Goal: Task Accomplishment & Management: Use online tool/utility

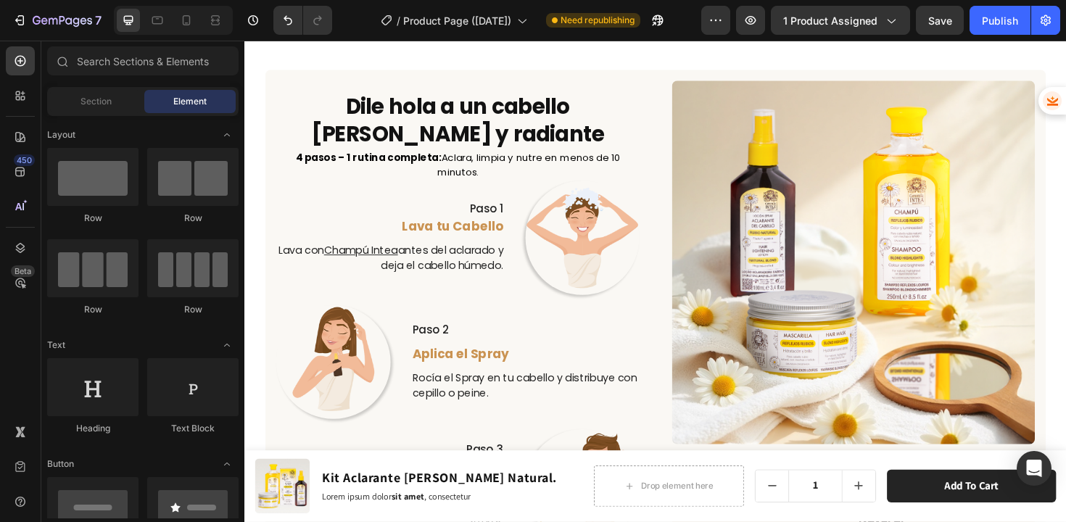
scroll to position [2596, 0]
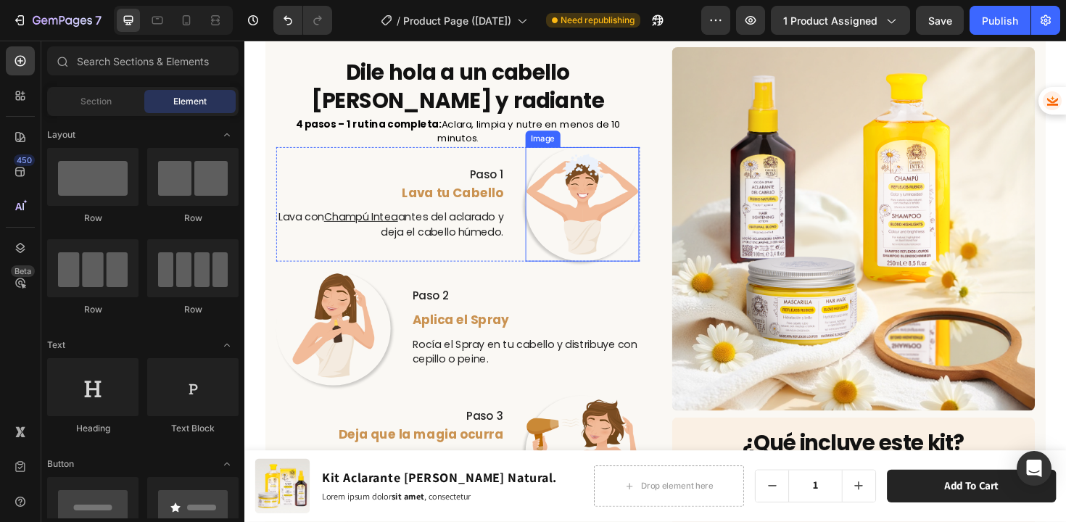
click at [594, 227] on img at bounding box center [602, 214] width 121 height 121
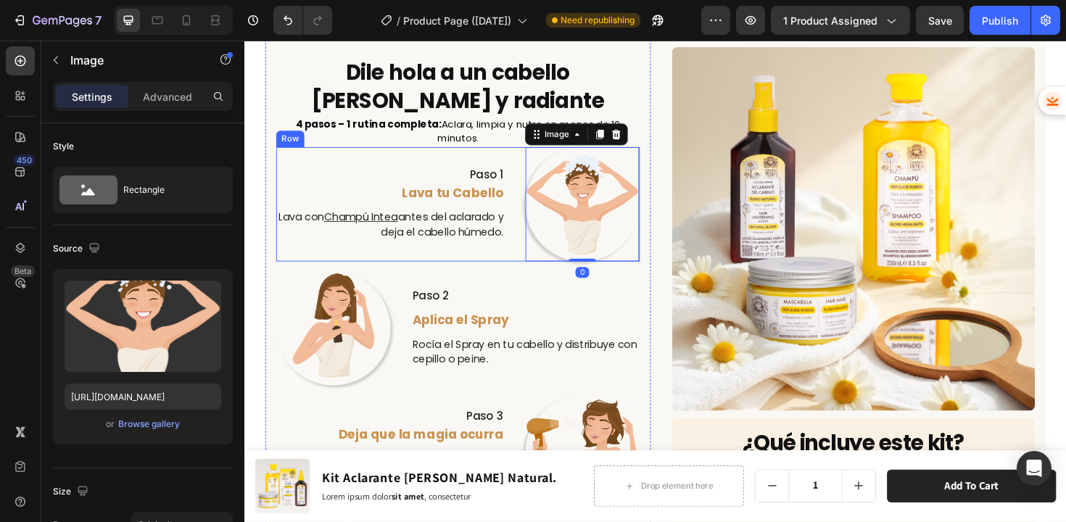
click at [405, 170] on div "Paso 1 Text Block Lava tu Cabello Text Block Lava con Champú Intea antes del ac…" at bounding box center [399, 214] width 242 height 121
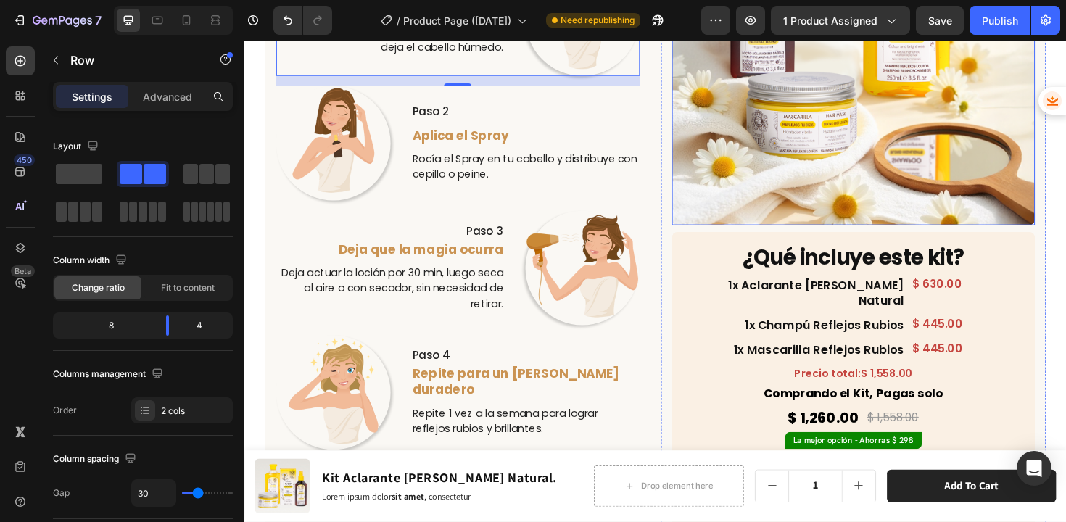
scroll to position [2548, 0]
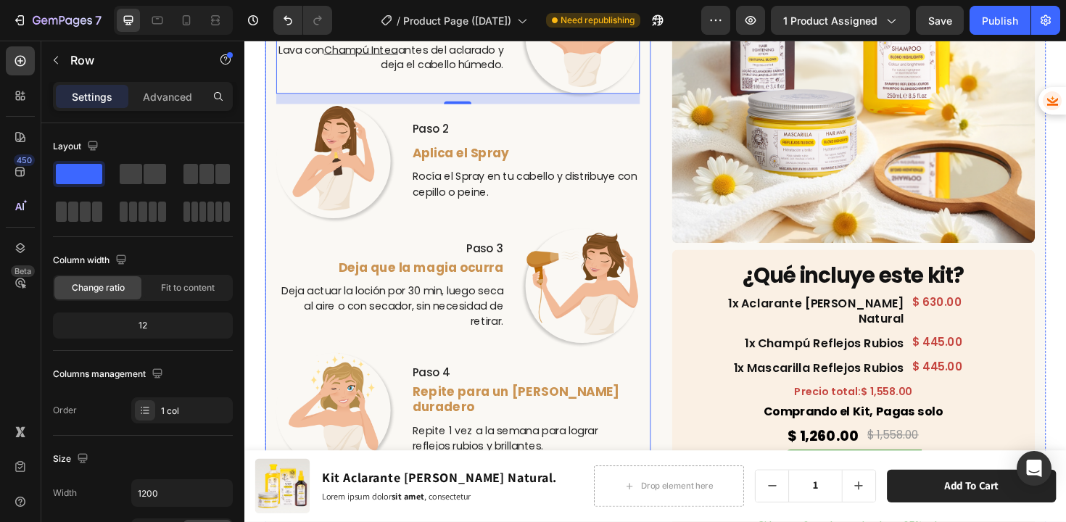
click at [575, 94] on div "Dile hola a un cabello [PERSON_NAME] y radiante Heading 4 pasos – 1 rutina comp…" at bounding box center [470, 187] width 408 height 656
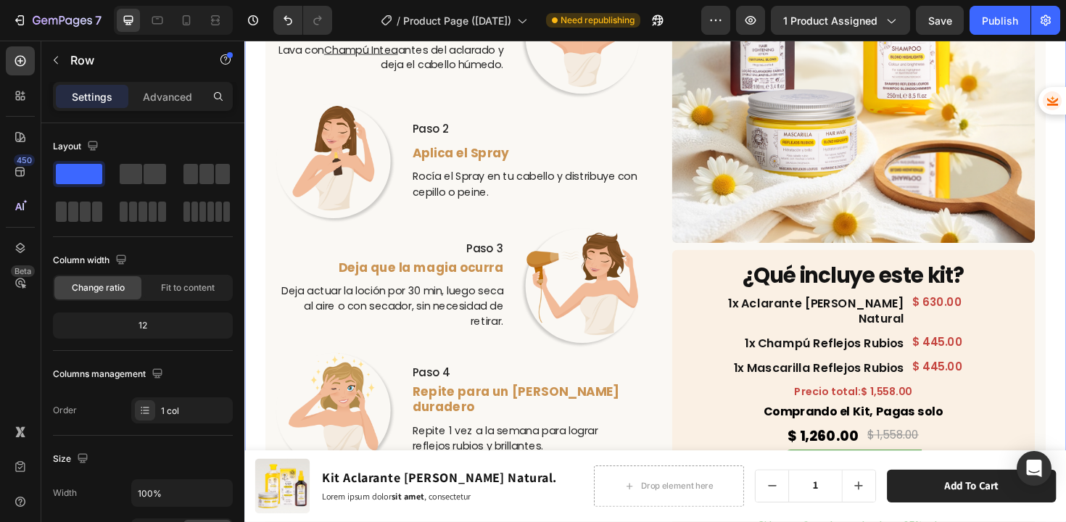
click at [255, 109] on div "Dile hola a un cabello [PERSON_NAME] y radiante Heading 4 pasos – 1 rutina comp…" at bounding box center [679, 261] width 870 height 805
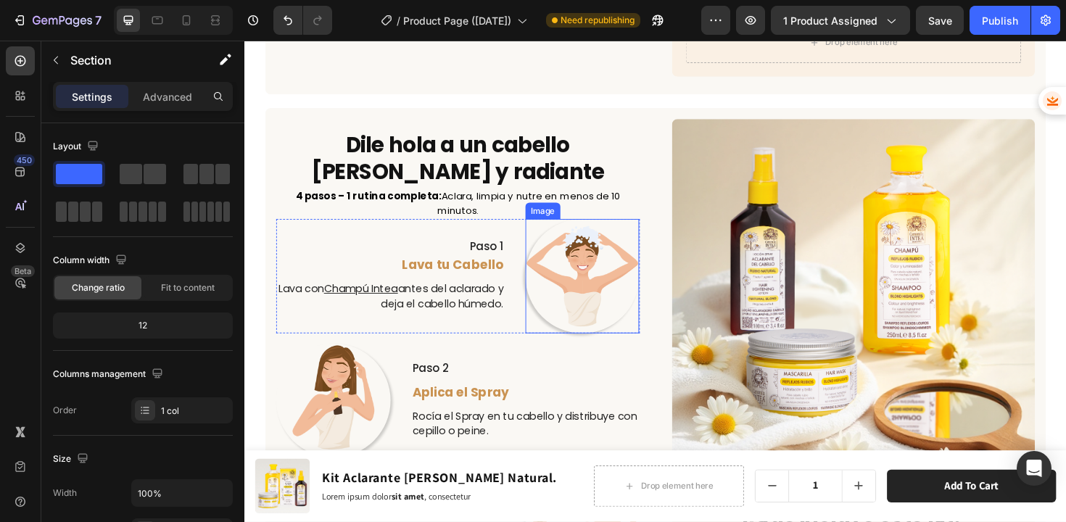
scroll to position [3340, 0]
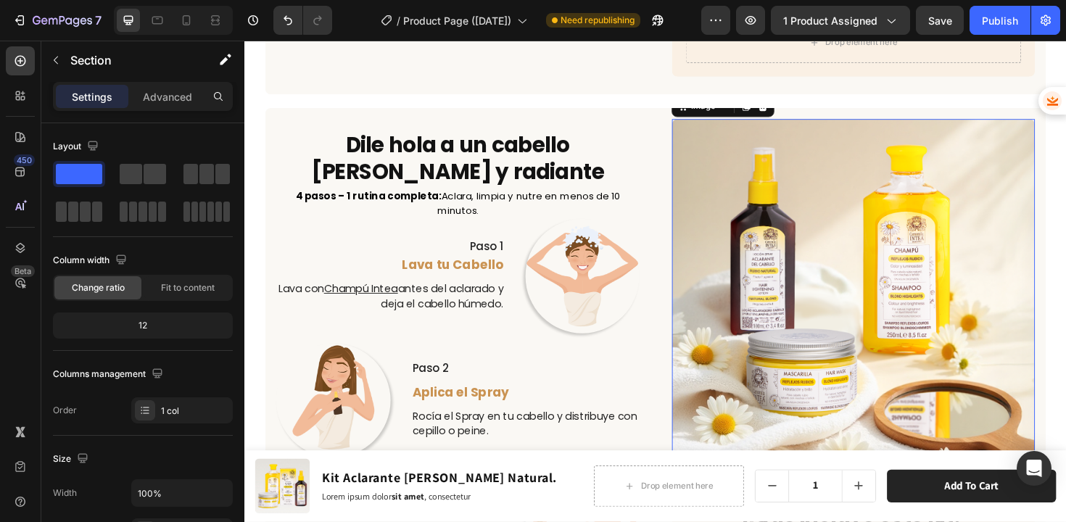
click at [786, 239] on img at bounding box center [889, 316] width 385 height 385
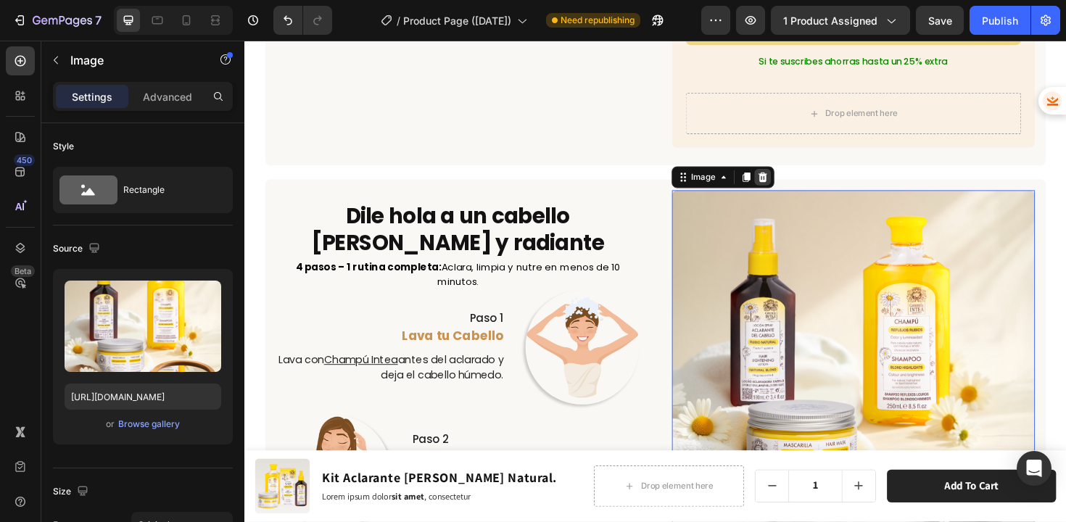
scroll to position [3228, 0]
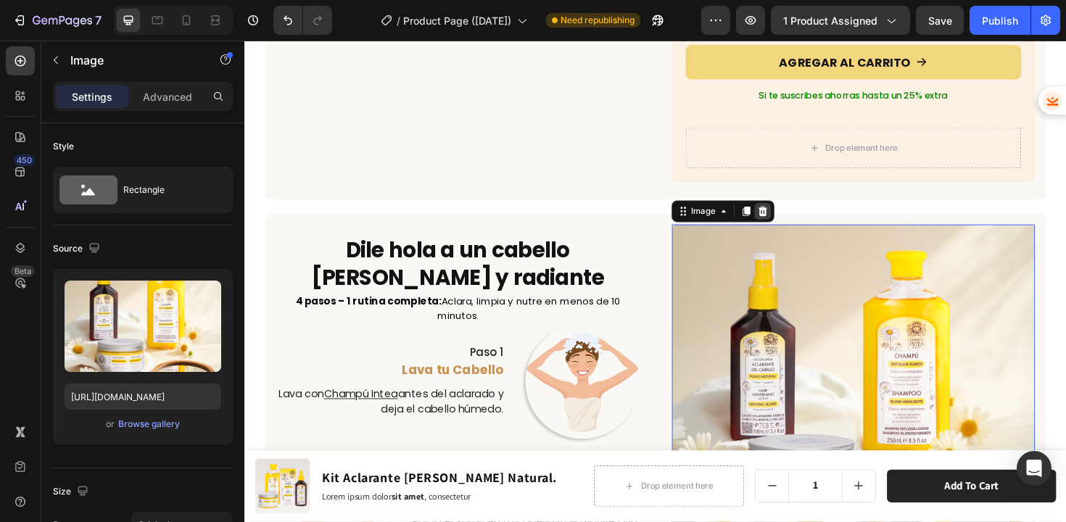
click at [788, 217] on icon at bounding box center [792, 222] width 9 height 10
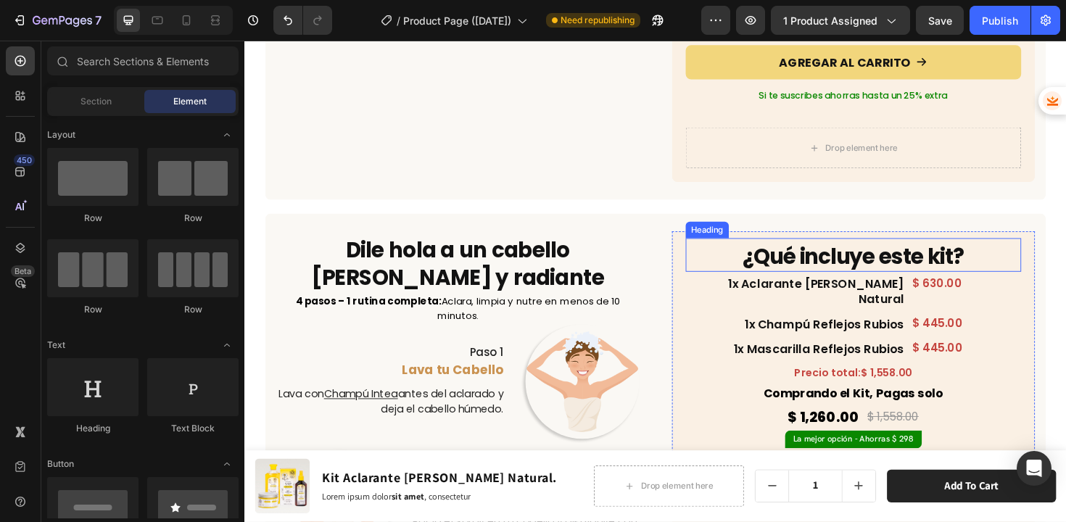
click at [698, 243] on div "¿Qué incluye este kit? Heading 1x Aclarante [PERSON_NAME] Natural Heading $ 630…" at bounding box center [889, 434] width 385 height 383
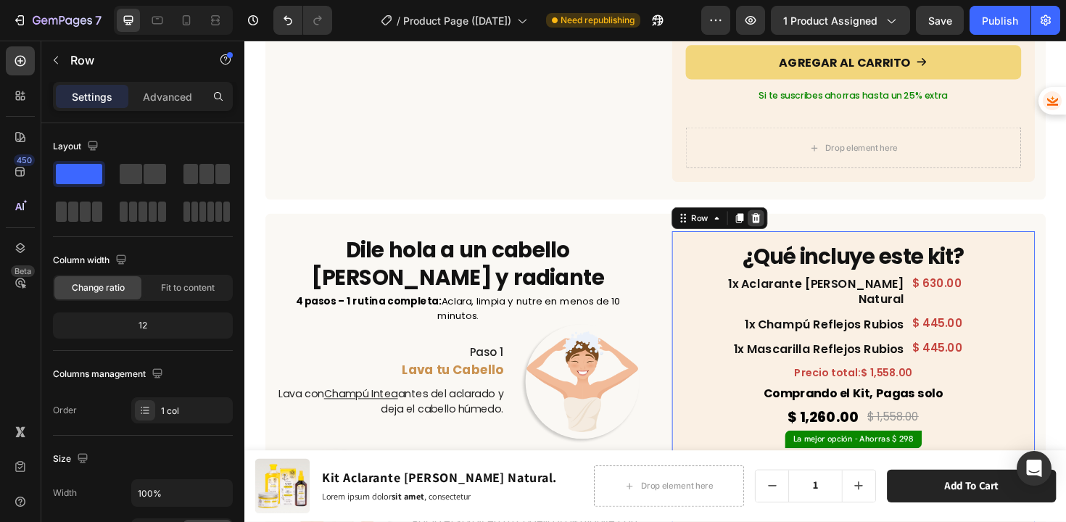
click at [781, 224] on icon at bounding box center [785, 229] width 9 height 10
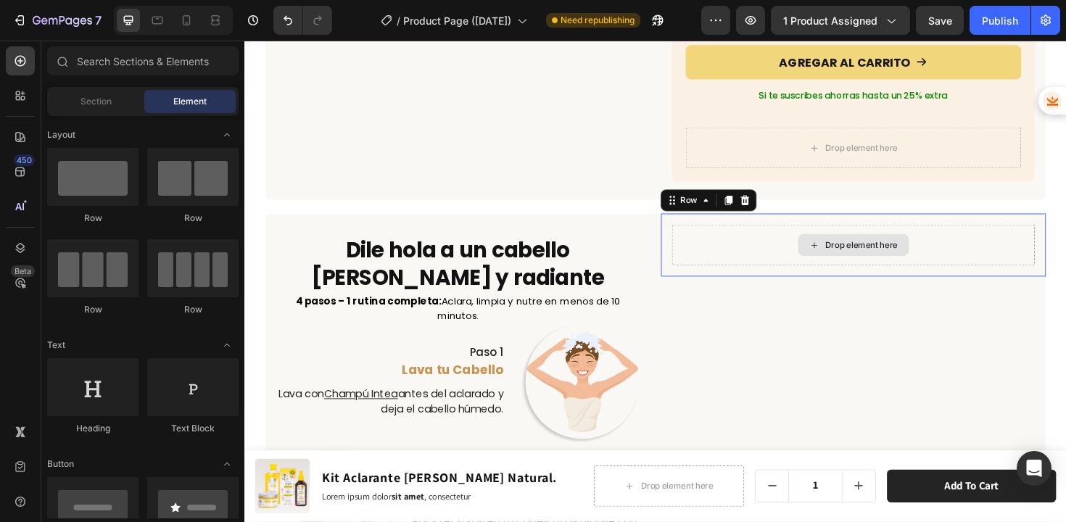
click at [728, 239] on div "Drop element here" at bounding box center [889, 257] width 385 height 43
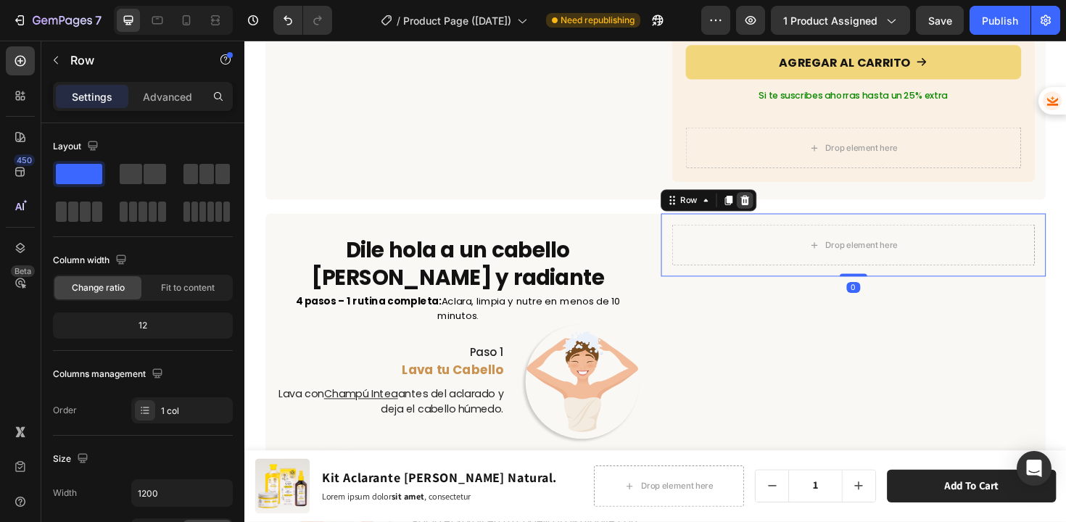
click at [768, 204] on icon at bounding box center [774, 210] width 12 height 12
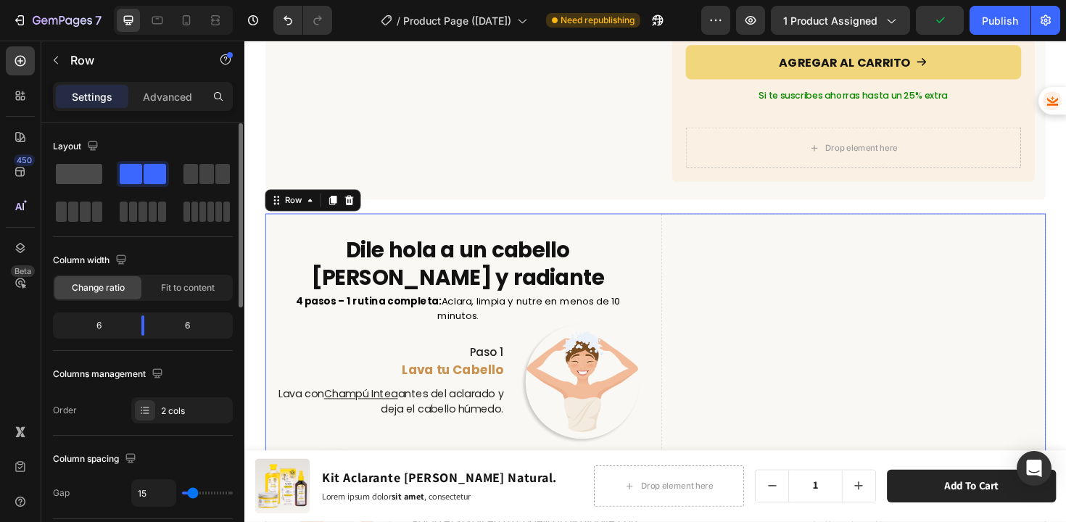
click at [88, 173] on span at bounding box center [79, 174] width 46 height 20
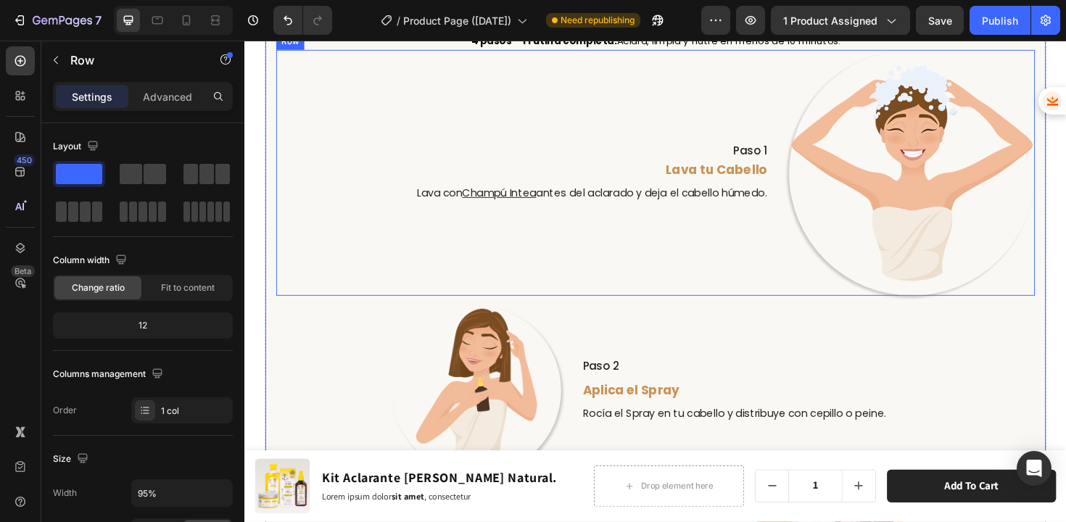
scroll to position [3465, 0]
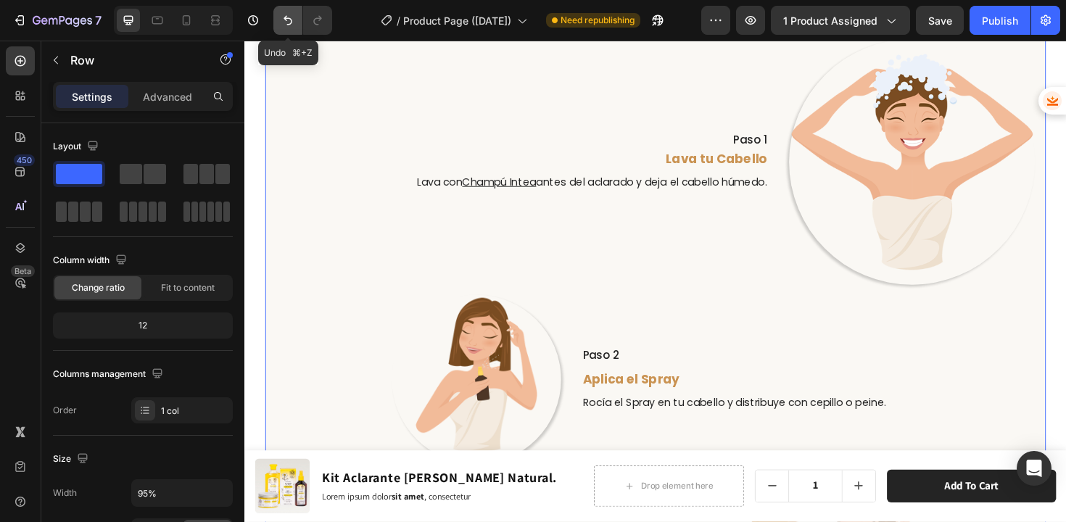
click at [283, 28] on button "Undo/Redo" at bounding box center [287, 20] width 29 height 29
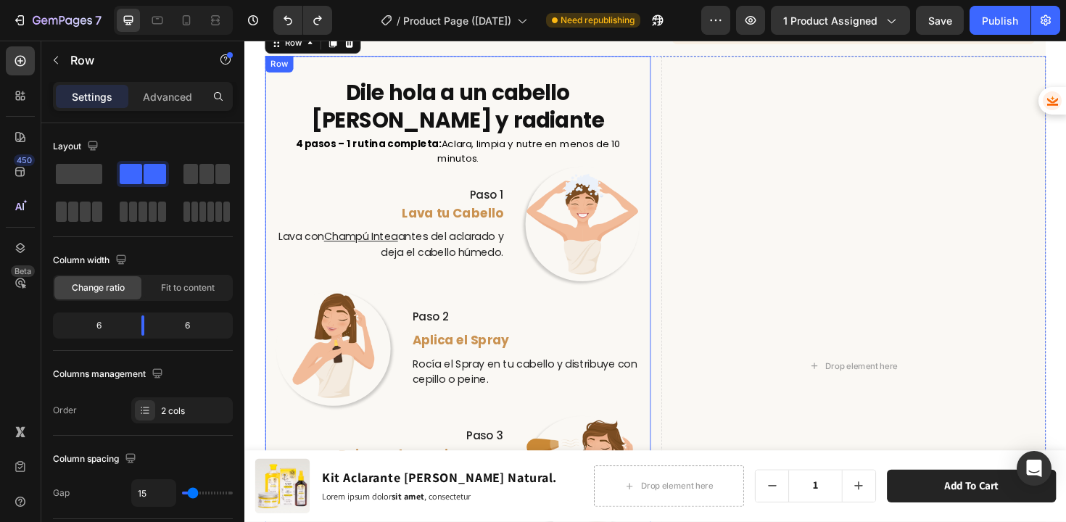
scroll to position [3316, 0]
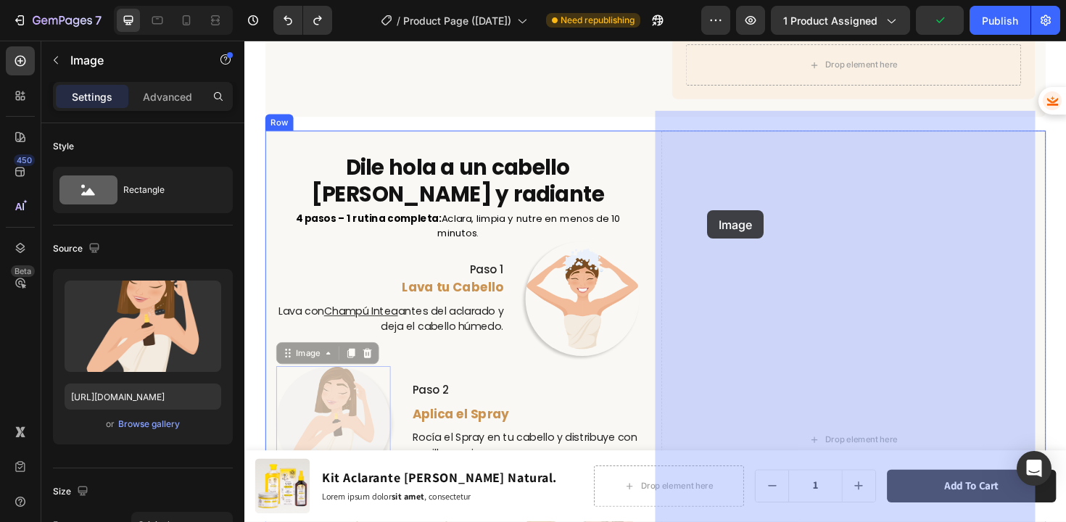
drag, startPoint x: 291, startPoint y: 356, endPoint x: 734, endPoint y: 220, distance: 463.9
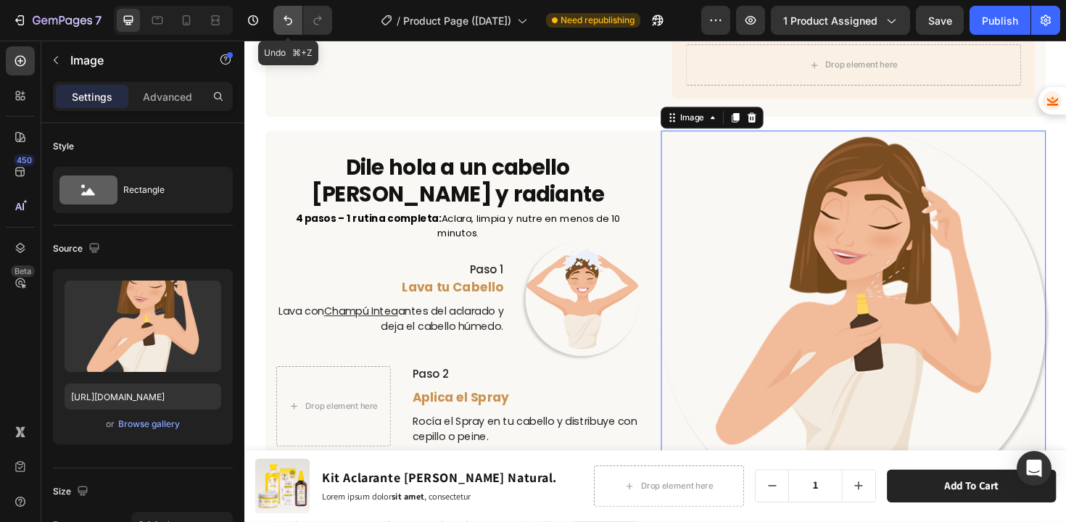
click at [284, 22] on icon "Undo/Redo" at bounding box center [288, 20] width 14 height 14
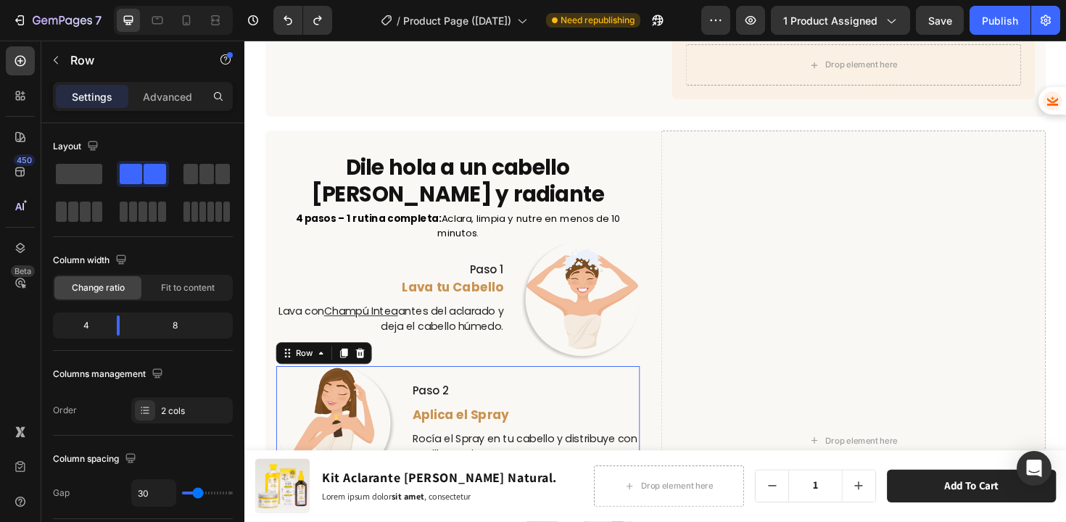
click at [575, 386] on div "Paso 2 Text Block Aplica el Spray Text Block Rocía el Spray en tu cabello y dis…" at bounding box center [541, 446] width 242 height 121
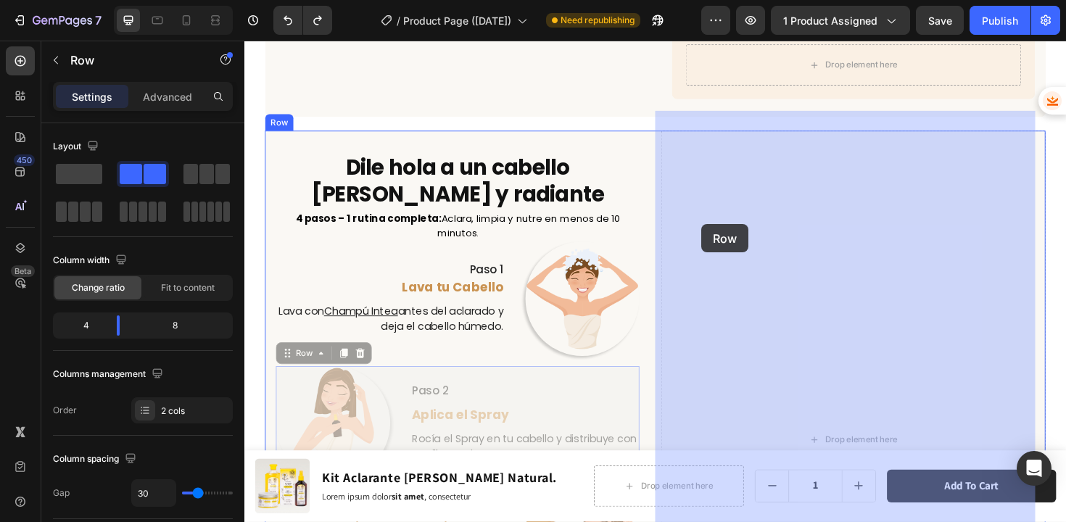
drag, startPoint x: 290, startPoint y: 352, endPoint x: 728, endPoint y: 235, distance: 453.4
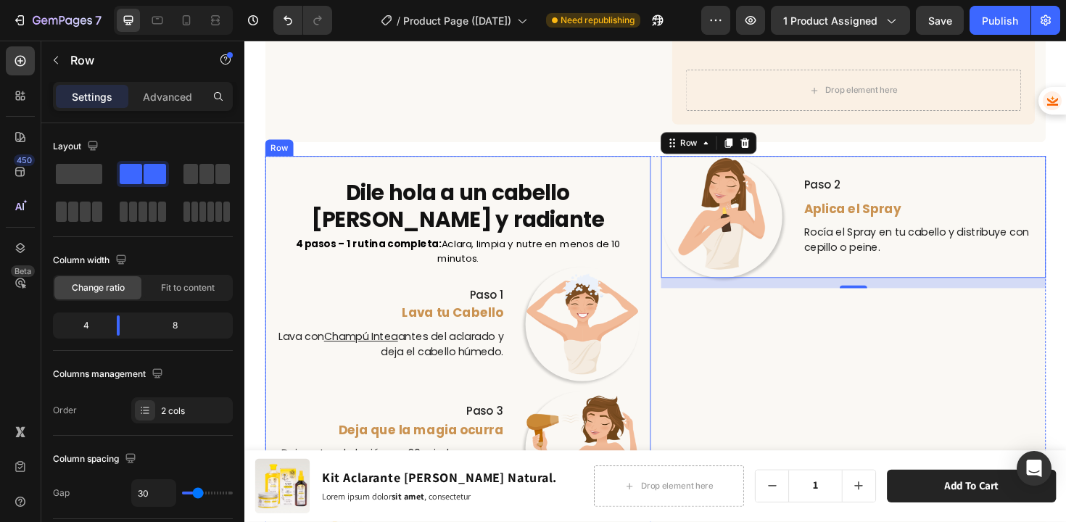
scroll to position [3236, 0]
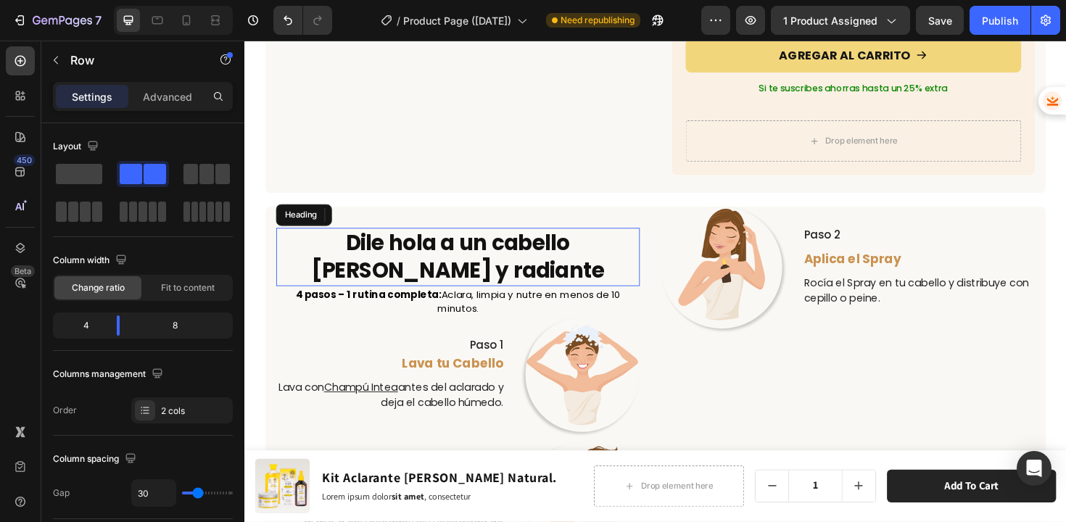
click at [547, 239] on h2 "Dile hola a un cabello [PERSON_NAME] y radiante" at bounding box center [470, 270] width 385 height 62
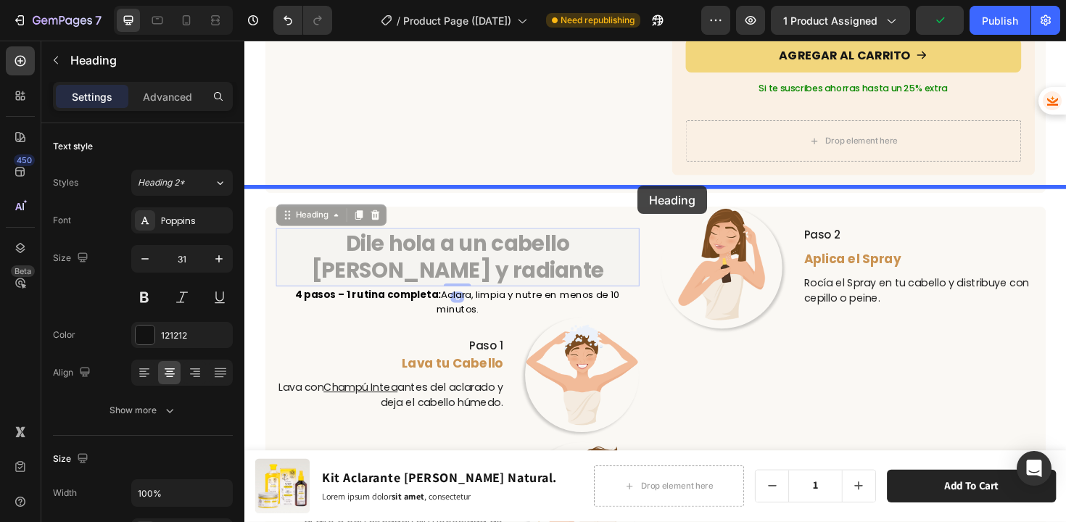
drag, startPoint x: 289, startPoint y: 204, endPoint x: 661, endPoint y: 194, distance: 372.0
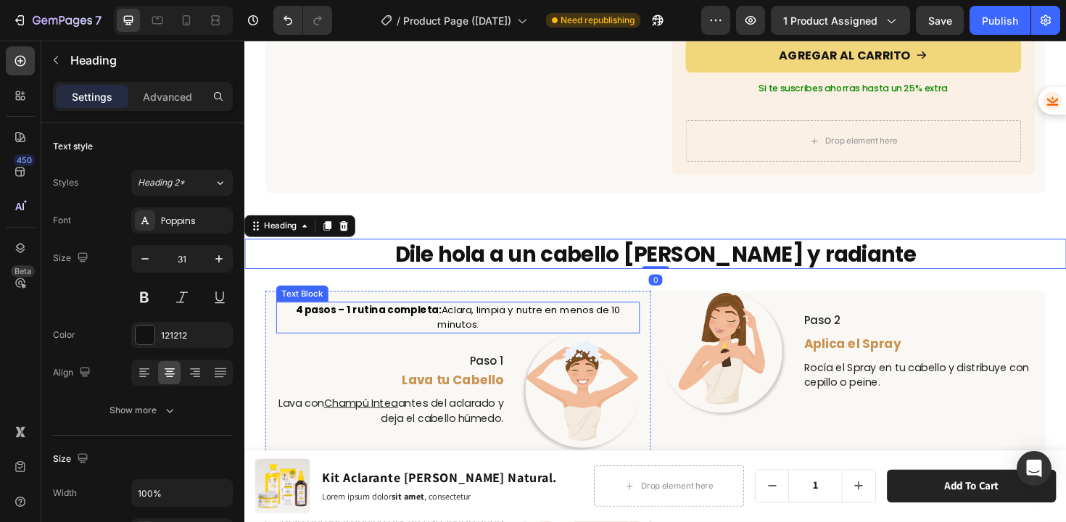
click at [433, 319] on strong "4 pasos – 1 rutina completa:" at bounding box center [375, 326] width 154 height 14
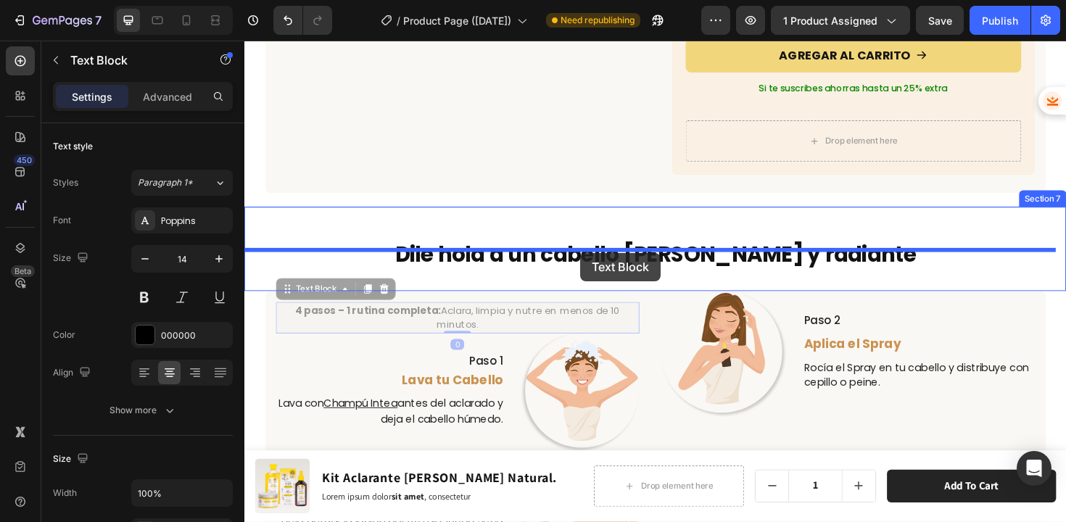
drag, startPoint x: 289, startPoint y: 286, endPoint x: 600, endPoint y: 265, distance: 311.0
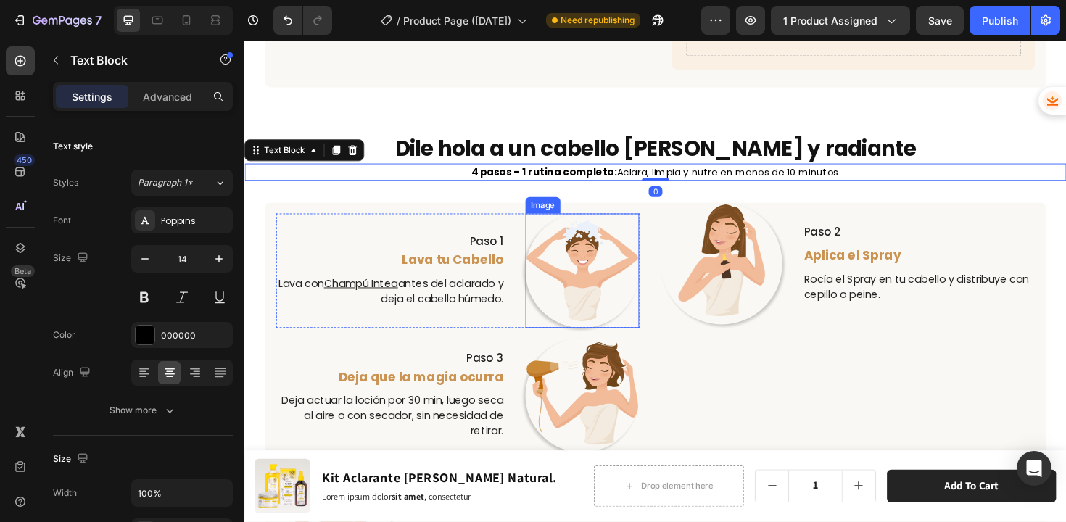
scroll to position [3349, 0]
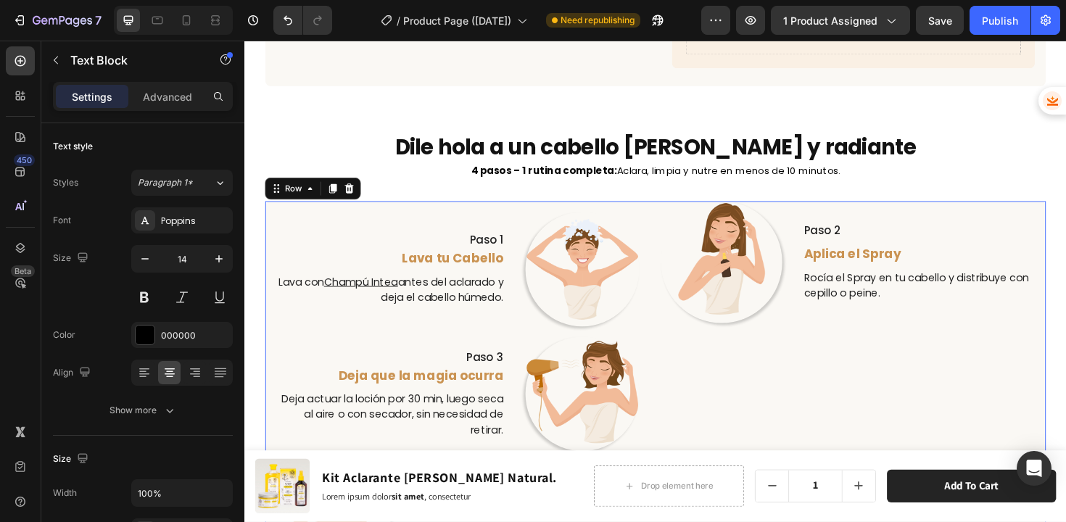
click at [784, 347] on div "Image Paso 2 Text Block Aplica el Spray Text Block Rocía el Spray en tu cabello…" at bounding box center [889, 420] width 408 height 418
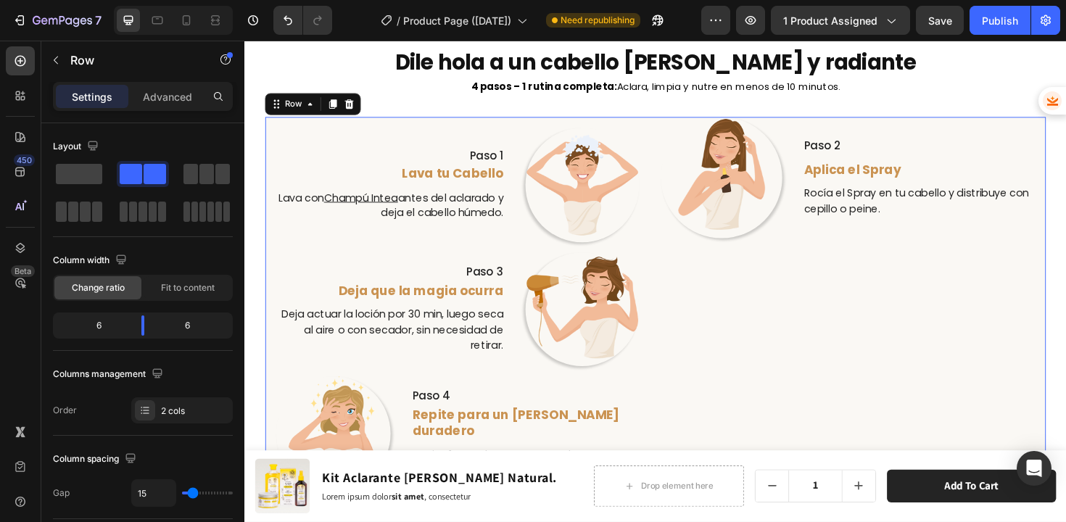
scroll to position [3439, 0]
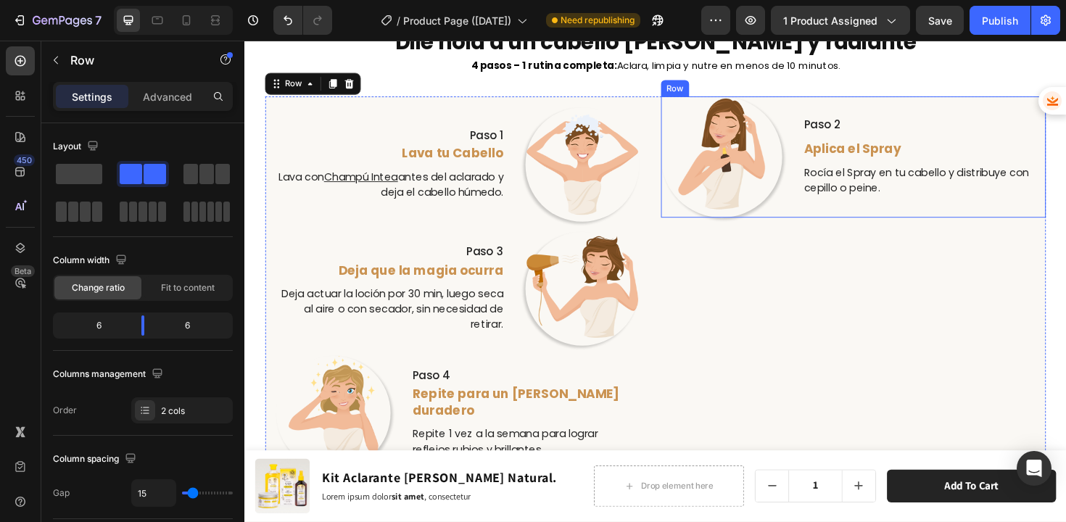
click at [813, 223] on div "Image Paso 2 Text Block Aplica el Spray Text Block Rocía el Spray en tu cabello…" at bounding box center [889, 164] width 408 height 129
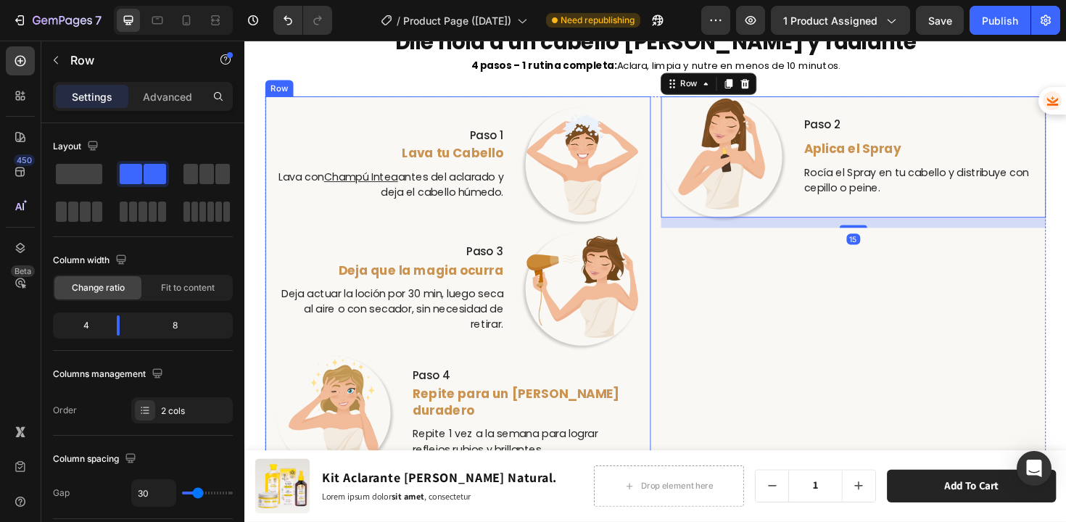
click at [664, 191] on div "Paso 1 Text Block Lava tu Cabello Text Block Lava con Champú Intea antes del ac…" at bounding box center [470, 309] width 408 height 418
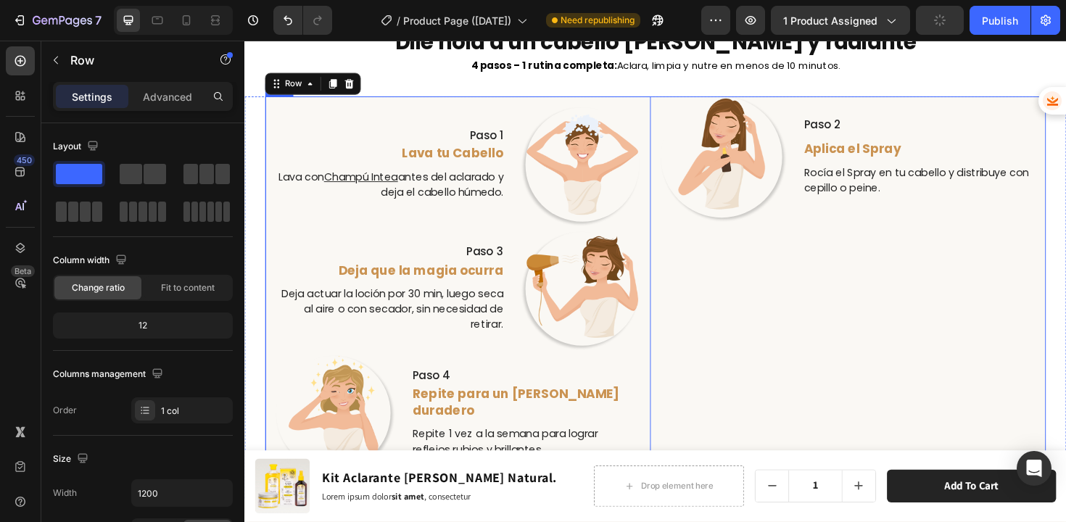
click at [752, 321] on div "Image Paso 2 Text Block Aplica el Spray Text Block Rocía el Spray en tu cabello…" at bounding box center [889, 309] width 408 height 418
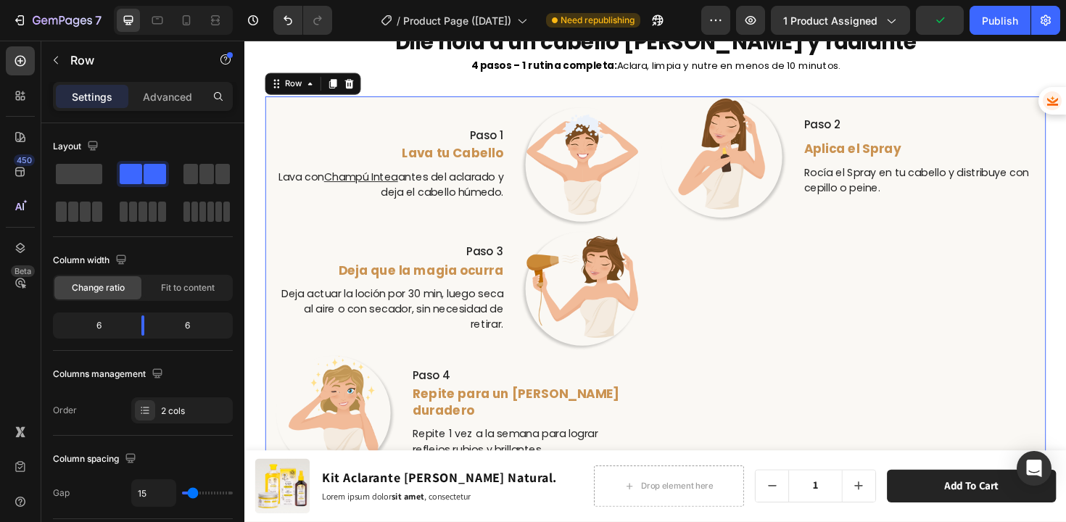
click at [337, 86] on icon at bounding box center [338, 86] width 8 height 10
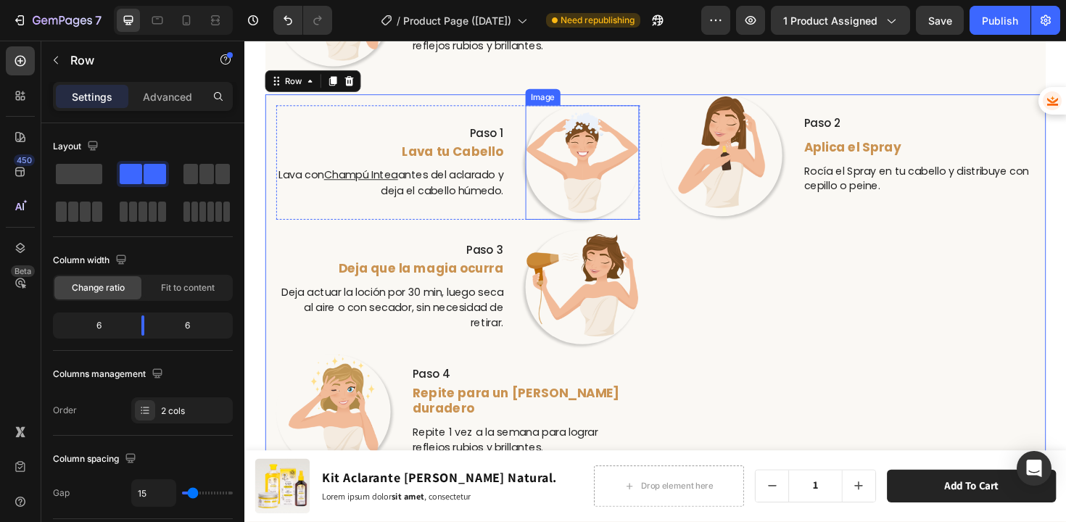
scroll to position [3868, 0]
click at [476, 210] on div "Paso 1 Text Block Lava tu Cabello Text Block Lava con Champú Intea antes del ac…" at bounding box center [399, 168] width 242 height 121
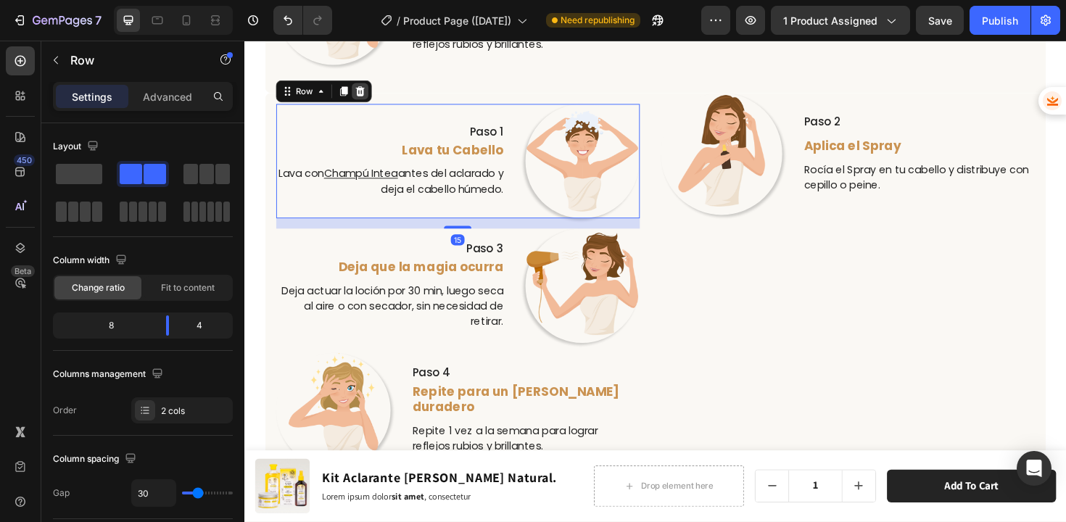
click at [370, 91] on icon at bounding box center [367, 94] width 12 height 12
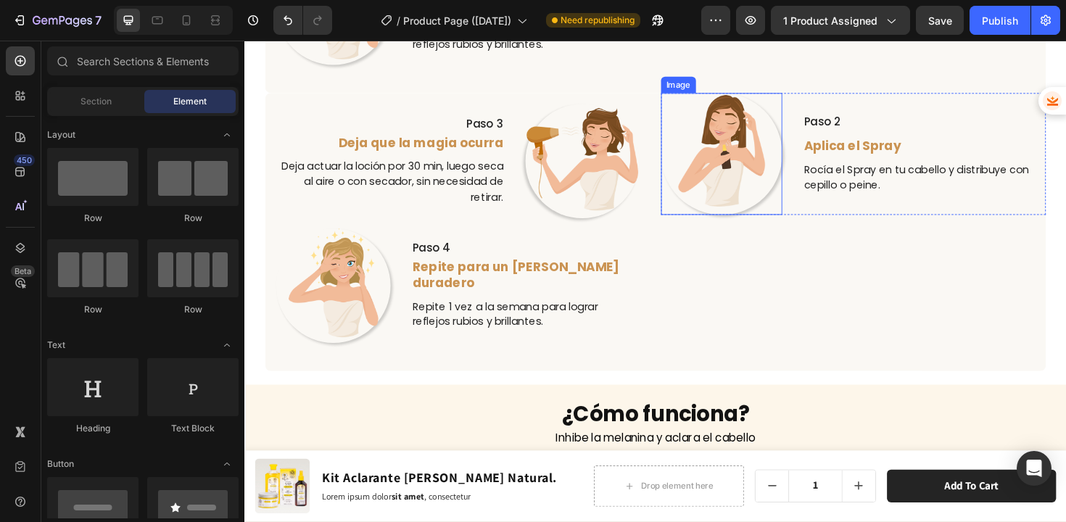
click at [693, 215] on img at bounding box center [749, 160] width 129 height 129
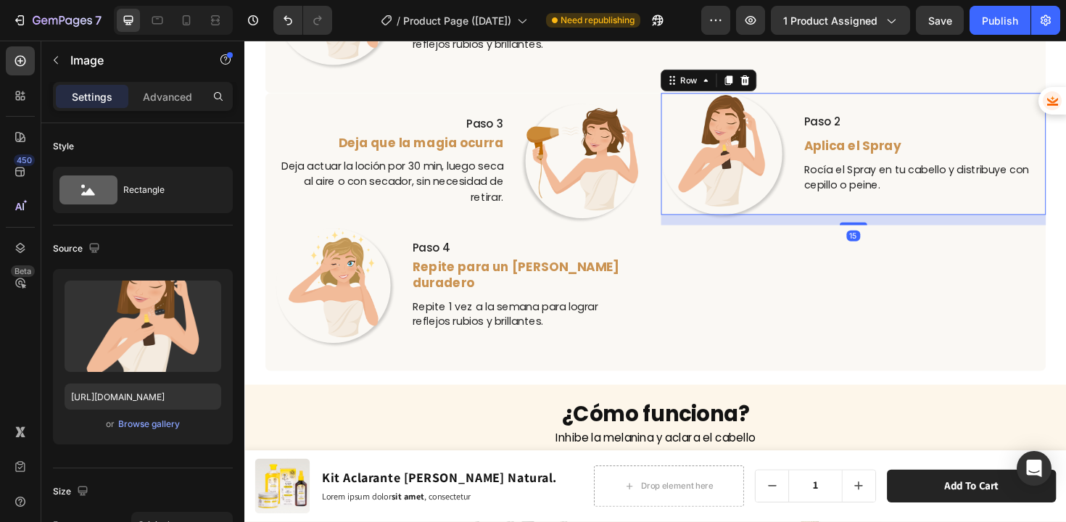
click at [837, 212] on div "Paso 2 Text Block Aplica el Spray Text Block Rocía el Spray en tu cabello y dis…" at bounding box center [963, 160] width 257 height 129
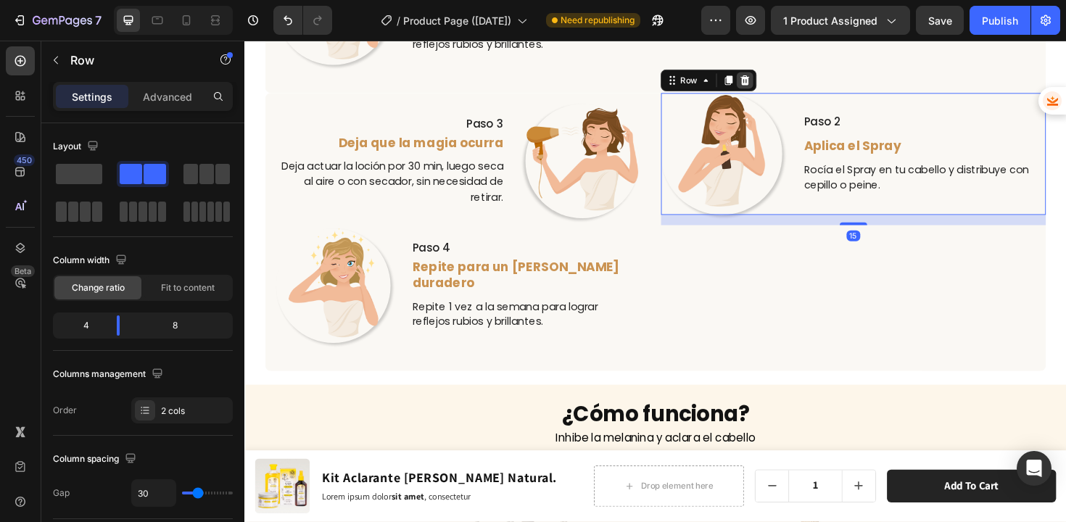
click at [768, 80] on icon at bounding box center [774, 83] width 12 height 12
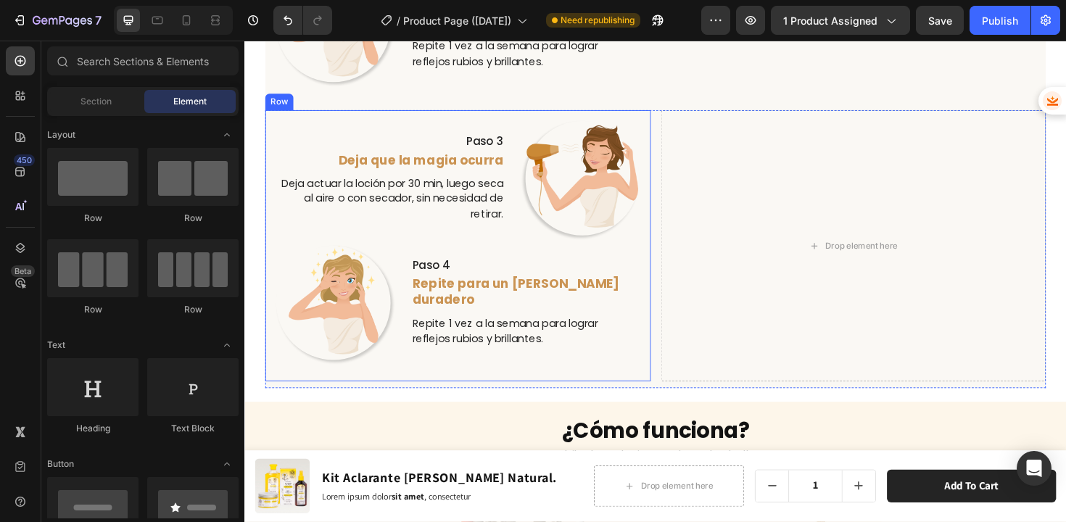
scroll to position [3834, 0]
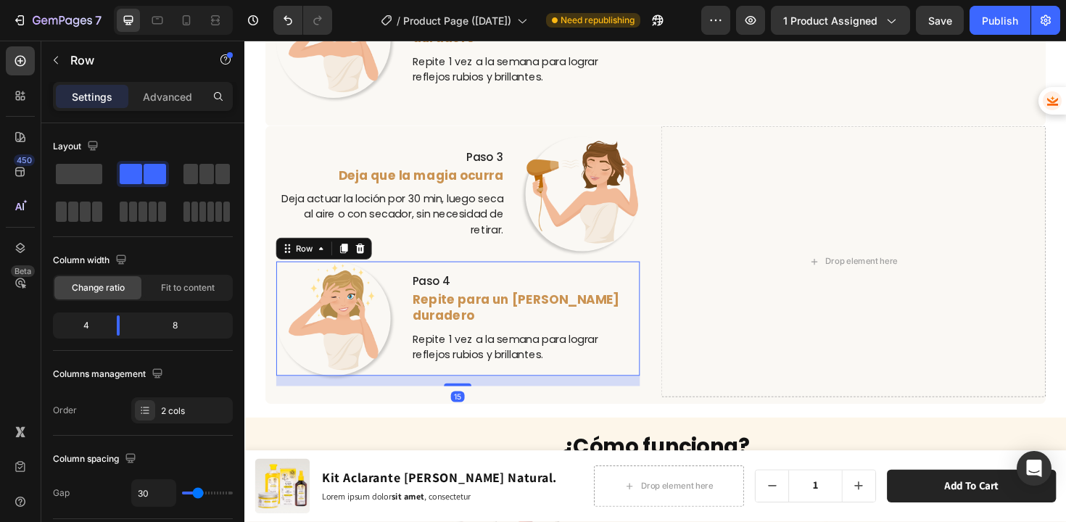
click at [411, 275] on div "Image Paso 4 Text Block Repite para un [PERSON_NAME] duradero Text Block Repite…" at bounding box center [470, 335] width 385 height 121
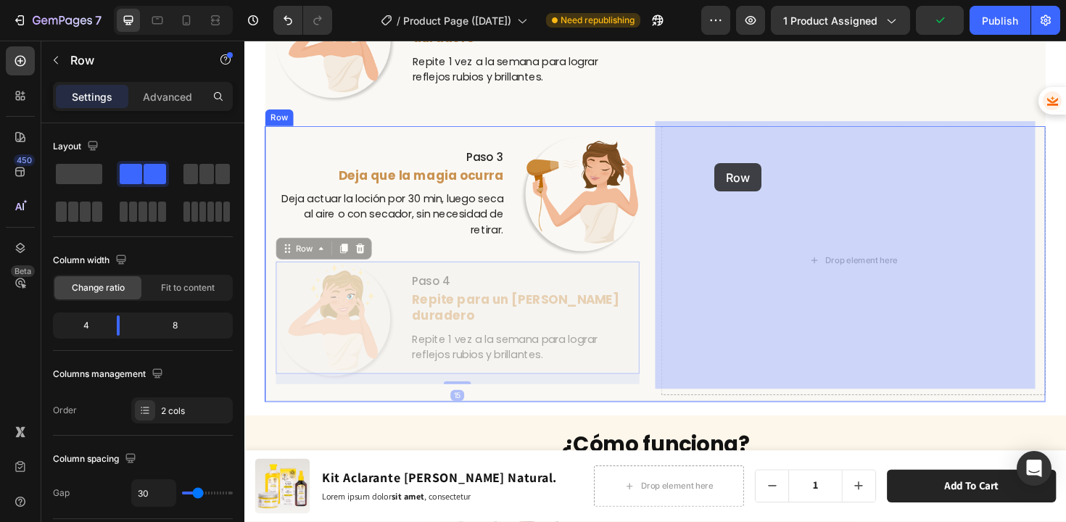
drag, startPoint x: 291, startPoint y: 259, endPoint x: 742, endPoint y: 170, distance: 459.5
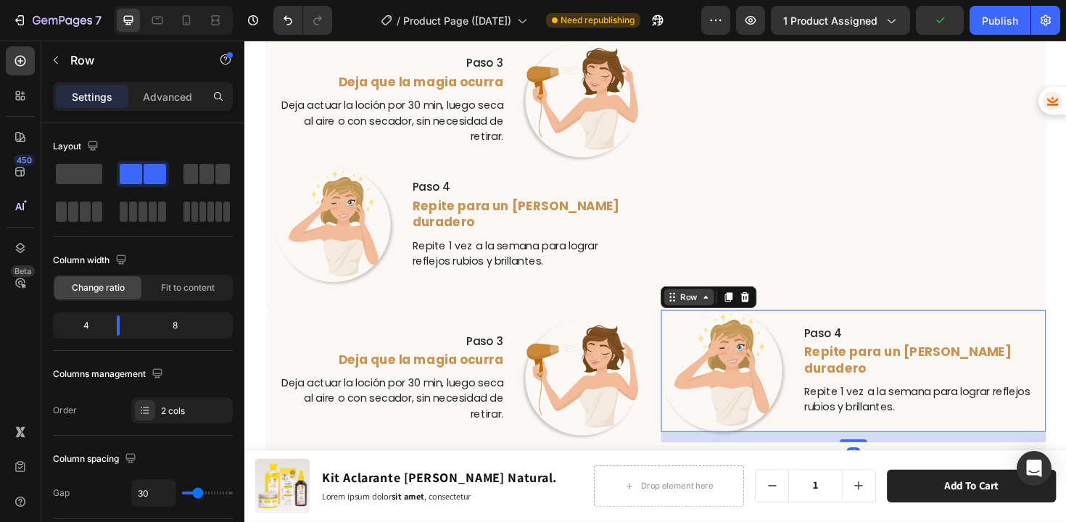
scroll to position [3598, 0]
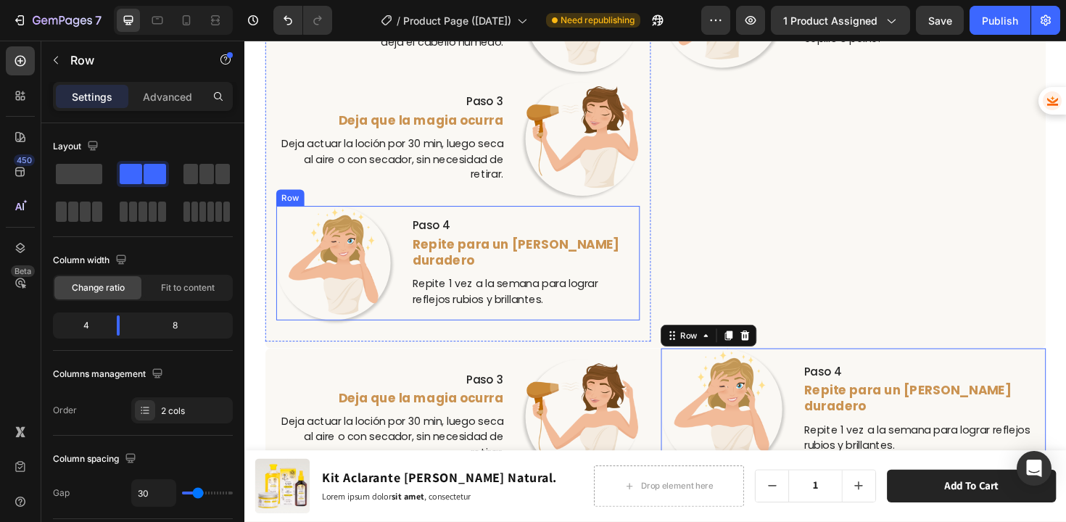
click at [519, 227] on div "Paso 4 Text Block Repite para un [PERSON_NAME] duradero Text Block Repite 1 vez…" at bounding box center [541, 276] width 242 height 121
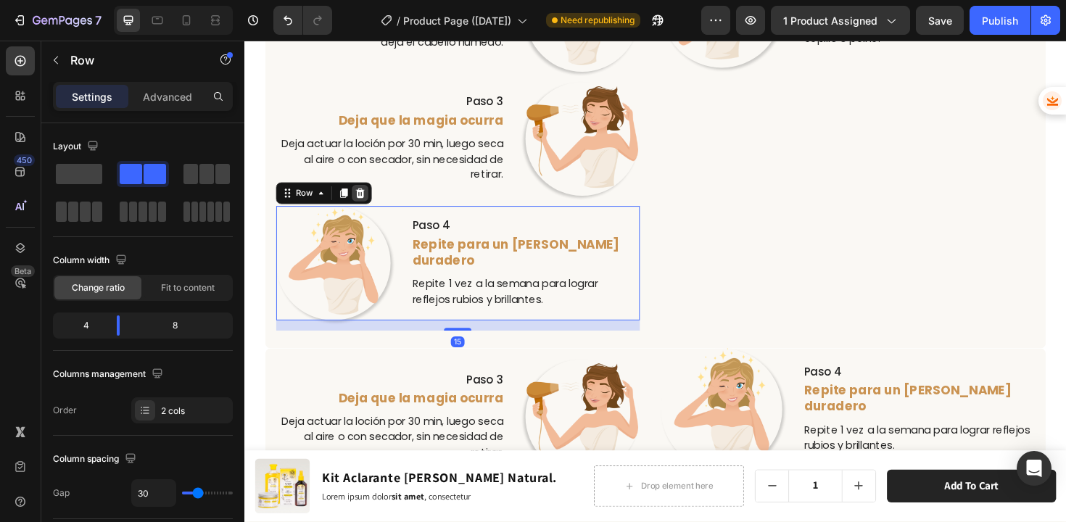
click at [367, 202] on icon at bounding box center [366, 202] width 9 height 10
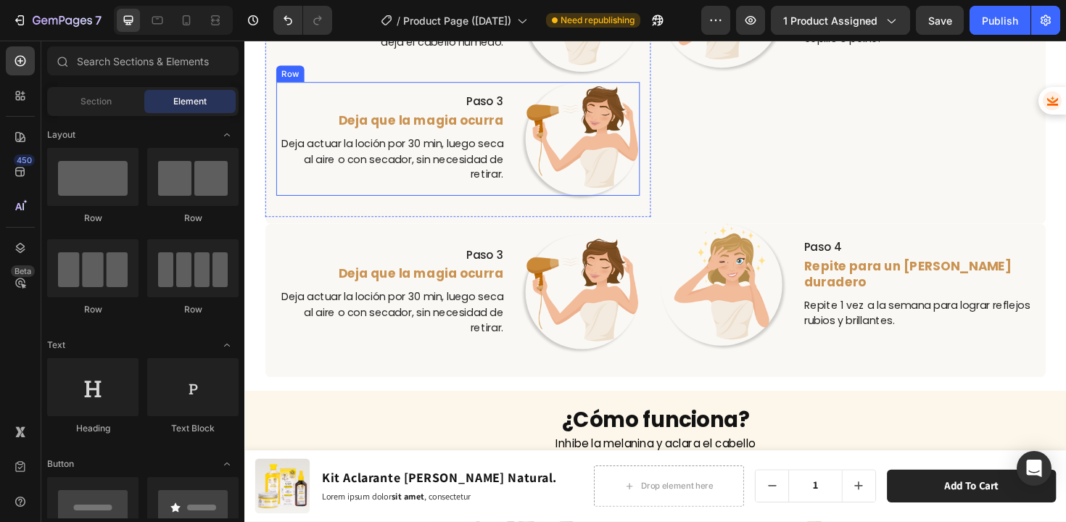
click at [524, 199] on div "Paso 3 Text Block Deja que la magia ocurra Text Block Deja actuar la loción por…" at bounding box center [470, 145] width 385 height 121
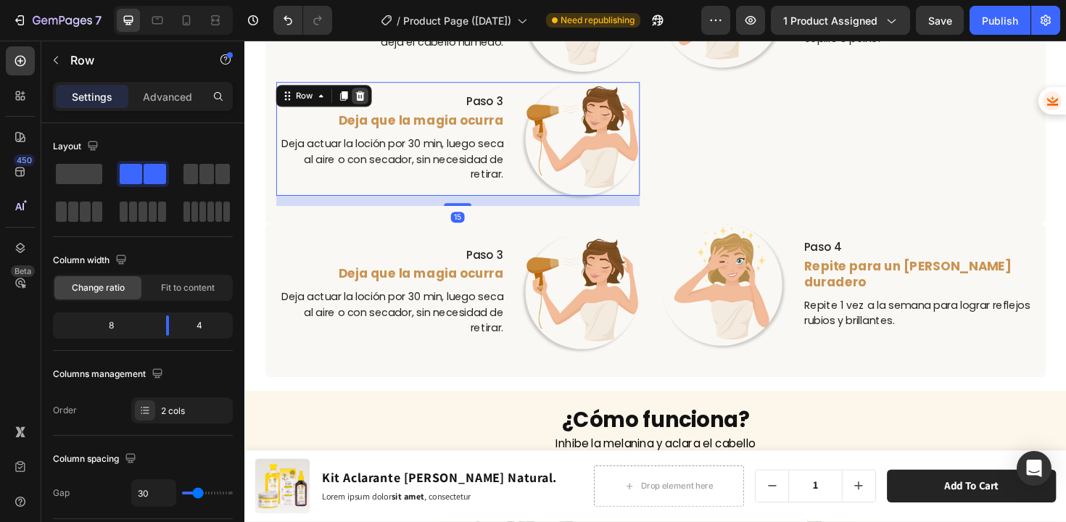
click at [369, 96] on icon at bounding box center [366, 99] width 9 height 10
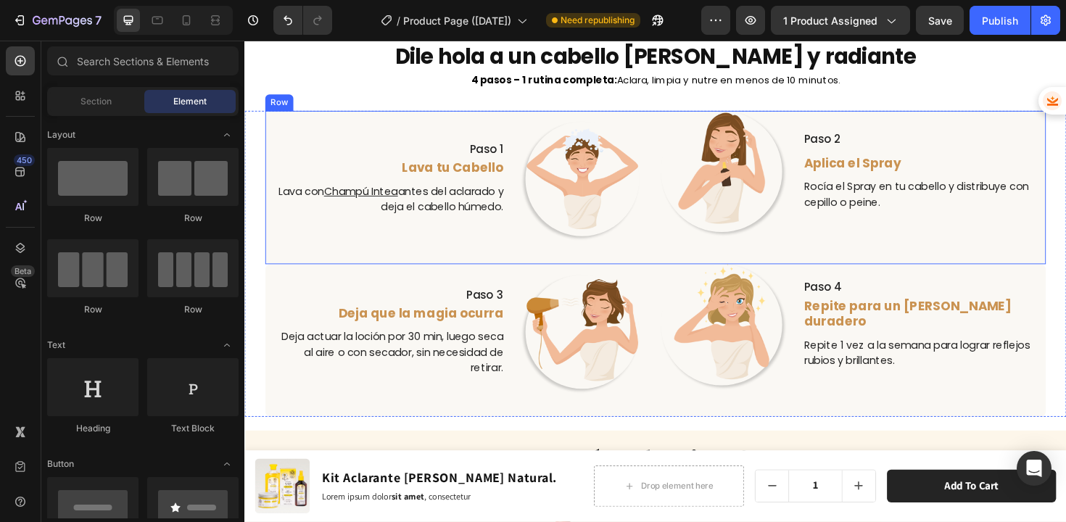
scroll to position [3412, 0]
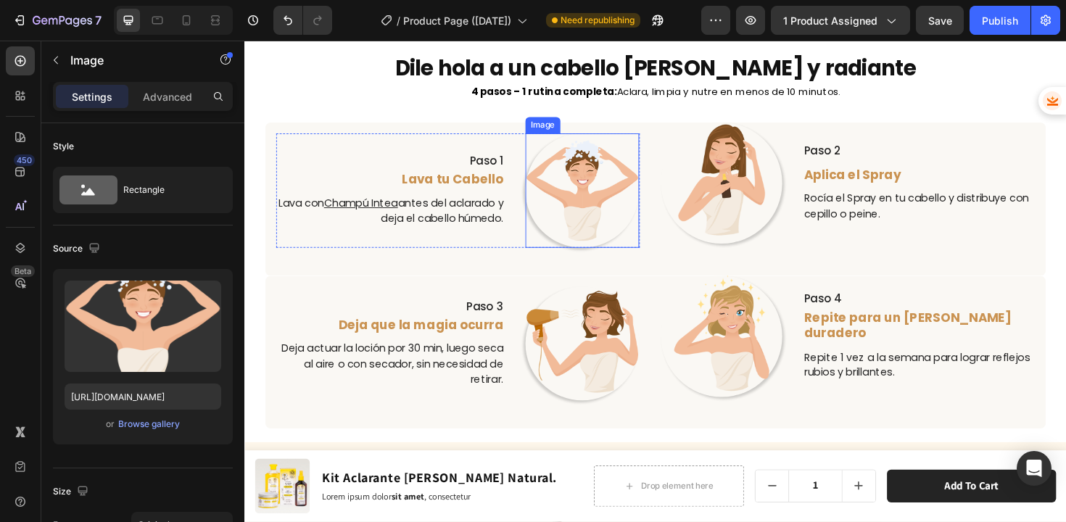
click at [626, 205] on img at bounding box center [602, 199] width 121 height 121
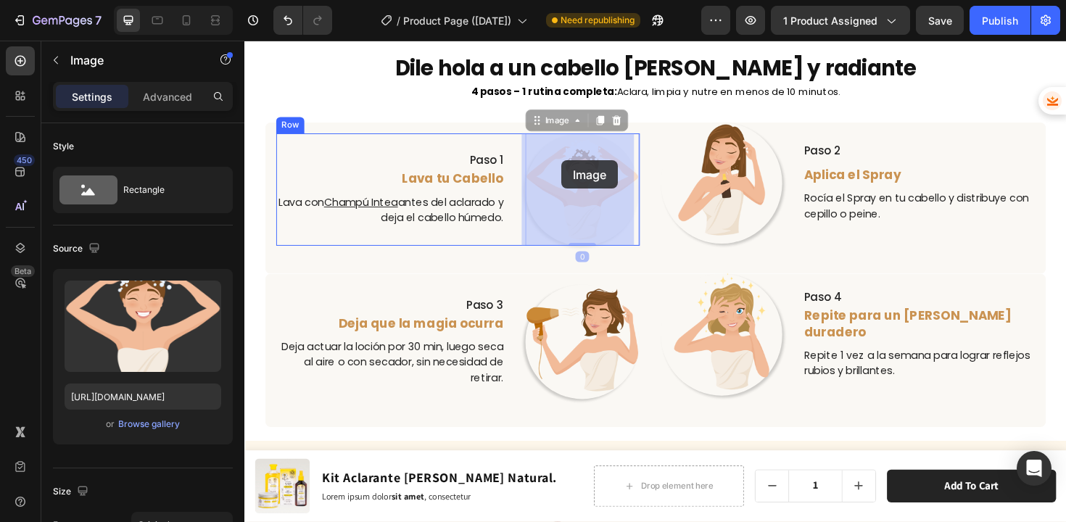
drag, startPoint x: 553, startPoint y: 128, endPoint x: 580, endPoint y: 167, distance: 47.5
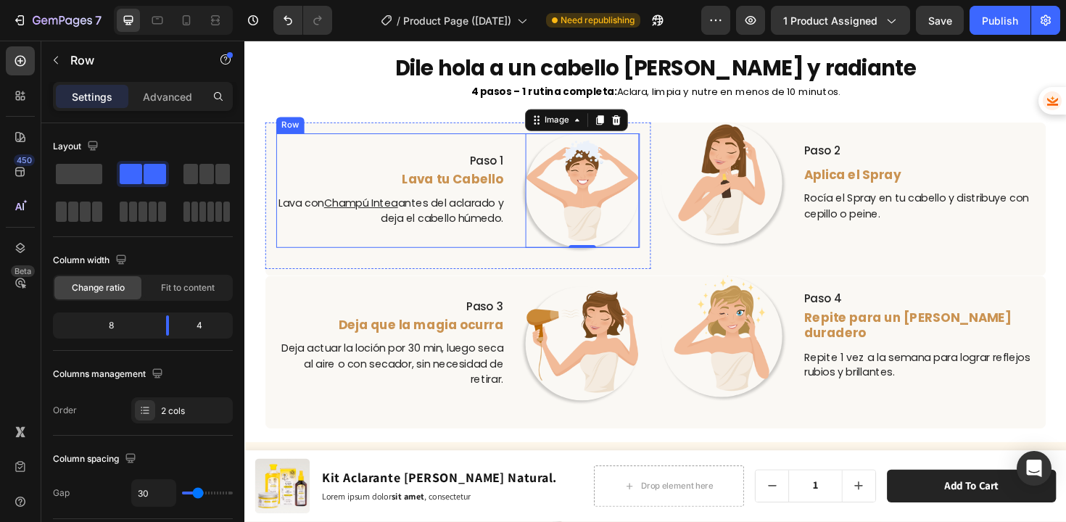
click at [528, 157] on div "Paso 1 Text Block Lava tu Cabello Text Block Lava con Champú Intea antes del ac…" at bounding box center [470, 199] width 385 height 121
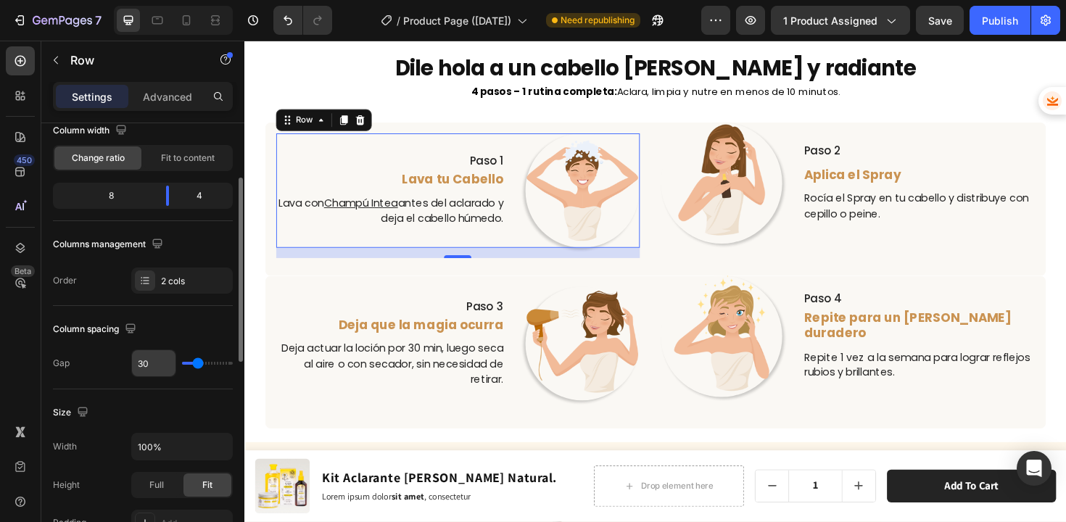
scroll to position [0, 0]
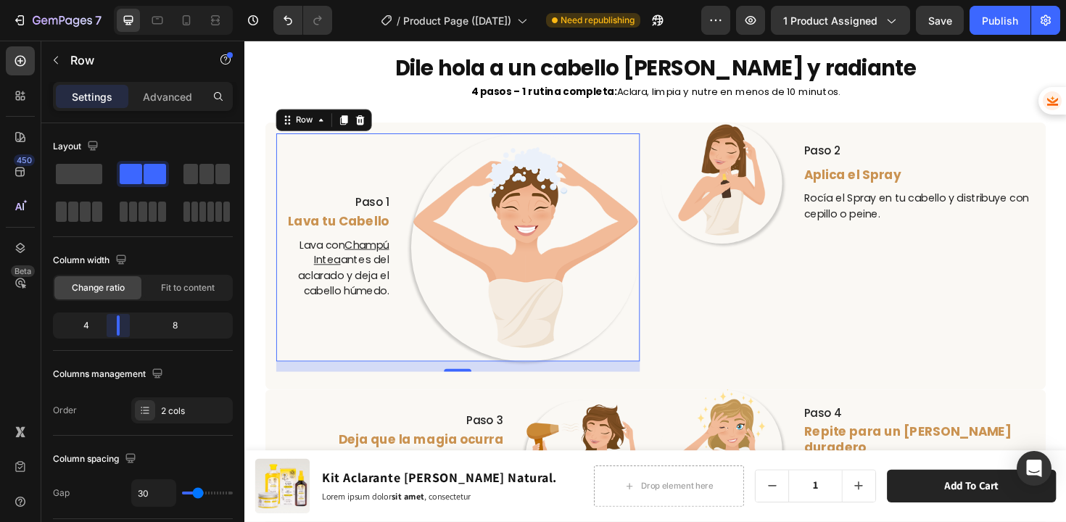
drag, startPoint x: 167, startPoint y: 329, endPoint x: 117, endPoint y: 330, distance: 49.3
click at [117, 0] on body "7 Version history / Product Page ([DATE]) Need republishing Preview 1 product a…" at bounding box center [533, 0] width 1066 height 0
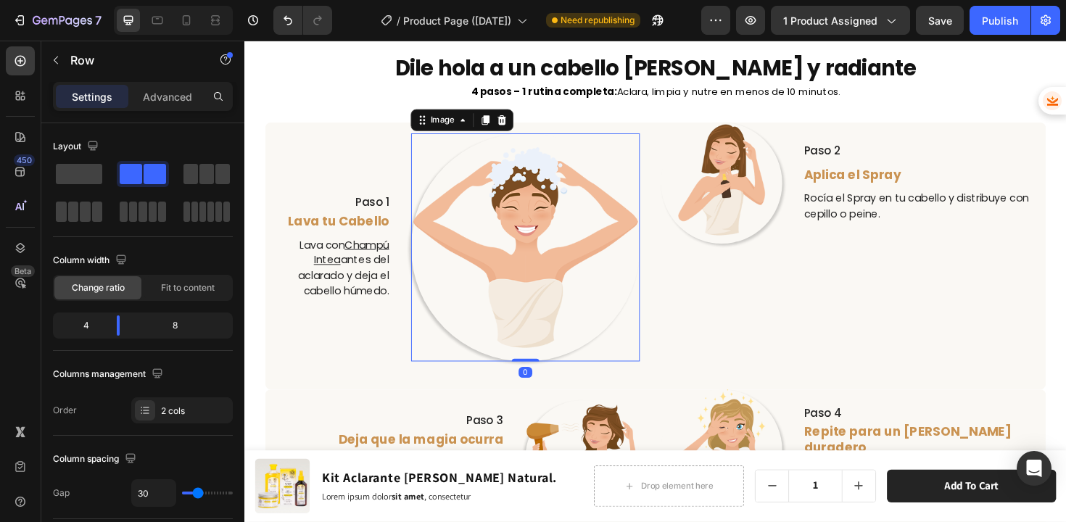
drag, startPoint x: 460, startPoint y: 262, endPoint x: 469, endPoint y: 254, distance: 12.8
click at [460, 262] on img at bounding box center [541, 260] width 242 height 242
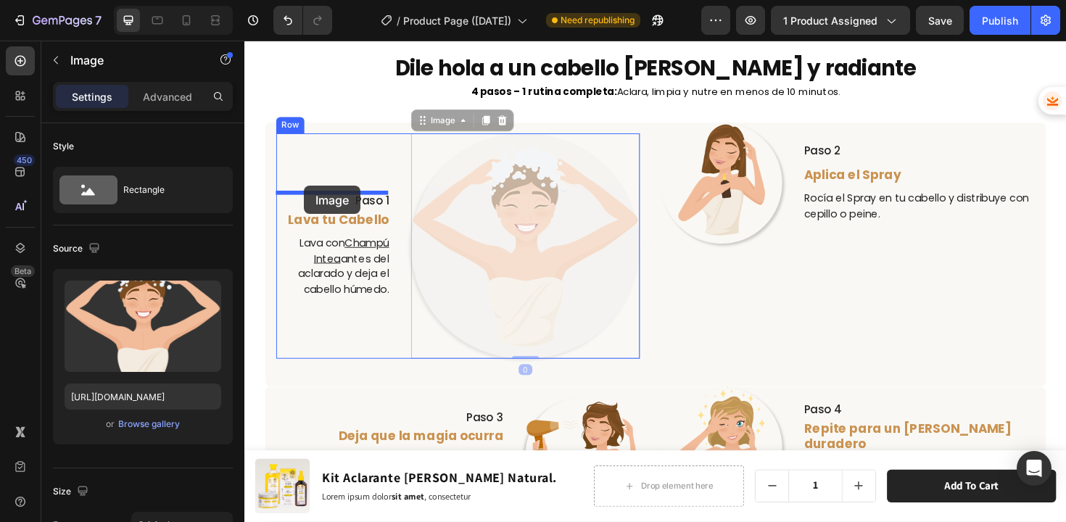
drag, startPoint x: 430, startPoint y: 129, endPoint x: 307, endPoint y: 194, distance: 138.8
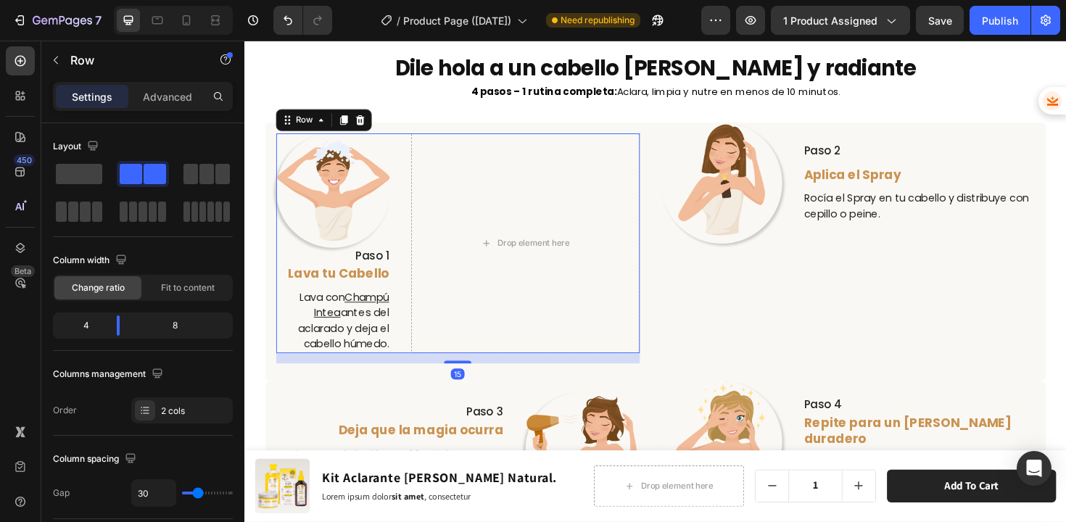
click at [382, 299] on div "Image Paso 1 Text Block Lava tu Cabello Text Block Lava con Champú Intea antes …" at bounding box center [338, 255] width 121 height 233
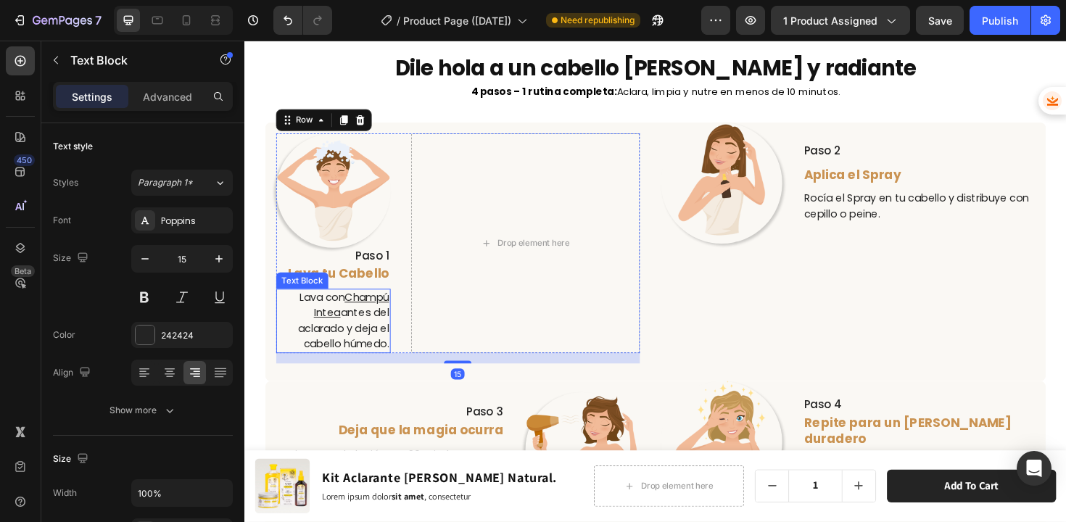
click at [376, 309] on u "Champú Intea" at bounding box center [358, 321] width 80 height 32
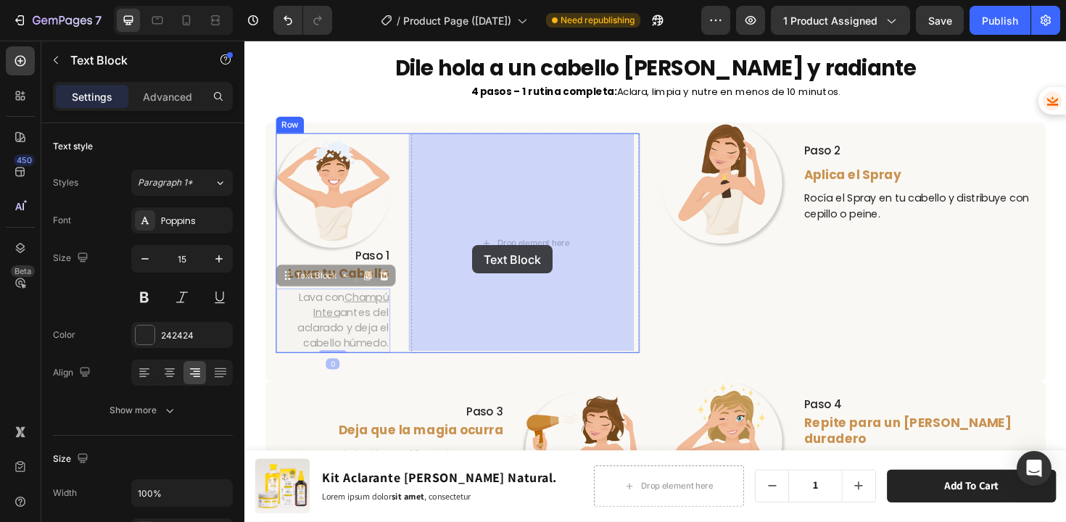
drag, startPoint x: 291, startPoint y: 291, endPoint x: 486, endPoint y: 257, distance: 198.0
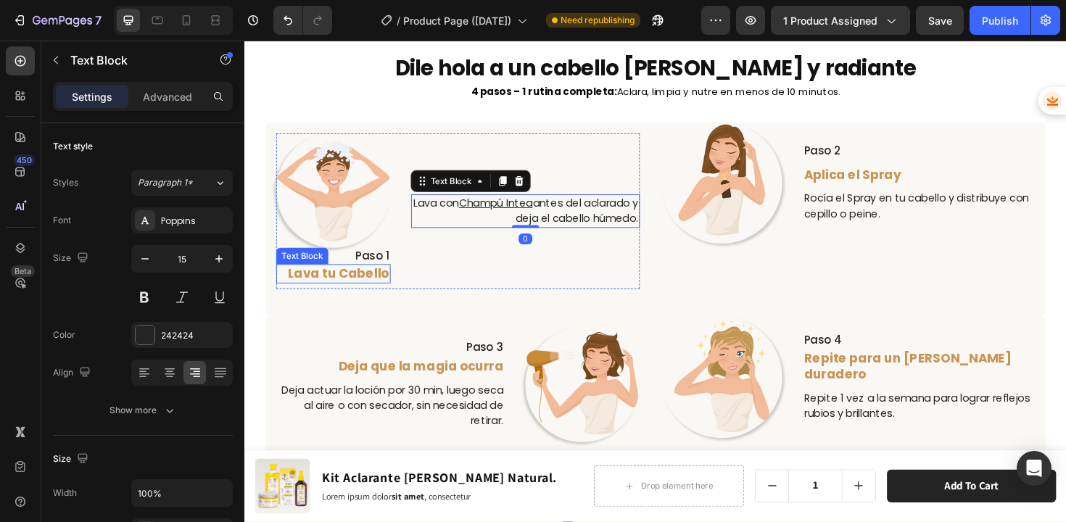
click at [375, 278] on span "Lava tu Cabello" at bounding box center [343, 287] width 107 height 18
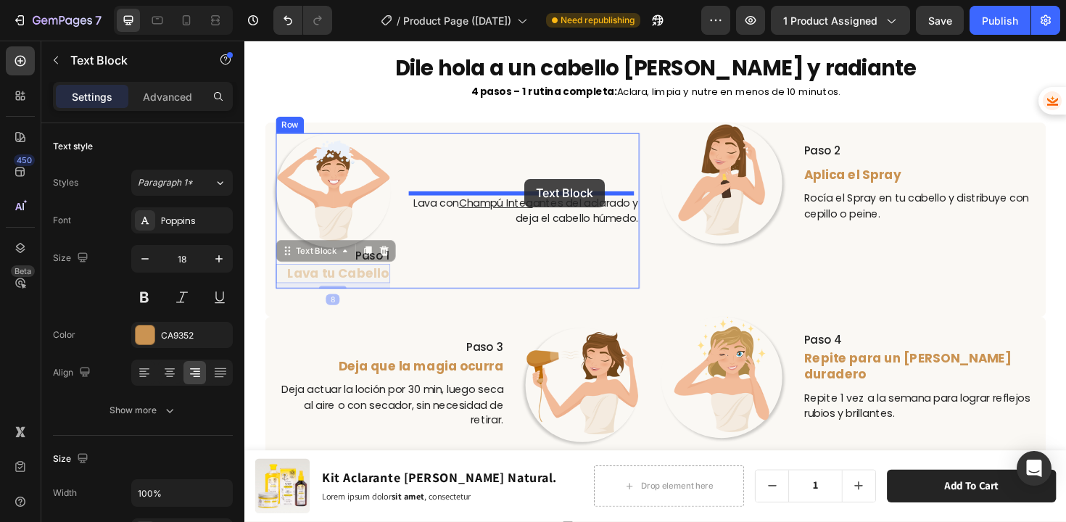
drag, startPoint x: 291, startPoint y: 265, endPoint x: 541, endPoint y: 187, distance: 261.4
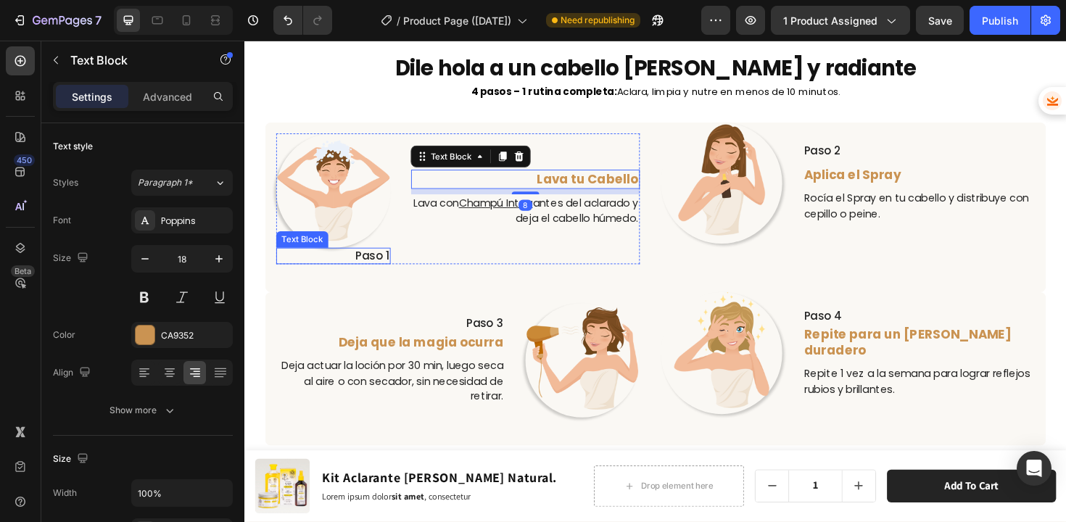
click at [370, 270] on p "Paso 1" at bounding box center [338, 269] width 118 height 15
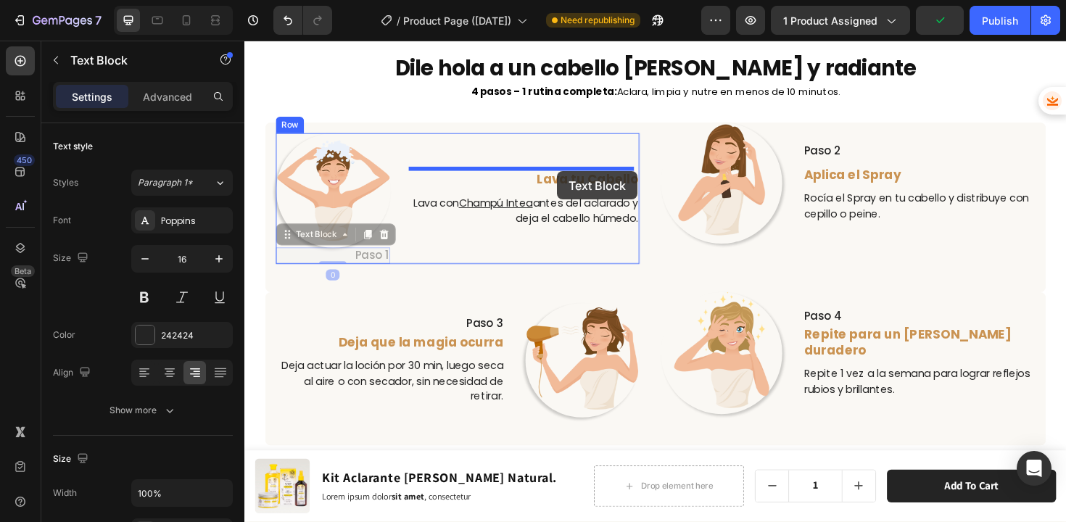
drag, startPoint x: 293, startPoint y: 248, endPoint x: 576, endPoint y: 179, distance: 291.0
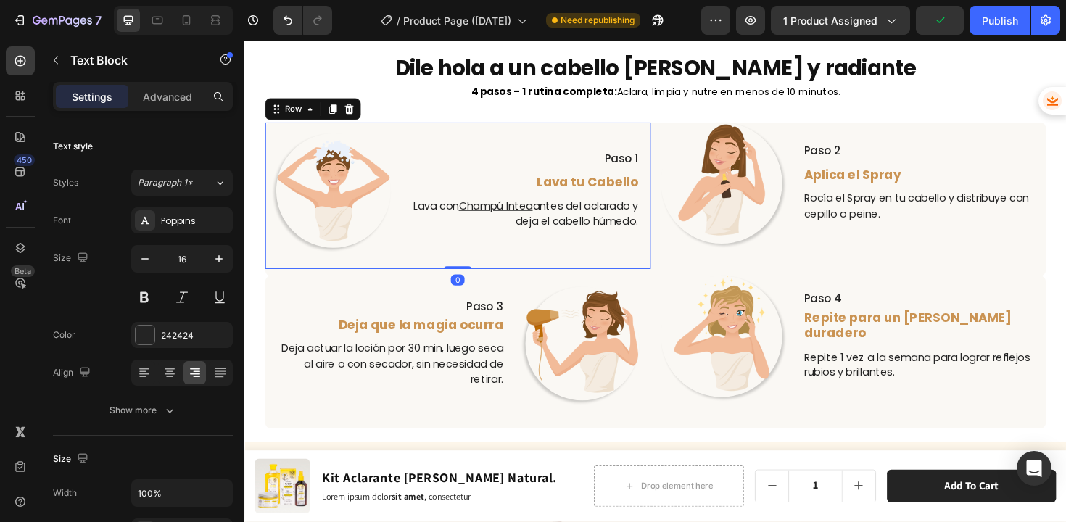
click at [588, 276] on div "Image Paso 1 Text Block Lava tu Cabello Text Block Lava con Champú Intea antes …" at bounding box center [470, 205] width 408 height 155
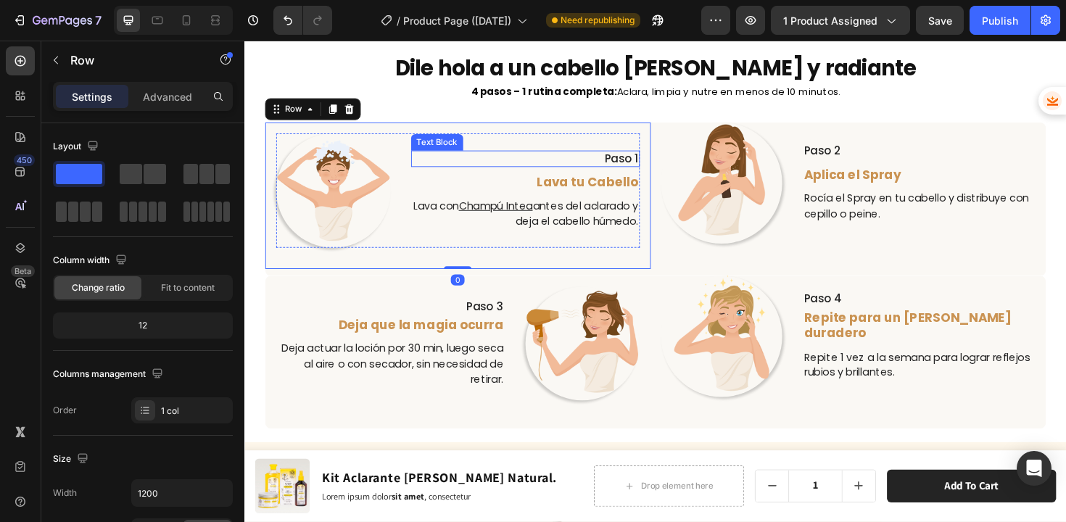
click at [638, 162] on p "Paso 1" at bounding box center [541, 166] width 239 height 15
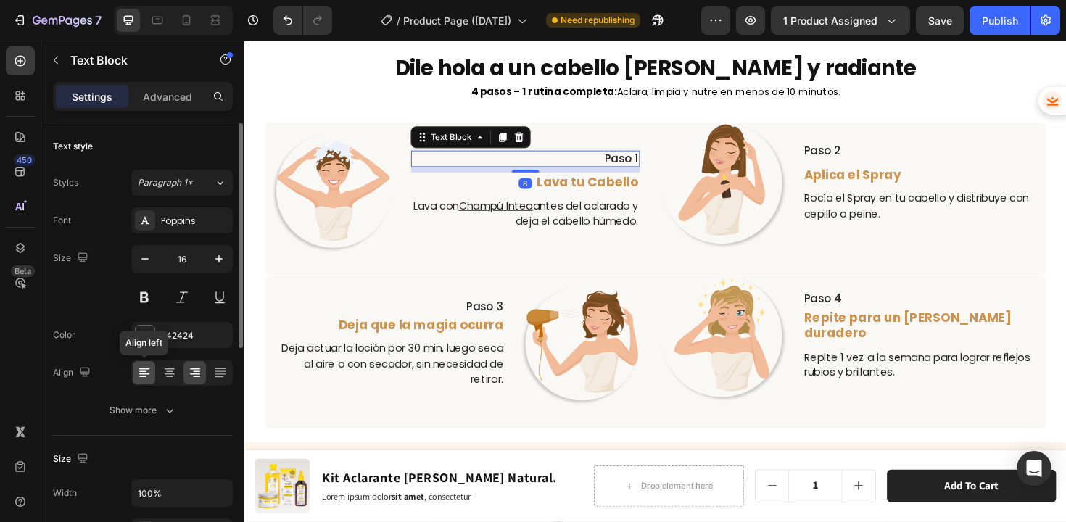
click at [149, 366] on icon at bounding box center [144, 372] width 14 height 14
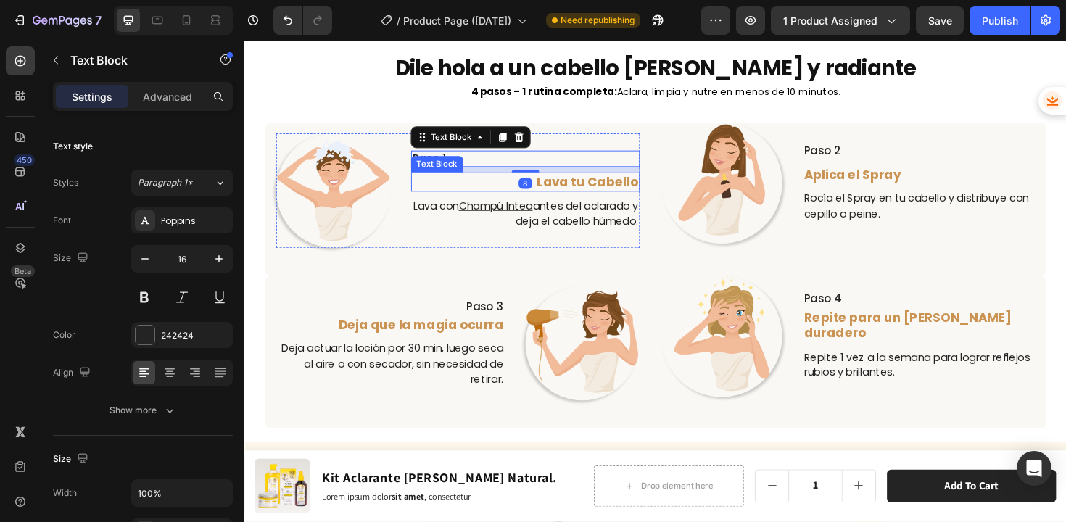
click at [579, 189] on span "Lava tu Cabello" at bounding box center [607, 190] width 107 height 18
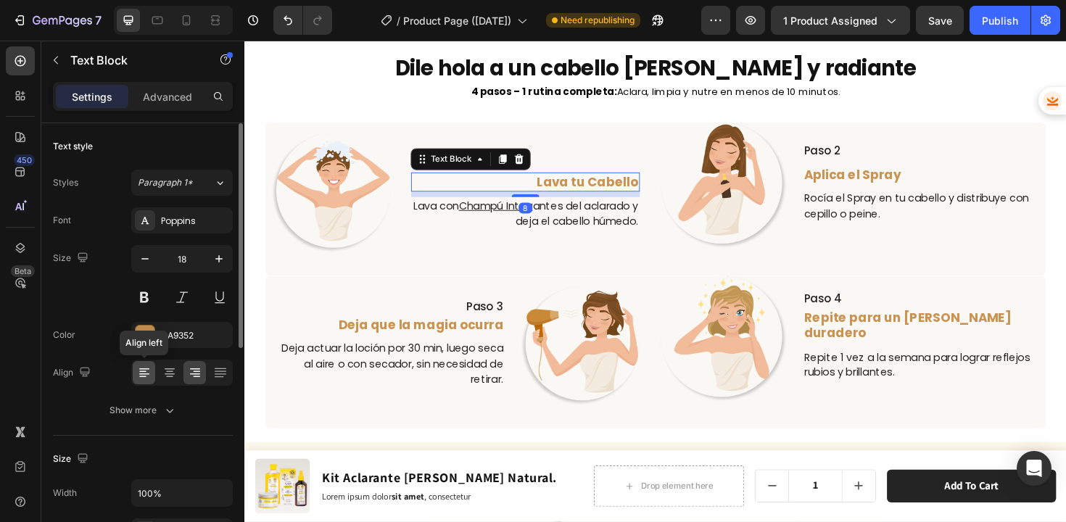
click at [146, 373] on icon at bounding box center [144, 373] width 10 height 1
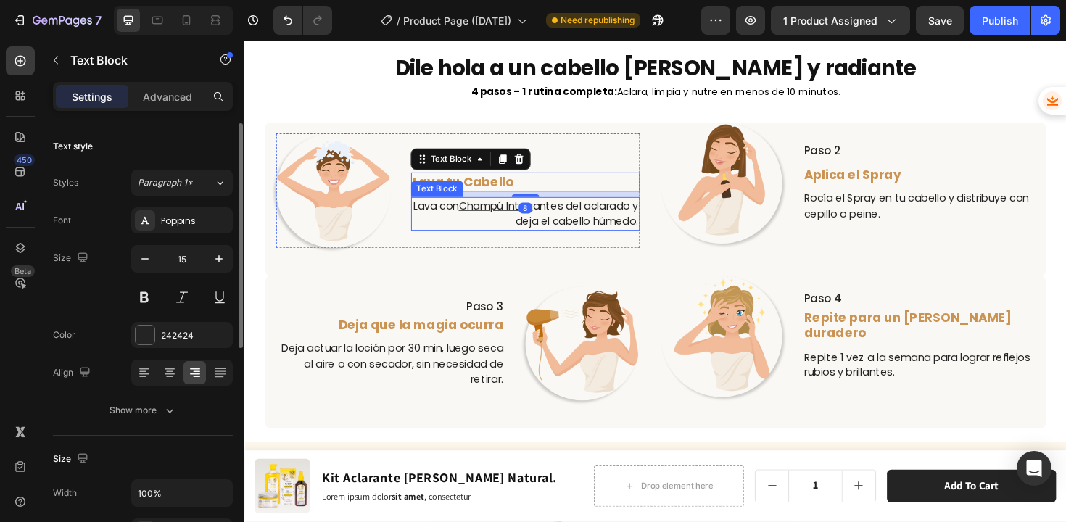
click at [496, 219] on p "Lava con Champú Intea antes del aclarado y deja el cabello húmedo." at bounding box center [541, 224] width 239 height 33
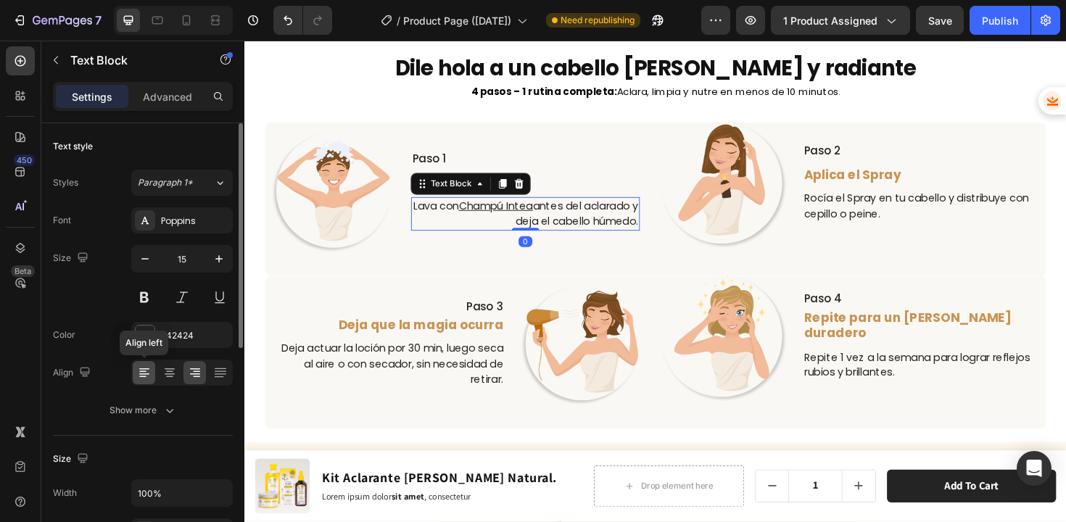
click at [148, 370] on icon at bounding box center [144, 372] width 14 height 14
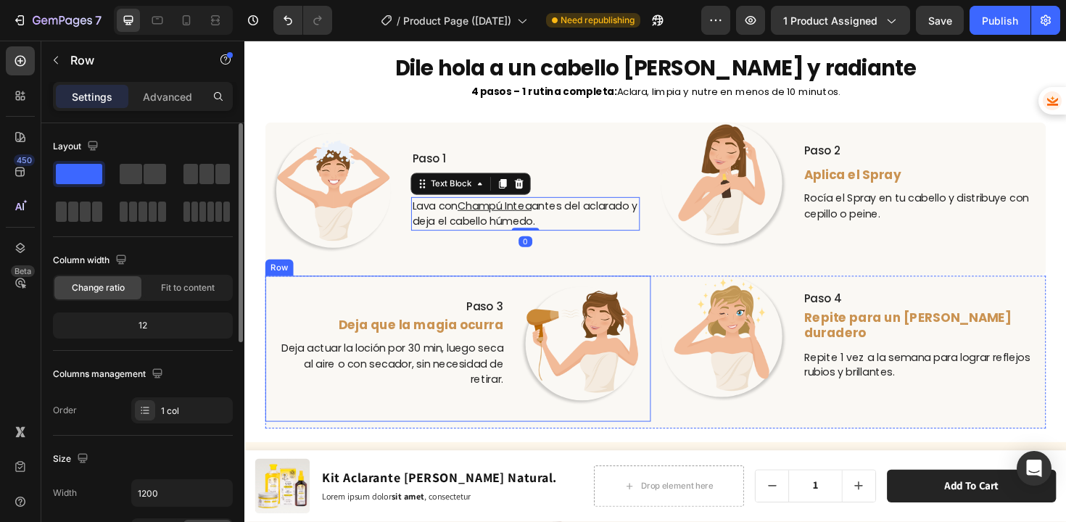
click at [428, 291] on div "Paso 3 Text Block Deja que la magia ocurra Text Block Deja actuar la loción por…" at bounding box center [470, 367] width 408 height 155
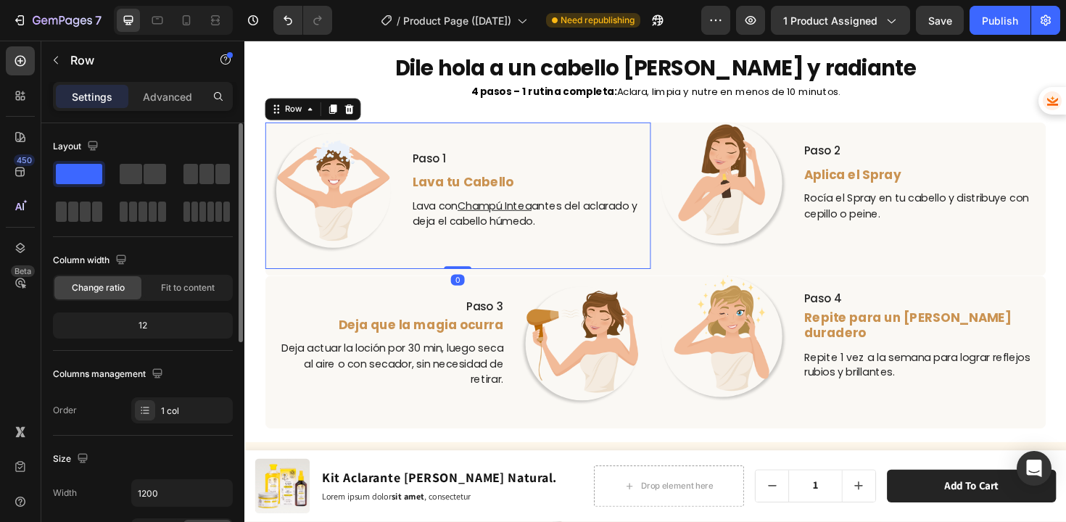
click at [658, 194] on div "Image Paso 1 Text Block Lava tu Cabello Text Block Lava con Champú Intea antes …" at bounding box center [470, 205] width 408 height 155
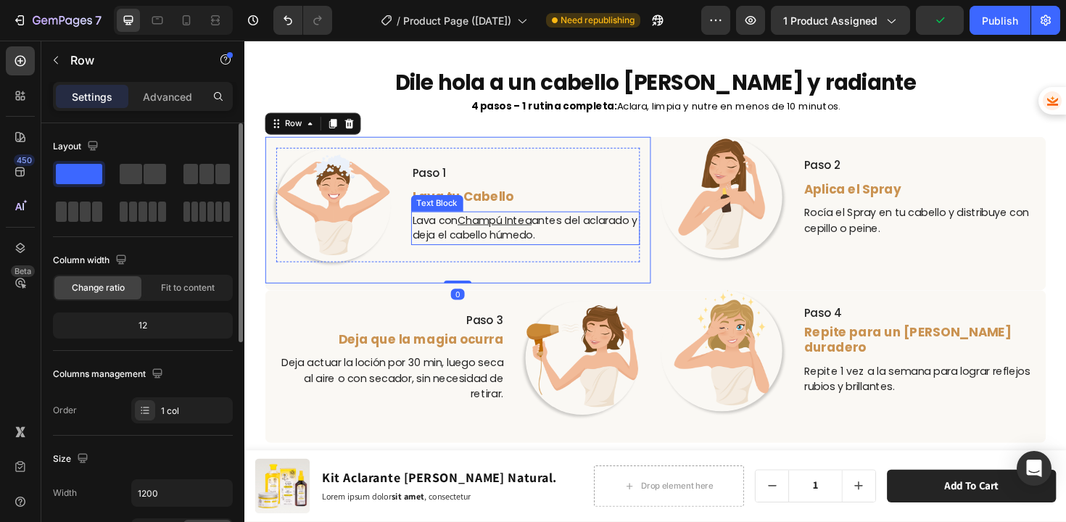
scroll to position [3408, 0]
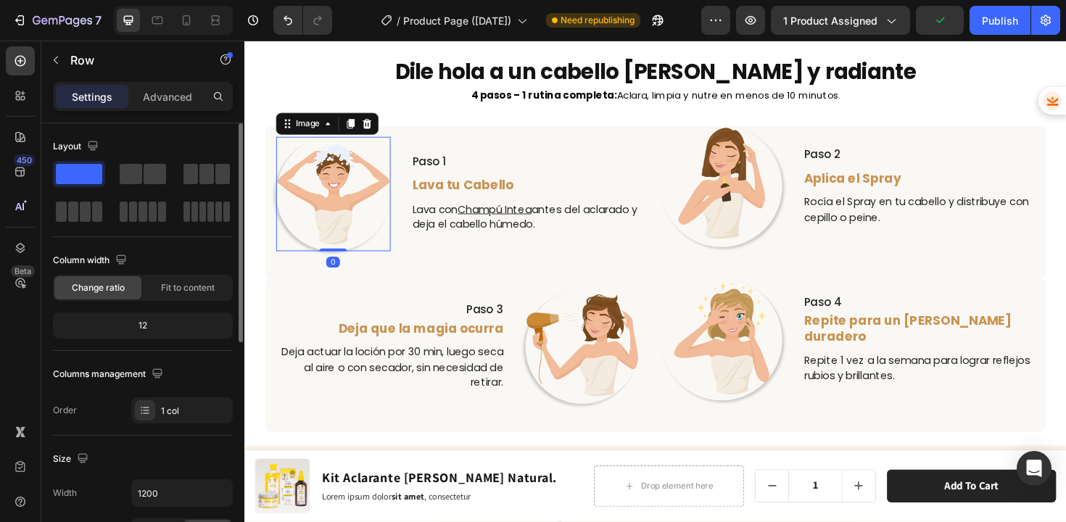
click at [347, 198] on img at bounding box center [338, 203] width 121 height 121
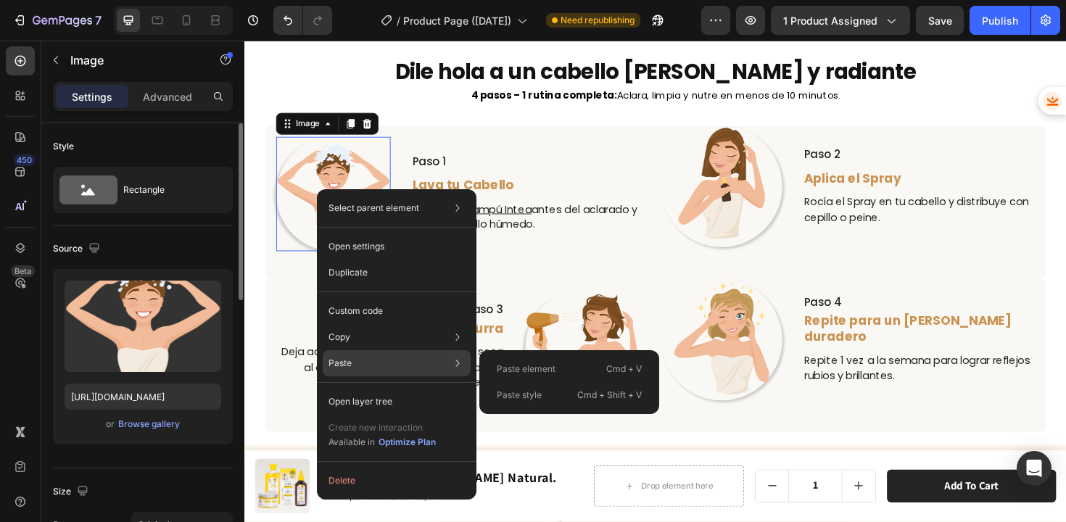
click at [522, 363] on p "Paste element" at bounding box center [526, 368] width 59 height 13
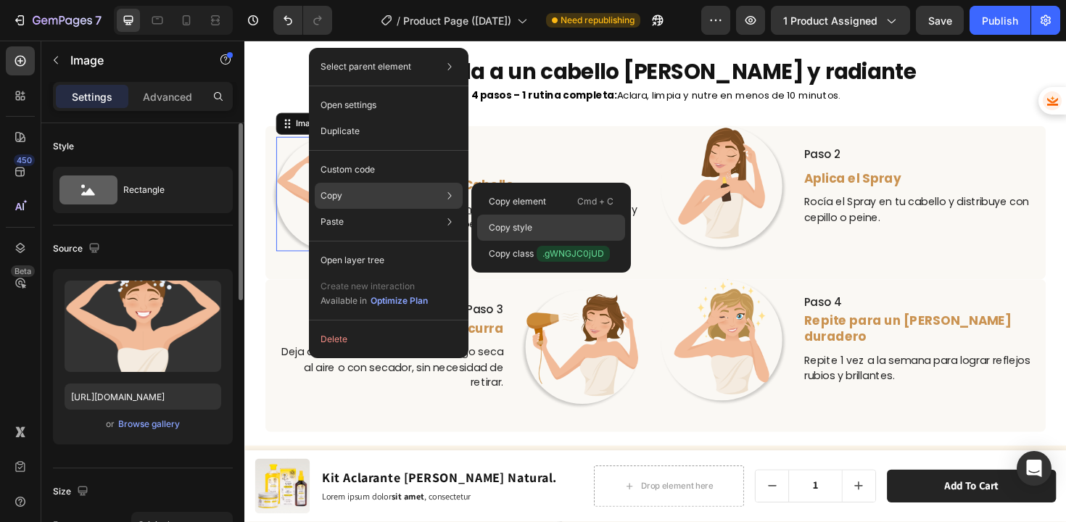
click at [512, 228] on p "Copy style" at bounding box center [510, 227] width 43 height 13
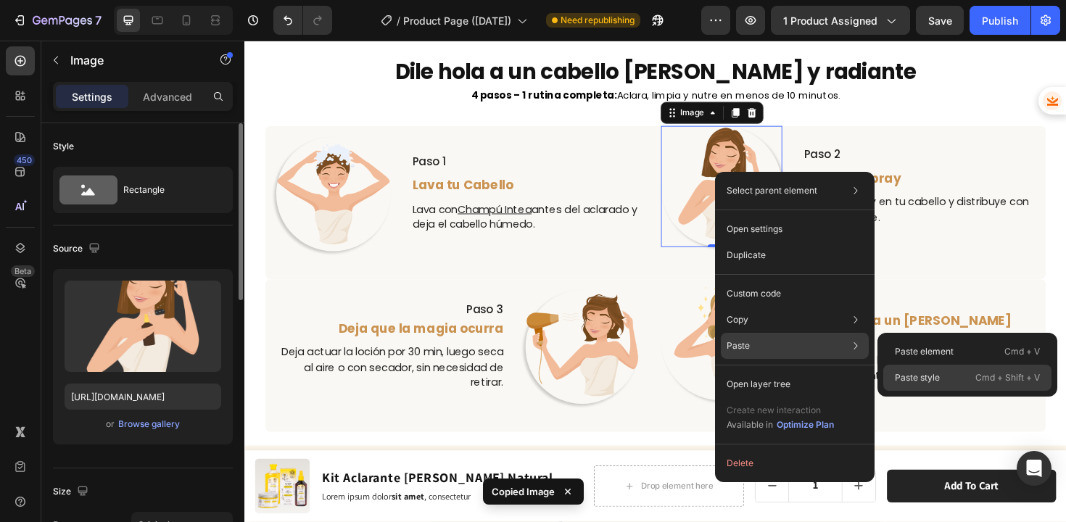
click at [905, 373] on p "Paste style" at bounding box center [917, 377] width 45 height 13
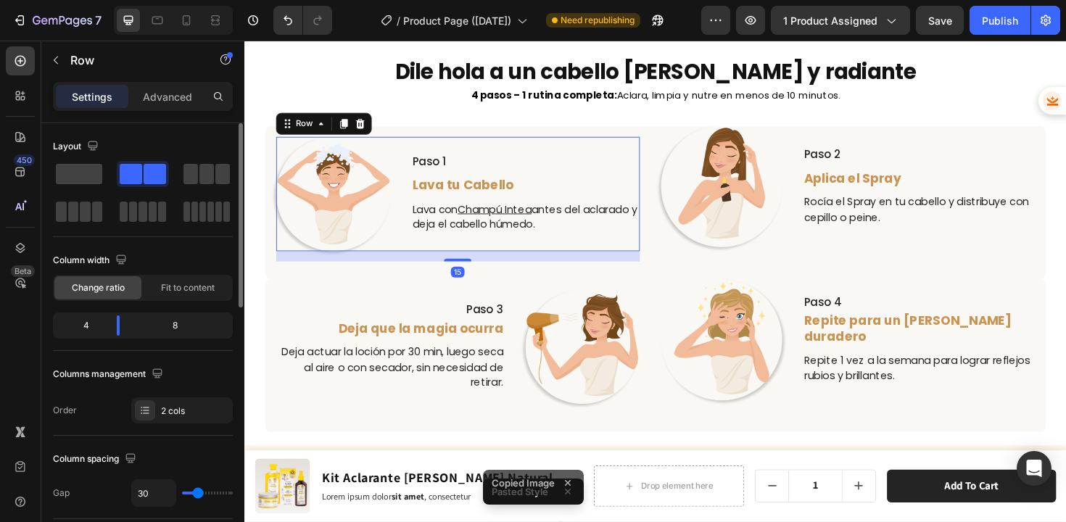
click at [647, 249] on div "Paso 1 Text Block Lava tu Cabello Text Block Lava con Champú Intea antes del ac…" at bounding box center [541, 203] width 242 height 121
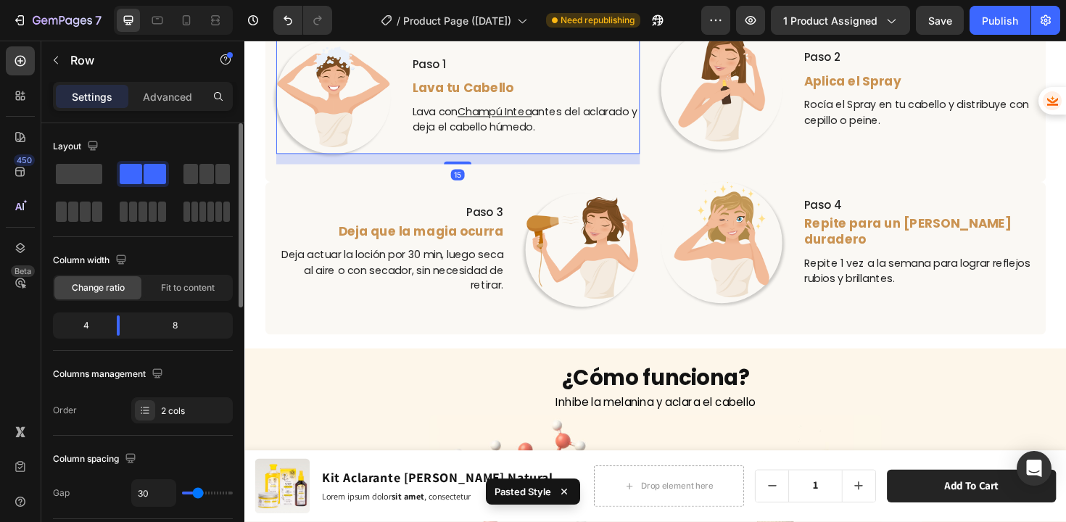
scroll to position [3306, 0]
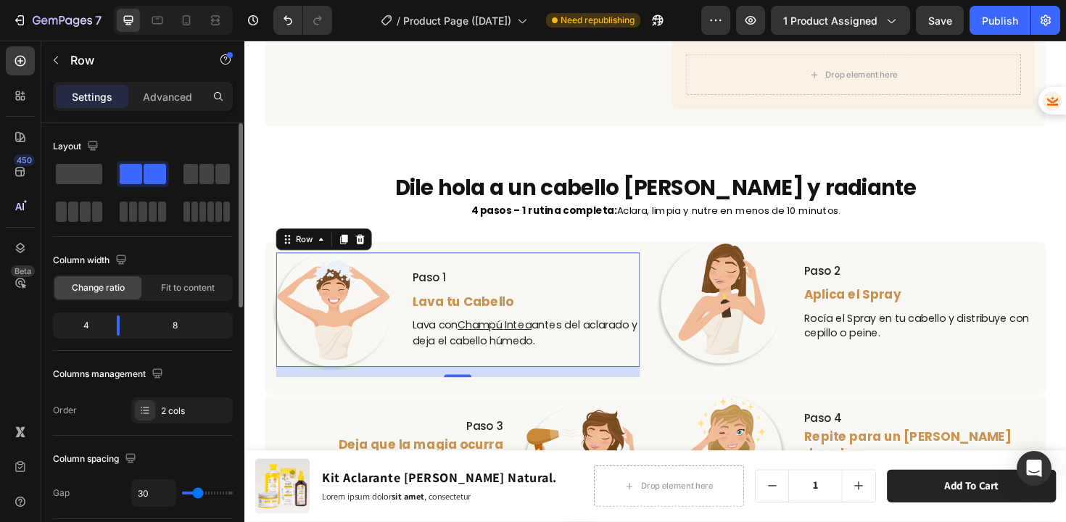
click at [652, 265] on div "Paso 1 Text Block Lava tu Cabello Text Block Lava con Champú Intea antes del ac…" at bounding box center [541, 325] width 242 height 121
click at [650, 265] on div "Paso 1 Text Block Lava tu Cabello Text Block Lava con Champú Intea antes del ac…" at bounding box center [541, 325] width 242 height 121
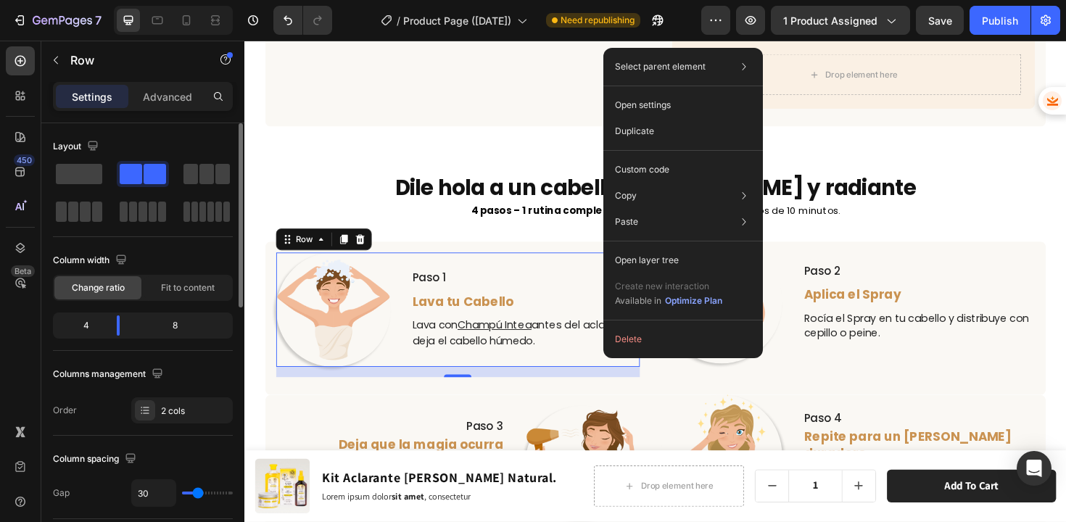
drag, startPoint x: 650, startPoint y: 259, endPoint x: 875, endPoint y: 284, distance: 226.2
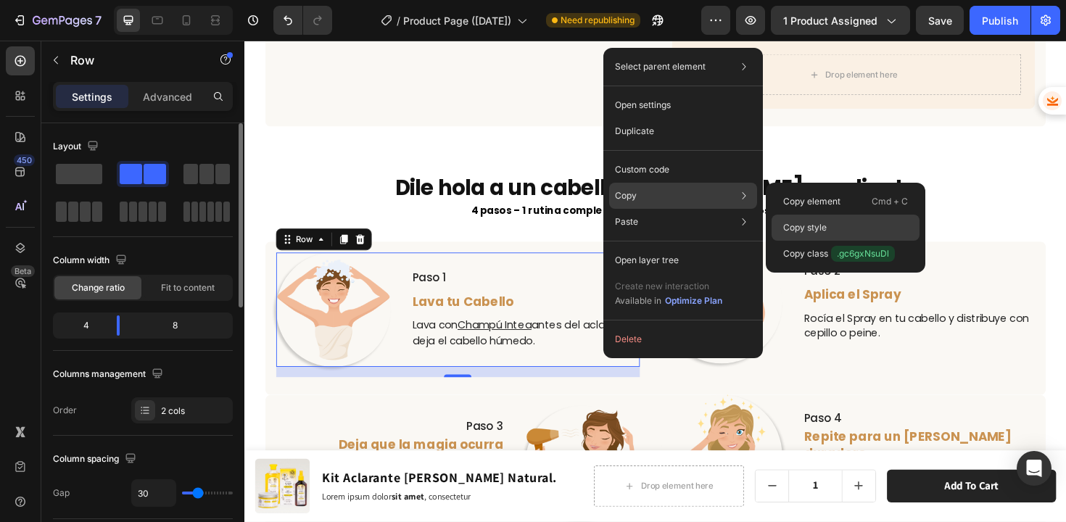
click at [795, 233] on p "Copy style" at bounding box center [804, 227] width 43 height 13
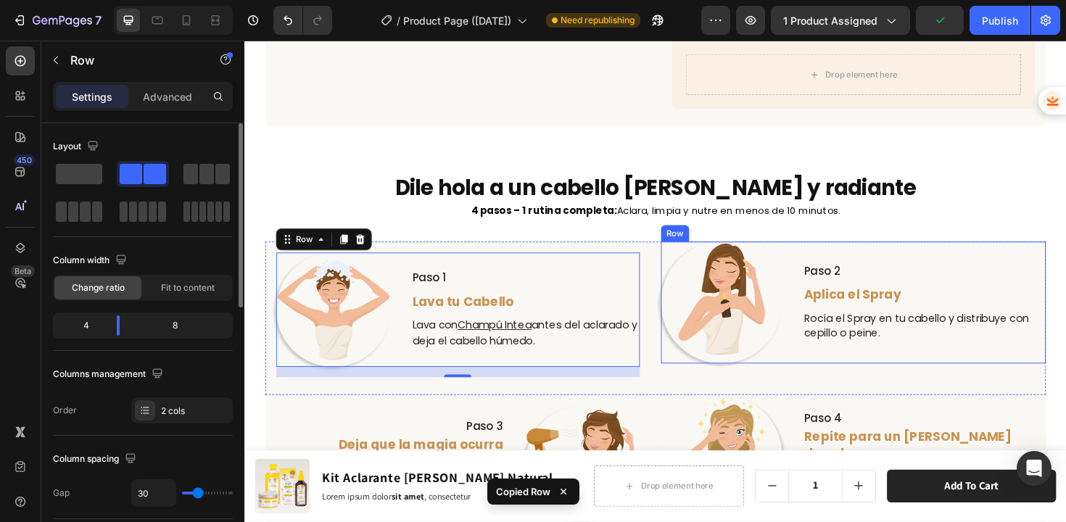
click at [876, 254] on div "Paso 2 Text Block Aplica el Spray Text Block Rocía el Spray en tu cabello y dis…" at bounding box center [963, 318] width 257 height 129
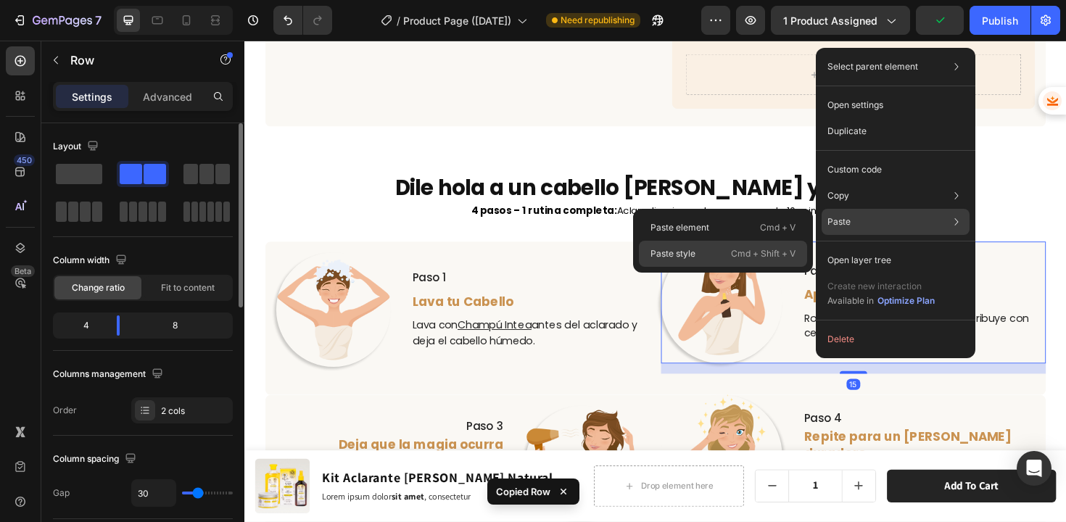
click at [669, 252] on p "Paste style" at bounding box center [672, 253] width 45 height 13
type input "100%"
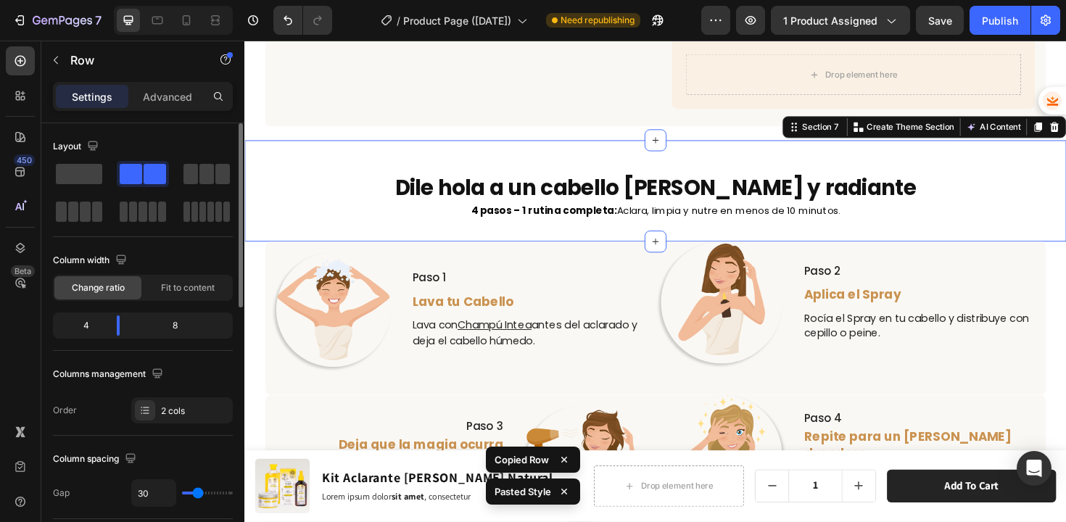
click at [898, 215] on div "Dile hola a un cabello [PERSON_NAME] y radiante Heading 4 pasos – 1 rutina comp…" at bounding box center [679, 199] width 870 height 107
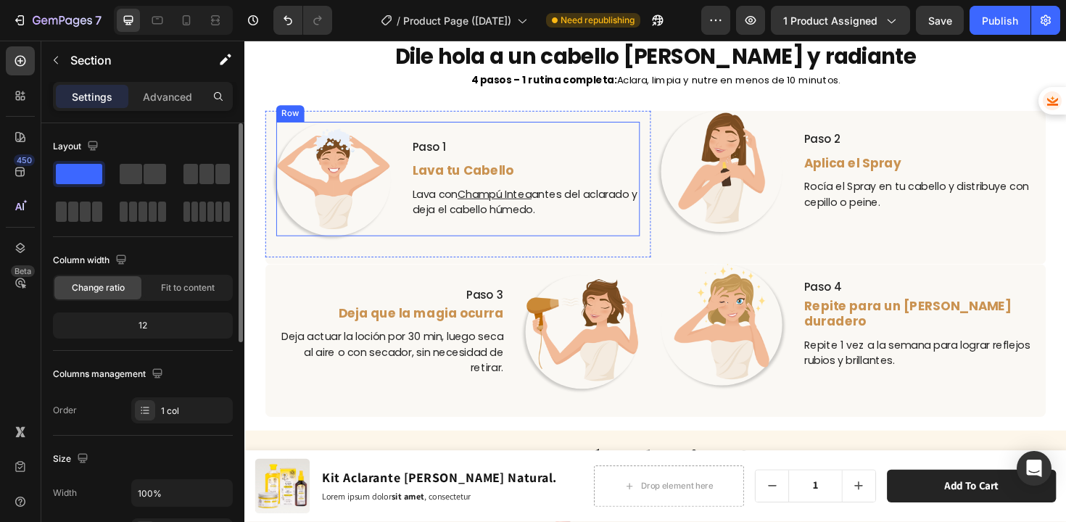
scroll to position [3436, 0]
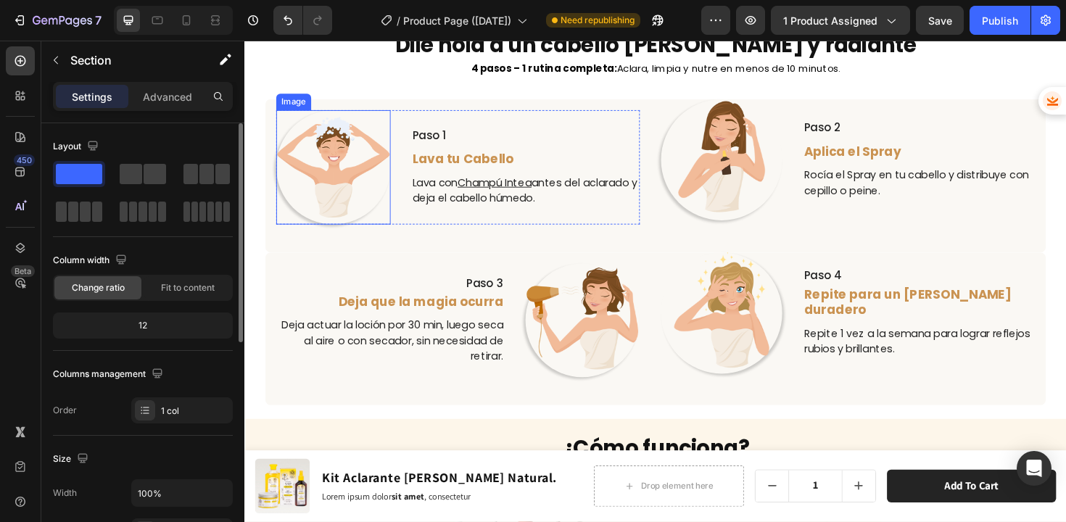
click at [363, 205] on img at bounding box center [338, 175] width 121 height 121
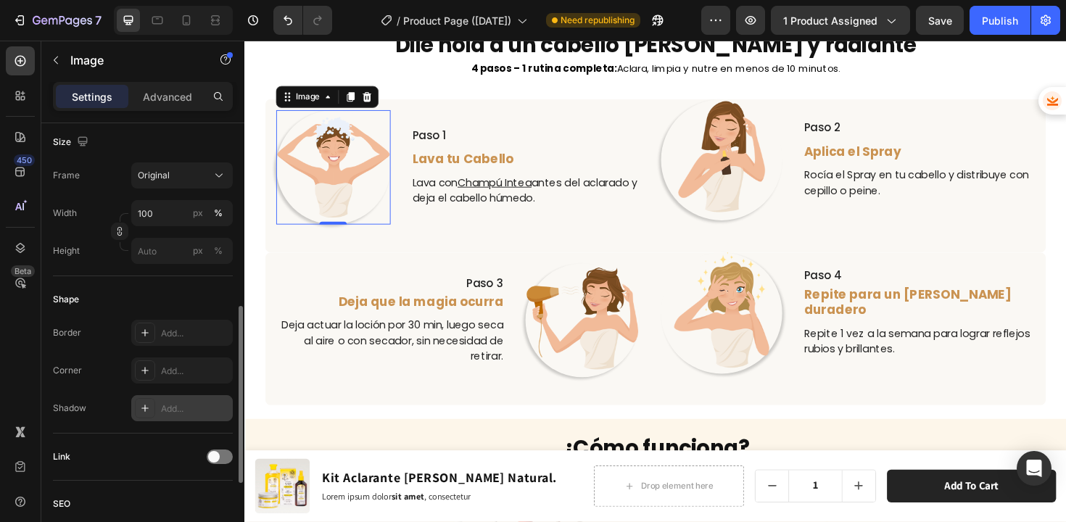
scroll to position [380, 0]
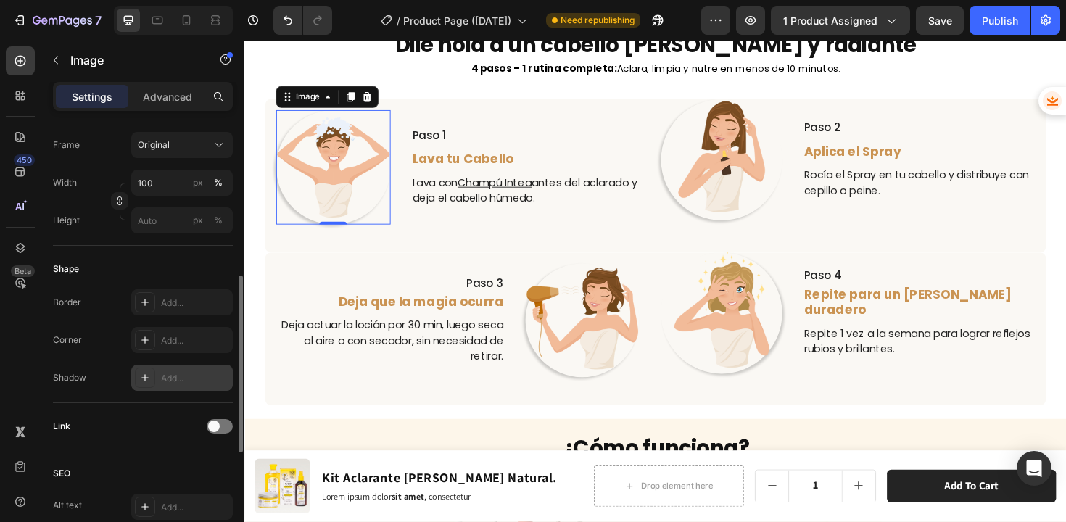
click at [175, 379] on div "Add..." at bounding box center [195, 378] width 68 height 13
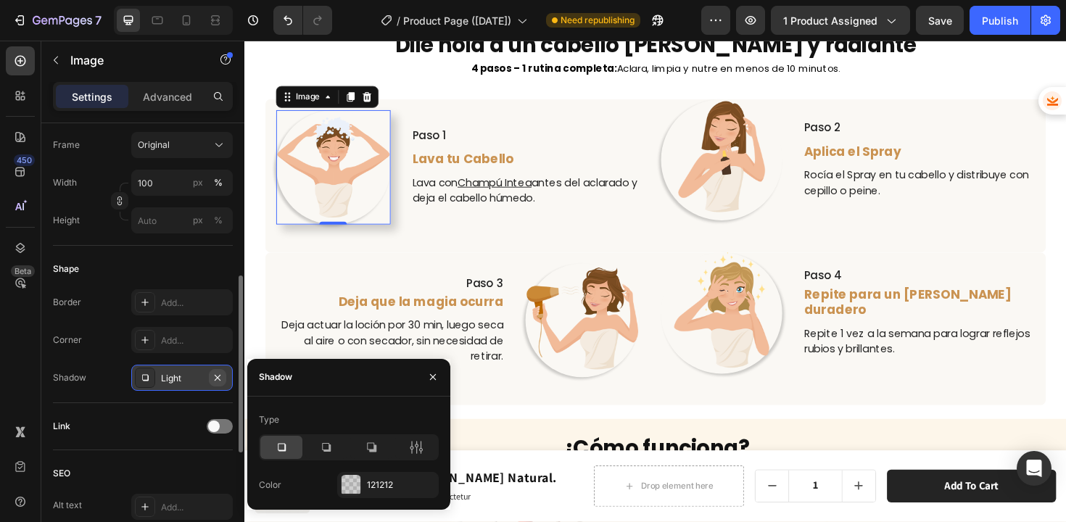
click at [221, 377] on icon "button" at bounding box center [218, 378] width 12 height 12
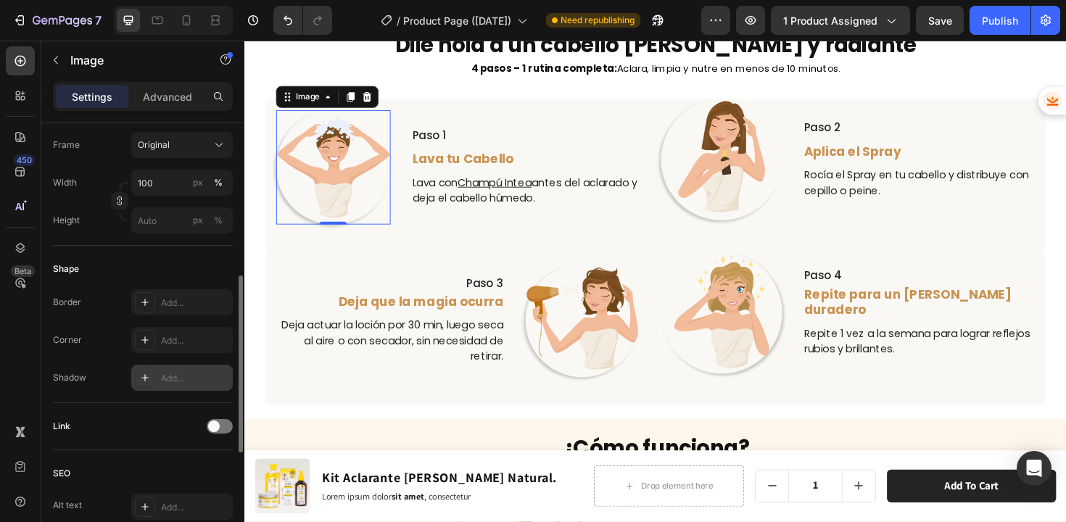
click at [348, 207] on img at bounding box center [338, 175] width 121 height 121
click at [345, 169] on img at bounding box center [338, 175] width 121 height 121
click at [360, 291] on p "Paso 3" at bounding box center [398, 298] width 239 height 15
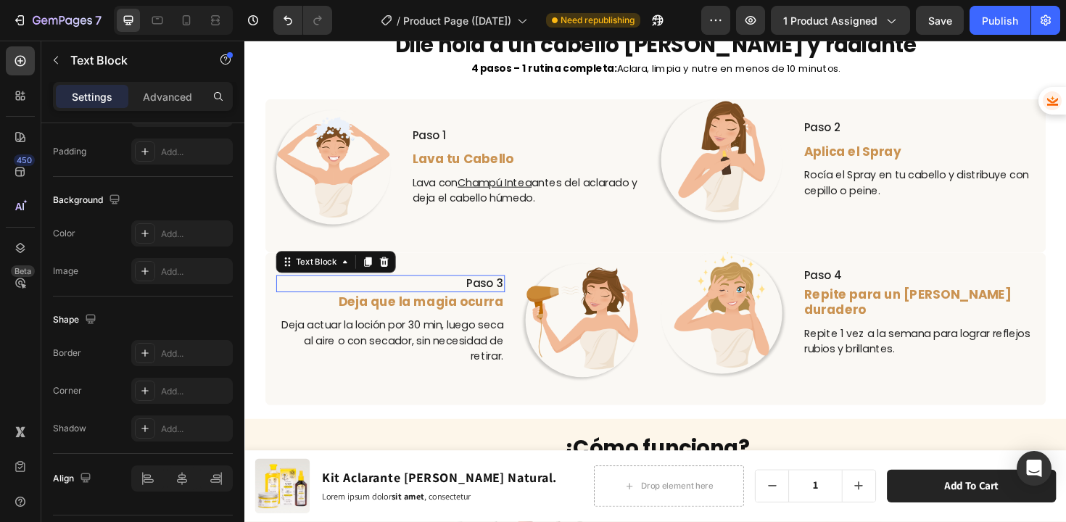
scroll to position [0, 0]
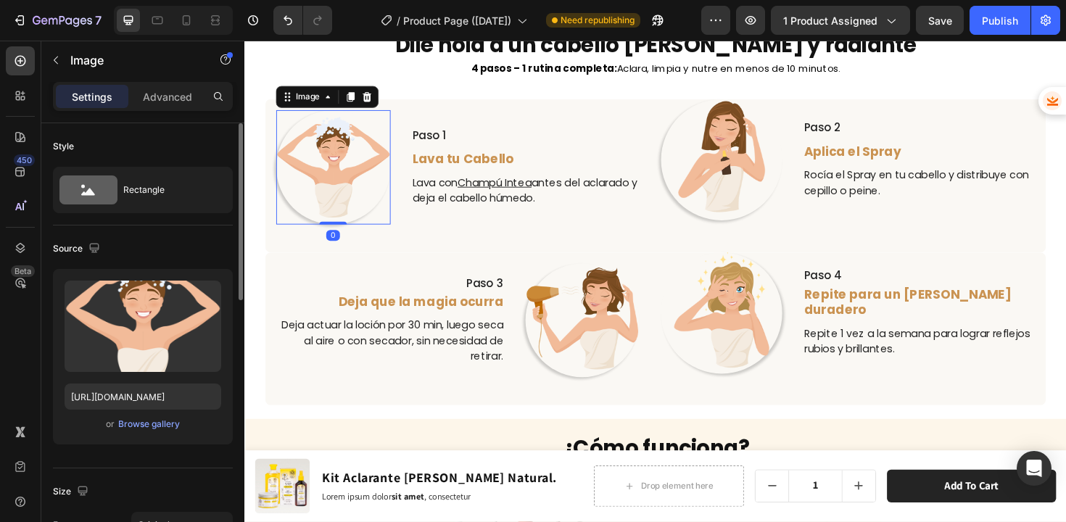
click at [336, 174] on img at bounding box center [338, 175] width 121 height 121
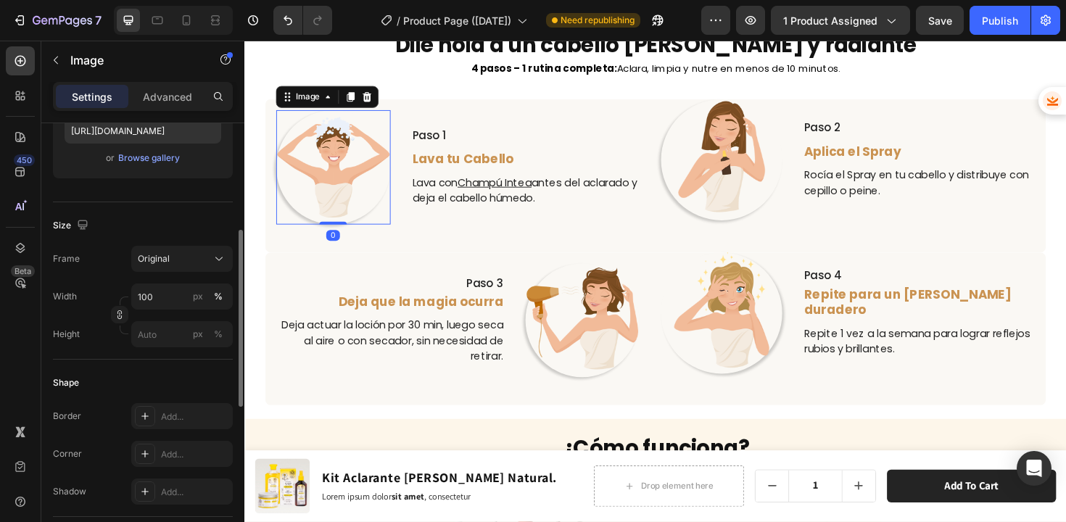
scroll to position [377, 0]
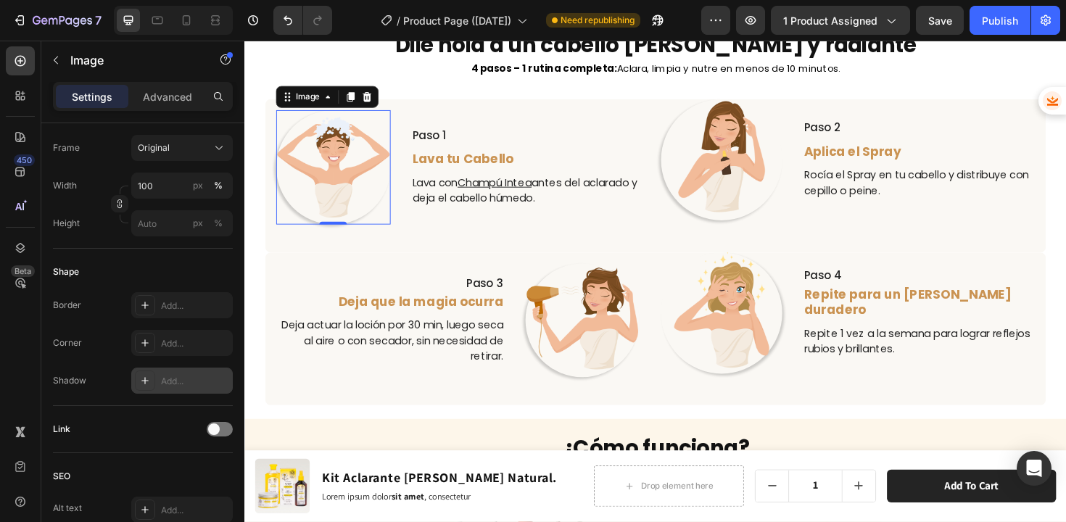
click at [167, 381] on div "Add..." at bounding box center [195, 381] width 68 height 13
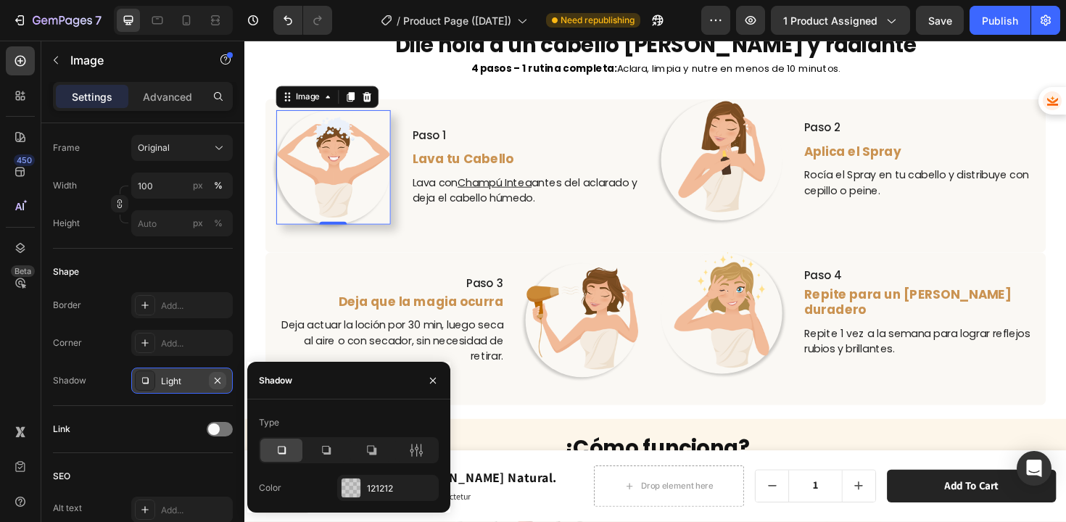
click at [222, 381] on icon "button" at bounding box center [218, 381] width 12 height 12
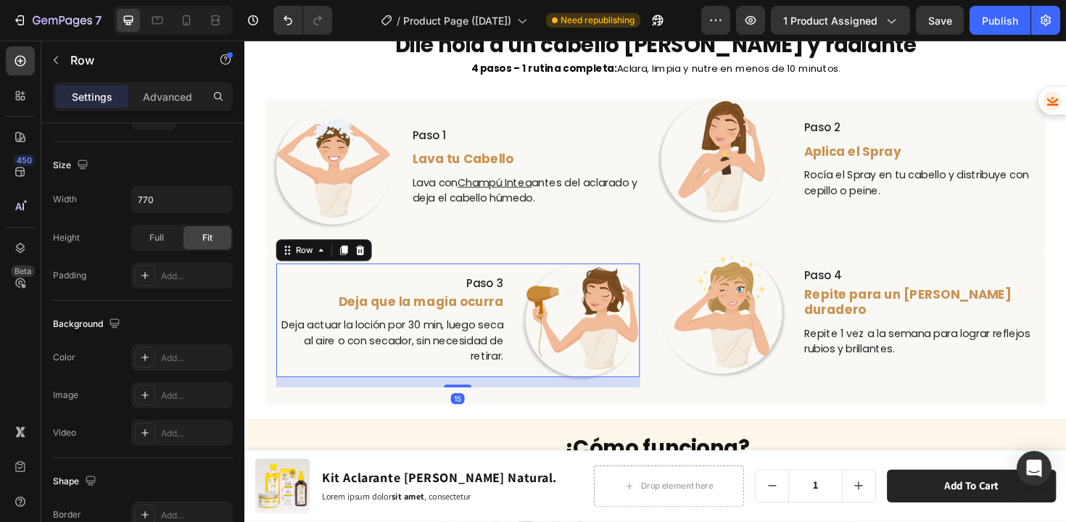
click at [336, 281] on div "Paso 3 Text Block Deja que la magia ocurra Text Block Deja actuar la loción por…" at bounding box center [399, 337] width 242 height 121
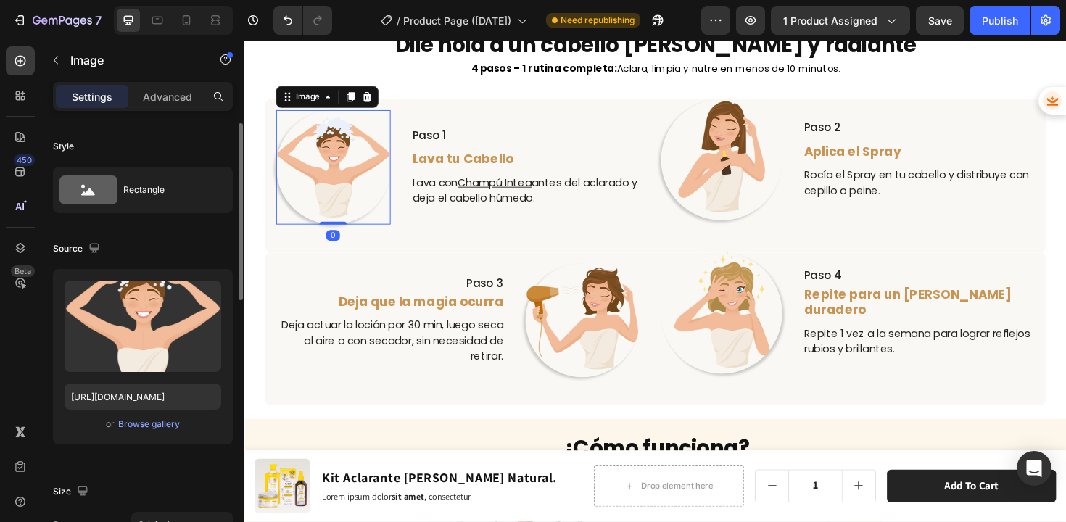
click at [315, 225] on img at bounding box center [338, 175] width 121 height 121
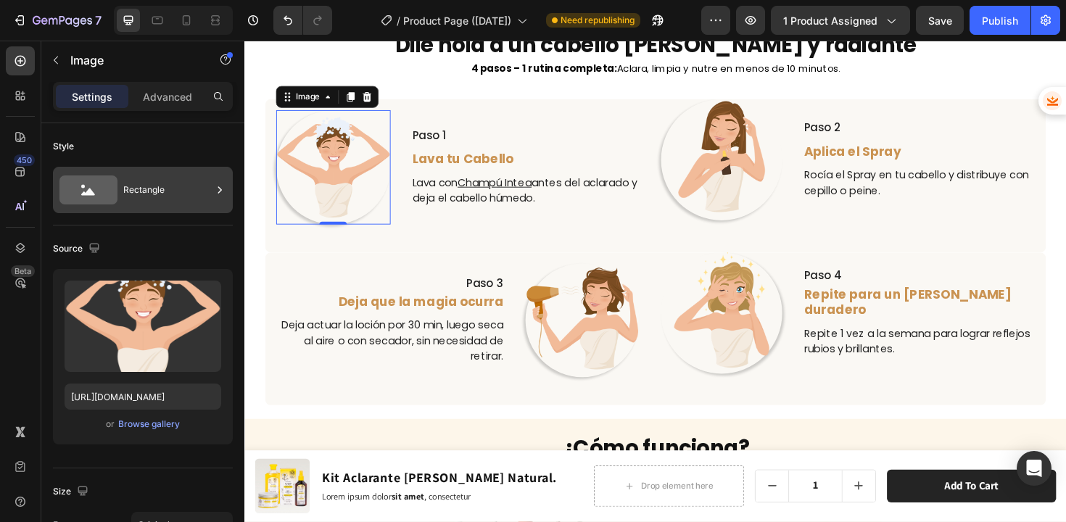
click at [150, 191] on div "Rectangle" at bounding box center [167, 189] width 88 height 33
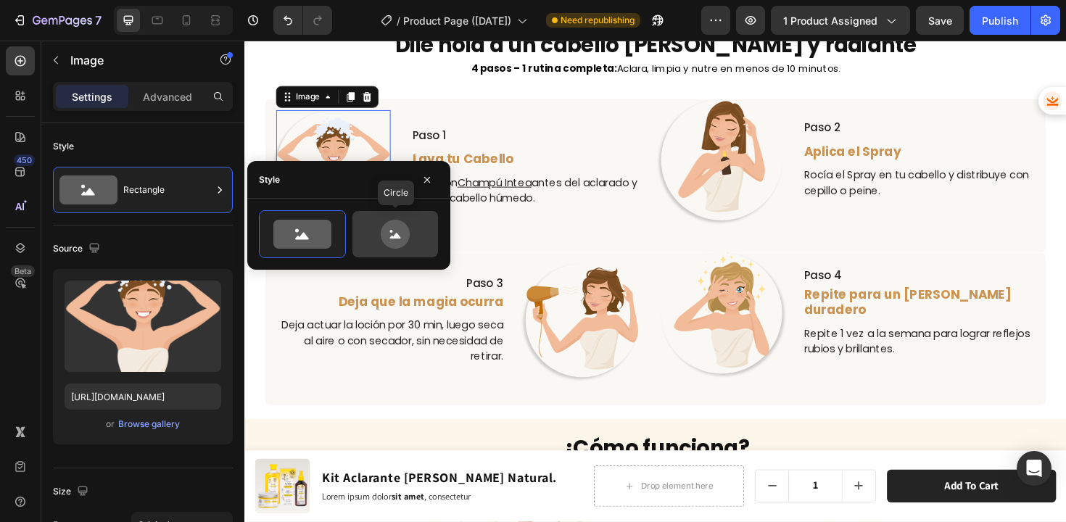
click at [392, 236] on icon at bounding box center [395, 234] width 29 height 29
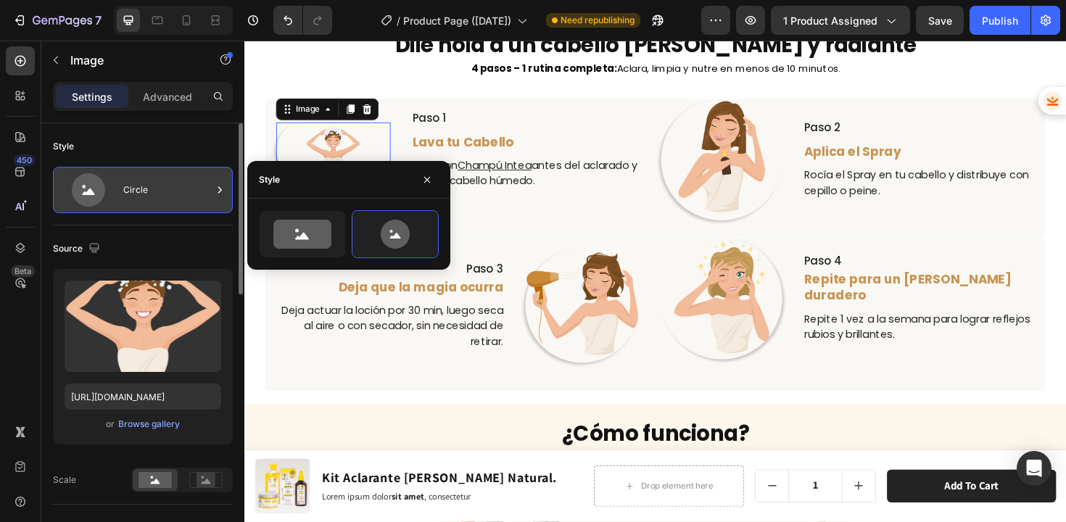
click at [164, 200] on div "Circle" at bounding box center [167, 189] width 88 height 33
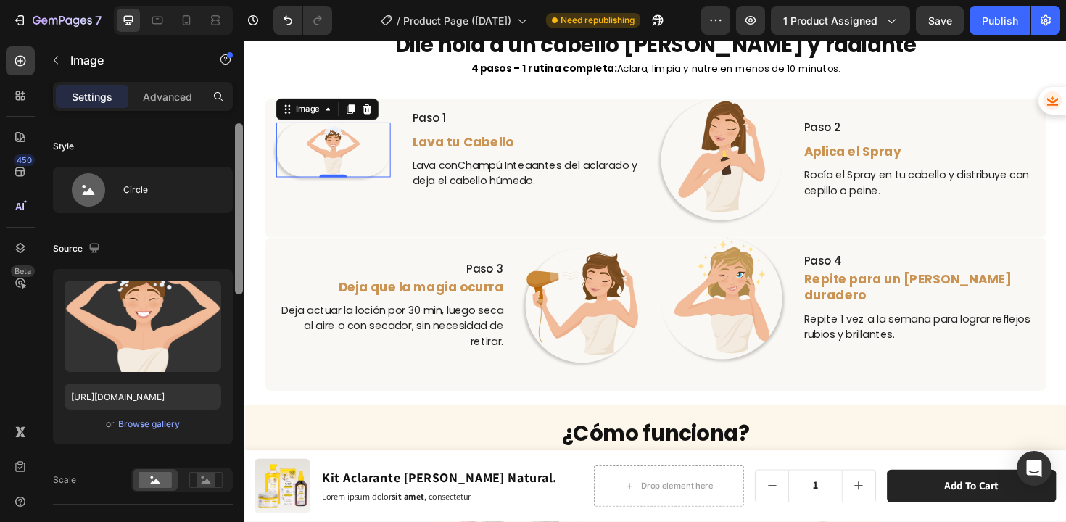
click at [234, 200] on div at bounding box center [238, 343] width 11 height 440
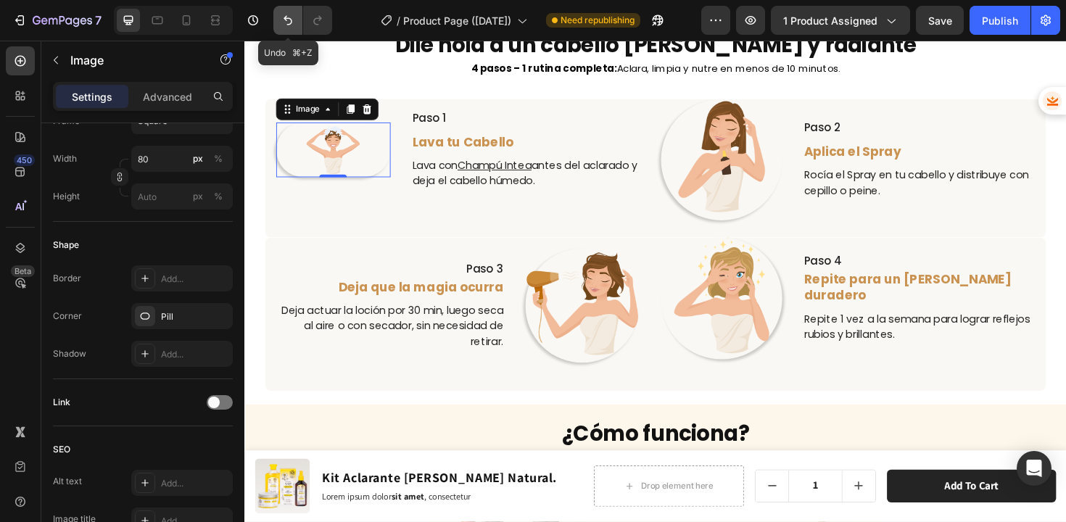
click at [285, 21] on icon "Undo/Redo" at bounding box center [288, 20] width 14 height 14
type input "100"
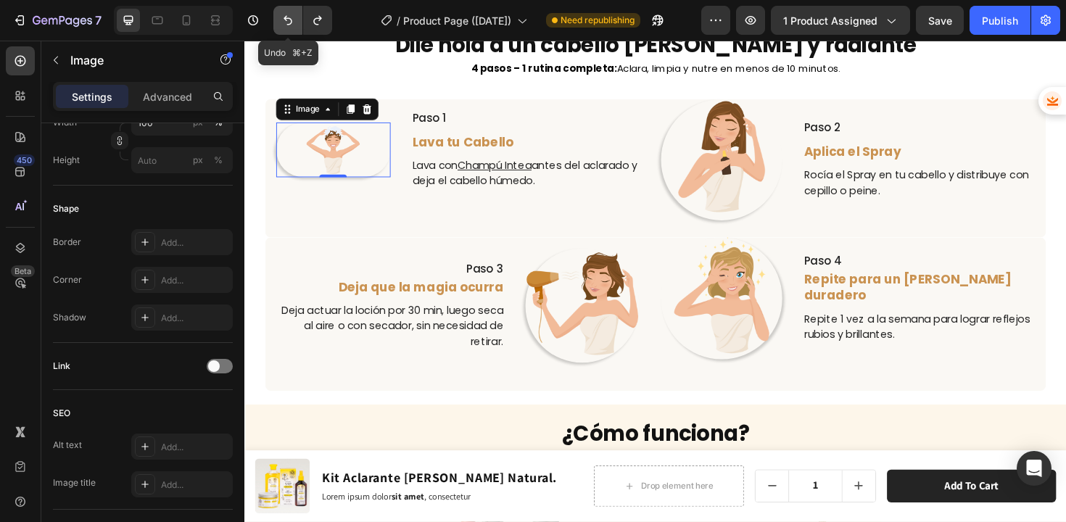
click at [285, 22] on icon "Undo/Redo" at bounding box center [288, 20] width 14 height 14
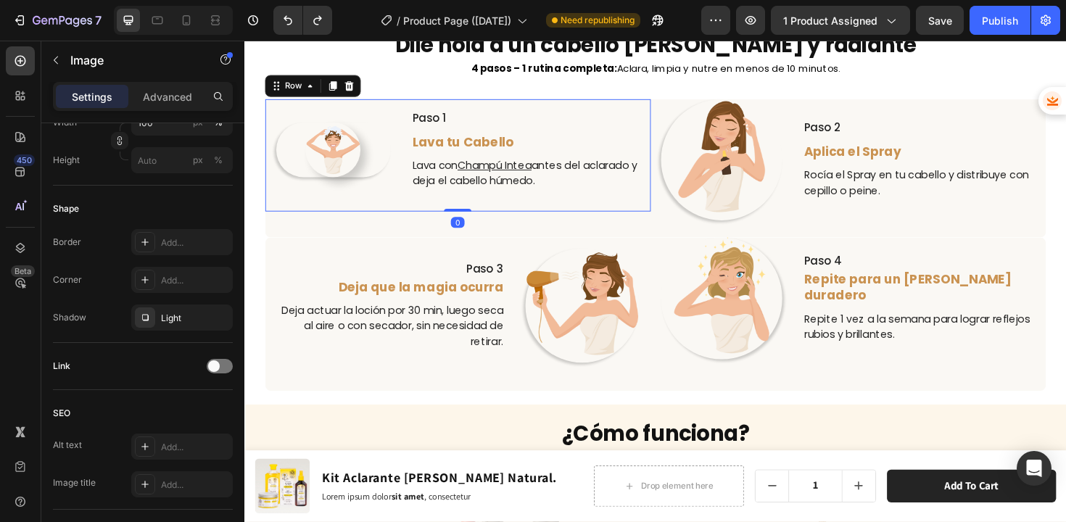
click at [360, 202] on div "Image Paso 1 Text Block Lava tu Cabello Text Block Lava con Champú Intea antes …" at bounding box center [470, 163] width 385 height 96
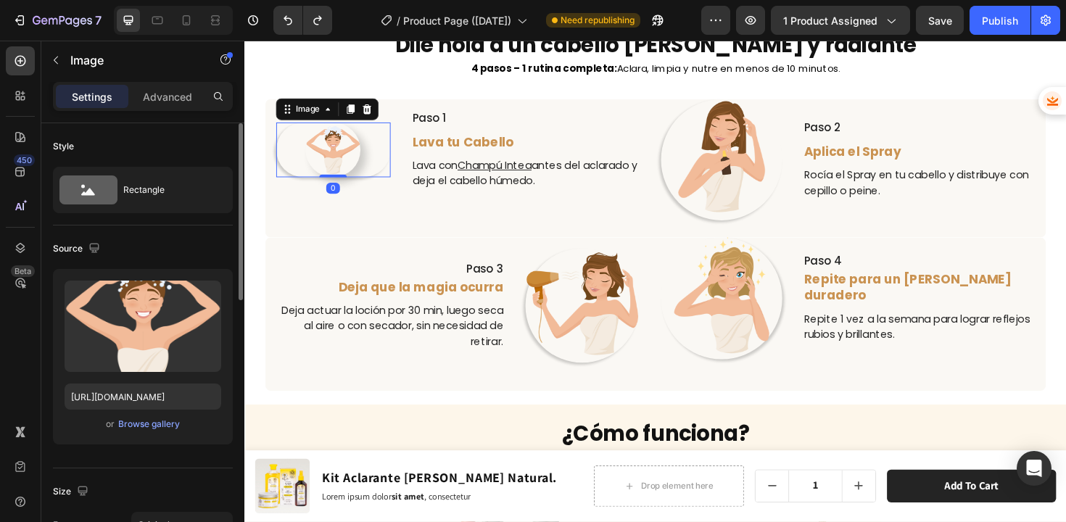
click at [351, 154] on img at bounding box center [338, 157] width 58 height 58
click at [376, 177] on div at bounding box center [338, 157] width 121 height 58
click at [283, 25] on icon "Undo/Redo" at bounding box center [288, 20] width 14 height 14
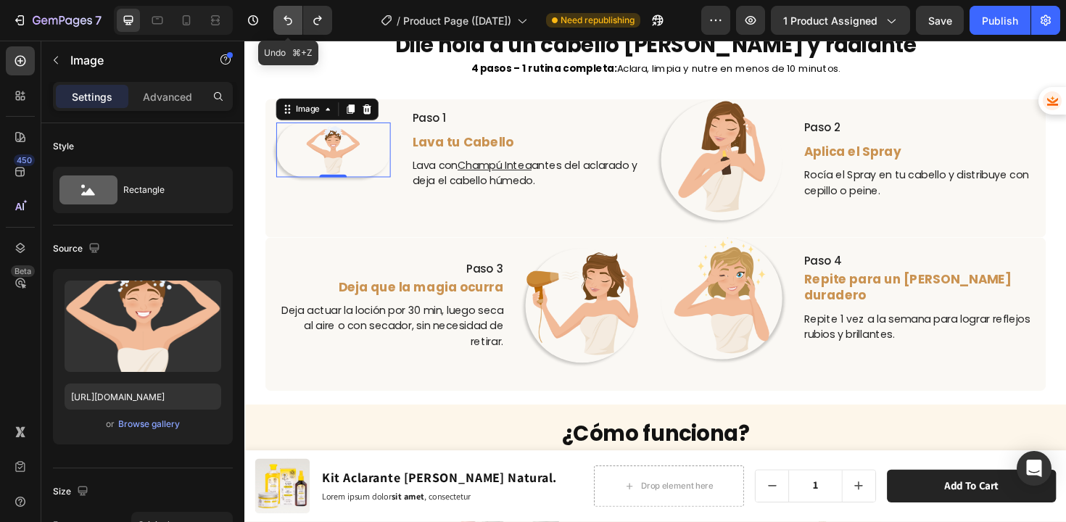
click at [283, 25] on icon "Undo/Redo" at bounding box center [288, 20] width 14 height 14
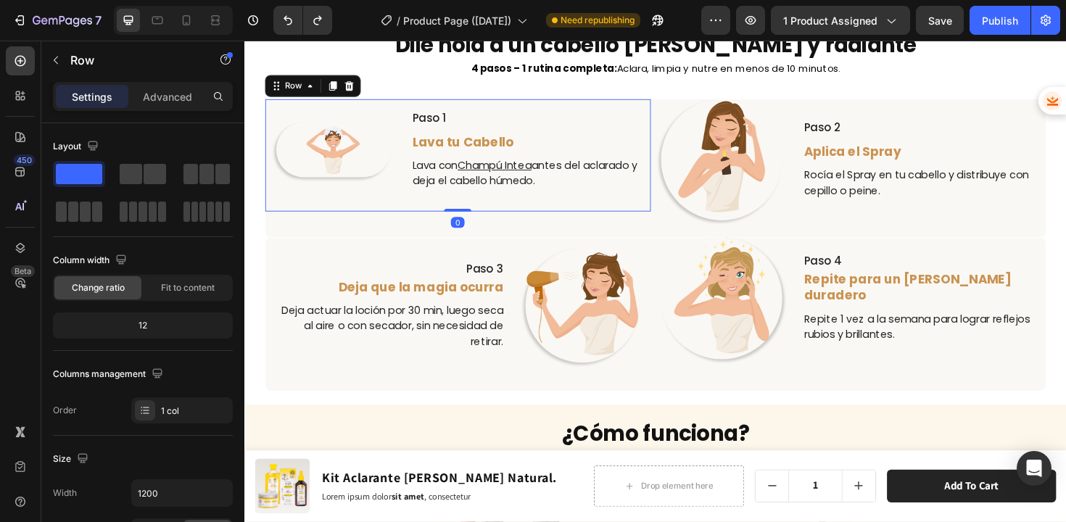
click at [297, 215] on div "Image Paso 1 Text Block Lava tu Cabello Text Block Lava con Champú Intea antes …" at bounding box center [470, 162] width 408 height 119
click at [331, 160] on img at bounding box center [338, 157] width 58 height 58
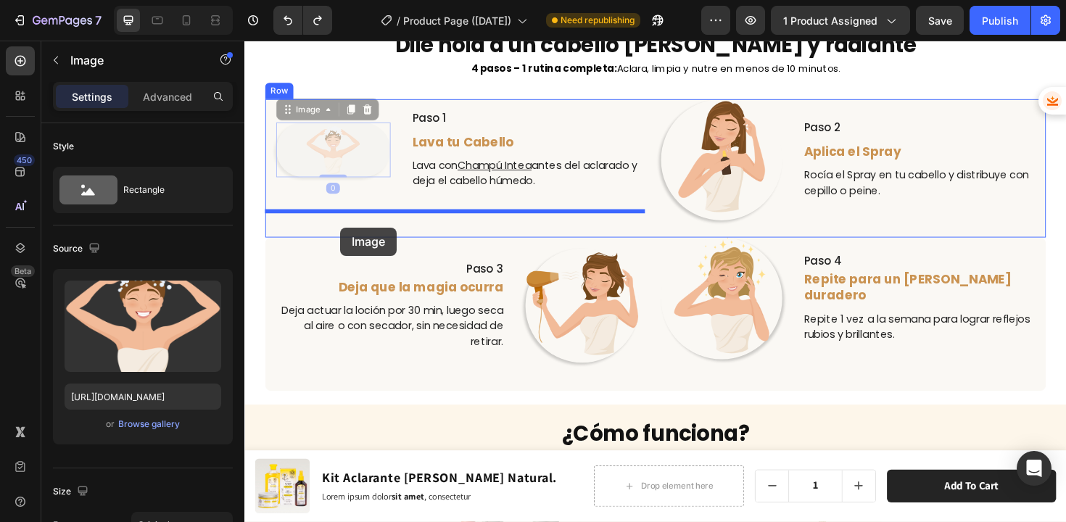
drag, startPoint x: 331, startPoint y: 154, endPoint x: 346, endPoint y: 239, distance: 85.5
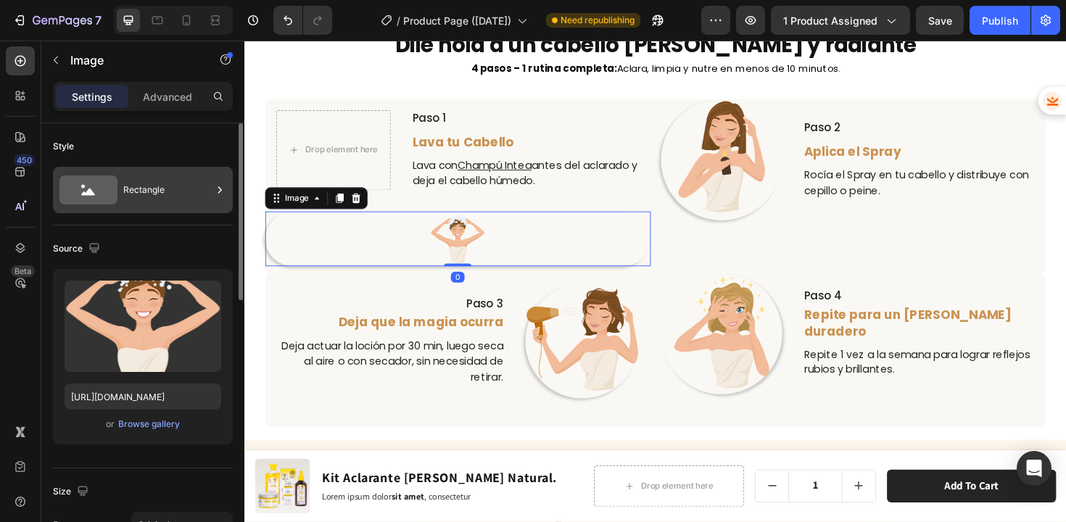
click at [136, 191] on div "Rectangle" at bounding box center [167, 189] width 88 height 33
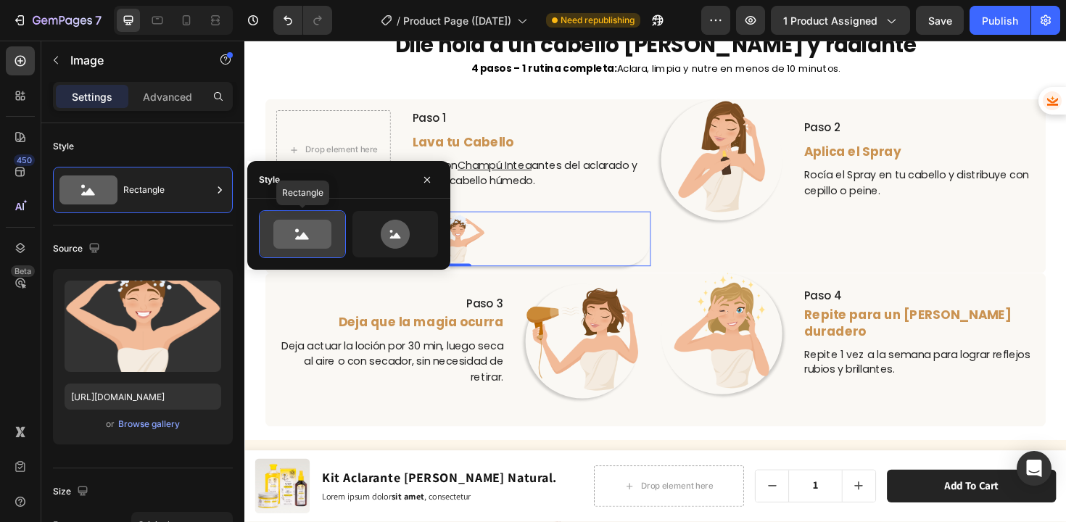
click at [333, 230] on icon at bounding box center [302, 234] width 68 height 29
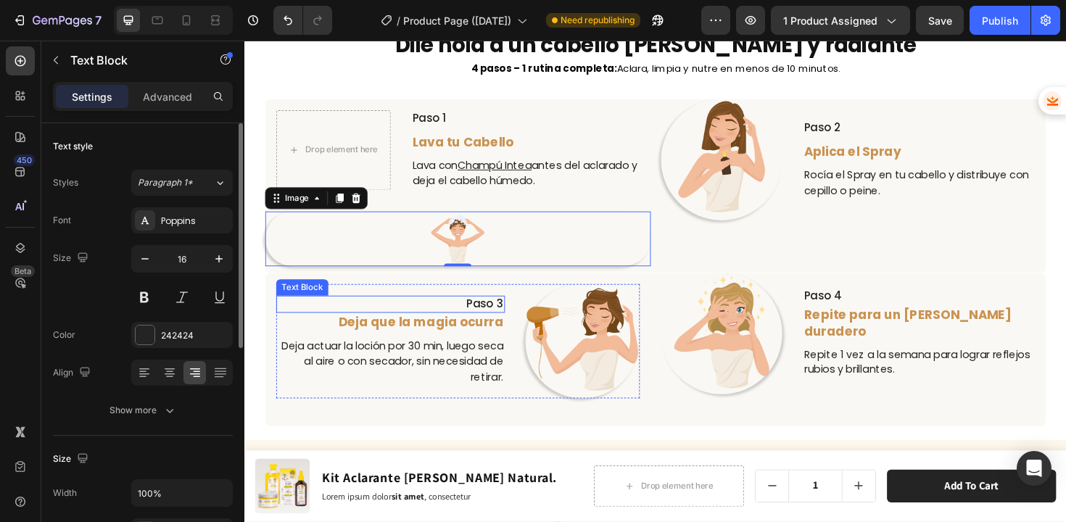
click at [492, 315] on p "Paso 3" at bounding box center [398, 319] width 239 height 15
click at [447, 246] on img at bounding box center [470, 251] width 58 height 58
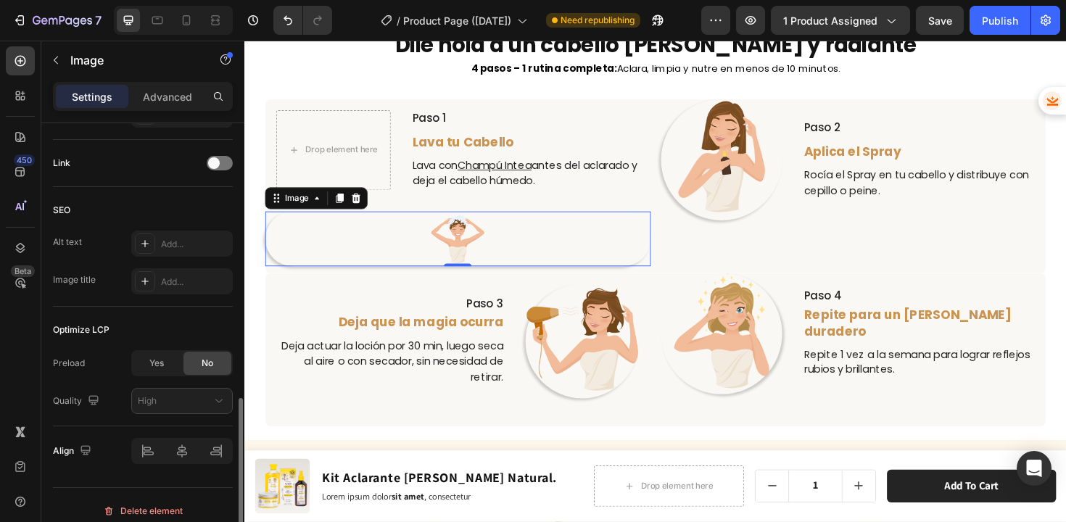
scroll to position [655, 0]
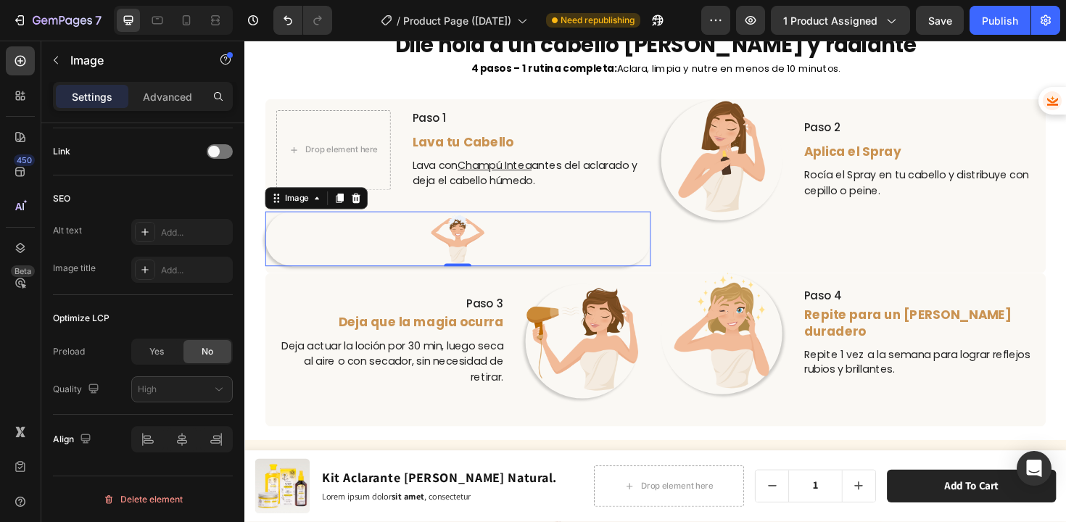
click at [446, 247] on img at bounding box center [470, 251] width 58 height 58
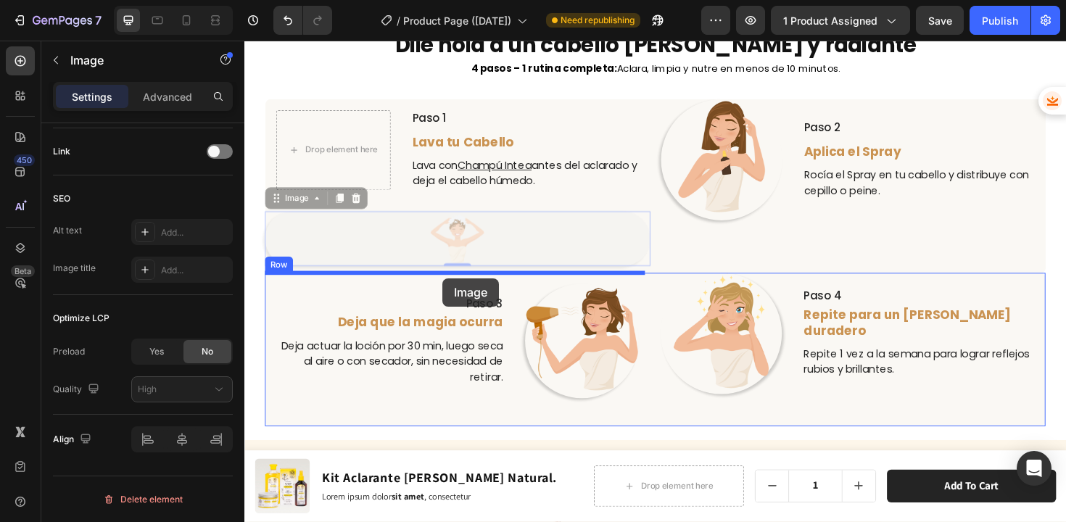
drag, startPoint x: 463, startPoint y: 249, endPoint x: 454, endPoint y: 292, distance: 43.8
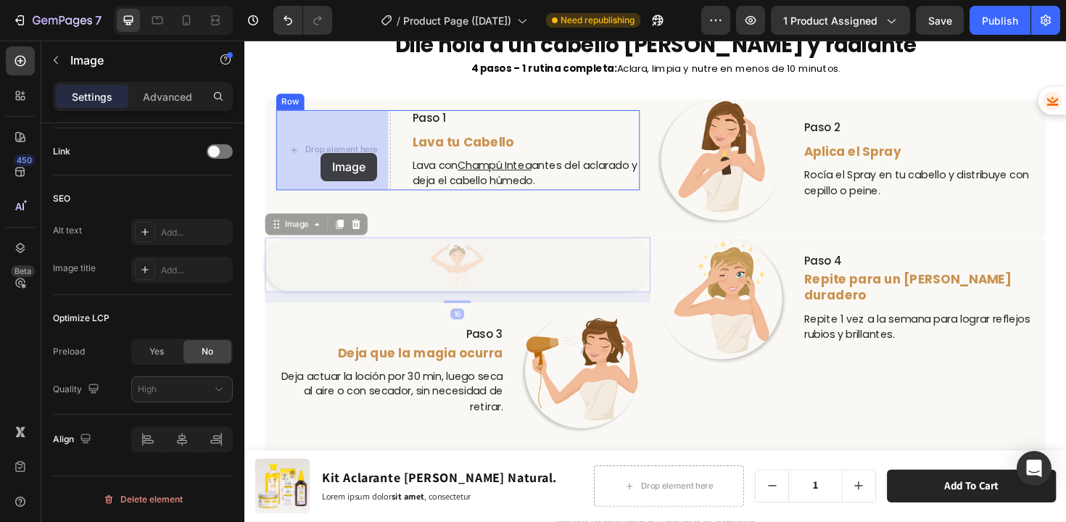
drag, startPoint x: 463, startPoint y: 281, endPoint x: 325, endPoint y: 159, distance: 183.4
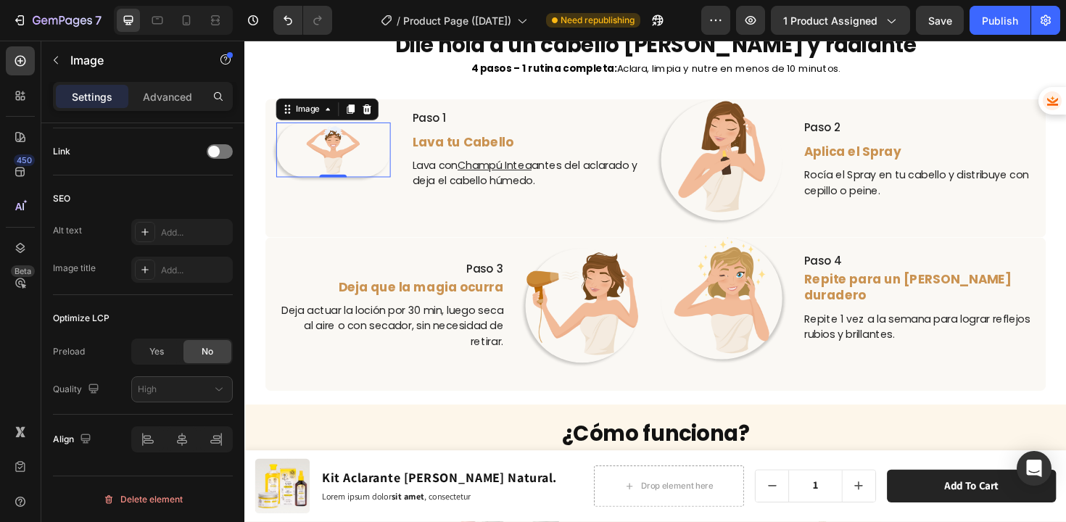
click at [352, 162] on img at bounding box center [338, 157] width 58 height 58
click at [161, 355] on span "Yes" at bounding box center [156, 351] width 14 height 13
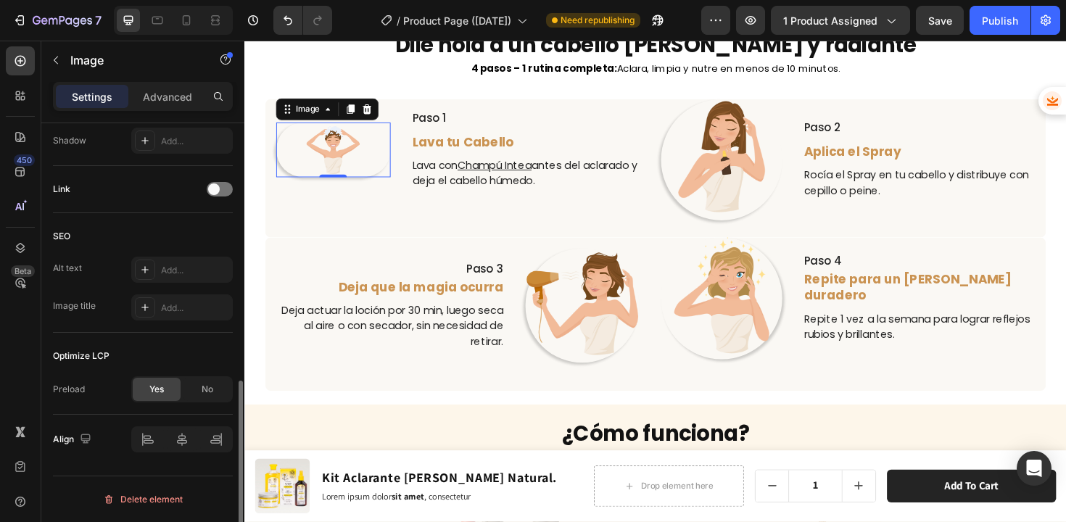
scroll to position [617, 0]
click at [207, 390] on span "No" at bounding box center [208, 389] width 12 height 13
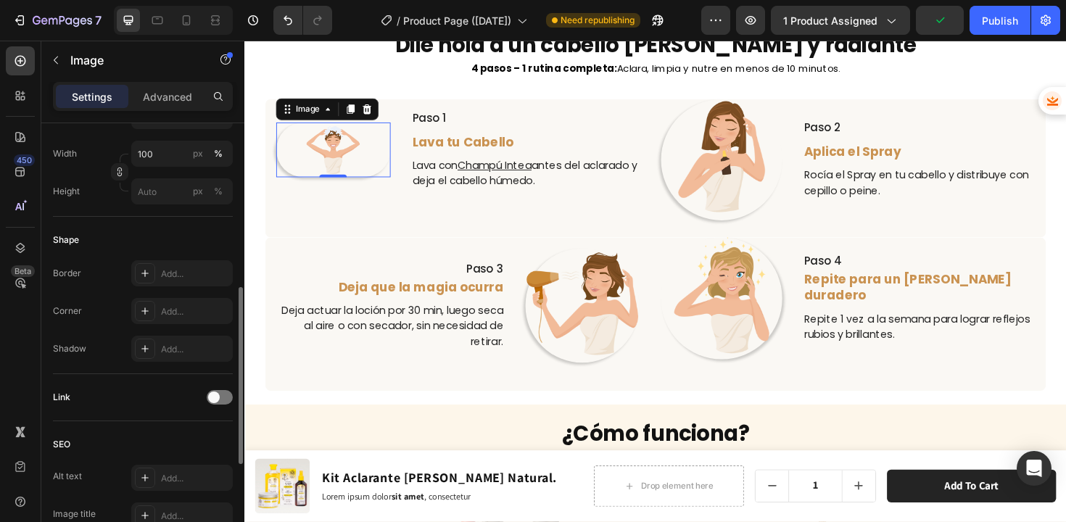
scroll to position [308, 0]
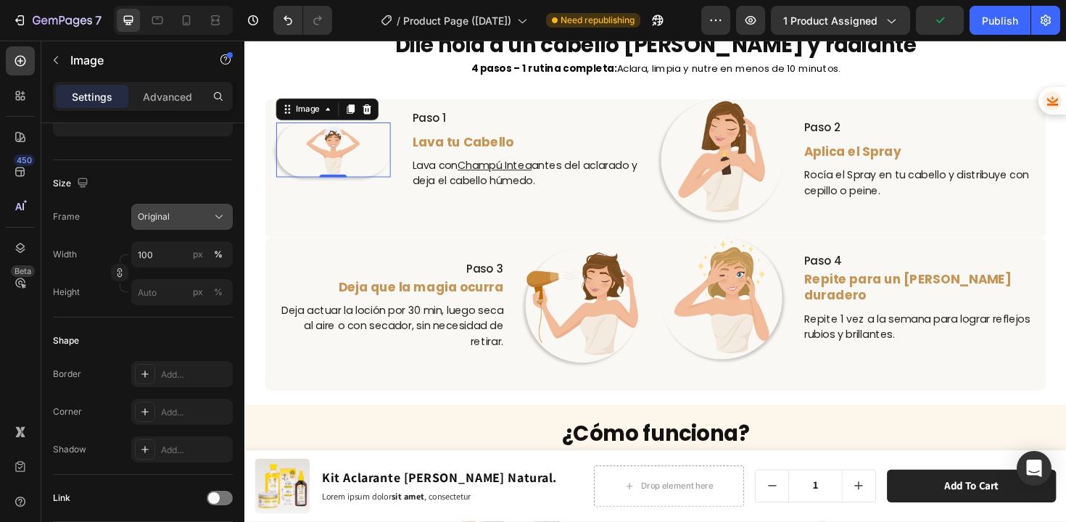
click at [191, 220] on div "Original" at bounding box center [173, 216] width 71 height 13
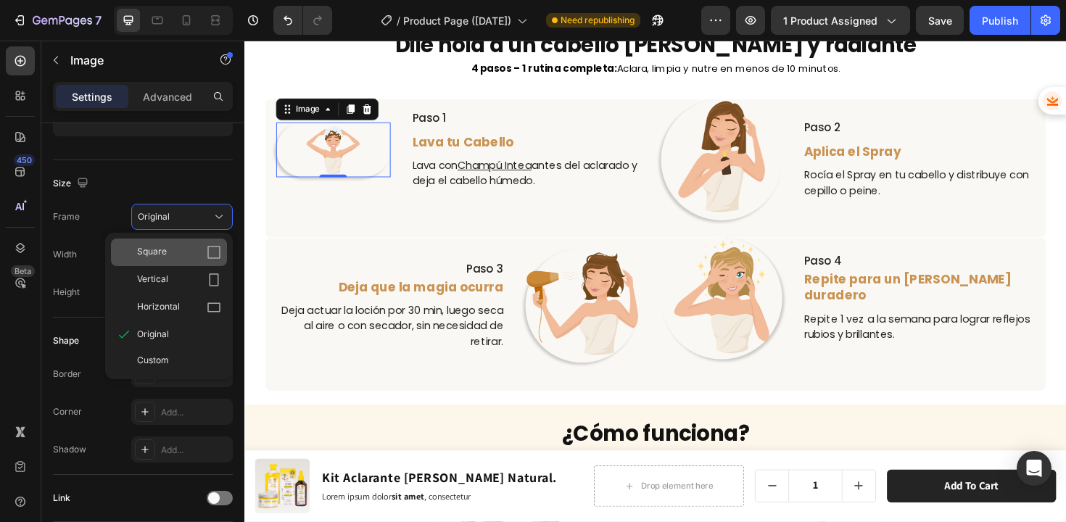
click at [172, 254] on div "Square" at bounding box center [179, 252] width 84 height 14
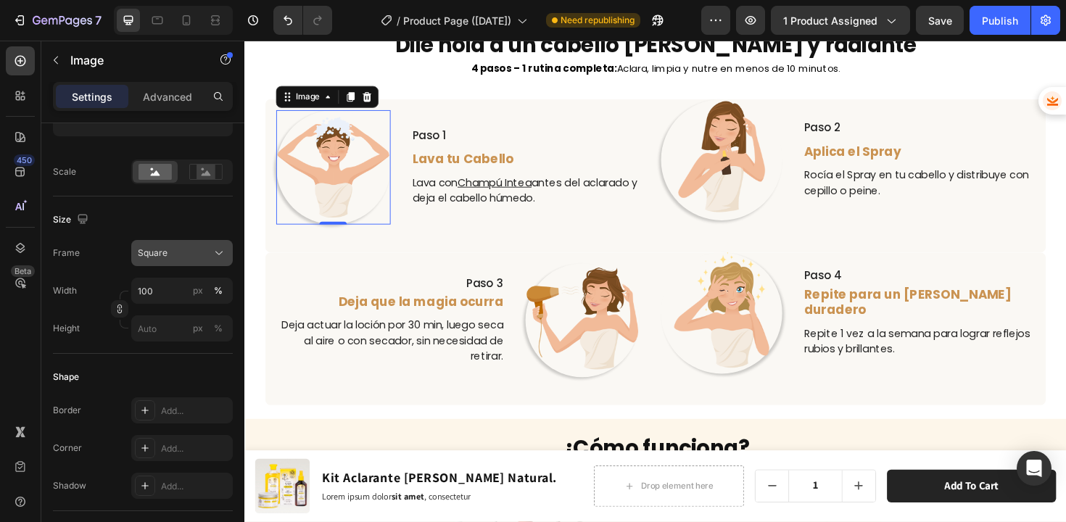
click at [170, 252] on div "Square" at bounding box center [173, 252] width 71 height 13
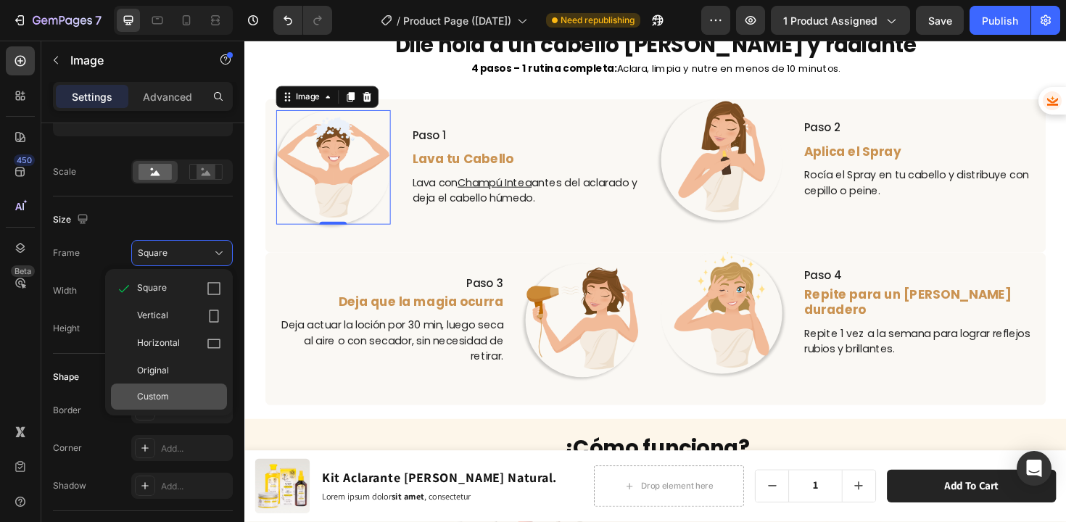
click at [173, 394] on div "Custom" at bounding box center [179, 396] width 84 height 13
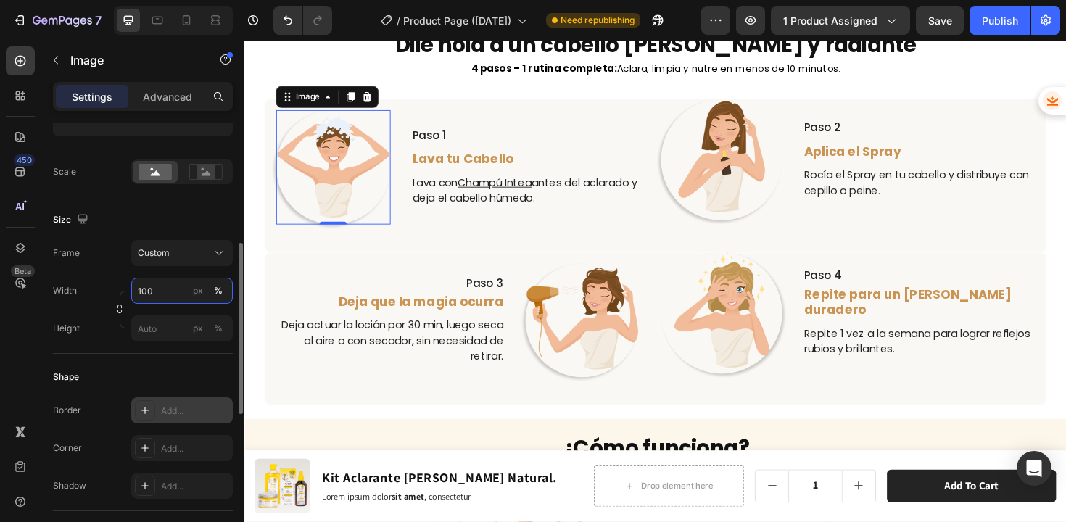
scroll to position [438, 0]
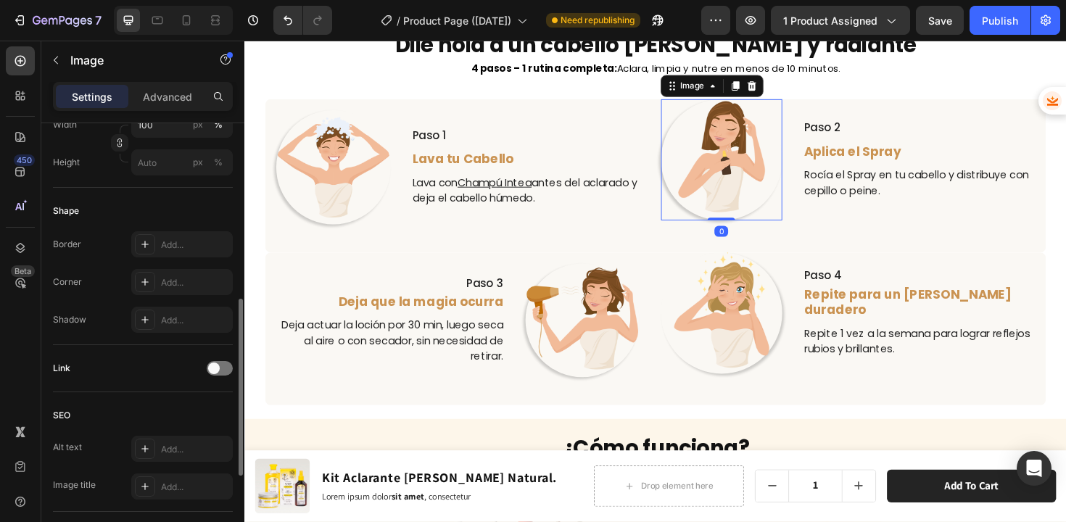
click at [725, 187] on img at bounding box center [749, 167] width 129 height 129
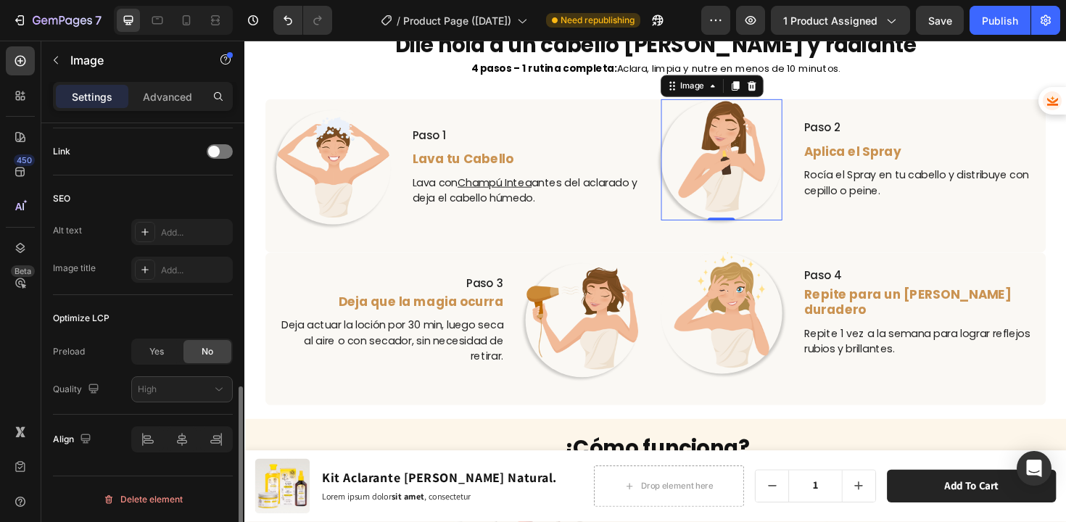
scroll to position [505, 0]
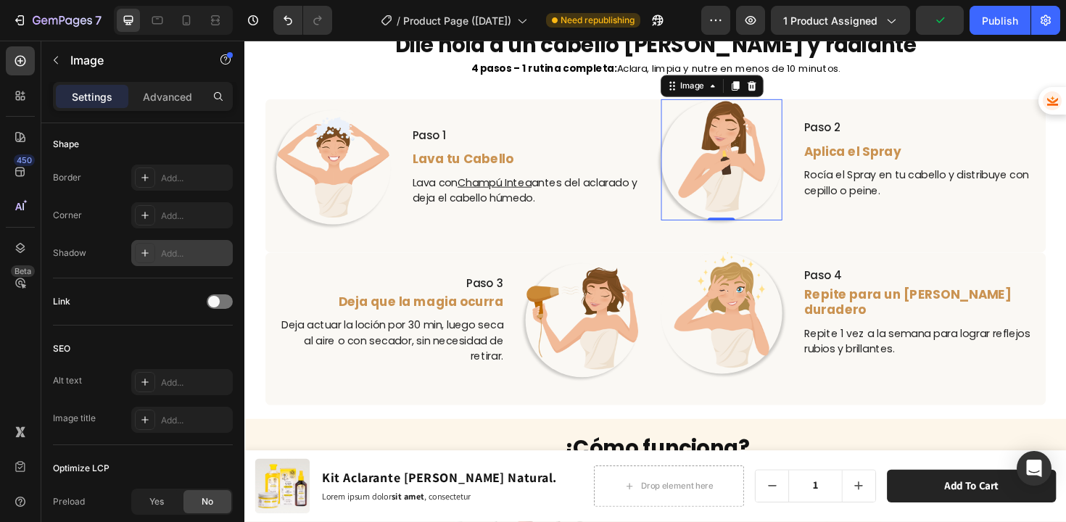
click at [174, 260] on div "Add..." at bounding box center [181, 253] width 101 height 26
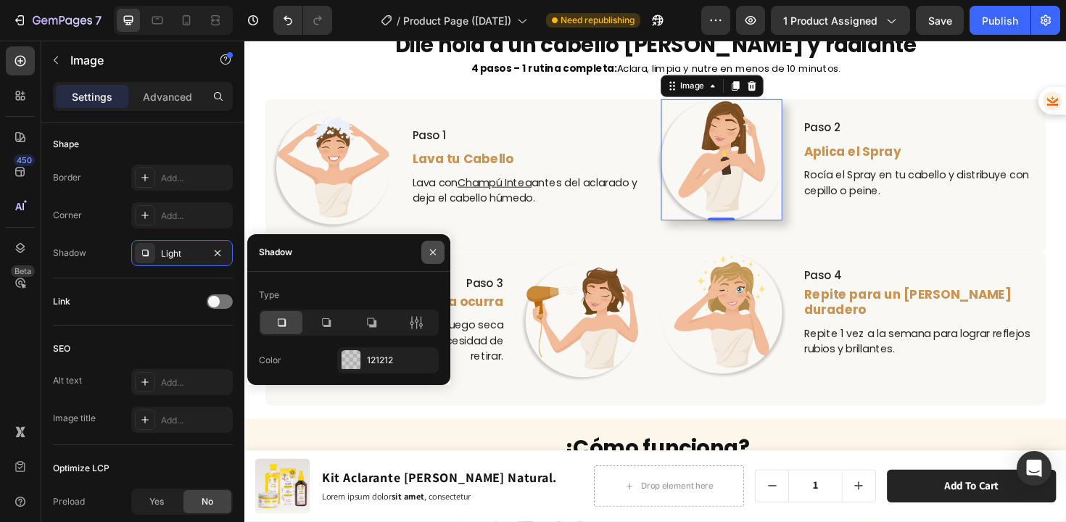
click at [433, 254] on icon "button" at bounding box center [433, 252] width 12 height 12
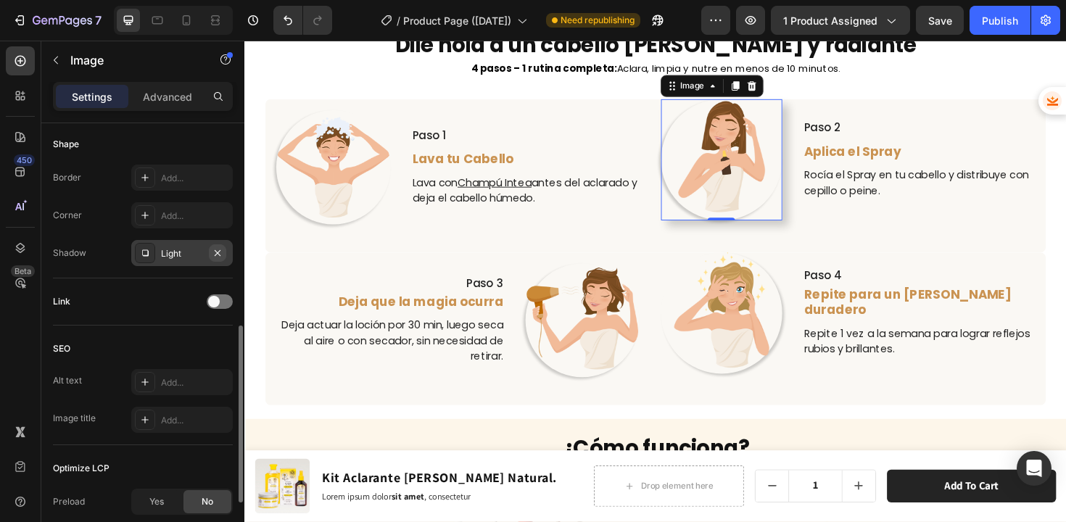
click at [220, 250] on icon "button" at bounding box center [218, 253] width 12 height 12
click at [726, 208] on img at bounding box center [749, 167] width 129 height 129
click at [710, 94] on div "Image" at bounding box center [718, 89] width 31 height 13
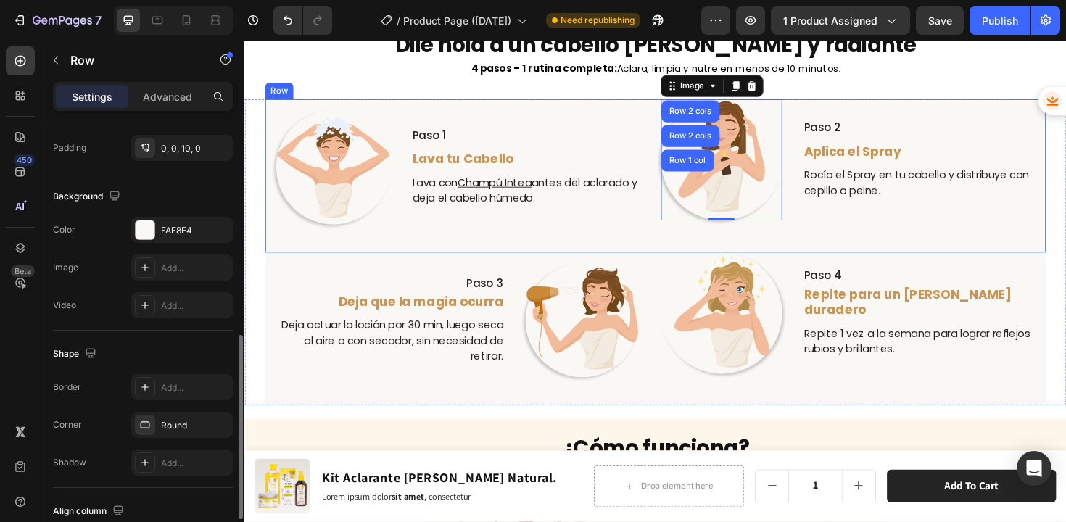
click at [676, 125] on div "Image Paso 1 Text Block Lava tu Cabello Text Block Lava con Champú Intea antes …" at bounding box center [679, 184] width 826 height 162
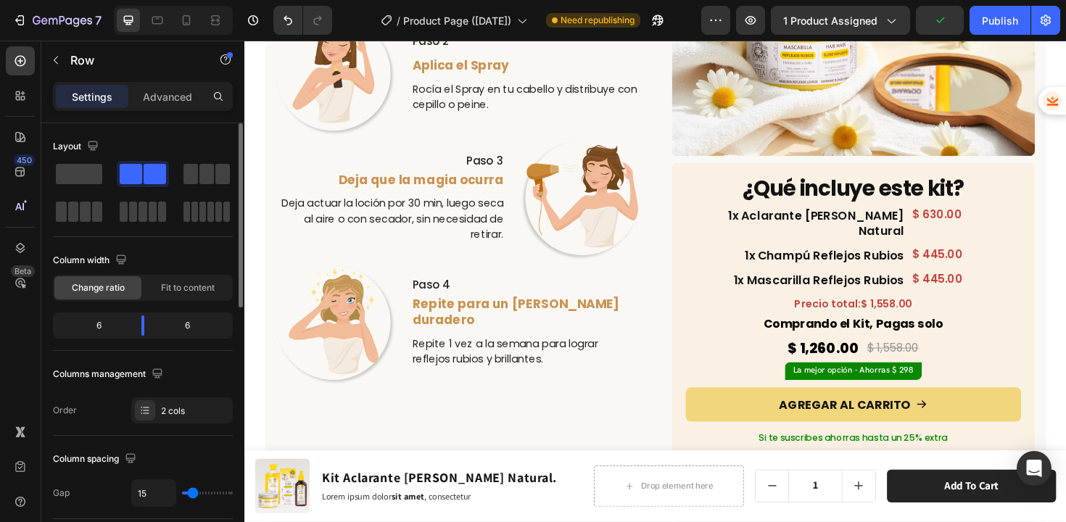
scroll to position [2730, 0]
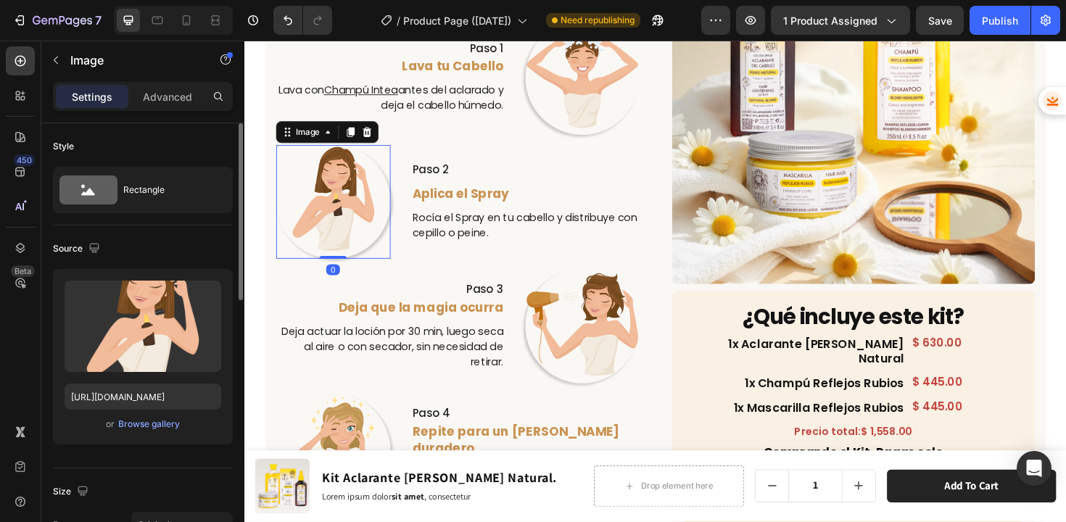
click at [339, 179] on img at bounding box center [338, 212] width 121 height 121
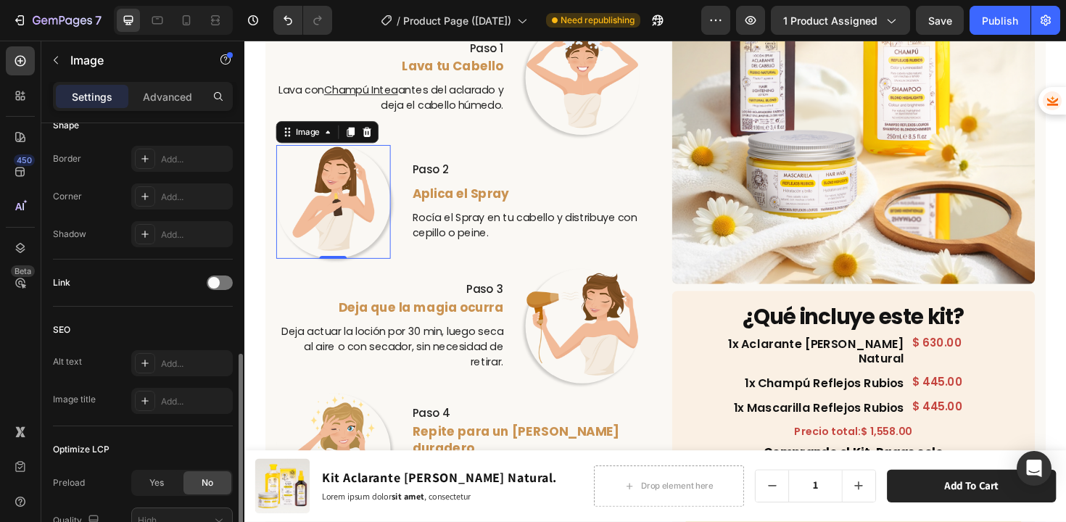
scroll to position [563, 0]
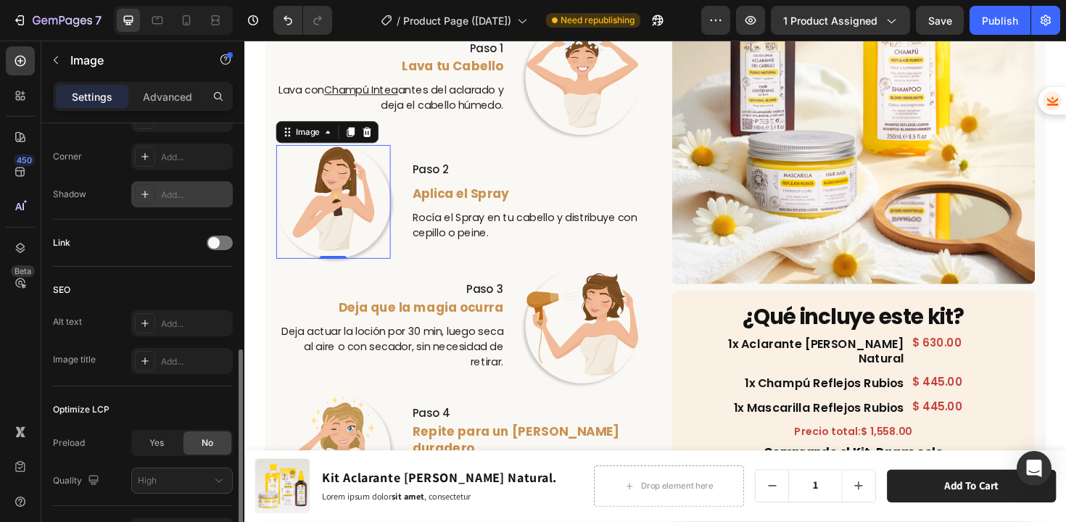
click at [182, 192] on div "Add..." at bounding box center [195, 194] width 68 height 13
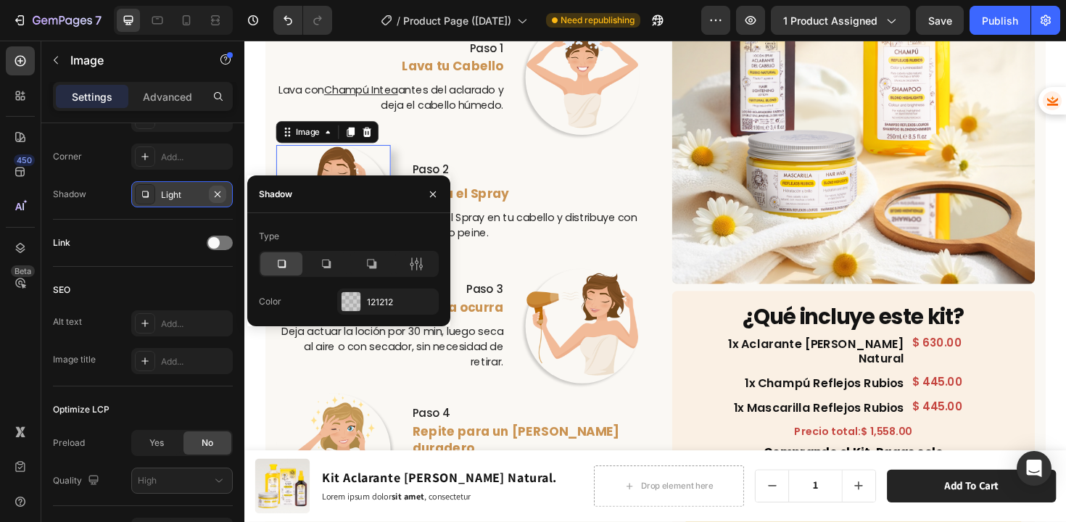
click at [216, 196] on icon "button" at bounding box center [218, 194] width 12 height 12
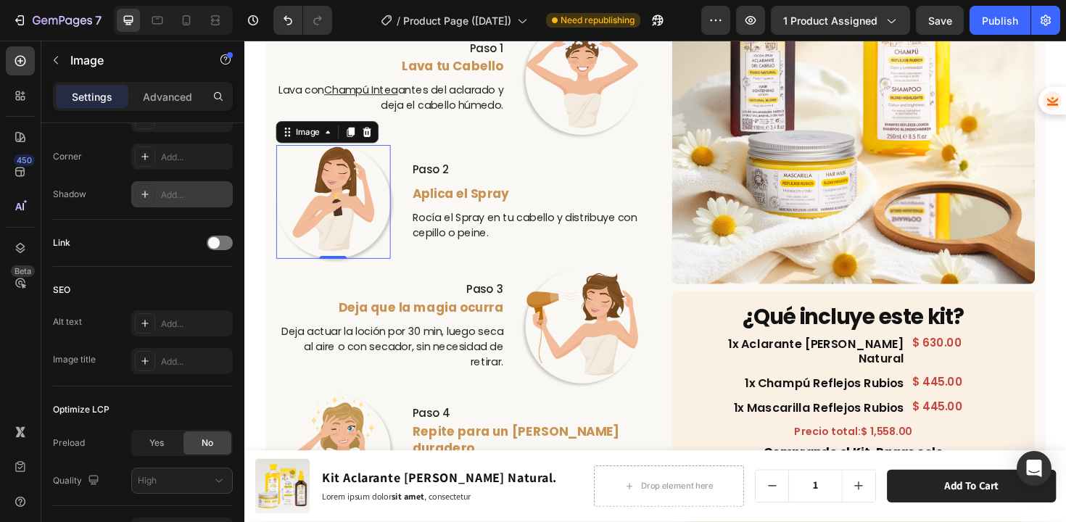
click at [216, 196] on div "Add..." at bounding box center [195, 194] width 68 height 13
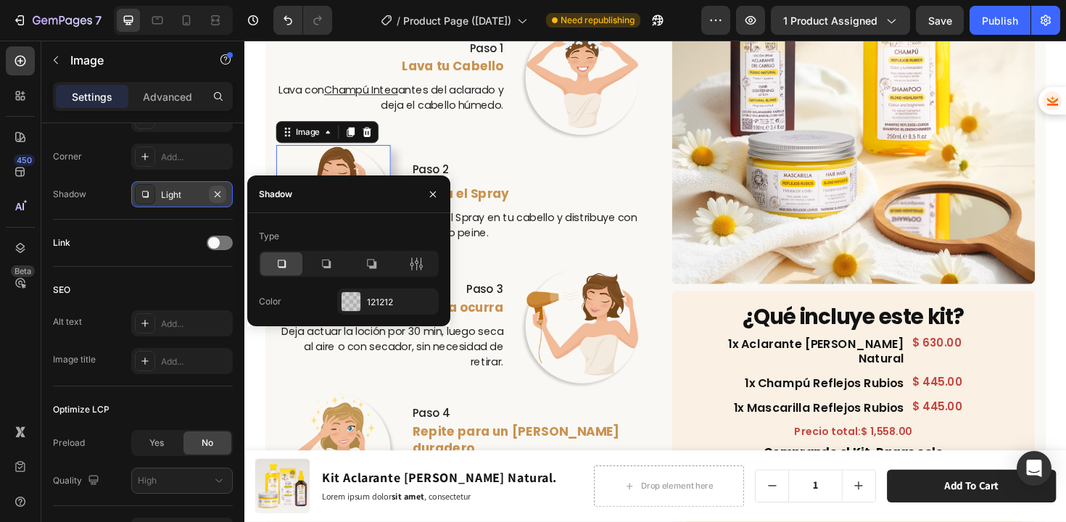
click at [221, 196] on icon "button" at bounding box center [218, 194] width 12 height 12
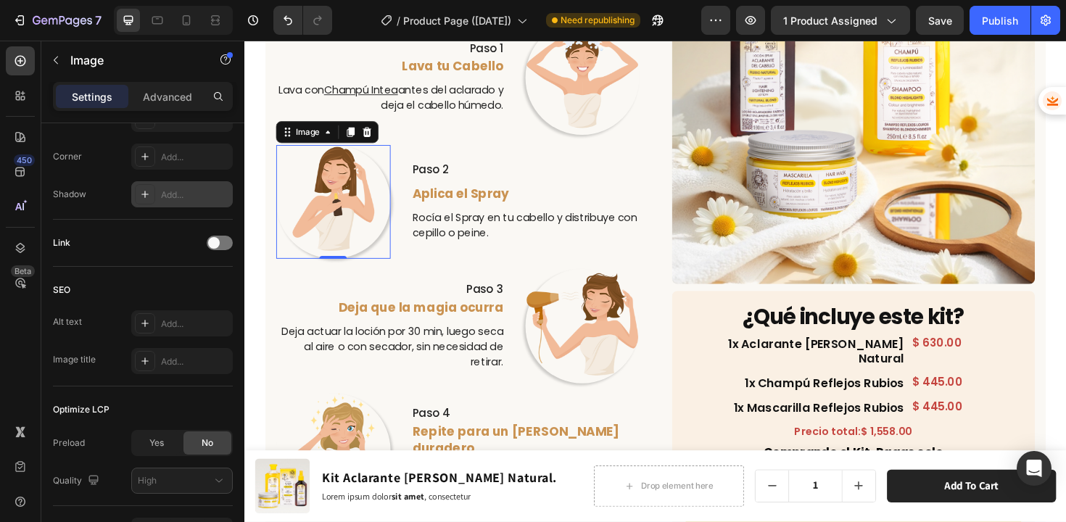
click at [221, 196] on div "Add..." at bounding box center [195, 194] width 68 height 13
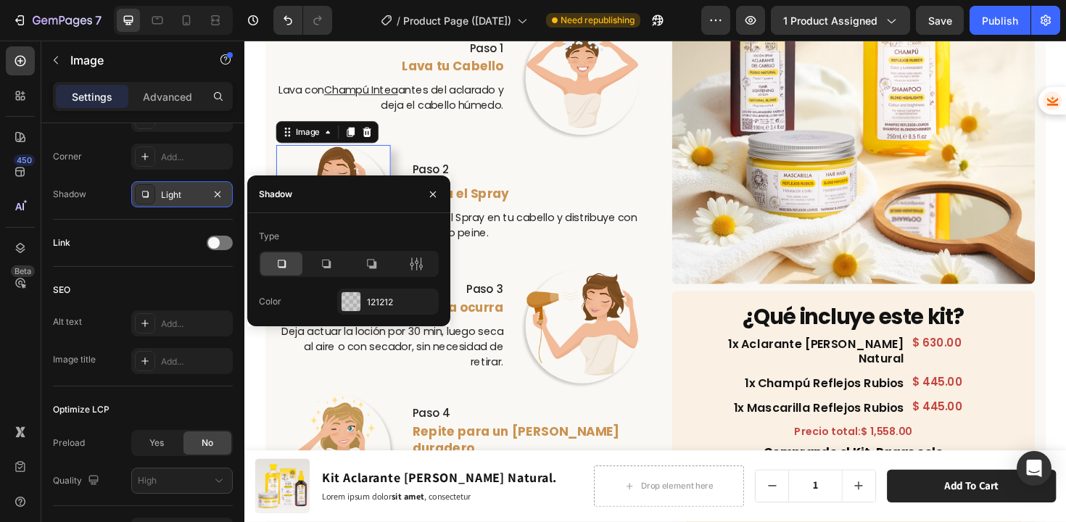
click at [221, 196] on icon "button" at bounding box center [218, 194] width 12 height 12
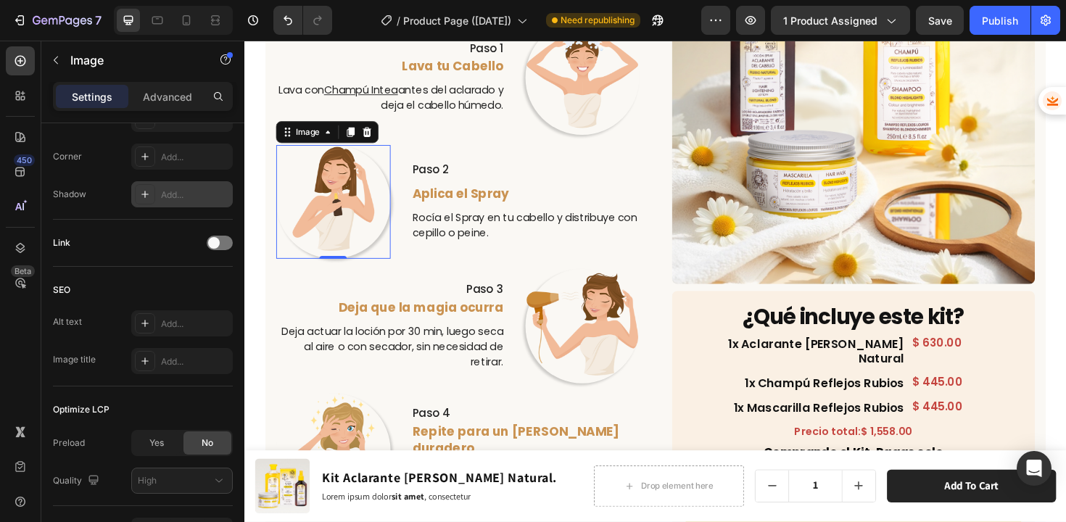
click at [212, 215] on div "Shape Border Add... Corner Add... Shadow Add..." at bounding box center [143, 140] width 180 height 157
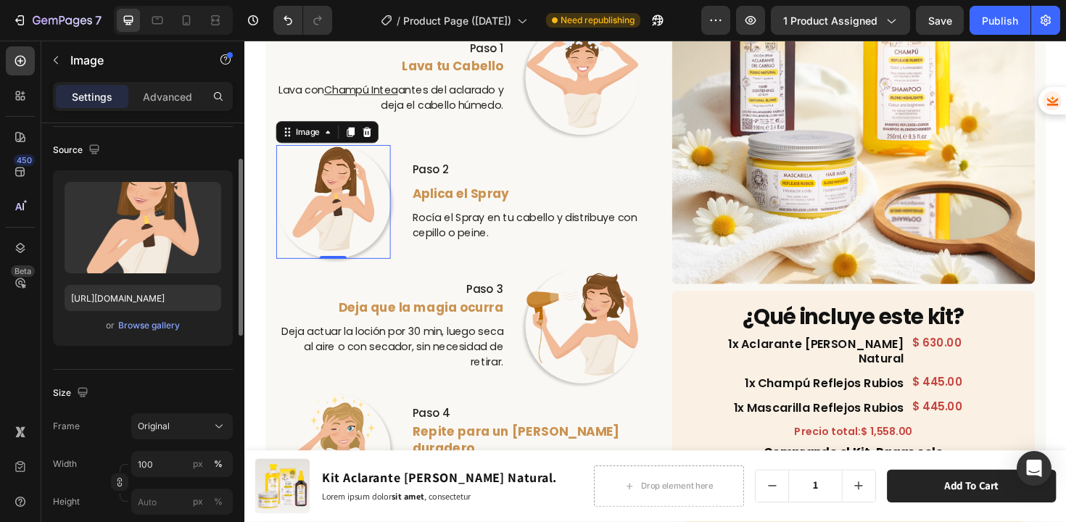
scroll to position [0, 0]
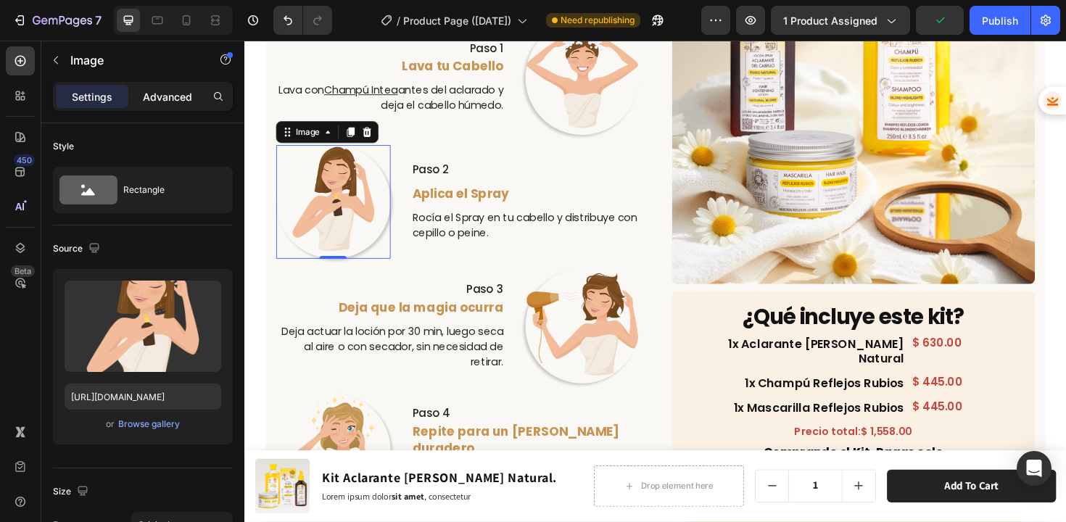
click at [178, 100] on p "Advanced" at bounding box center [167, 96] width 49 height 15
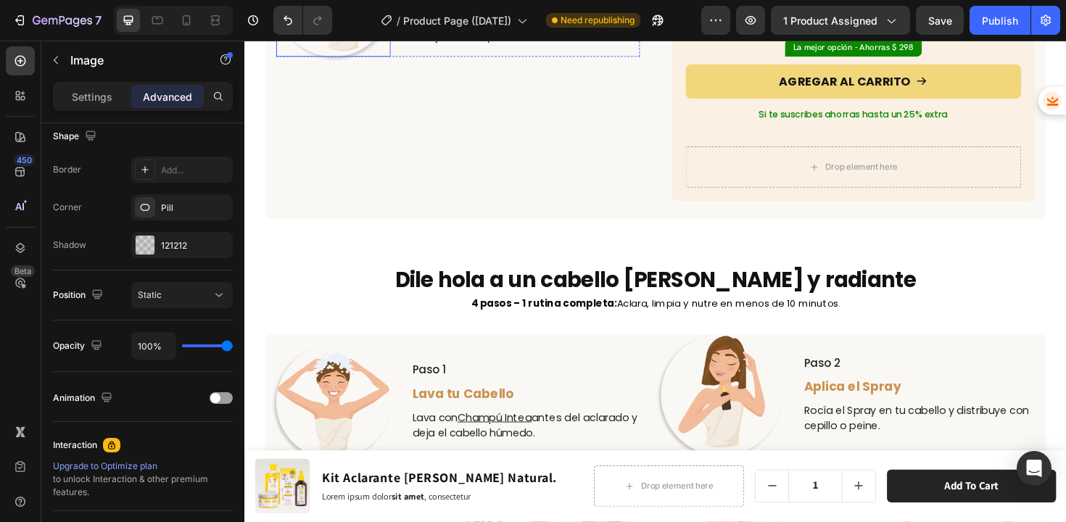
scroll to position [3291, 0]
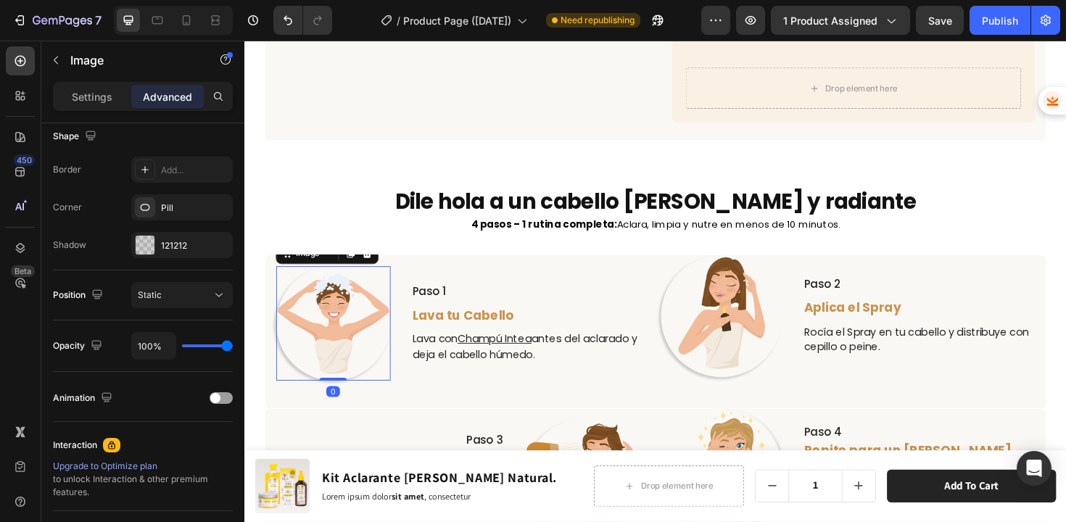
click at [339, 321] on img at bounding box center [338, 340] width 121 height 121
click at [220, 244] on icon "button" at bounding box center [218, 245] width 12 height 12
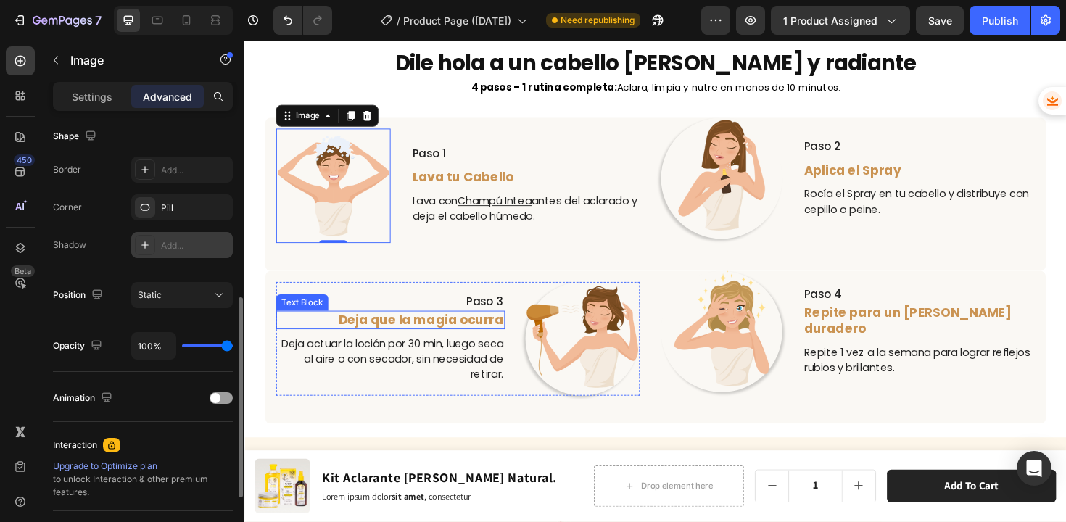
scroll to position [3402, 0]
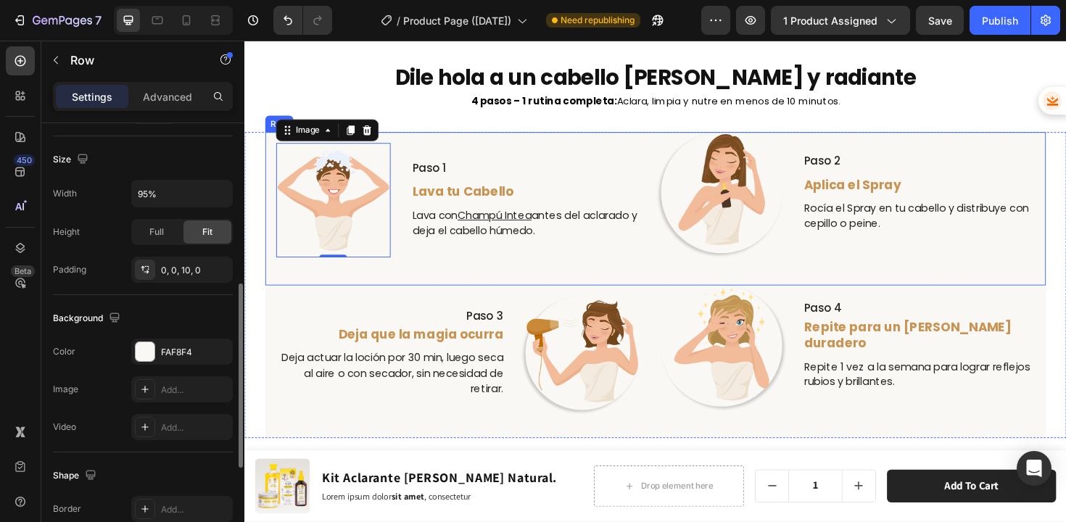
click at [423, 293] on div "Image 0 Paso 1 Text Block Lava tu Cabello Text Block Lava con Champú Intea ante…" at bounding box center [679, 219] width 826 height 162
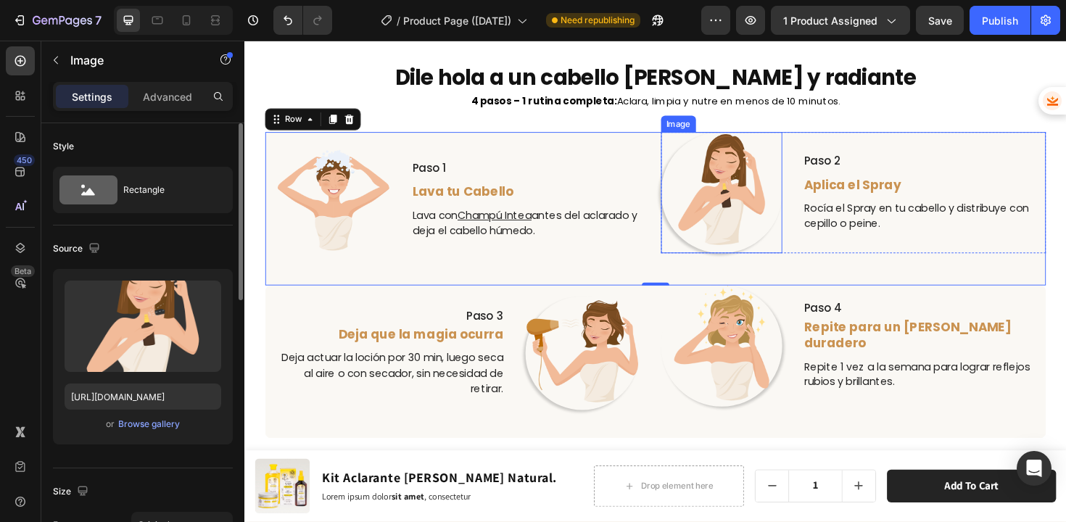
click at [751, 223] on img at bounding box center [749, 202] width 129 height 129
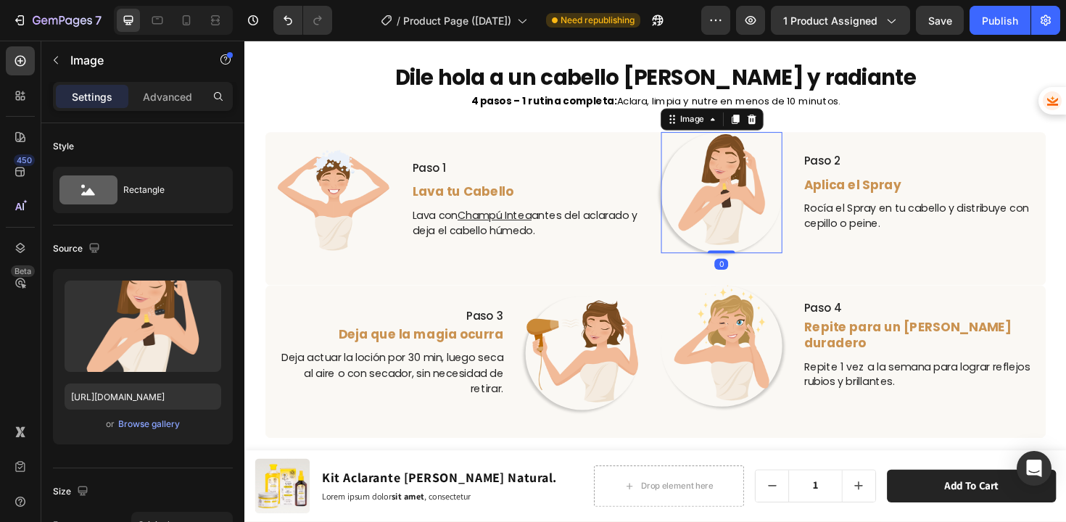
scroll to position [318, 0]
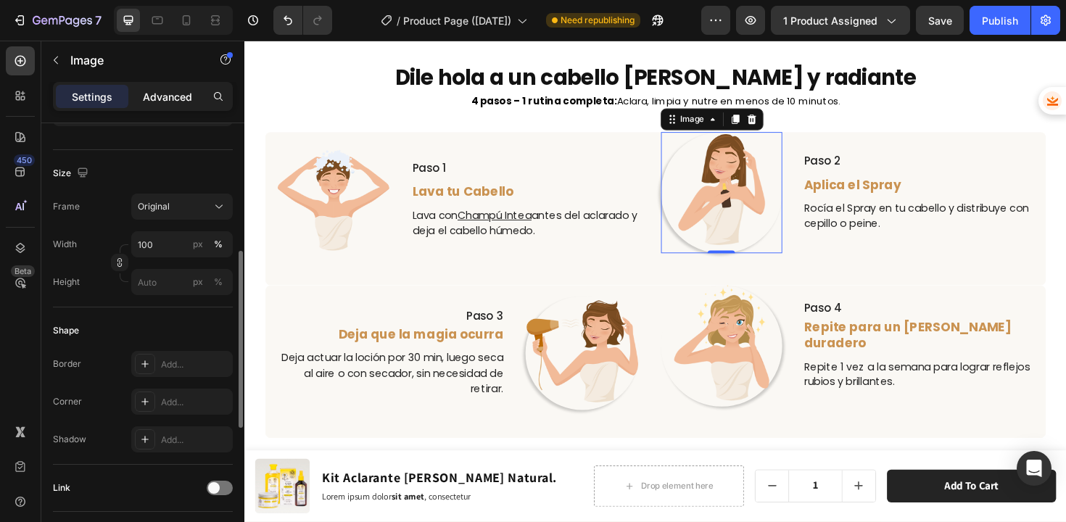
click at [174, 94] on p "Advanced" at bounding box center [167, 96] width 49 height 15
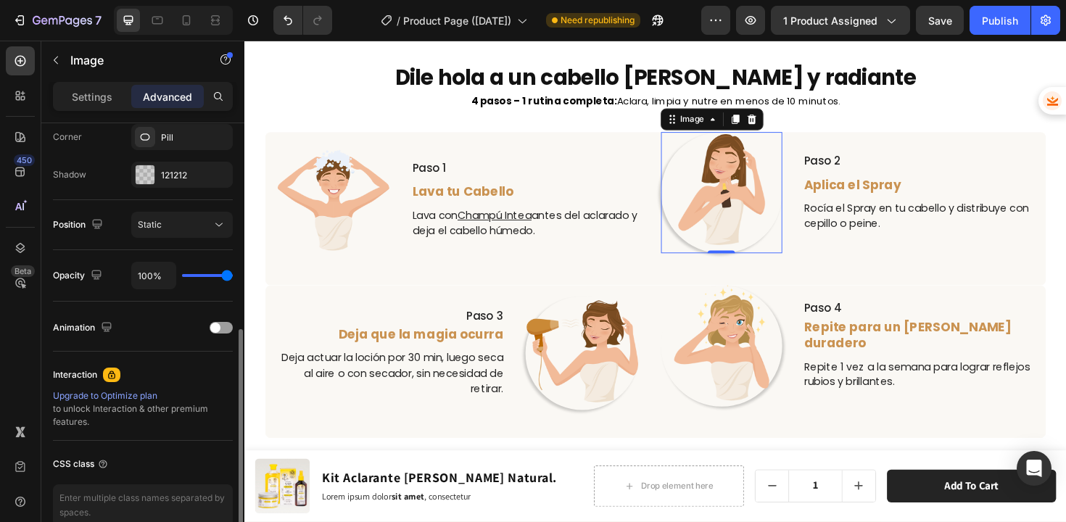
scroll to position [456, 0]
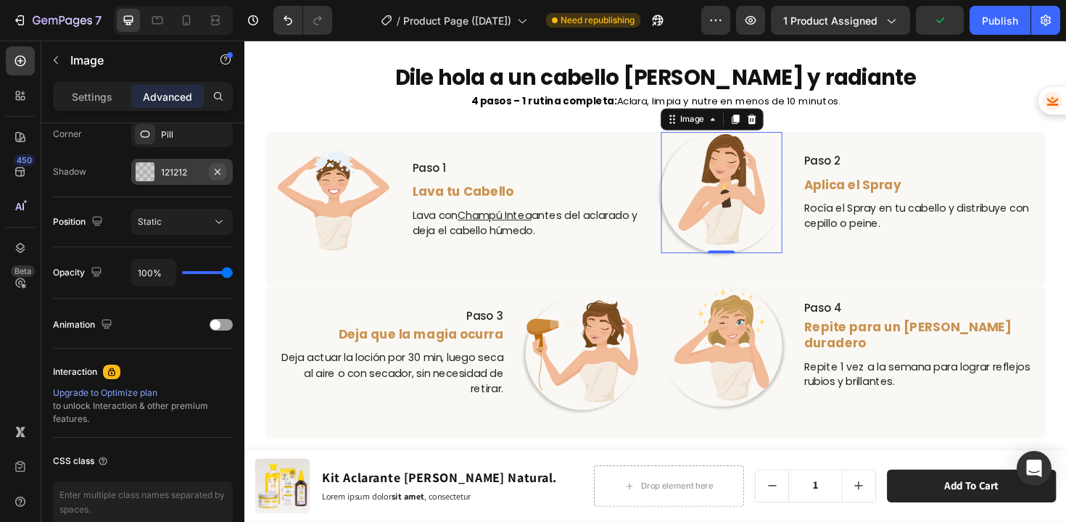
click at [220, 170] on icon "button" at bounding box center [218, 172] width 12 height 12
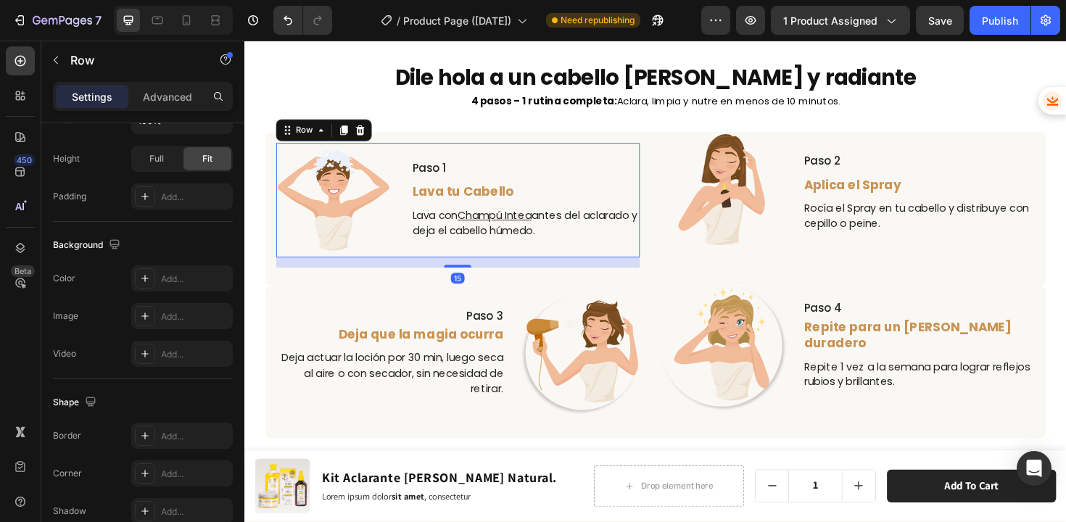
click at [597, 162] on div "Paso 1 Text Block Lava tu Cabello Text Block Lava con Champú Intea antes del ac…" at bounding box center [541, 209] width 242 height 121
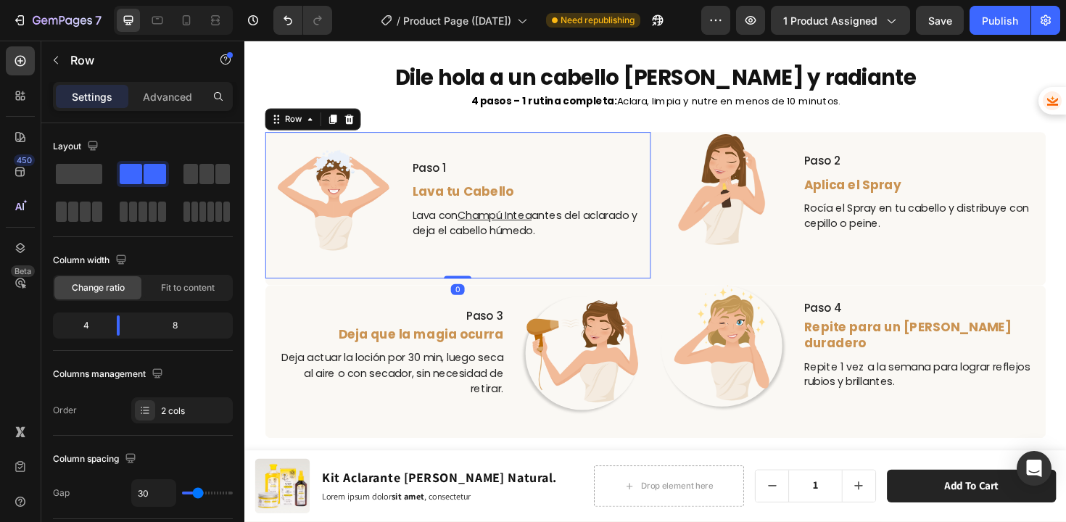
click at [660, 167] on div "Image Paso 1 Text Block Lava tu Cabello Text Block Lava con Champú Intea antes …" at bounding box center [470, 215] width 408 height 155
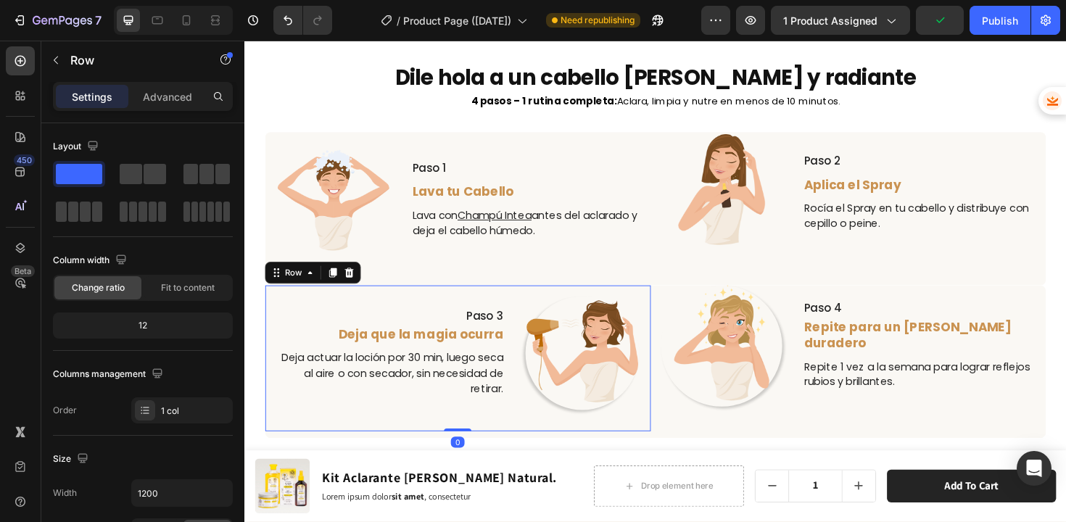
click at [445, 306] on div "Paso 3 Text Block Deja que la magia ocurra Text Block Deja actuar la loción por…" at bounding box center [470, 377] width 408 height 155
click at [339, 284] on icon at bounding box center [338, 286] width 8 height 10
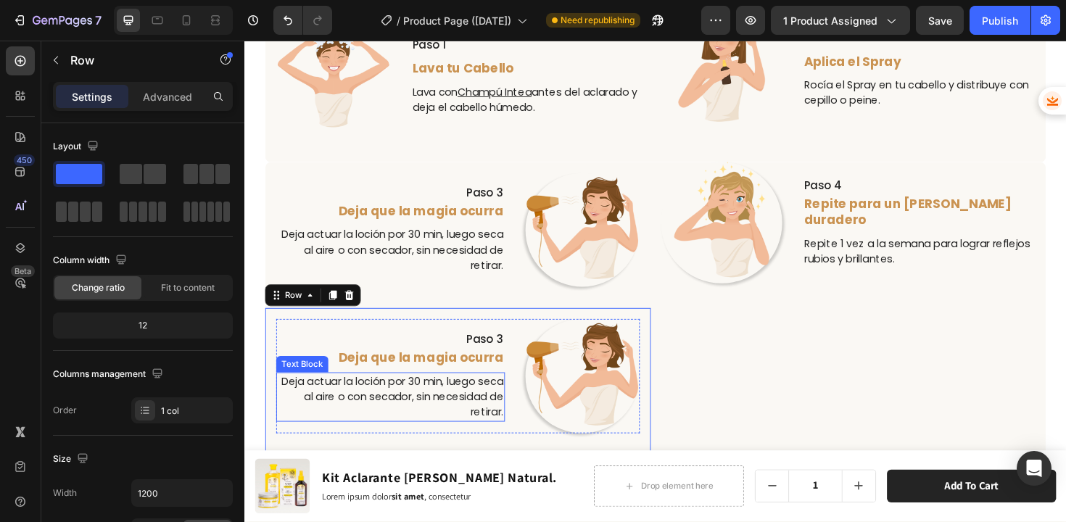
scroll to position [3530, 0]
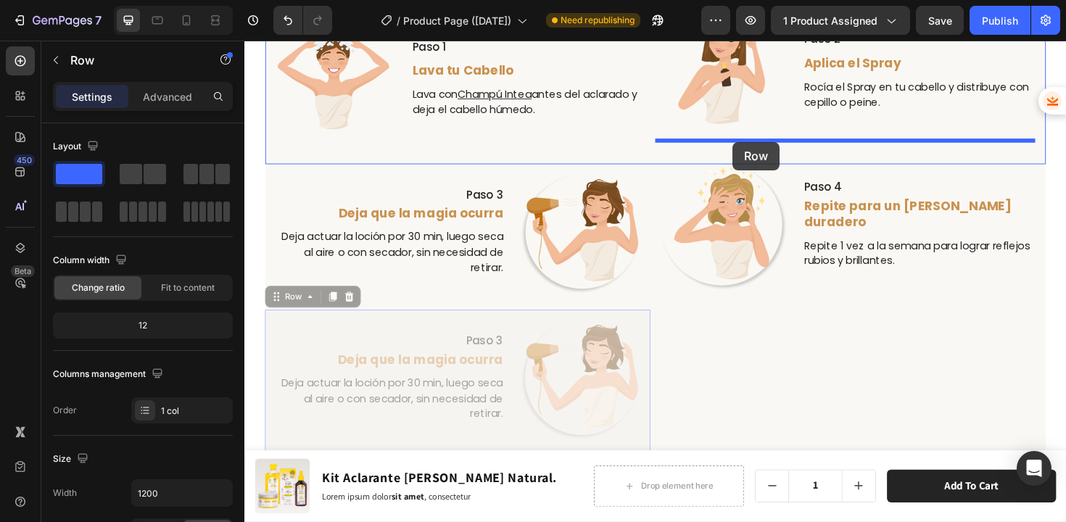
drag, startPoint x: 284, startPoint y: 314, endPoint x: 761, endPoint y: 148, distance: 505.1
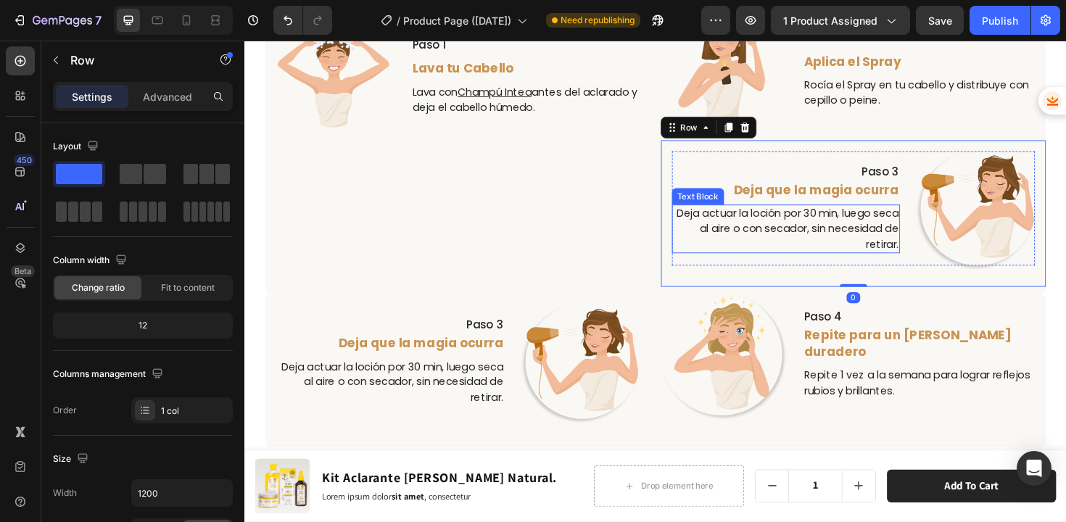
scroll to position [3533, 0]
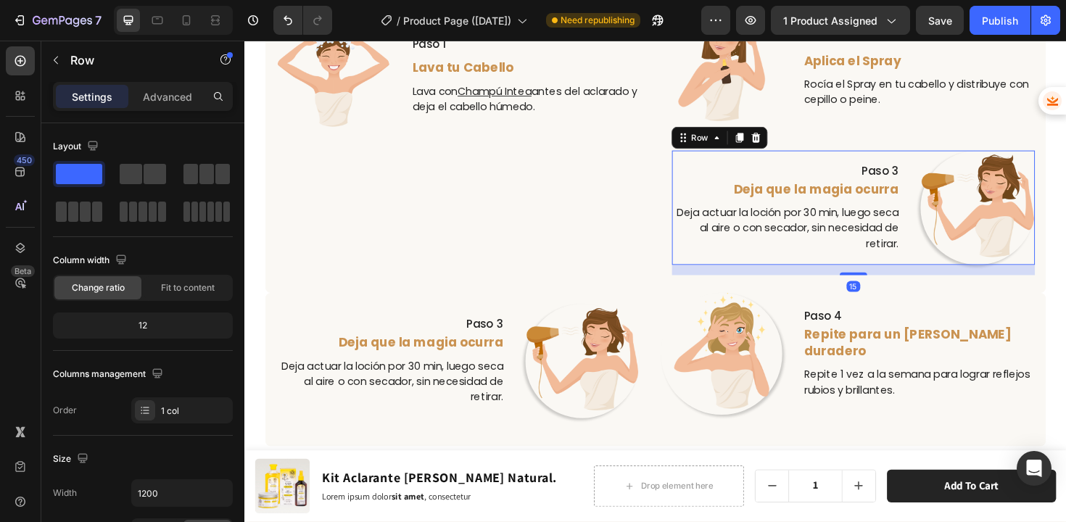
click at [822, 163] on div "Paso 3 Text Block Deja que la magia ocurra Text Block Deja actuar la loción por…" at bounding box center [818, 217] width 242 height 121
click at [781, 143] on icon at bounding box center [786, 144] width 12 height 12
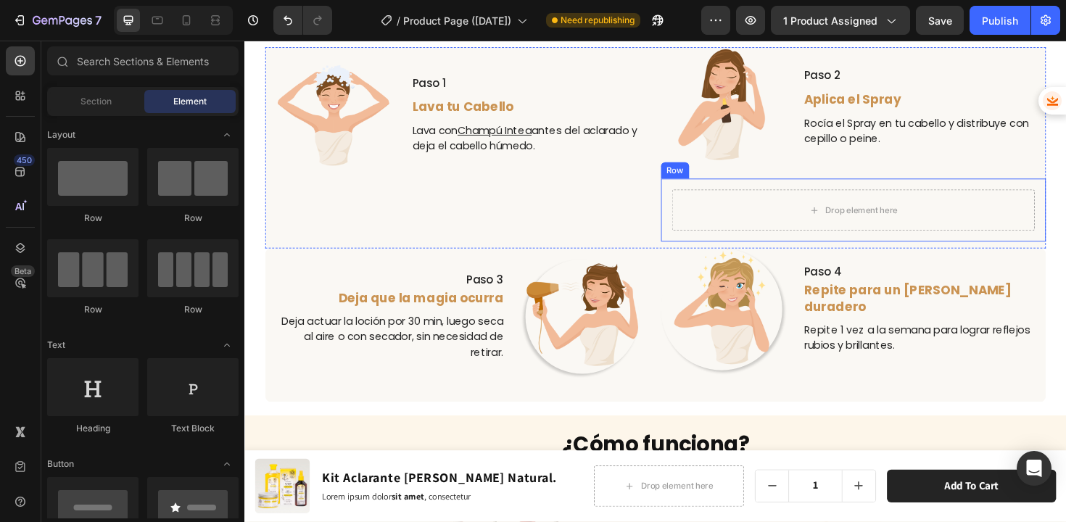
scroll to position [3474, 0]
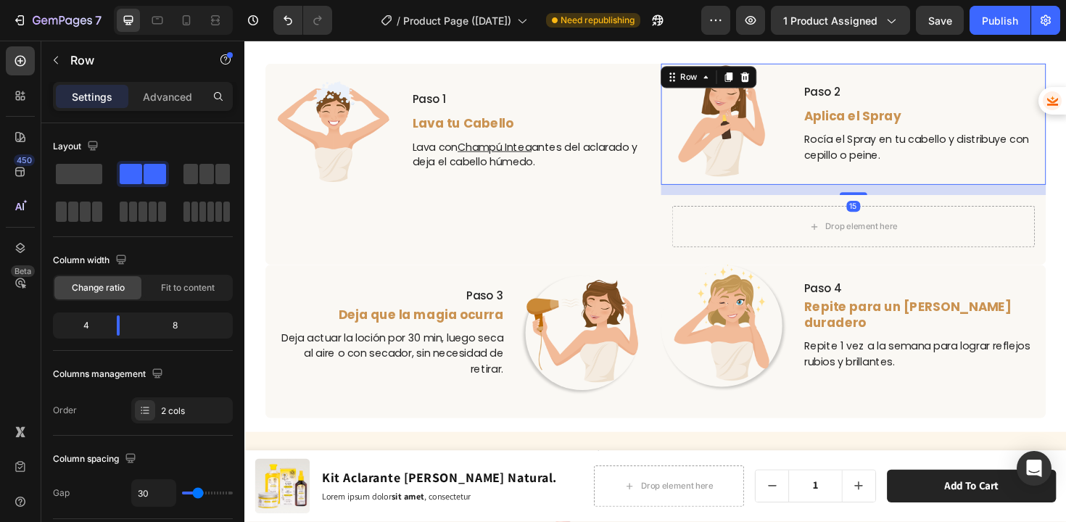
click at [808, 101] on div "Image Paso 2 Text Block Aplica el Spray Text Block Rocía el Spray en tu cabello…" at bounding box center [889, 129] width 408 height 129
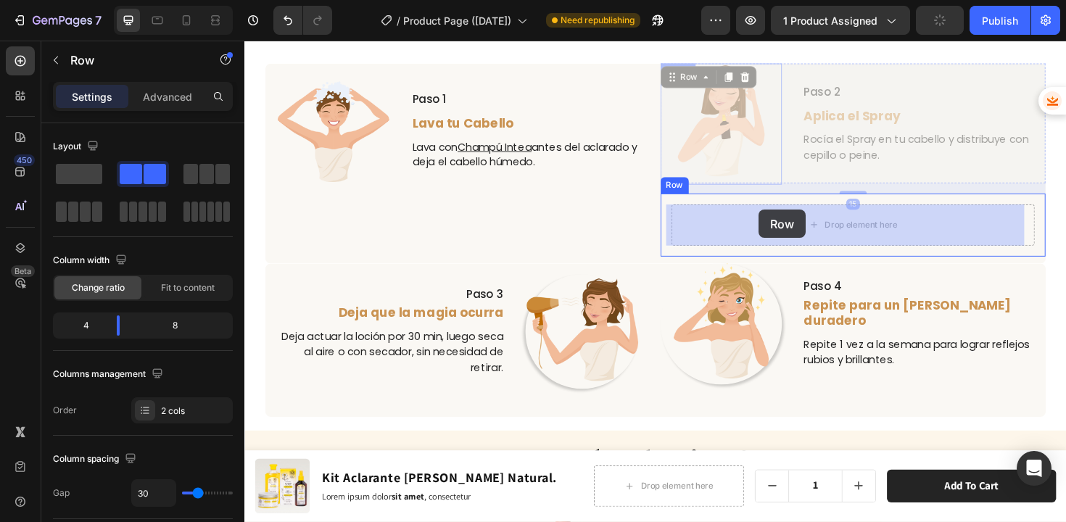
drag, startPoint x: 693, startPoint y: 83, endPoint x: 789, endPoint y: 220, distance: 167.1
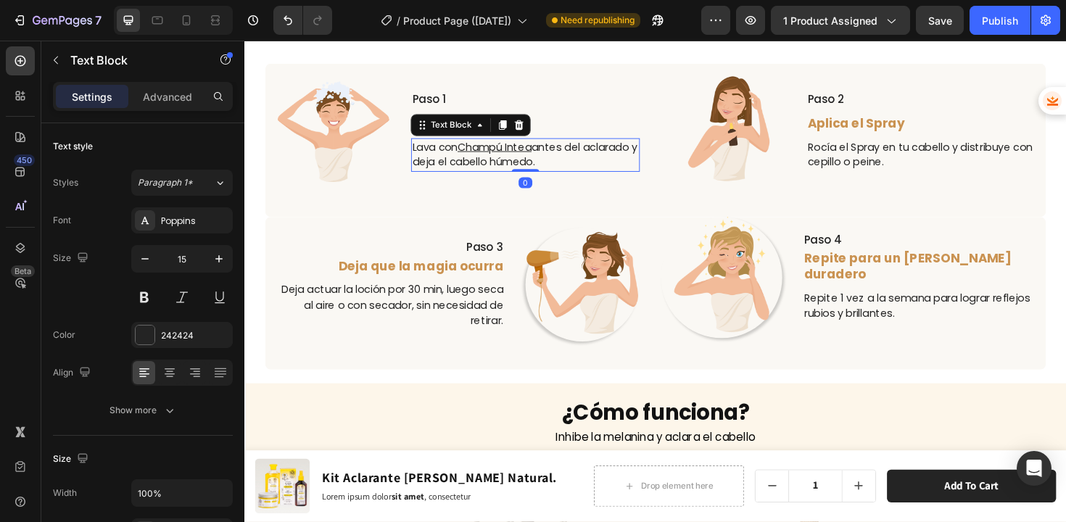
click at [634, 176] on p "Lava con Champú Intea antes del aclarado y deja el cabello húmedo." at bounding box center [541, 162] width 239 height 33
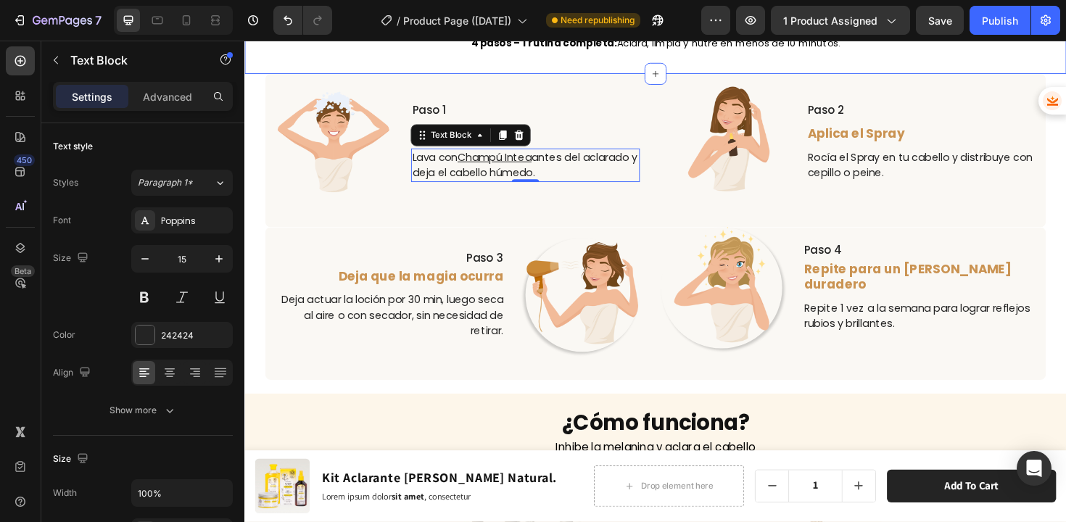
scroll to position [3465, 0]
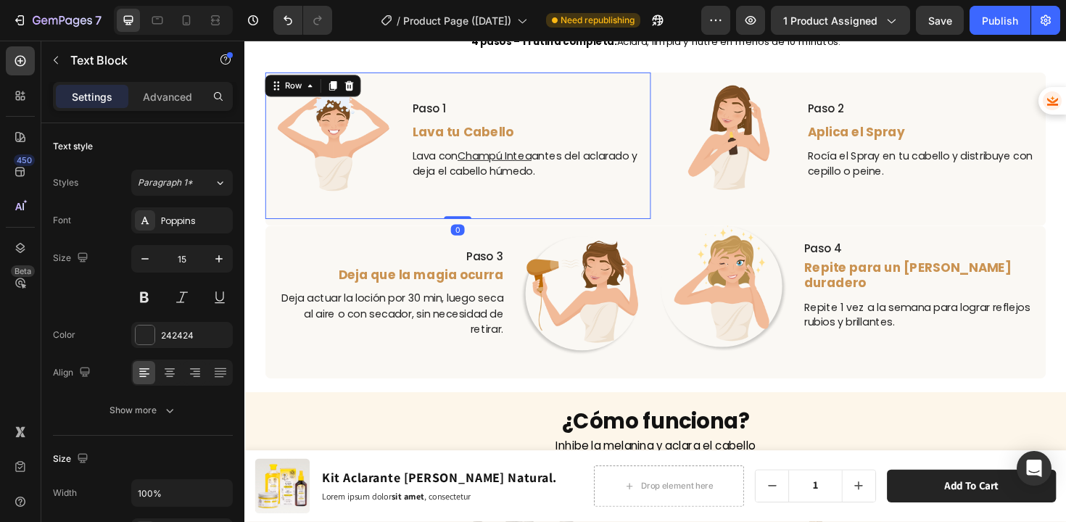
click at [539, 220] on div "Image Paso 1 Text Block Lava tu Cabello Text Block Lava con Champú Intea antes …" at bounding box center [470, 152] width 408 height 155
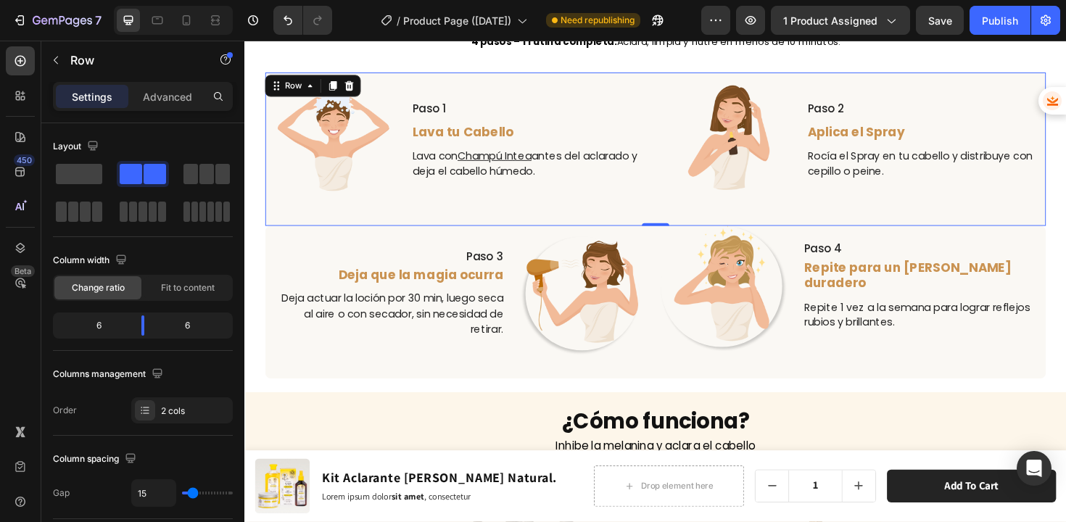
click at [678, 224] on div "Image Paso 1 Text Block Lava tu Cabello Text Block Lava con Champú Intea antes …" at bounding box center [679, 156] width 826 height 162
click at [338, 86] on icon at bounding box center [338, 89] width 8 height 10
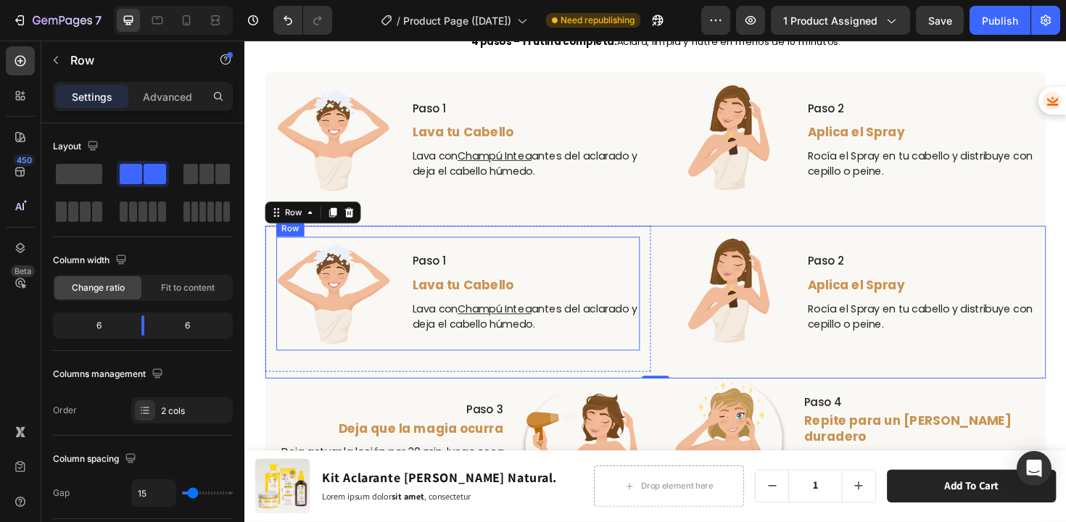
scroll to position [3583, 0]
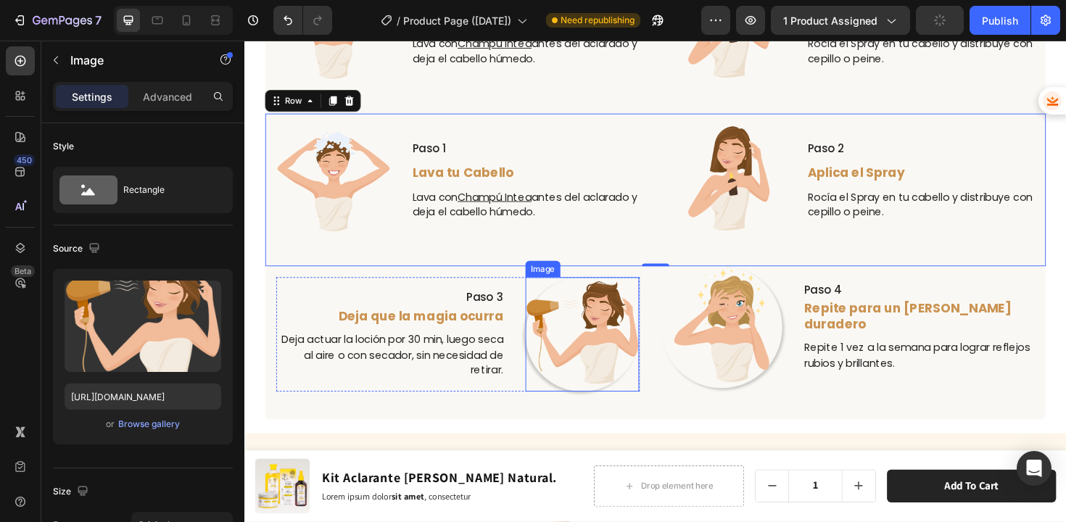
click at [610, 339] on img at bounding box center [602, 351] width 121 height 121
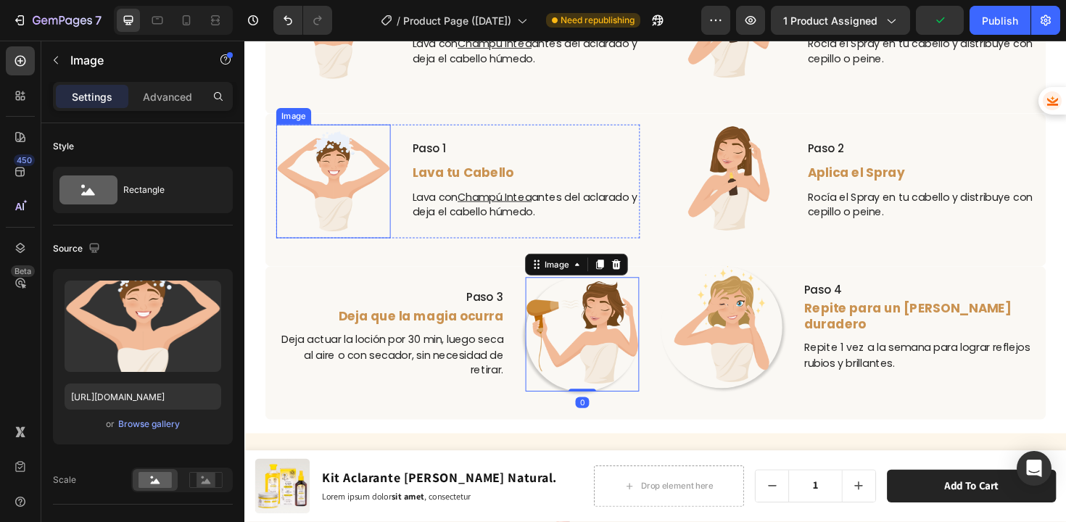
click at [335, 191] on img at bounding box center [338, 190] width 121 height 121
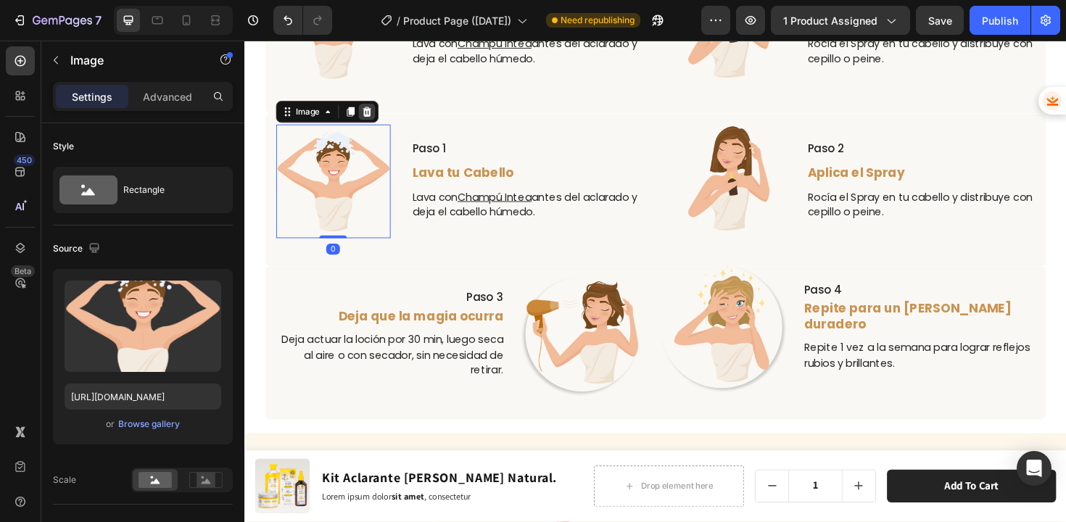
click at [373, 115] on icon at bounding box center [374, 115] width 9 height 10
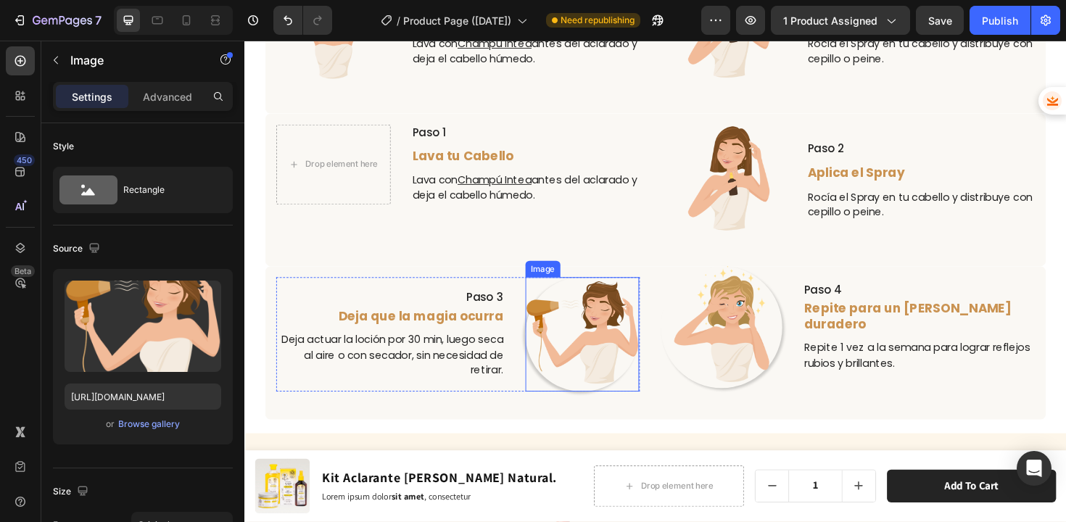
click at [626, 334] on img at bounding box center [602, 351] width 121 height 121
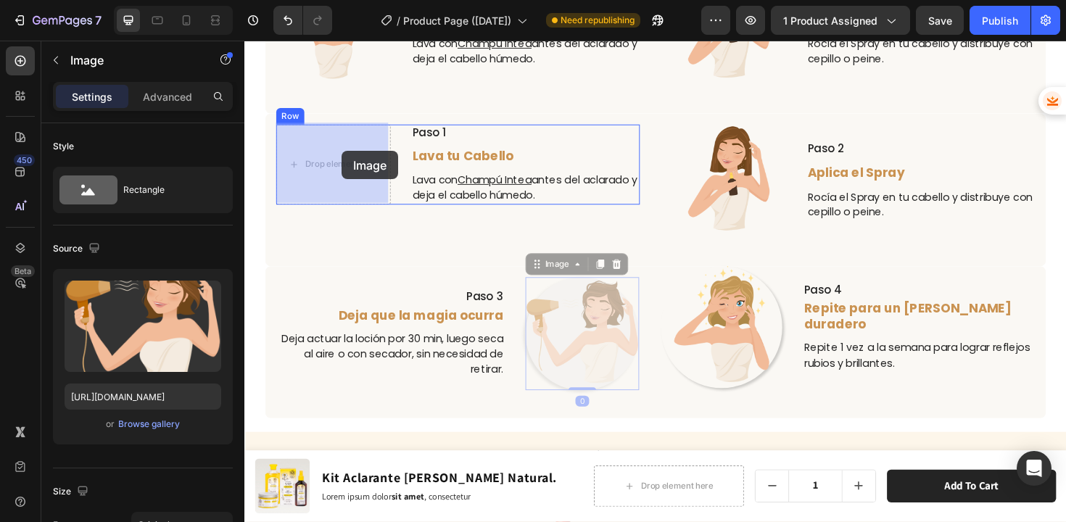
drag, startPoint x: 562, startPoint y: 275, endPoint x: 347, endPoint y: 157, distance: 245.0
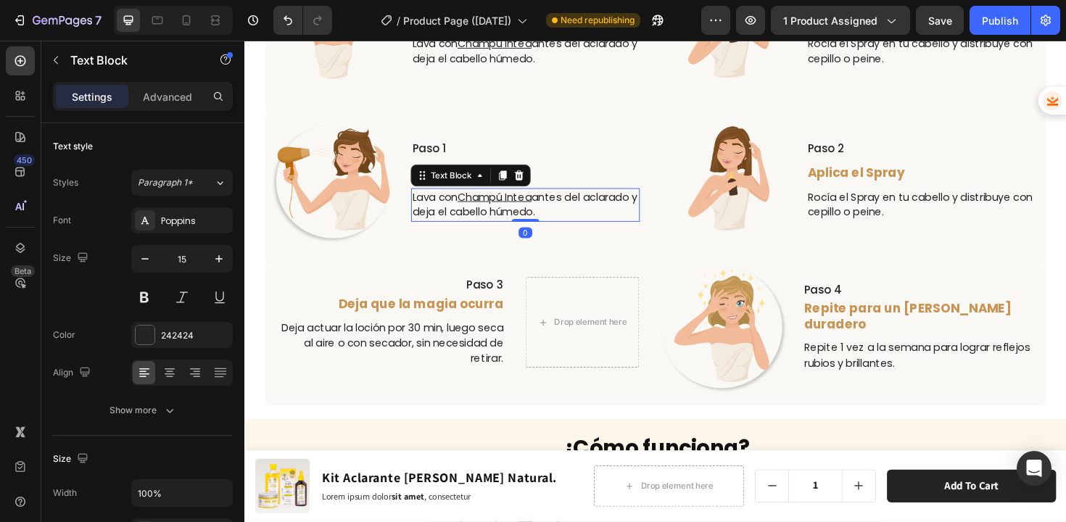
click at [611, 203] on p "Lava con Champú Intea antes del aclarado y deja el cabello húmedo." at bounding box center [541, 215] width 239 height 33
click at [536, 178] on icon at bounding box center [535, 184] width 12 height 12
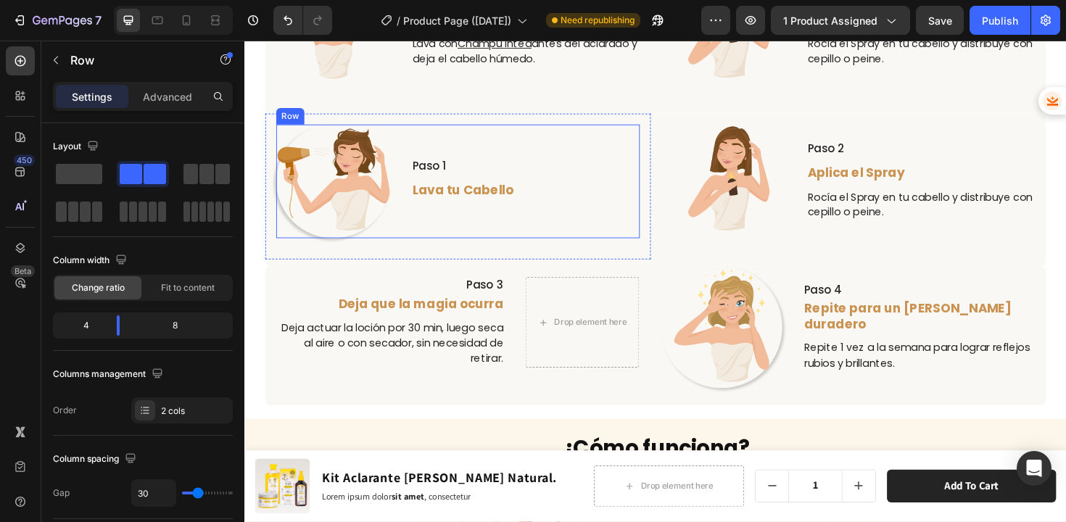
click at [563, 181] on div "Paso 1 Text Block Lava tu Cabello Text Block" at bounding box center [541, 190] width 242 height 121
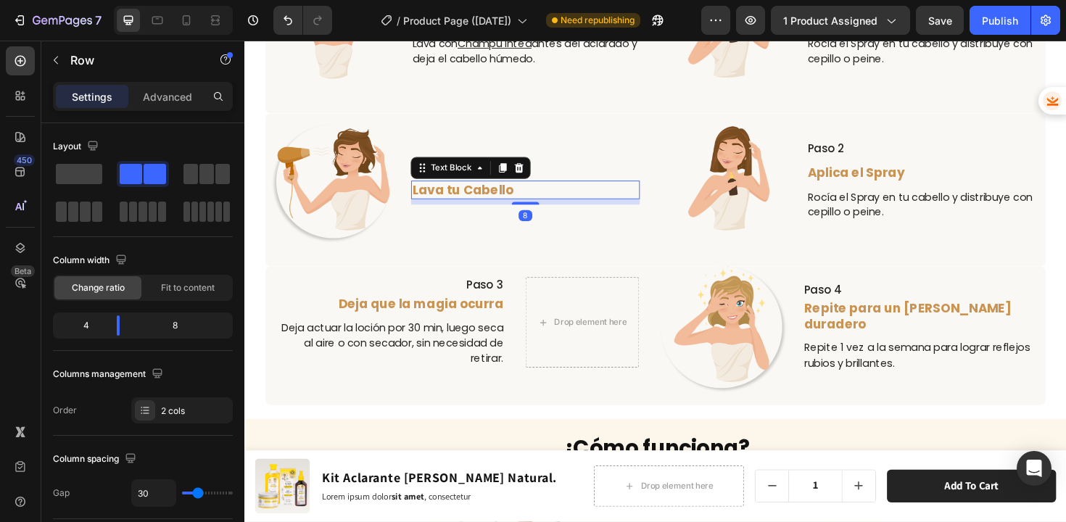
click at [526, 194] on p "Lava tu Cabello" at bounding box center [541, 199] width 239 height 17
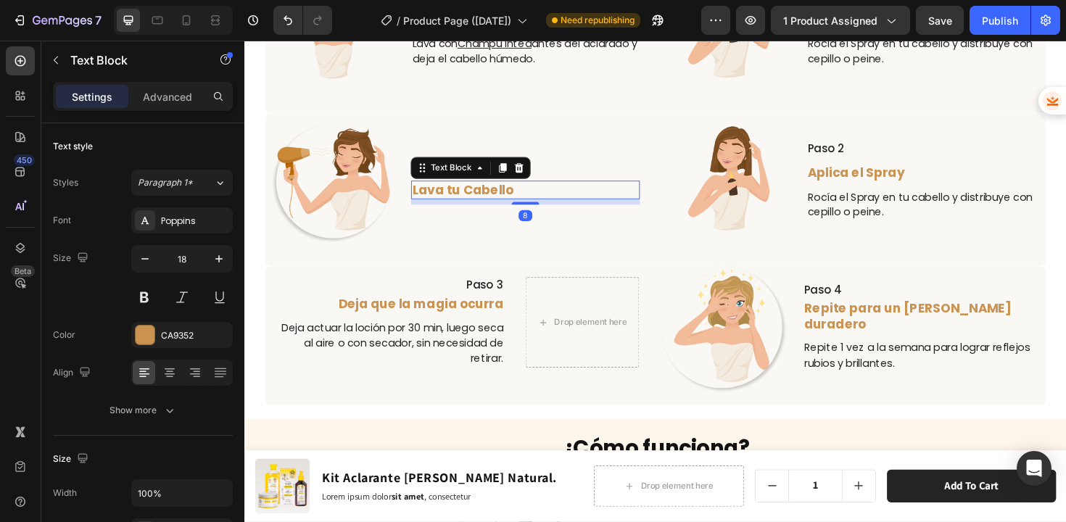
click at [533, 175] on icon at bounding box center [534, 175] width 9 height 10
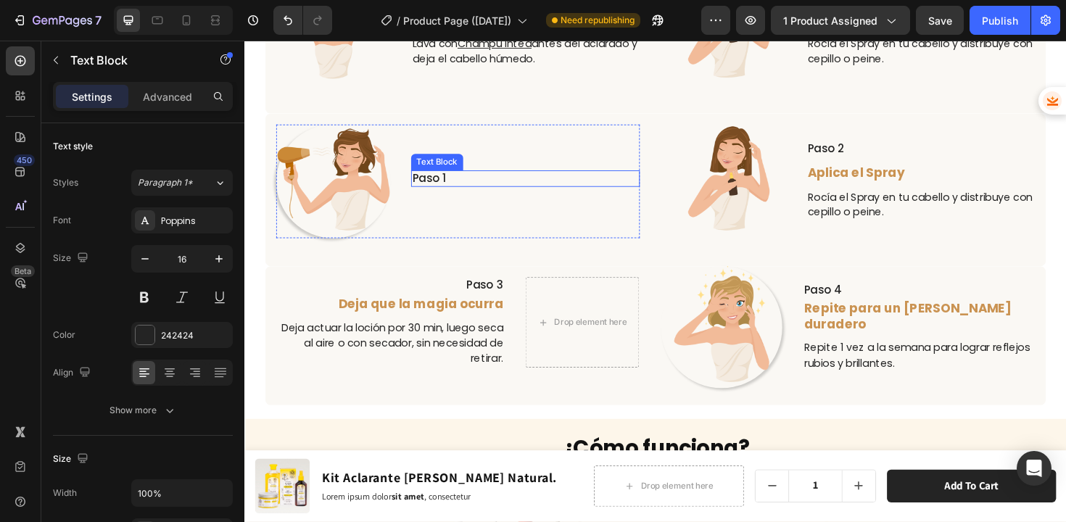
click at [477, 182] on p "Paso 1" at bounding box center [541, 187] width 239 height 15
click at [537, 159] on icon at bounding box center [535, 165] width 12 height 12
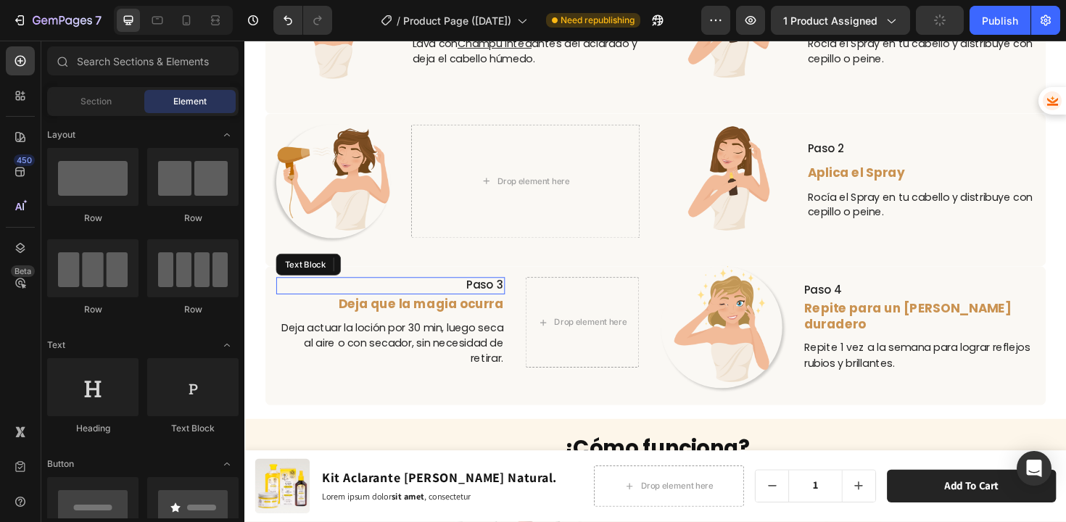
click at [496, 301] on p "Paso 3" at bounding box center [398, 300] width 239 height 15
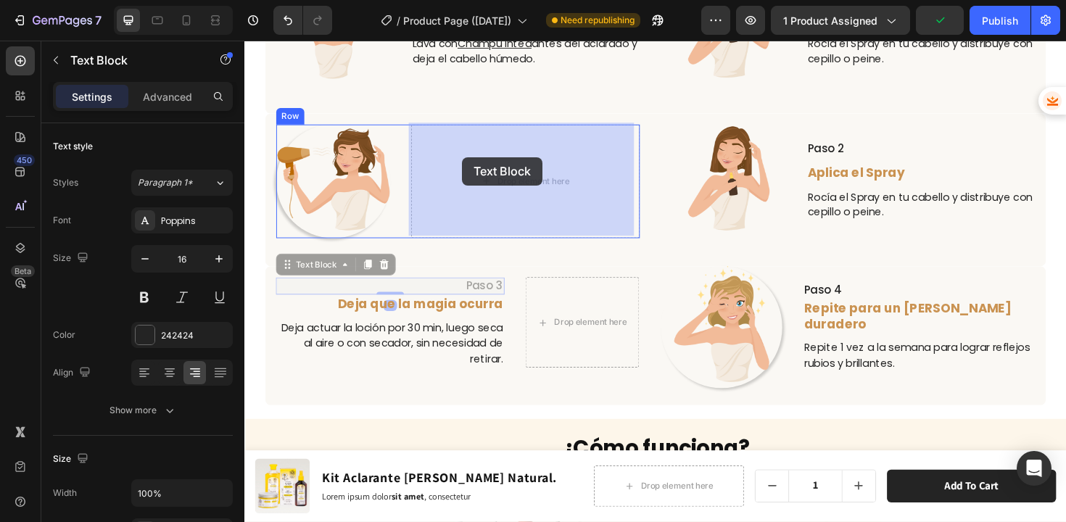
drag, startPoint x: 286, startPoint y: 277, endPoint x: 447, endPoint y: 179, distance: 188.4
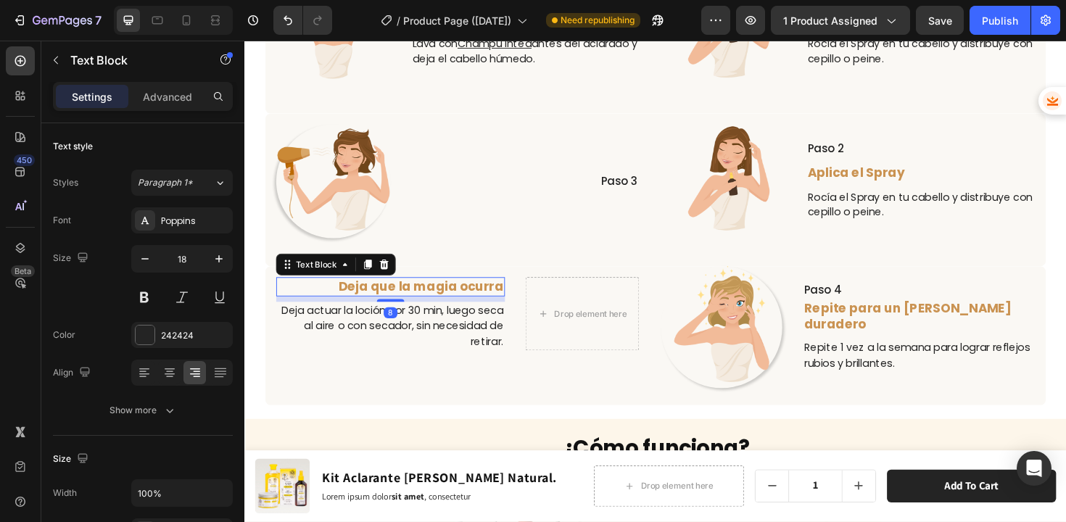
click at [414, 304] on span "Deja que la magia ocurra" at bounding box center [431, 301] width 175 height 18
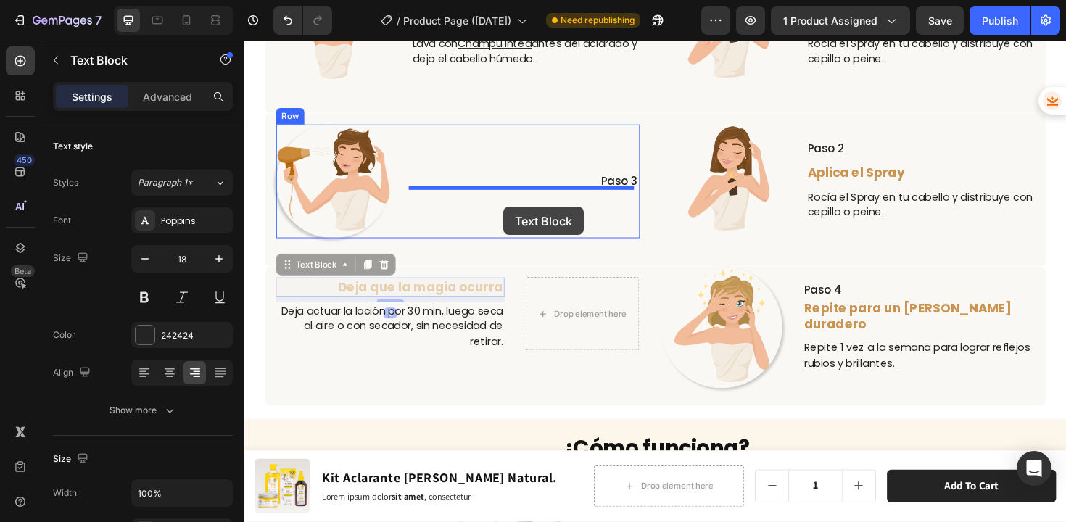
drag, startPoint x: 293, startPoint y: 278, endPoint x: 518, endPoint y: 217, distance: 233.5
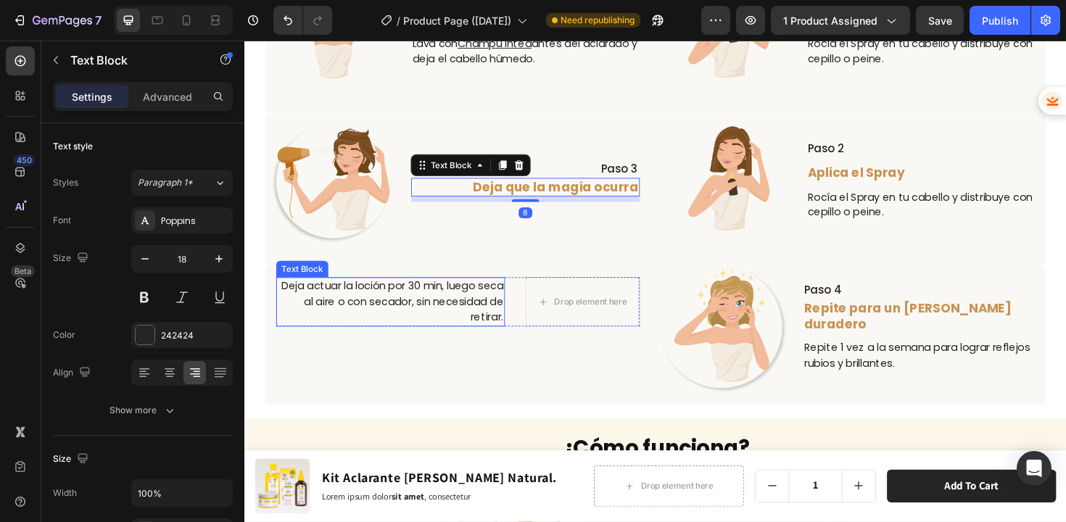
click at [383, 316] on p "Deja actuar la loción por 30 min, luego seca al aire o con secador, sin necesid…" at bounding box center [398, 317] width 239 height 49
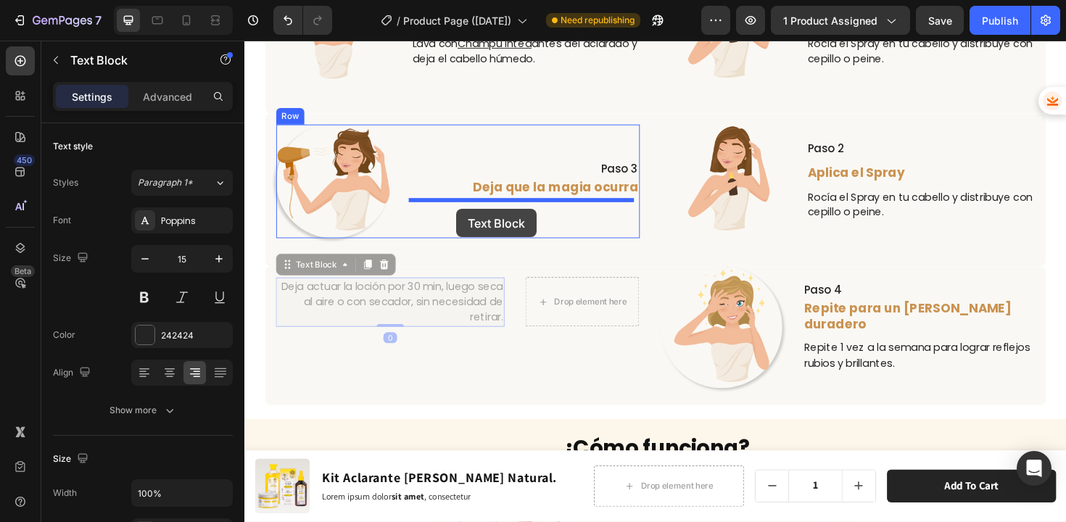
drag, startPoint x: 289, startPoint y: 277, endPoint x: 468, endPoint y: 219, distance: 188.2
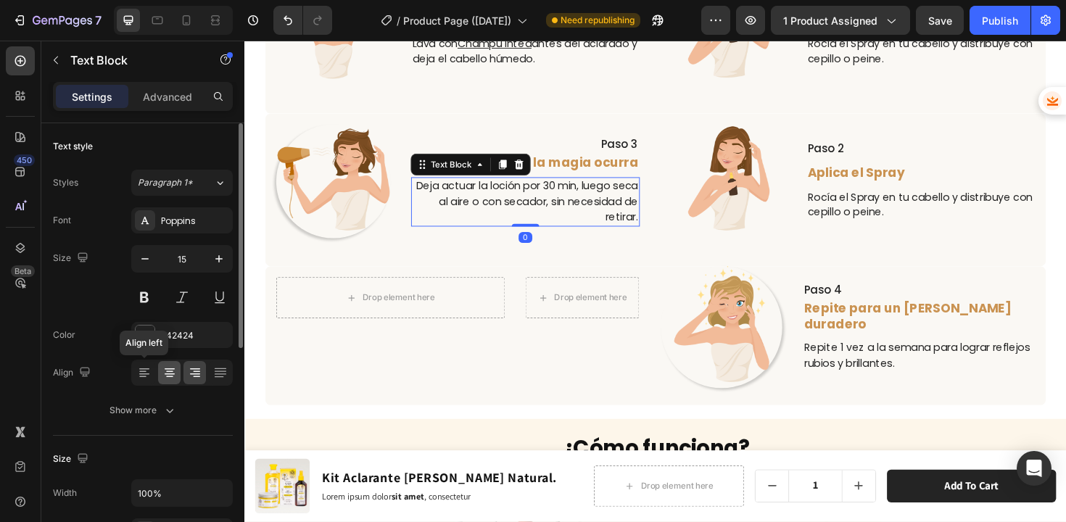
click at [142, 376] on icon at bounding box center [142, 376] width 7 height 1
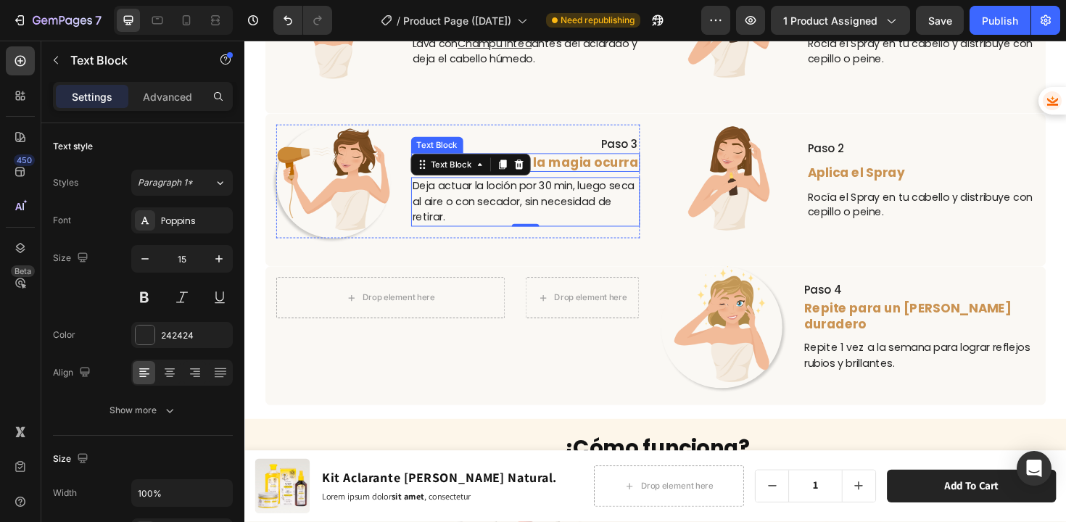
click at [569, 170] on span "Deja que la magia ocurra" at bounding box center [573, 170] width 175 height 18
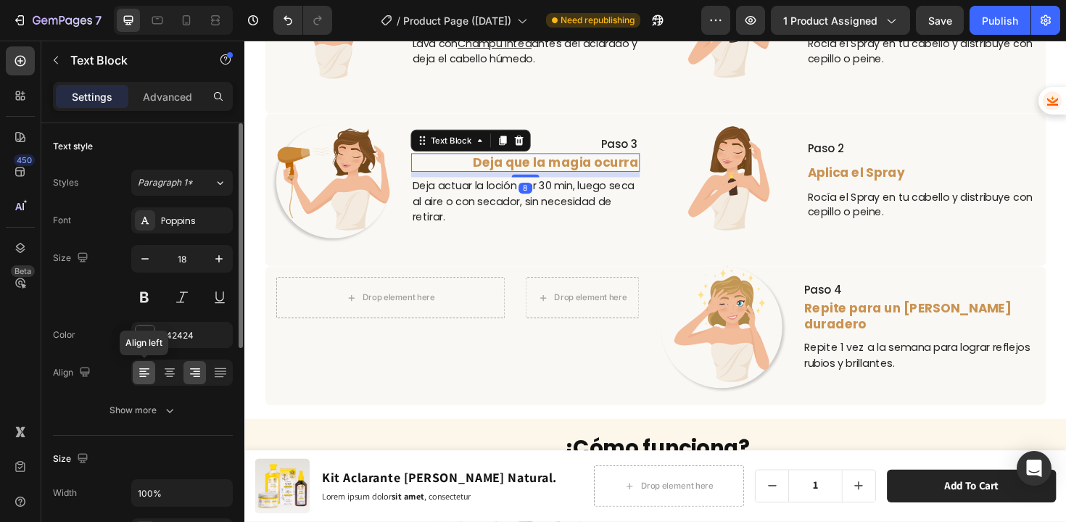
click at [148, 373] on icon at bounding box center [144, 372] width 14 height 14
click at [613, 146] on p "Paso 3" at bounding box center [541, 151] width 239 height 15
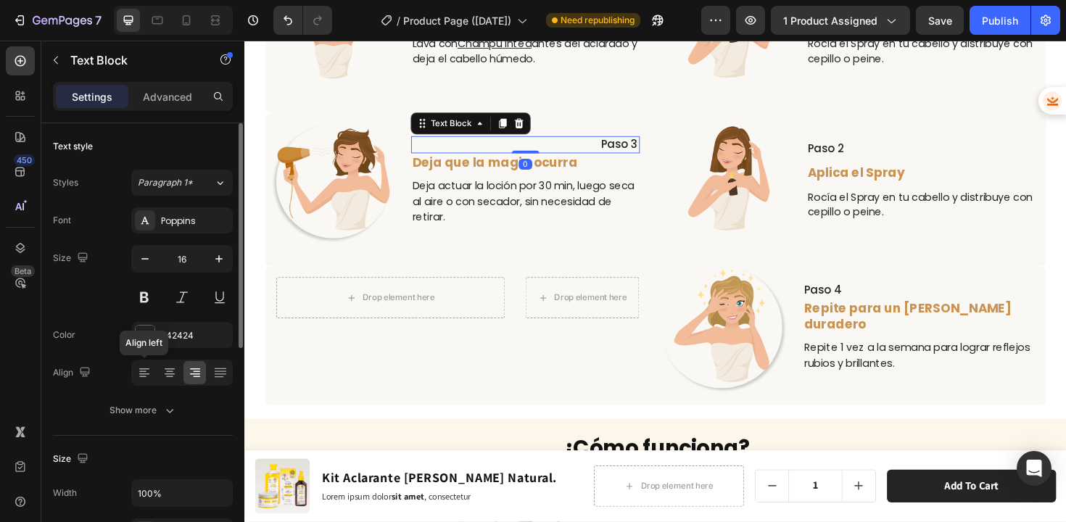
drag, startPoint x: 146, startPoint y: 369, endPoint x: 155, endPoint y: 366, distance: 9.2
click at [146, 370] on icon at bounding box center [144, 372] width 14 height 14
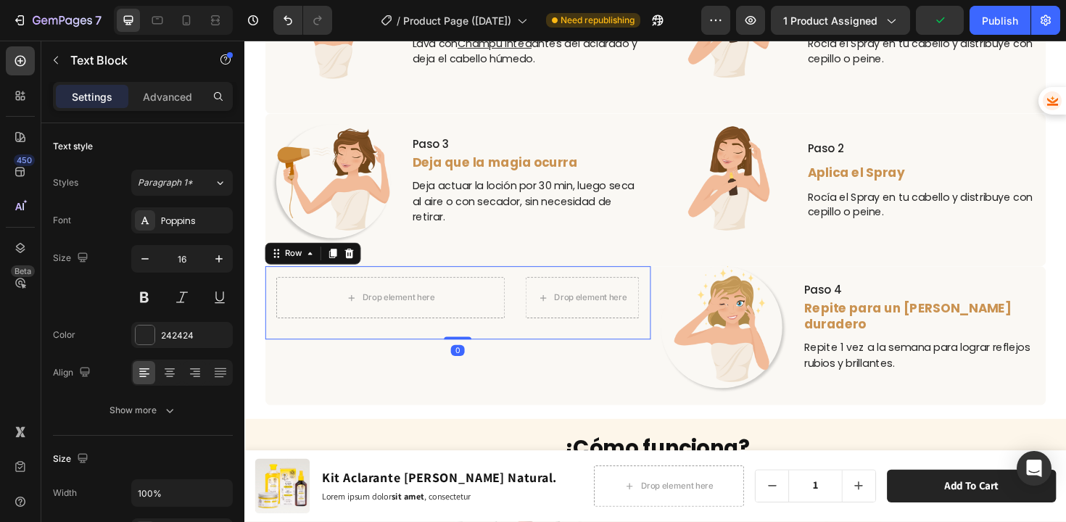
click at [516, 286] on div "Drop element here Drop element here Row Row 0" at bounding box center [470, 319] width 408 height 78
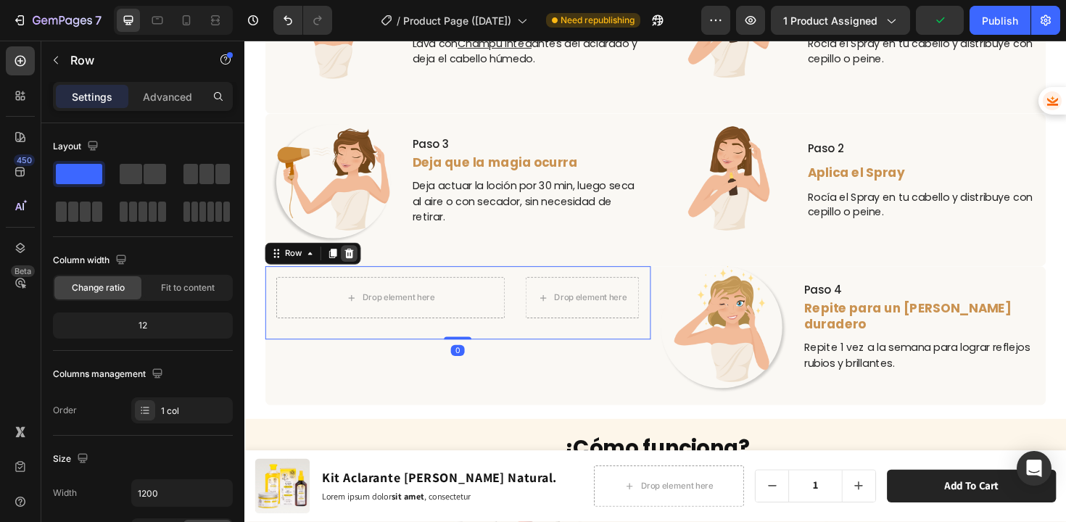
click at [354, 265] on icon at bounding box center [355, 266] width 9 height 10
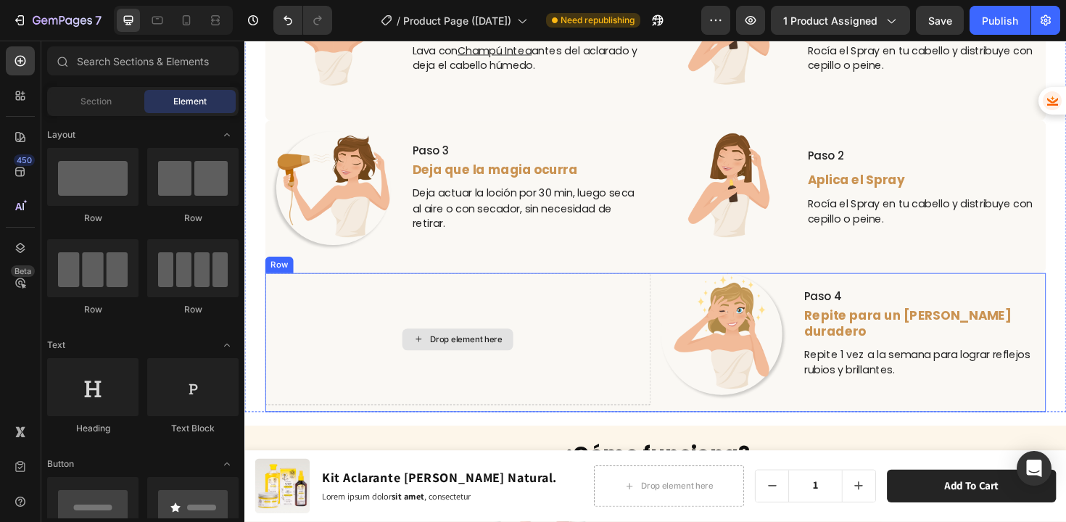
scroll to position [3486, 0]
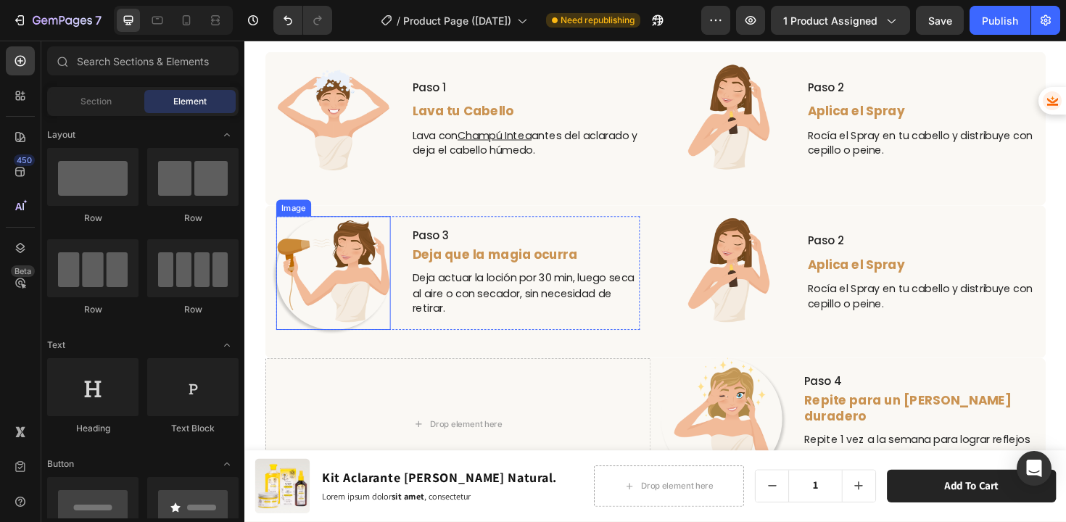
click at [353, 286] on img at bounding box center [338, 287] width 121 height 121
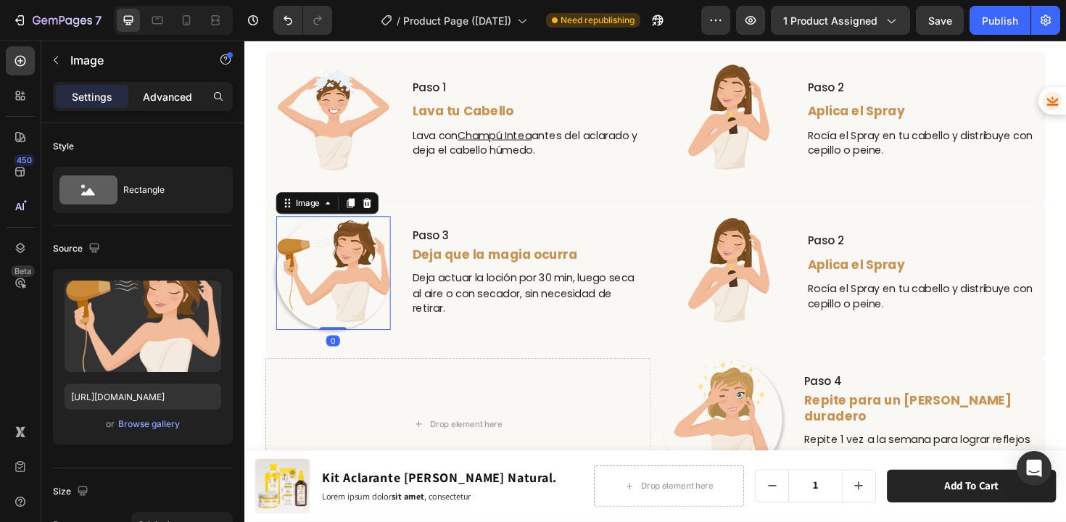
click at [170, 96] on p "Advanced" at bounding box center [167, 96] width 49 height 15
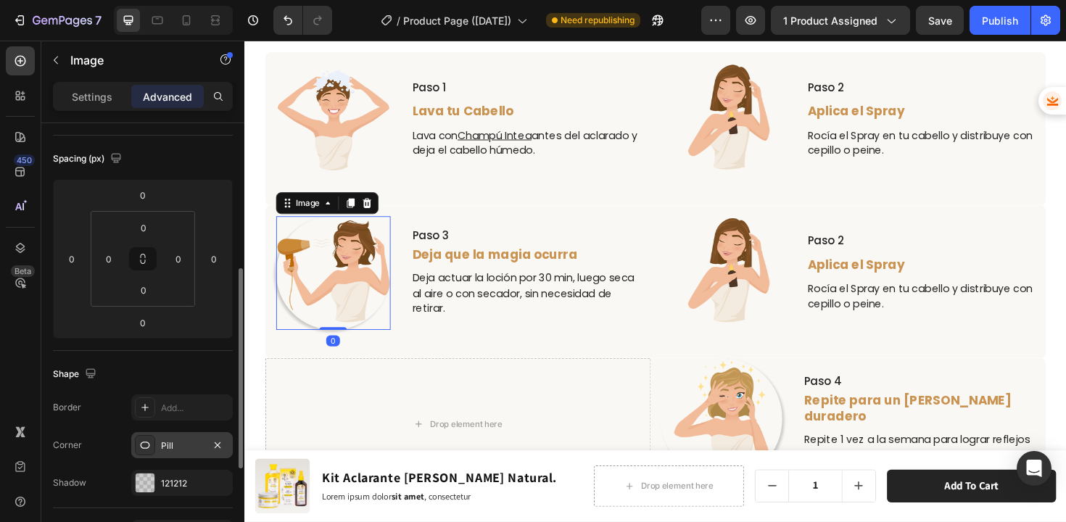
scroll to position [199, 0]
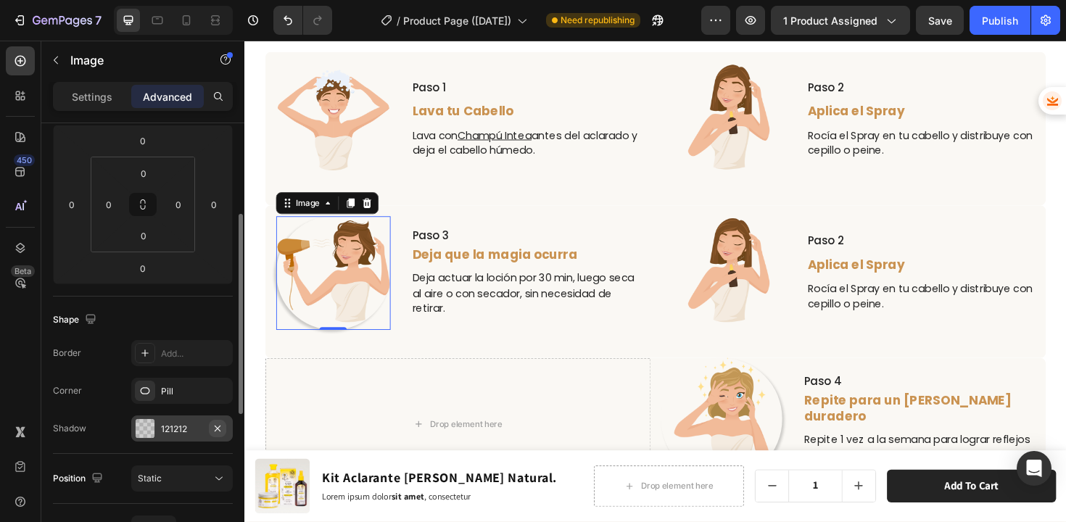
click at [220, 428] on icon "button" at bounding box center [218, 429] width 12 height 12
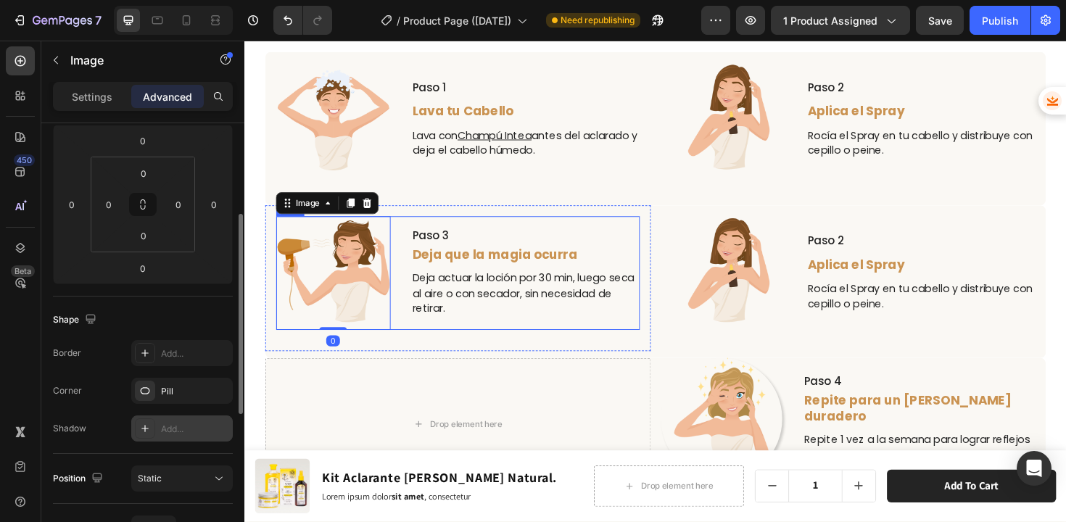
click at [531, 337] on div "Paso 3 Text Block Deja que la magia ocurra Text Block Deja actuar la loción por…" at bounding box center [541, 287] width 242 height 121
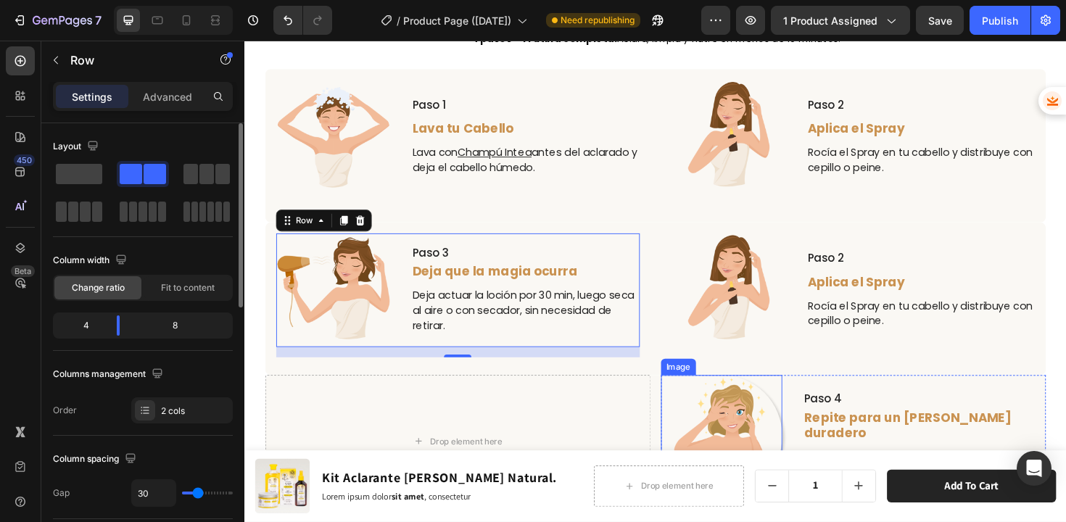
scroll to position [3454, 0]
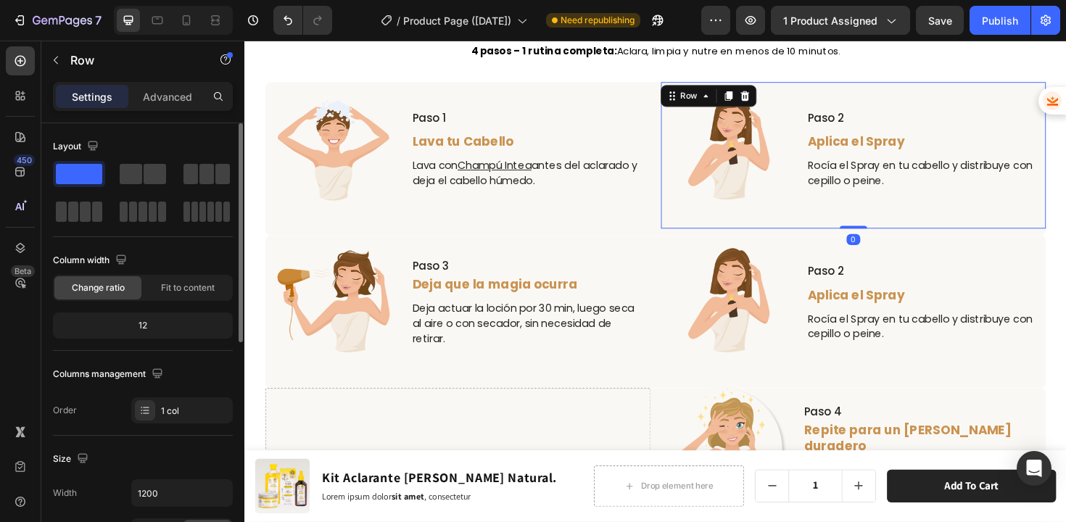
click at [777, 232] on div "Image Paso 2 Text Block Aplica el Spray Text Block Rocía el Spray en tu cabello…" at bounding box center [889, 162] width 408 height 155
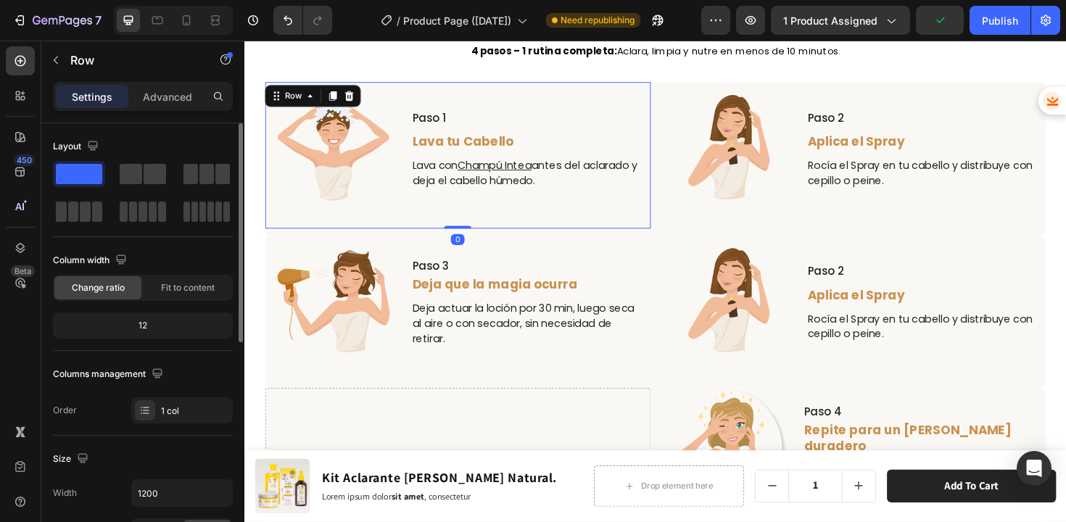
click at [629, 216] on div "Image Paso 1 Text Block Lava tu Cabello Text Block Lava con Champú Intea antes …" at bounding box center [470, 162] width 385 height 132
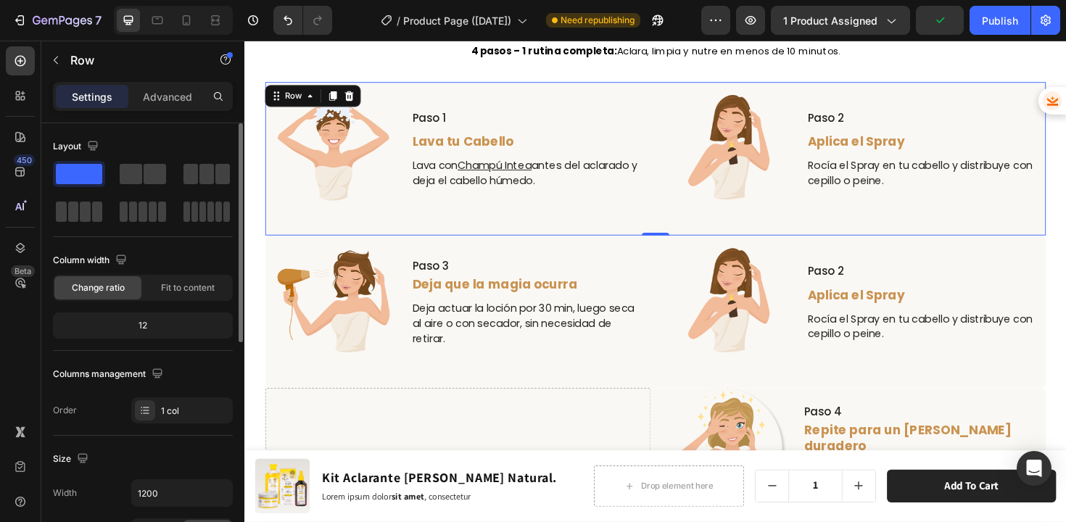
click at [676, 228] on div "Image Paso 1 Text Block Lava tu Cabello Text Block Lava con Champú Intea antes …" at bounding box center [679, 166] width 826 height 162
click at [166, 105] on div "Advanced" at bounding box center [167, 96] width 72 height 23
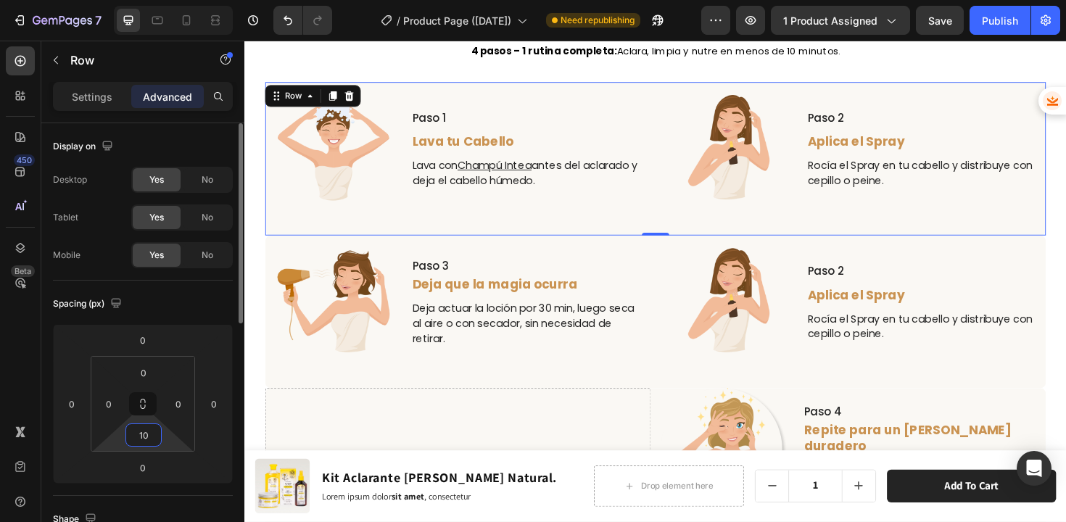
click at [152, 439] on input "10" at bounding box center [143, 435] width 29 height 22
type input "0"
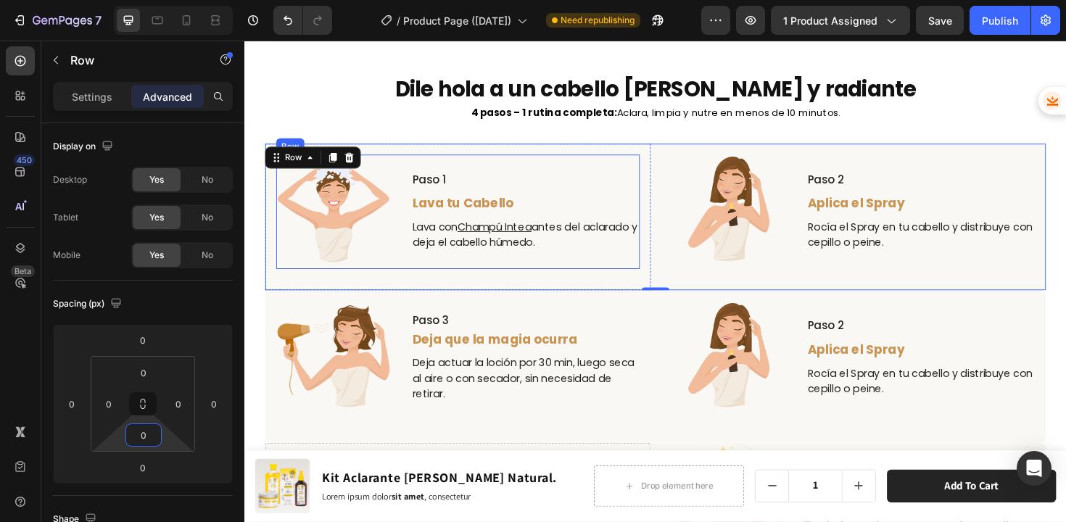
scroll to position [3494, 0]
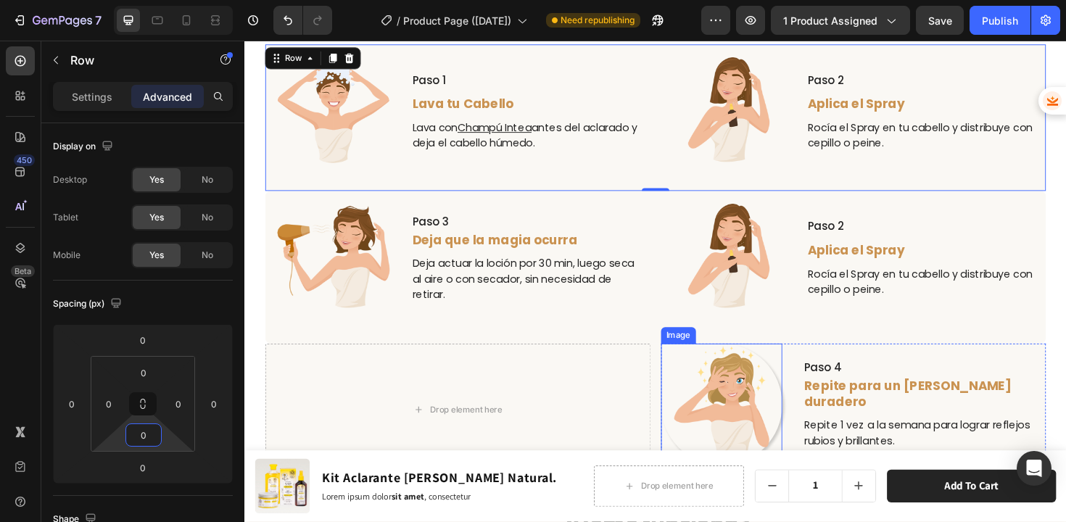
click at [768, 418] on img at bounding box center [749, 426] width 129 height 129
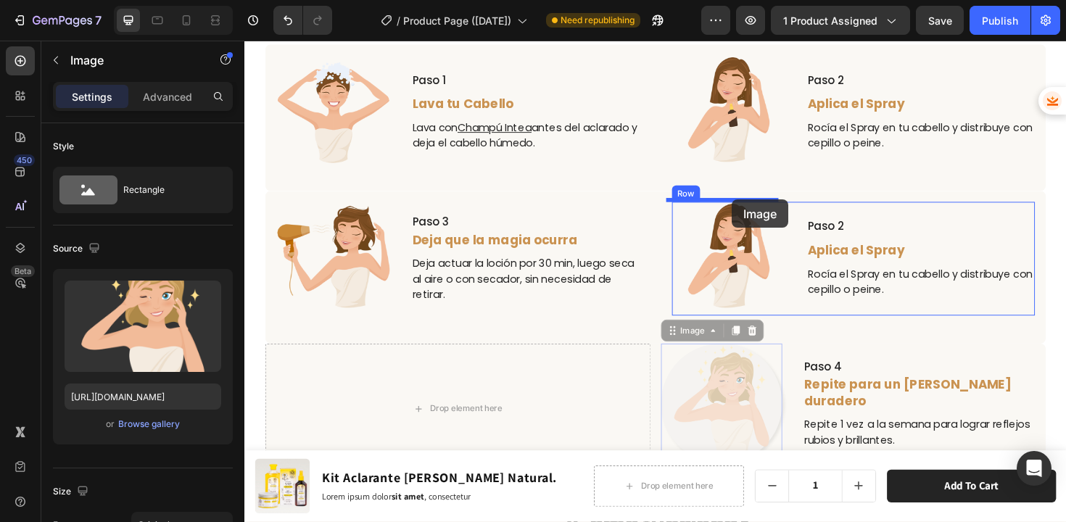
drag, startPoint x: 739, startPoint y: 418, endPoint x: 760, endPoint y: 209, distance: 209.8
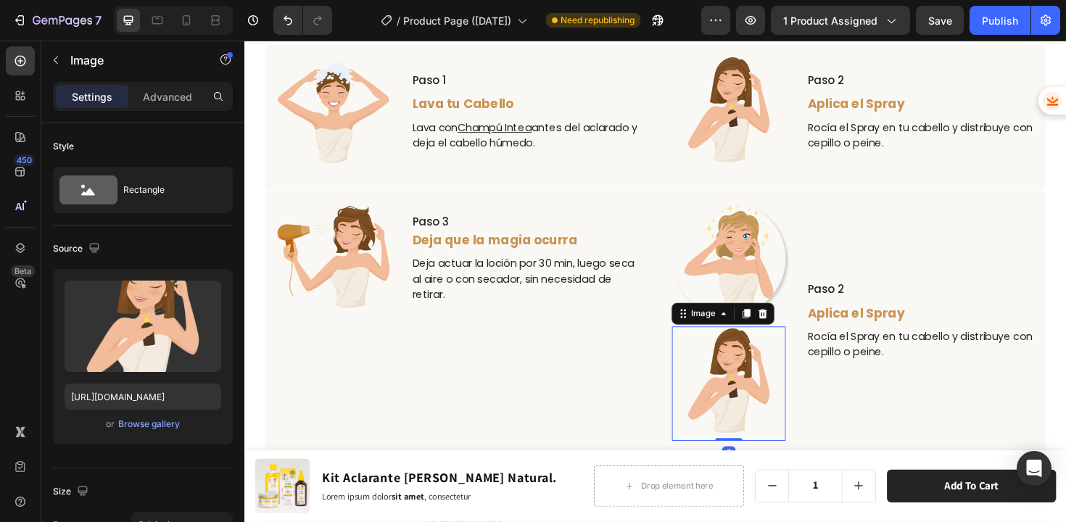
click at [768, 389] on img at bounding box center [757, 404] width 121 height 121
click at [788, 326] on icon at bounding box center [792, 330] width 9 height 10
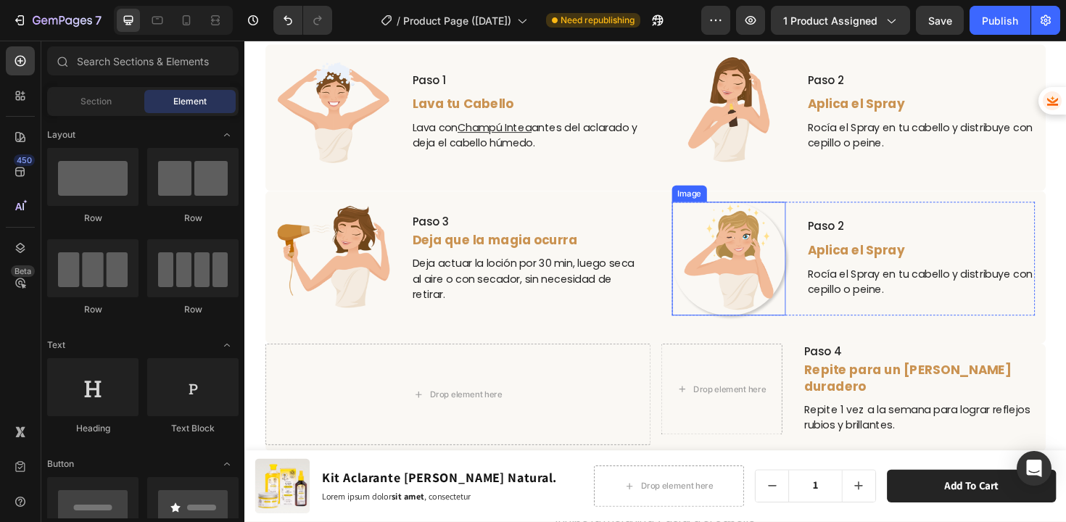
click at [775, 265] on img at bounding box center [757, 272] width 121 height 121
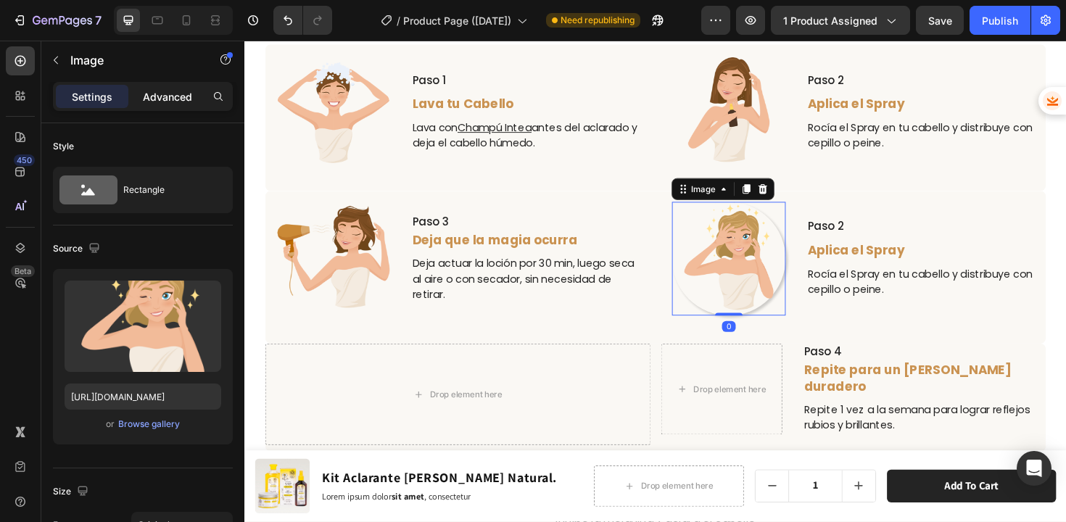
click at [162, 96] on p "Advanced" at bounding box center [167, 96] width 49 height 15
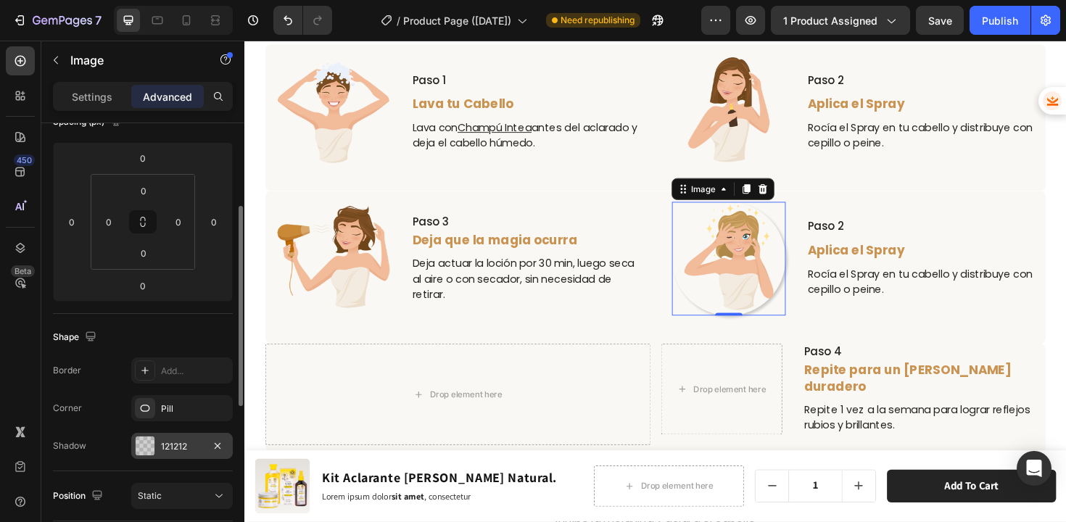
scroll to position [293, 0]
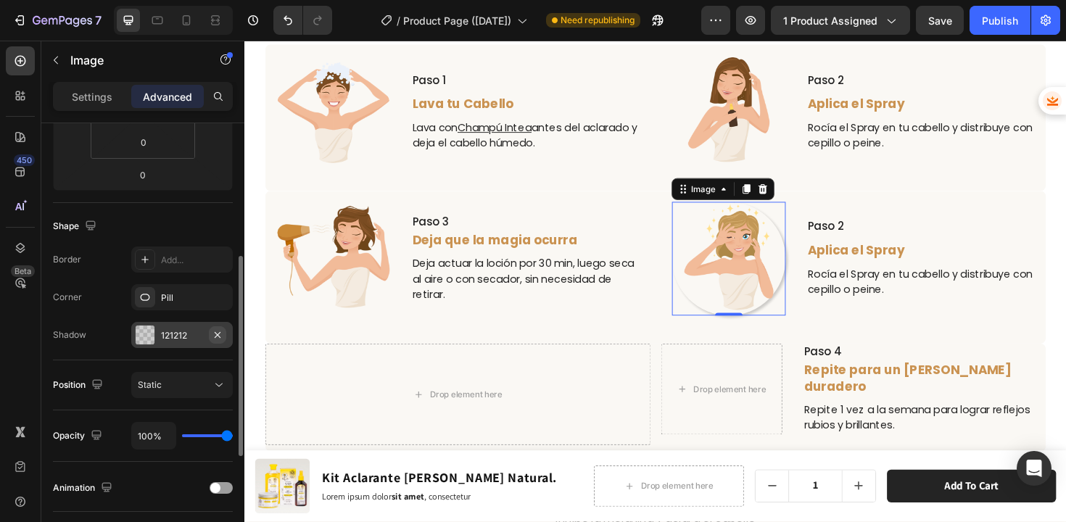
click at [217, 334] on icon "button" at bounding box center [218, 334] width 6 height 6
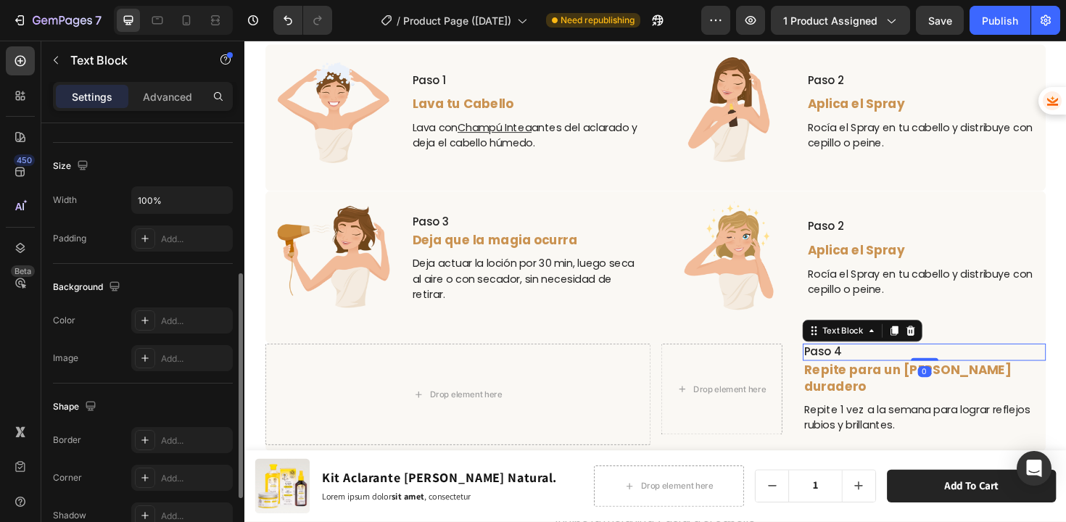
scroll to position [0, 0]
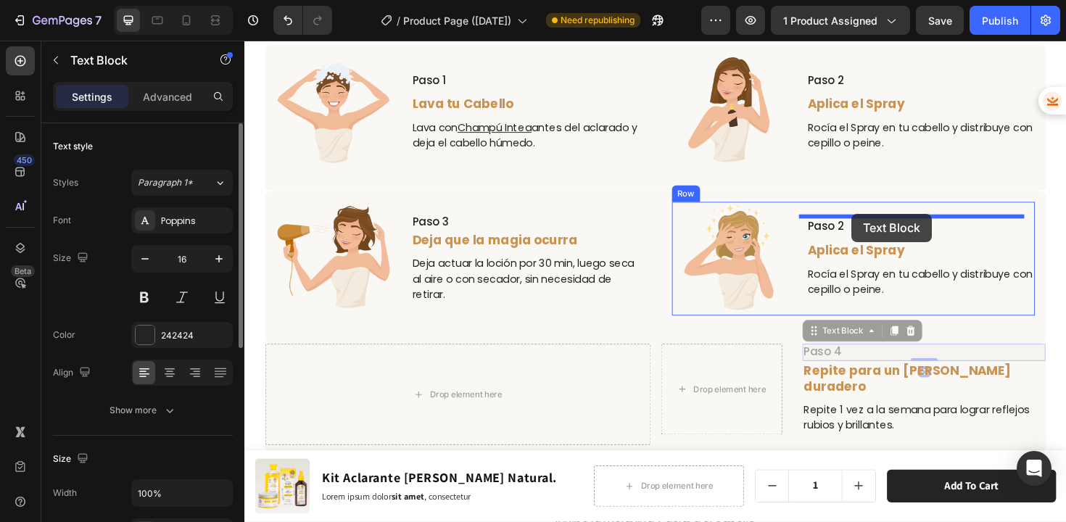
drag, startPoint x: 865, startPoint y: 365, endPoint x: 887, endPoint y: 224, distance: 143.1
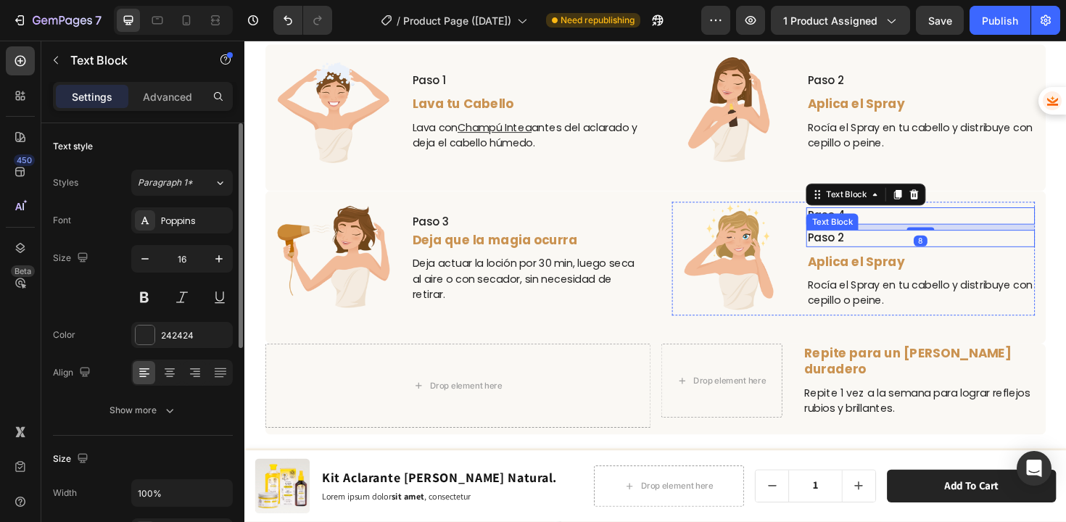
click at [879, 246] on p "Paso 2" at bounding box center [959, 250] width 239 height 15
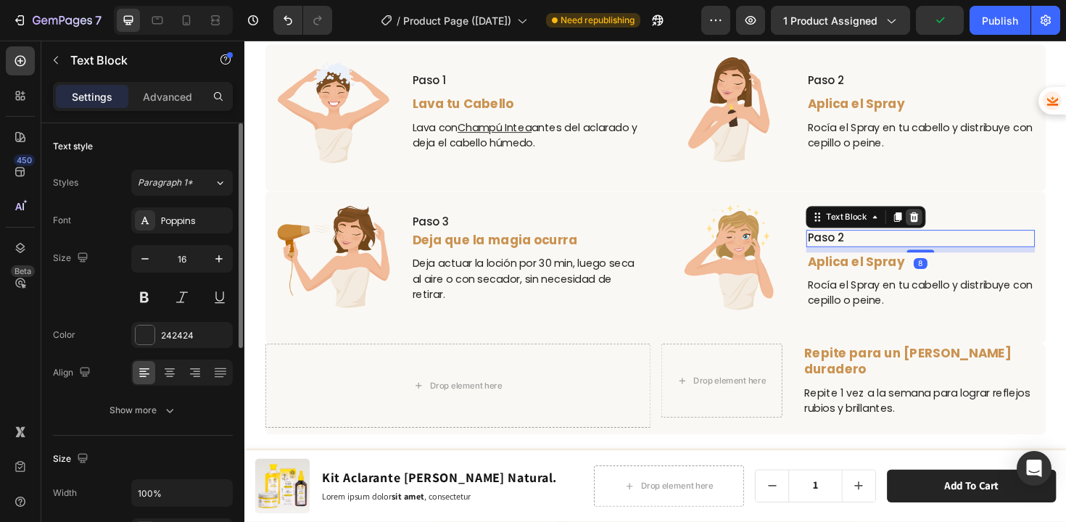
click at [949, 223] on icon at bounding box center [953, 228] width 9 height 10
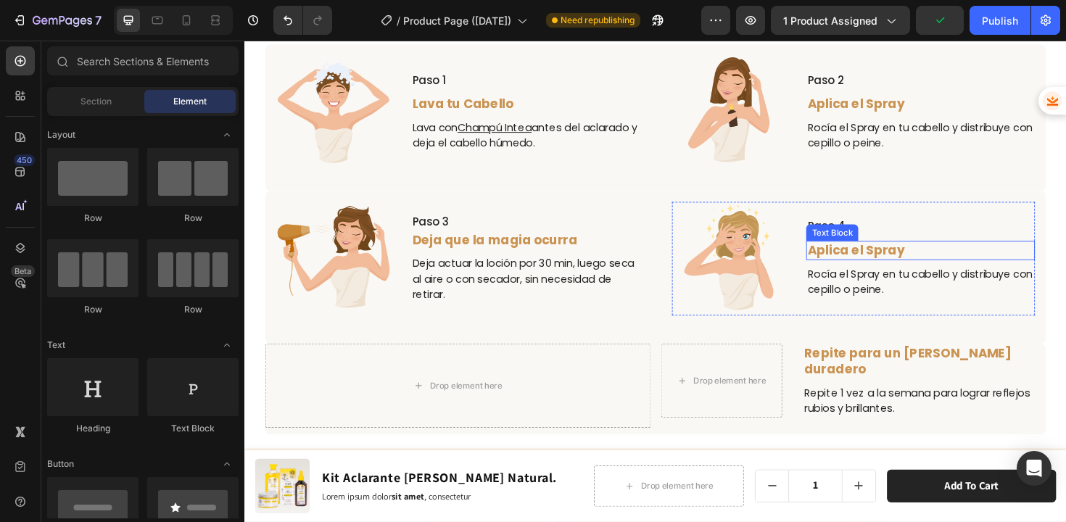
click at [911, 261] on span "Aplica el Spray" at bounding box center [891, 263] width 102 height 18
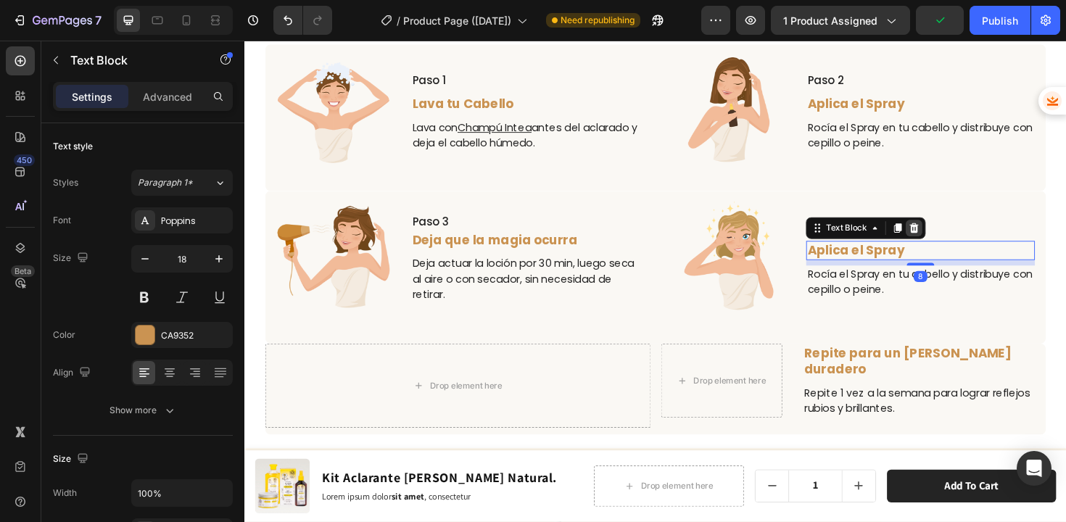
click at [949, 237] on icon at bounding box center [953, 239] width 9 height 10
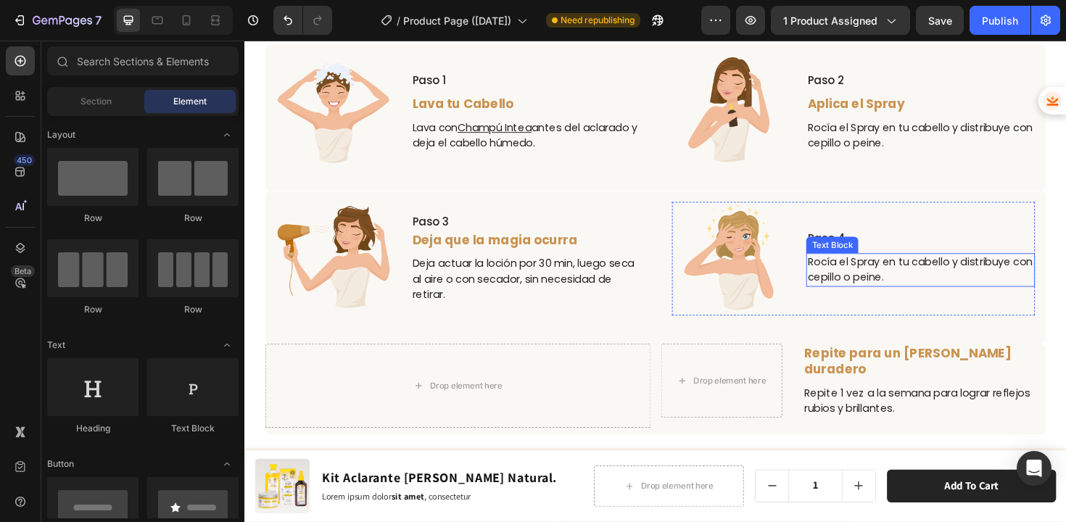
click at [900, 281] on p "Rocía el Spray en tu cabello y distribuye con cepillo o peine." at bounding box center [959, 284] width 239 height 33
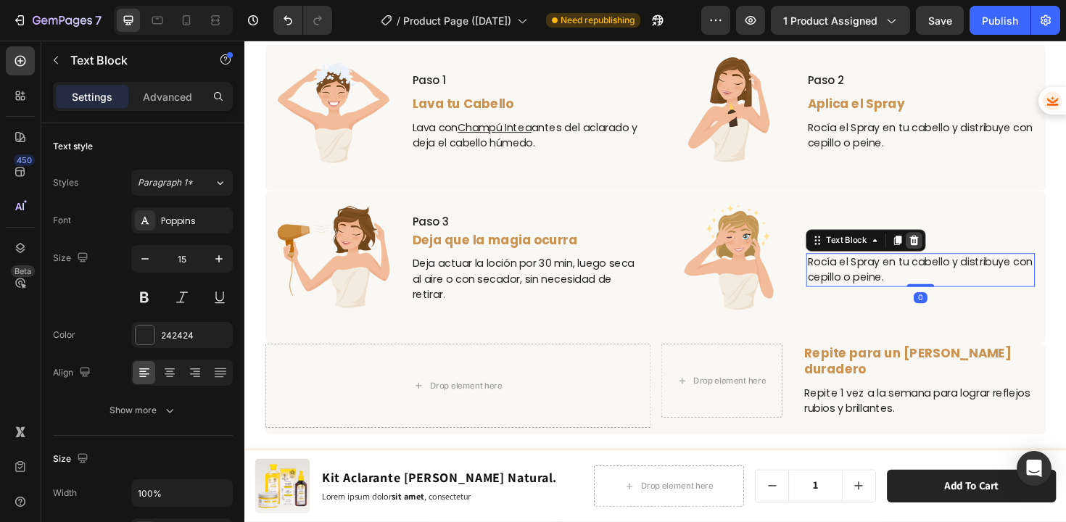
click at [949, 248] on icon at bounding box center [953, 252] width 9 height 10
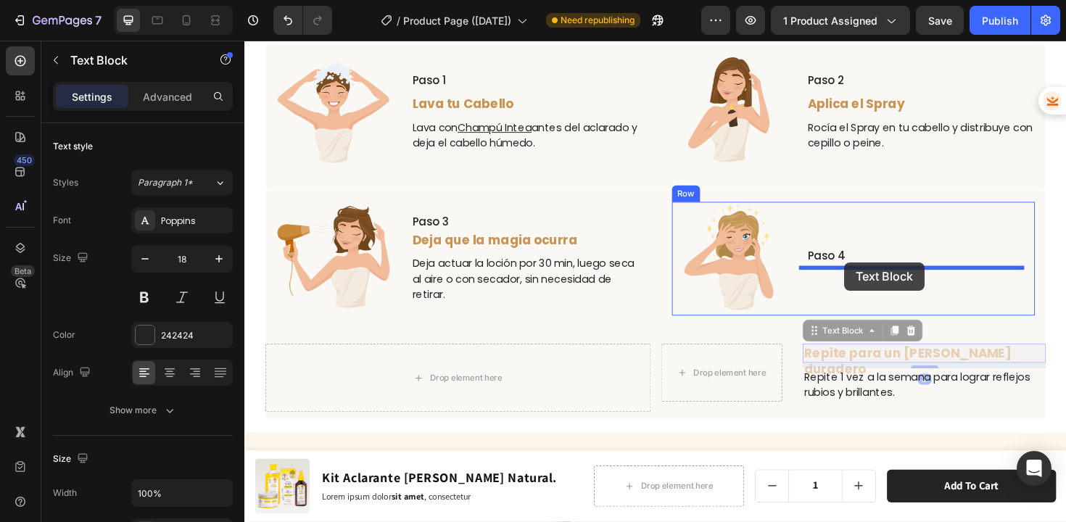
drag, startPoint x: 861, startPoint y: 365, endPoint x: 879, endPoint y: 275, distance: 91.7
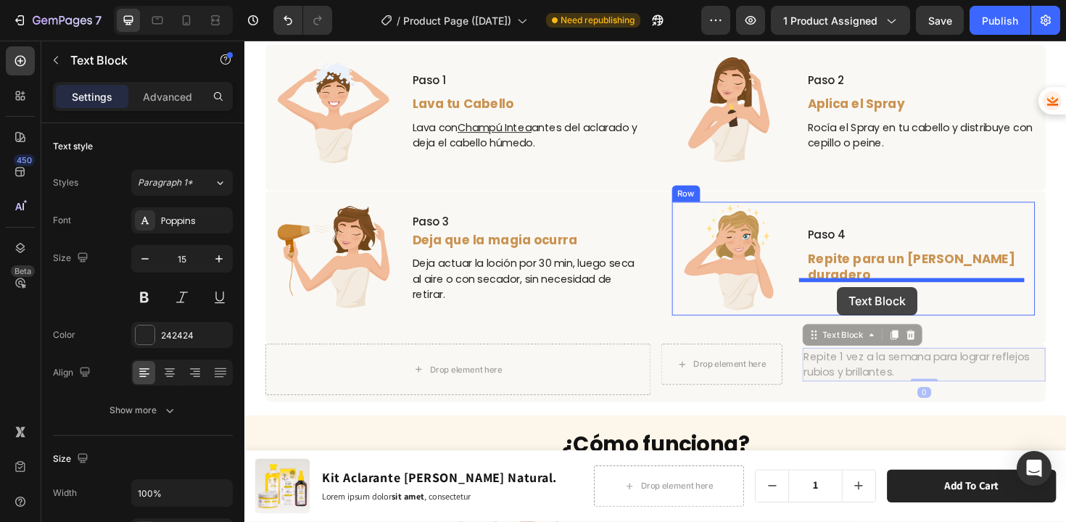
drag, startPoint x: 856, startPoint y: 386, endPoint x: 871, endPoint y: 302, distance: 86.2
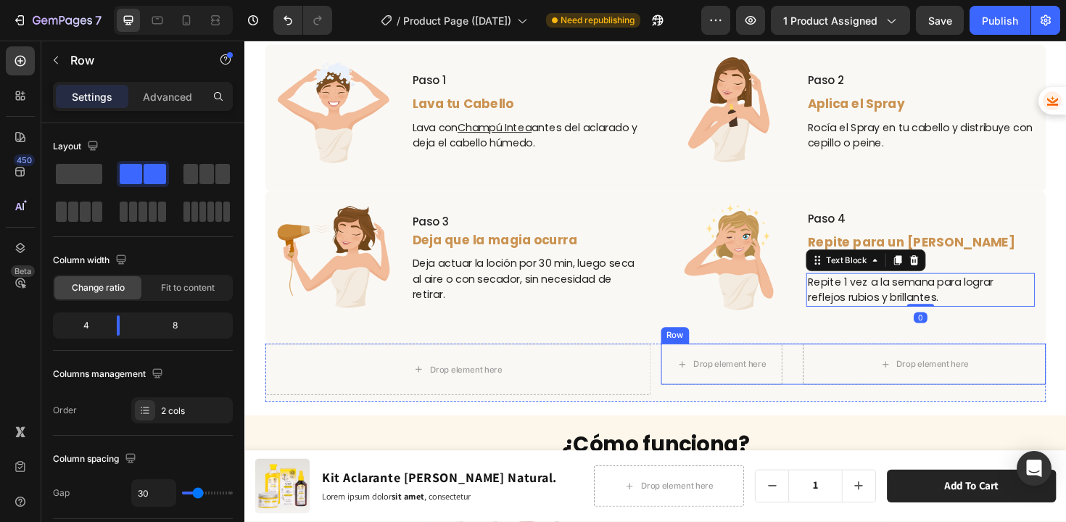
click at [822, 365] on div "Drop element here Drop element here Row" at bounding box center [889, 383] width 408 height 43
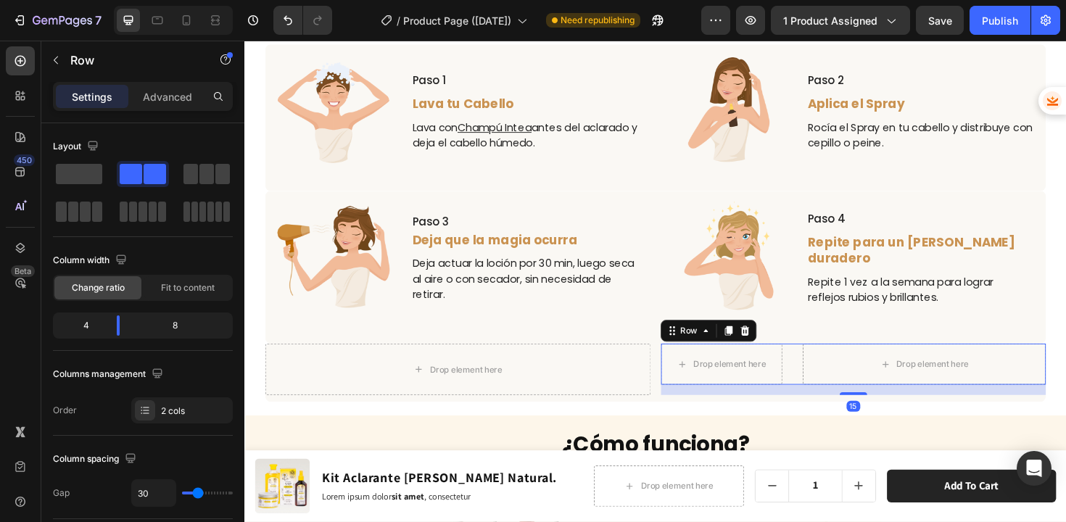
drag, startPoint x: 771, startPoint y: 348, endPoint x: 761, endPoint y: 350, distance: 9.7
click at [771, 347] on icon at bounding box center [773, 348] width 9 height 10
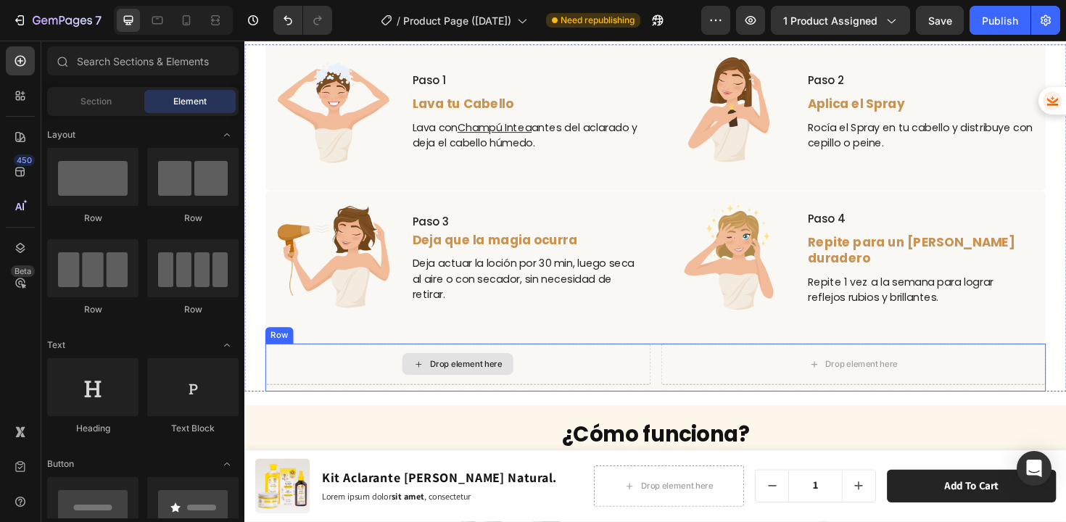
click at [671, 378] on div "Drop element here Drop element here Row" at bounding box center [679, 387] width 826 height 51
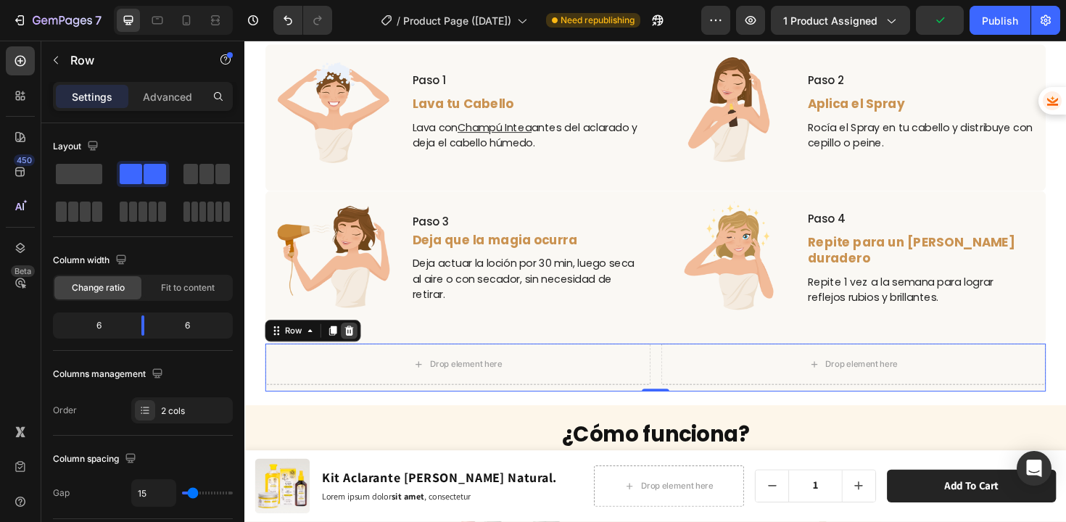
click at [354, 345] on icon at bounding box center [355, 348] width 9 height 10
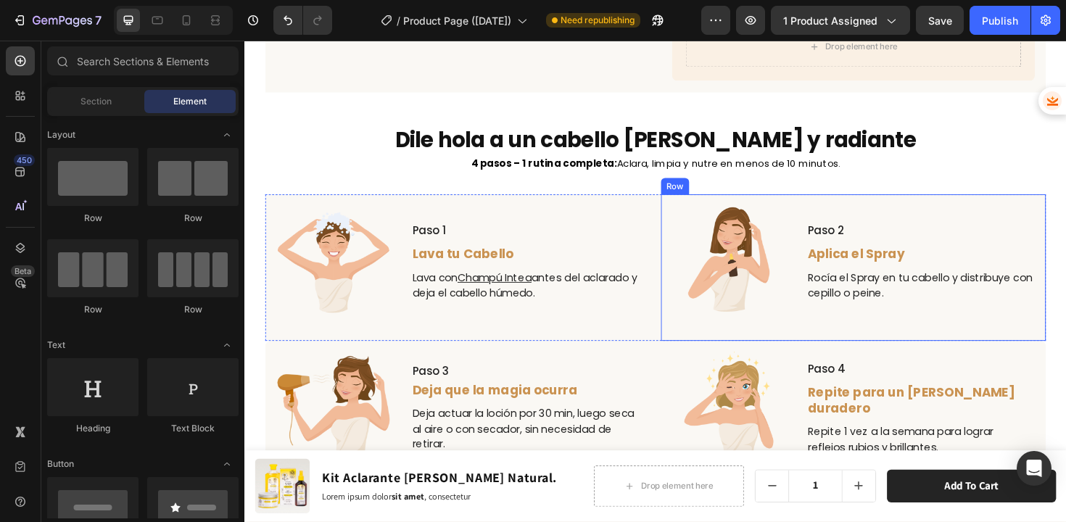
scroll to position [3322, 0]
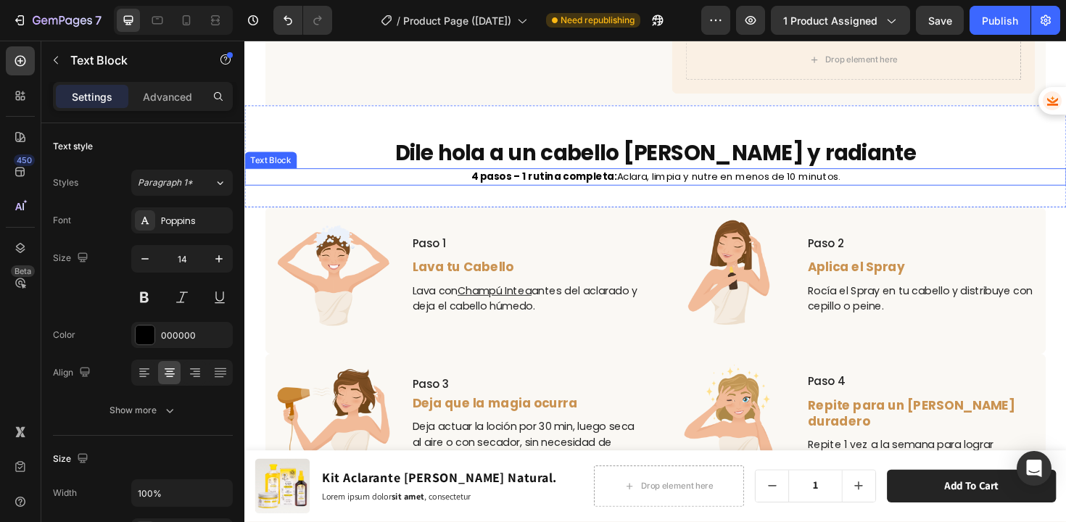
click at [415, 179] on p "4 pasos – 1 rutina completa: Aclara, limpia y nutre en menos de 10 minutos." at bounding box center [679, 185] width 867 height 15
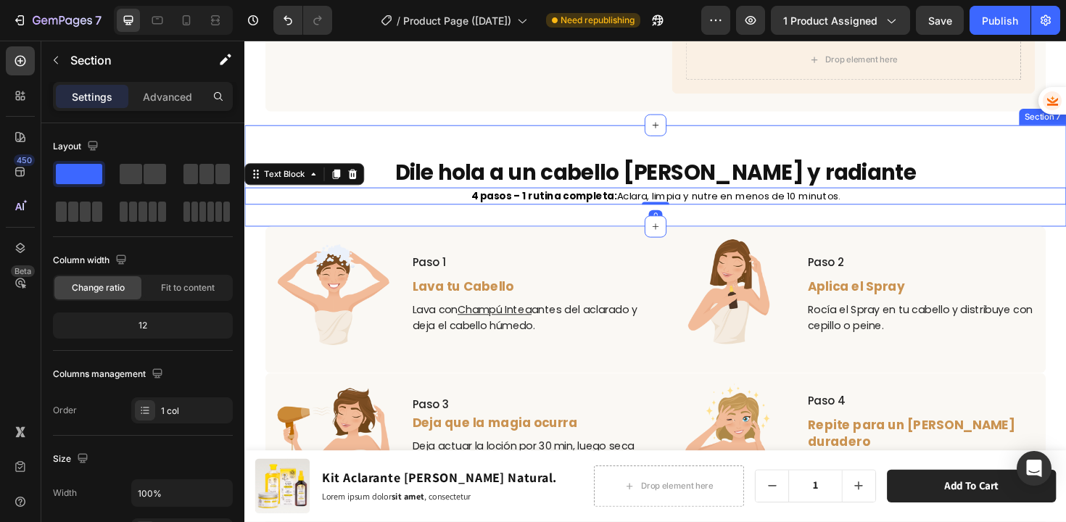
click at [544, 204] on div "Dile hola a un cabello [PERSON_NAME] y radiante Heading 4 pasos – 1 rutina comp…" at bounding box center [679, 183] width 870 height 107
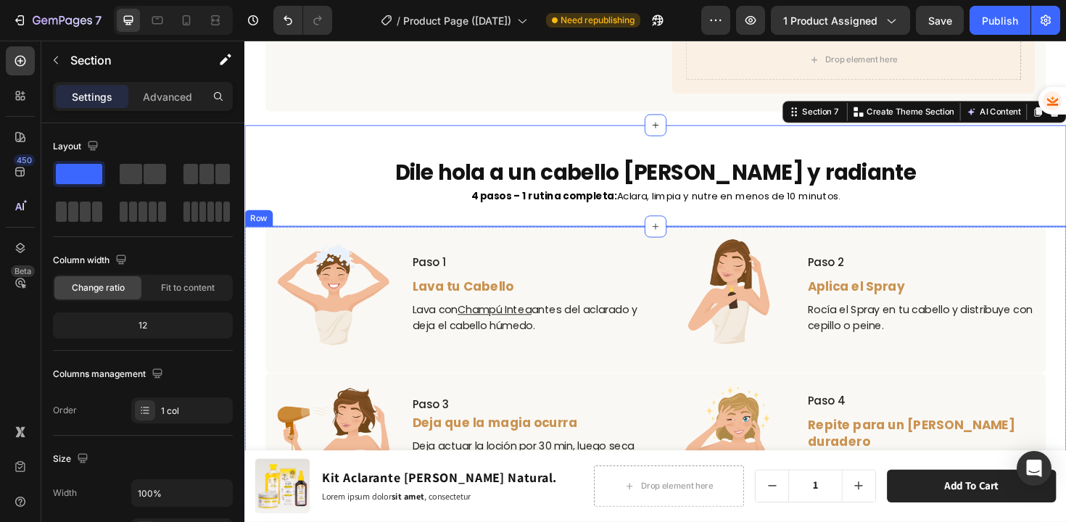
click at [258, 238] on div "Image Paso 1 Text Block Lava tu Cabello Text Block Lava con Champú Intea antes …" at bounding box center [679, 397] width 870 height 318
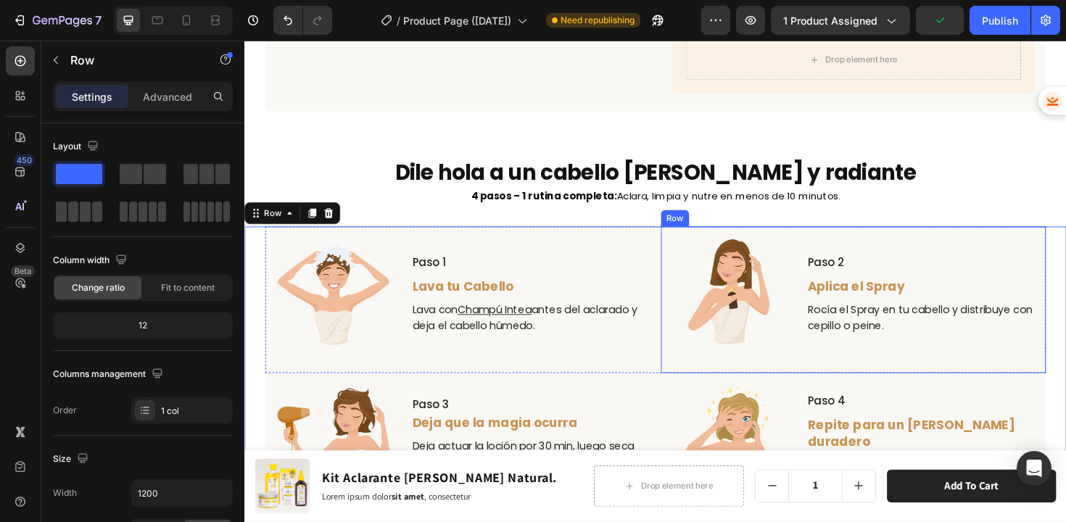
click at [686, 238] on div "Image Paso 2 Text Block Aplica el Spray Text Block Rocía el Spray en tu cabello…" at bounding box center [889, 315] width 408 height 155
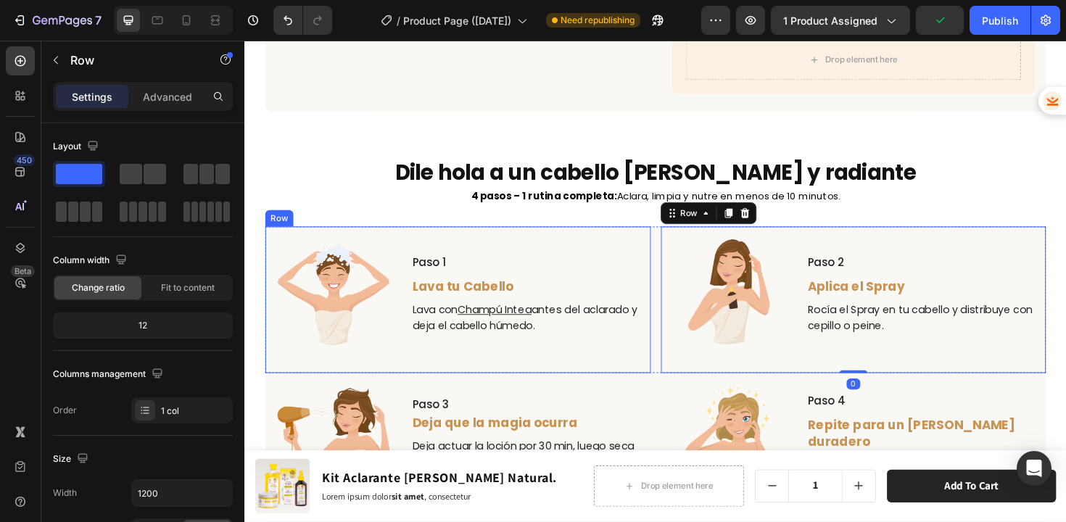
click at [657, 238] on div "Image Paso 1 Text Block Lava tu Cabello Text Block Lava con Champú Intea antes …" at bounding box center [470, 315] width 408 height 155
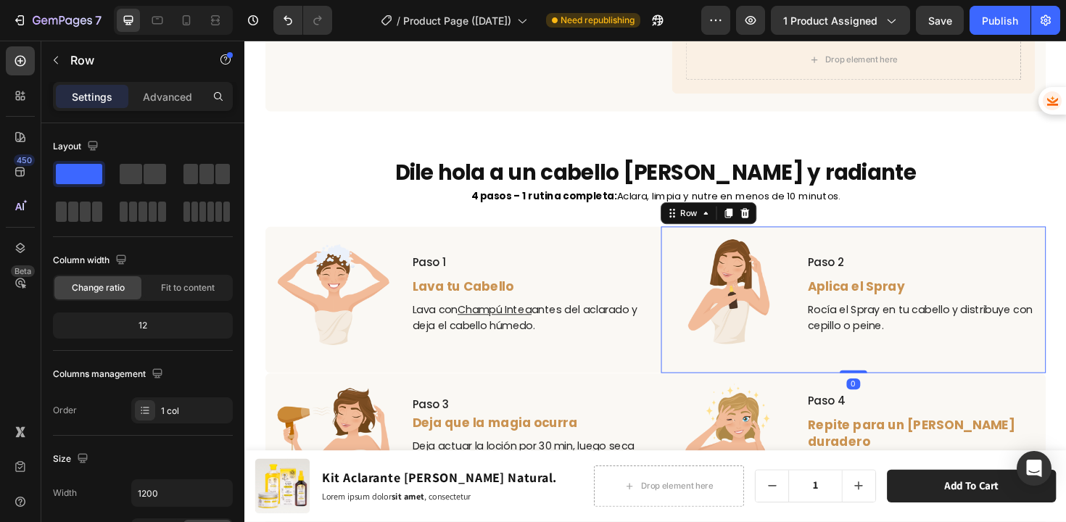
click at [687, 239] on div "Image Paso 2 Text Block Aplica el Spray Text Block Rocía el Spray en tu cabello…" at bounding box center [889, 315] width 408 height 155
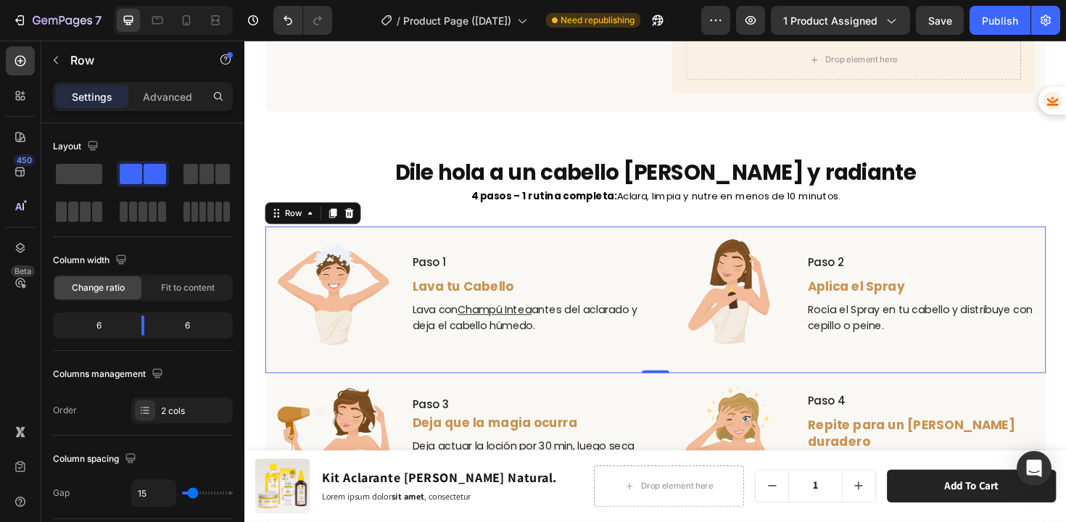
click at [673, 238] on div "Image Paso 1 Text Block Lava tu Cabello Text Block Lava con Champú Intea antes …" at bounding box center [679, 315] width 826 height 155
click at [341, 218] on icon at bounding box center [338, 224] width 12 height 12
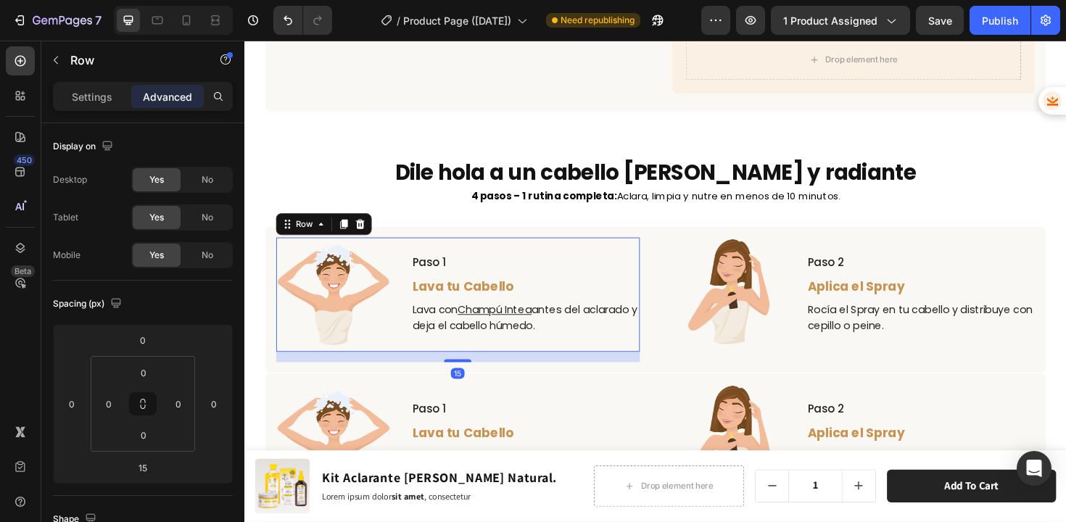
click at [521, 249] on div "Paso 1 Text Block Lava tu Cabello Text Block Lava con Champú Intea antes del ac…" at bounding box center [541, 309] width 242 height 121
click at [368, 231] on icon at bounding box center [366, 236] width 9 height 10
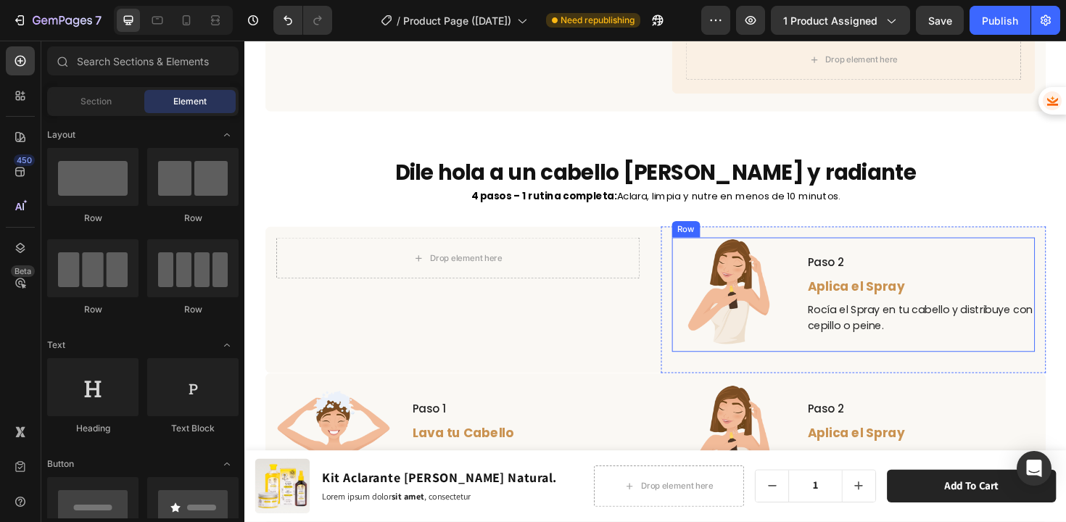
click at [826, 249] on div "Image Paso 2 Text Block Aplica el Spray Text Block Rocía el Spray en tu cabello…" at bounding box center [889, 309] width 385 height 121
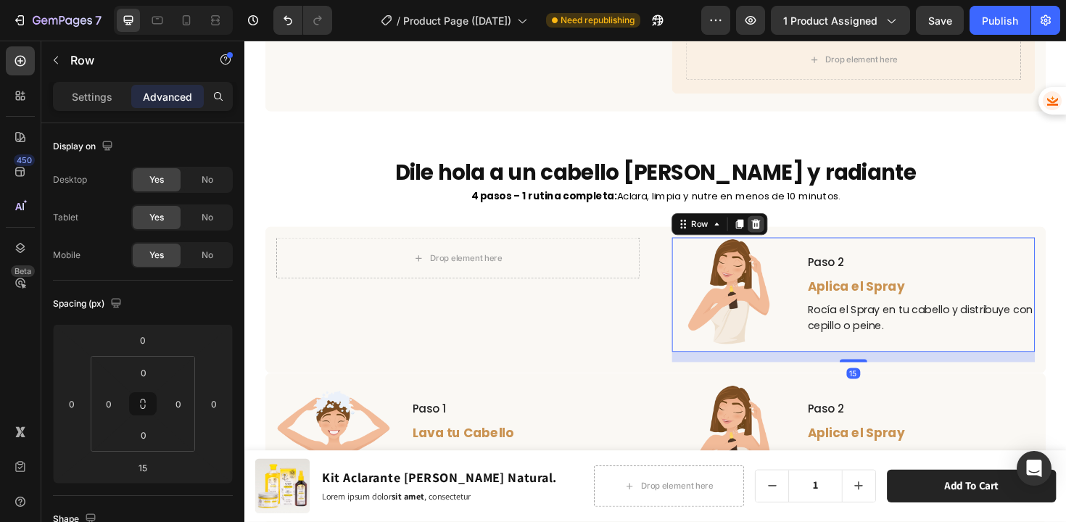
click at [786, 227] on div at bounding box center [785, 235] width 17 height 17
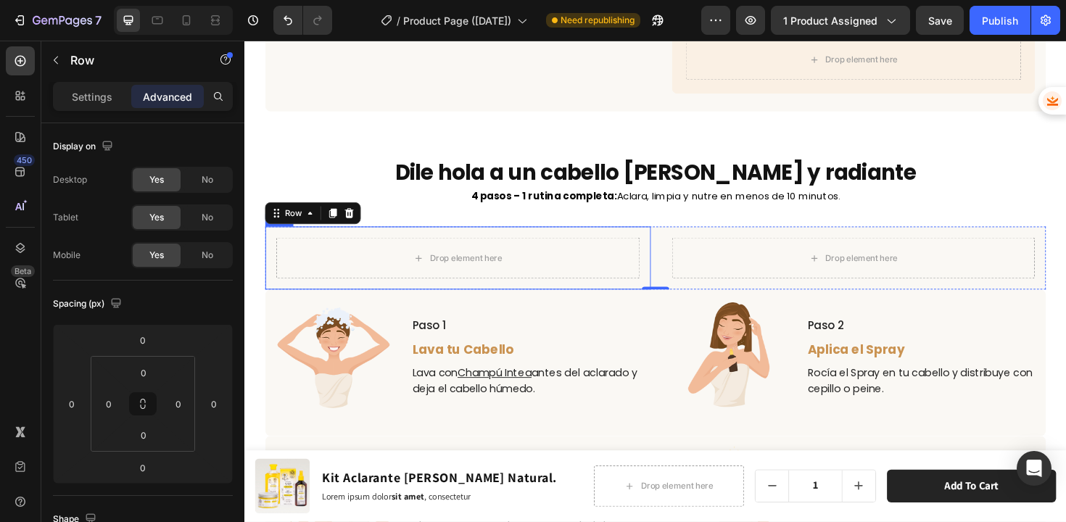
click at [668, 245] on div "Drop element here Row Drop element here Row Row 0" at bounding box center [679, 271] width 826 height 67
click at [63, 56] on button "button" at bounding box center [55, 60] width 23 height 23
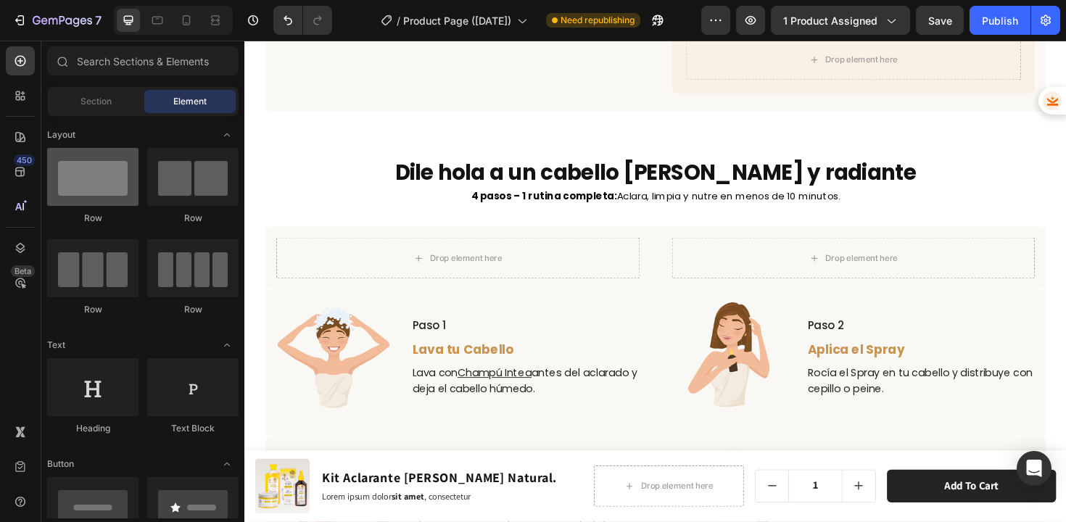
click at [91, 178] on div at bounding box center [92, 177] width 91 height 58
click at [90, 175] on div at bounding box center [92, 177] width 91 height 58
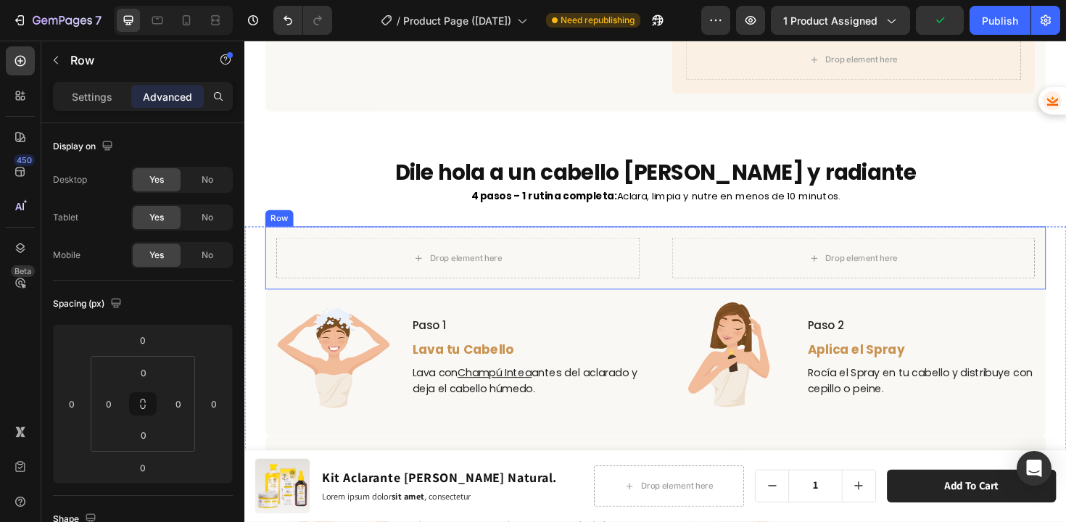
click at [669, 260] on div "Drop element here Row Drop element here Row Row" at bounding box center [679, 271] width 826 height 67
click at [91, 96] on p "Settings" at bounding box center [92, 96] width 41 height 15
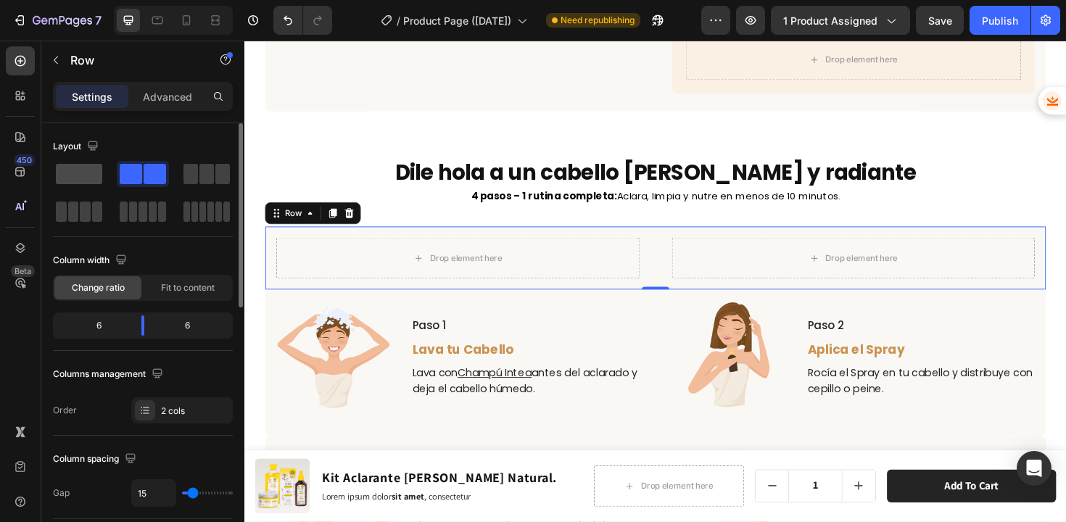
click at [87, 176] on span at bounding box center [79, 174] width 46 height 20
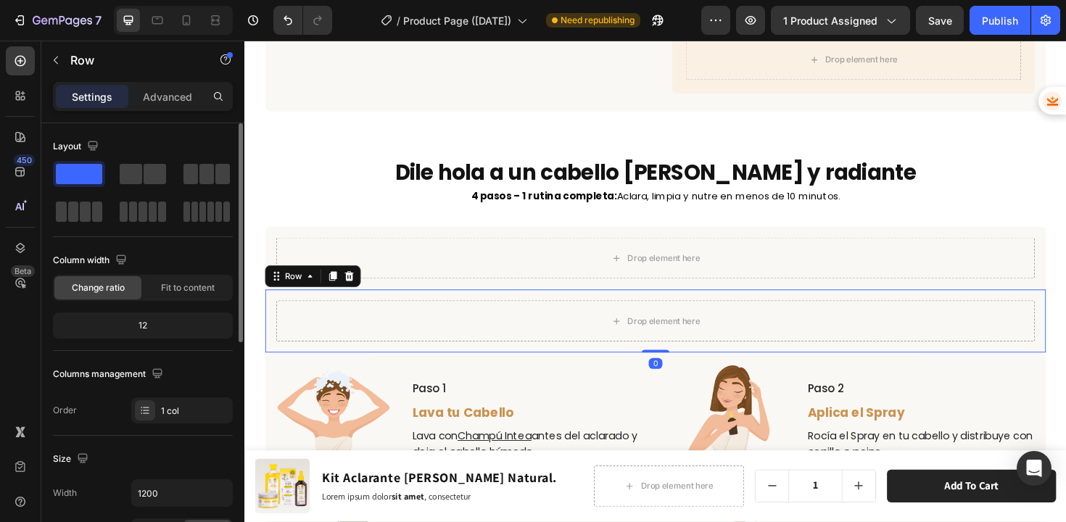
click at [478, 304] on div "Drop element here Row 0" at bounding box center [679, 337] width 826 height 67
click at [355, 286] on icon at bounding box center [355, 291] width 9 height 10
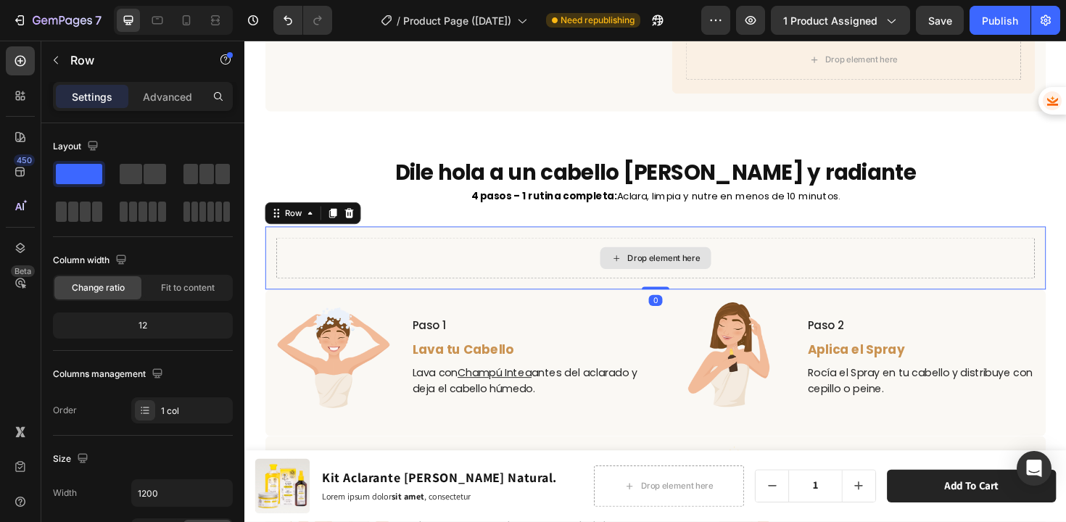
click at [550, 249] on div "Drop element here" at bounding box center [679, 270] width 803 height 43
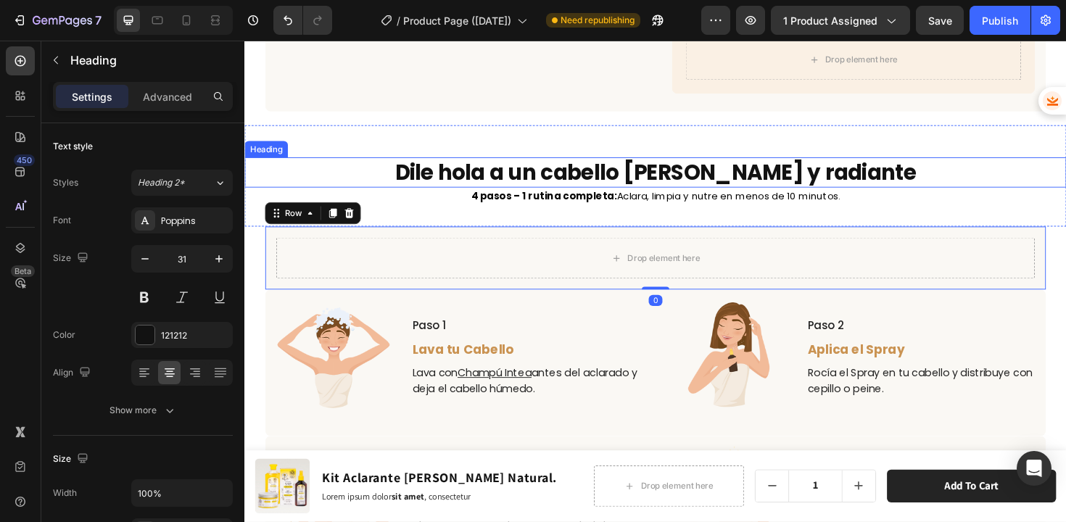
click at [568, 165] on h2 "Dile hola a un cabello [PERSON_NAME] y radiante" at bounding box center [679, 181] width 870 height 32
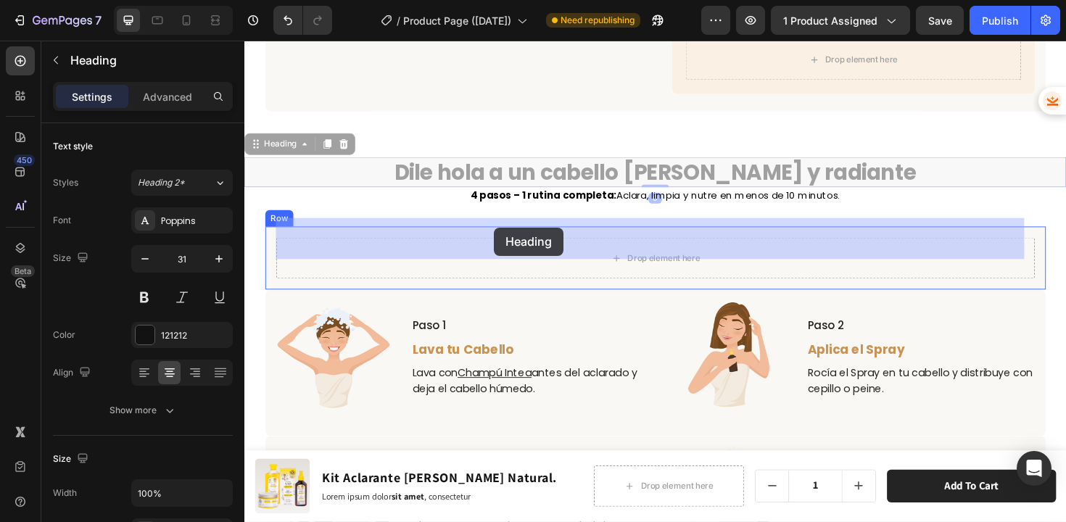
drag, startPoint x: 264, startPoint y: 134, endPoint x: 508, endPoint y: 239, distance: 265.7
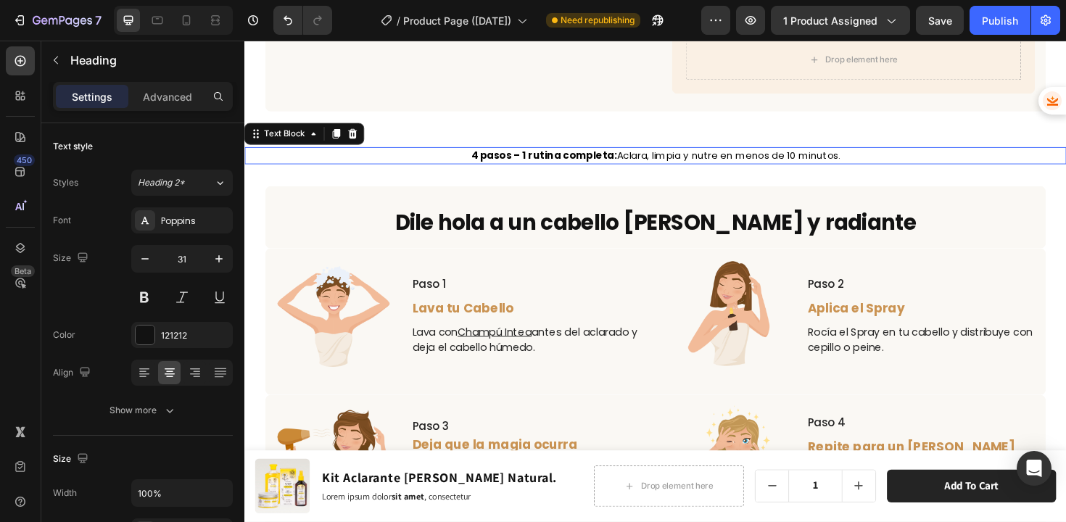
click at [534, 155] on strong "4 pasos – 1 rutina completa:" at bounding box center [561, 162] width 154 height 14
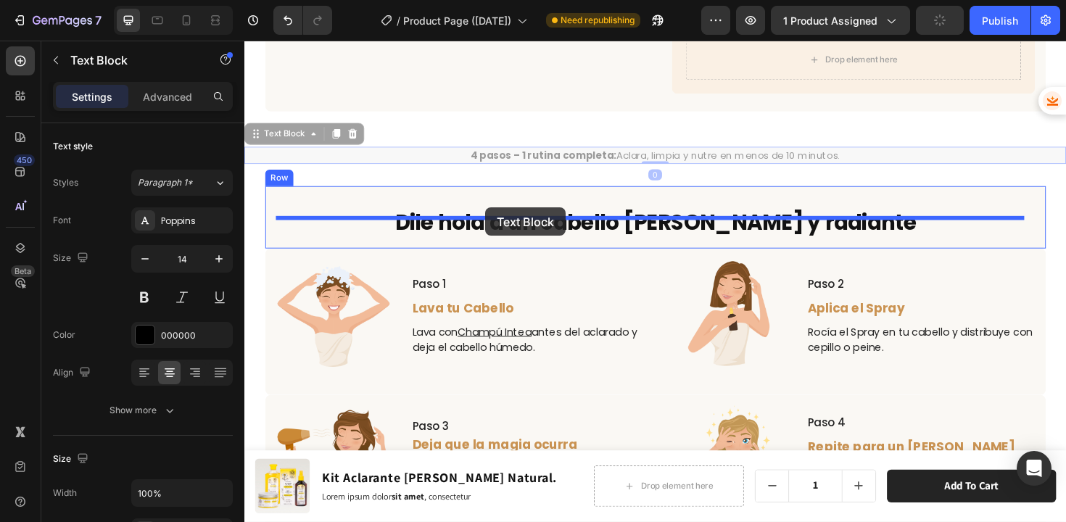
drag, startPoint x: 256, startPoint y: 125, endPoint x: 499, endPoint y: 217, distance: 260.7
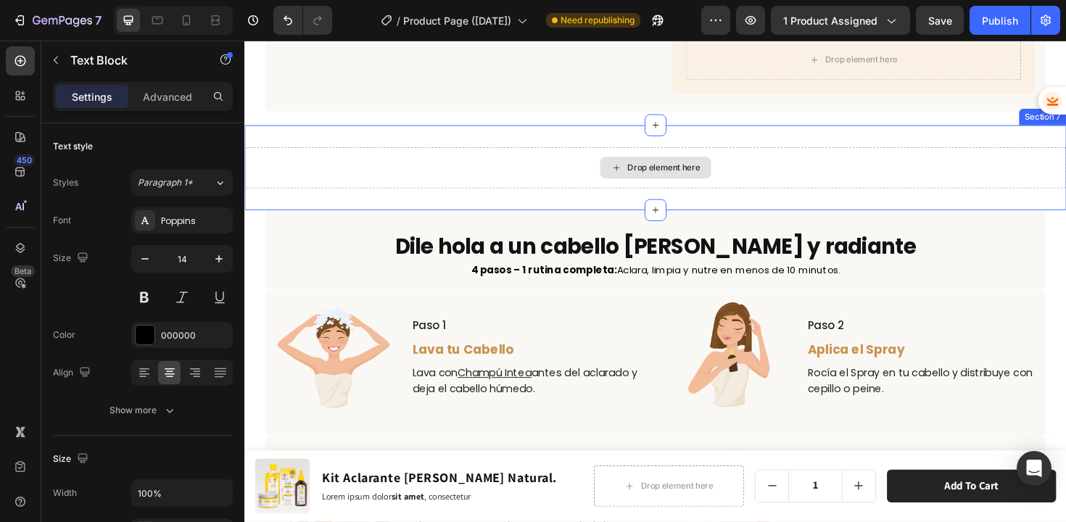
click at [666, 170] on div "Drop element here" at bounding box center [688, 176] width 77 height 12
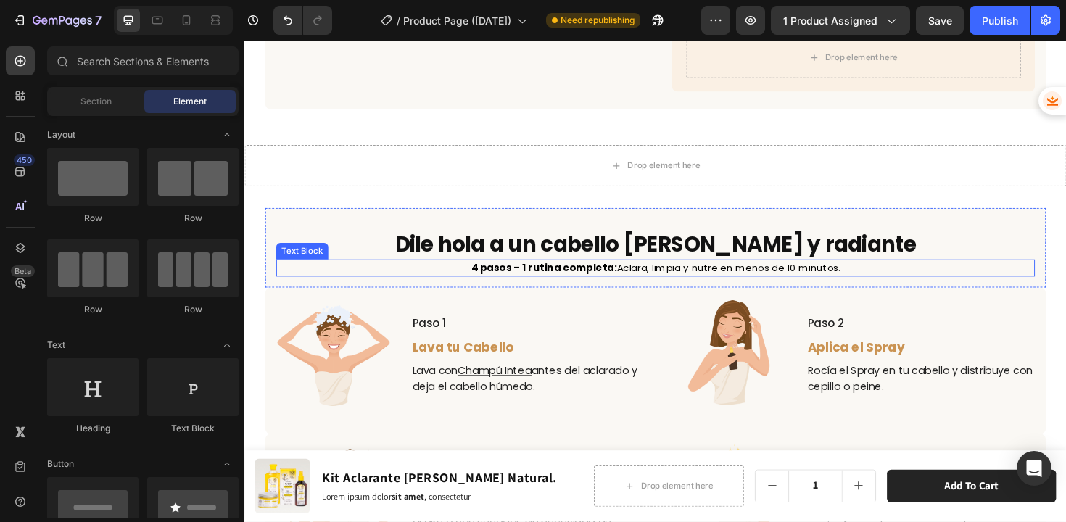
scroll to position [3446, 0]
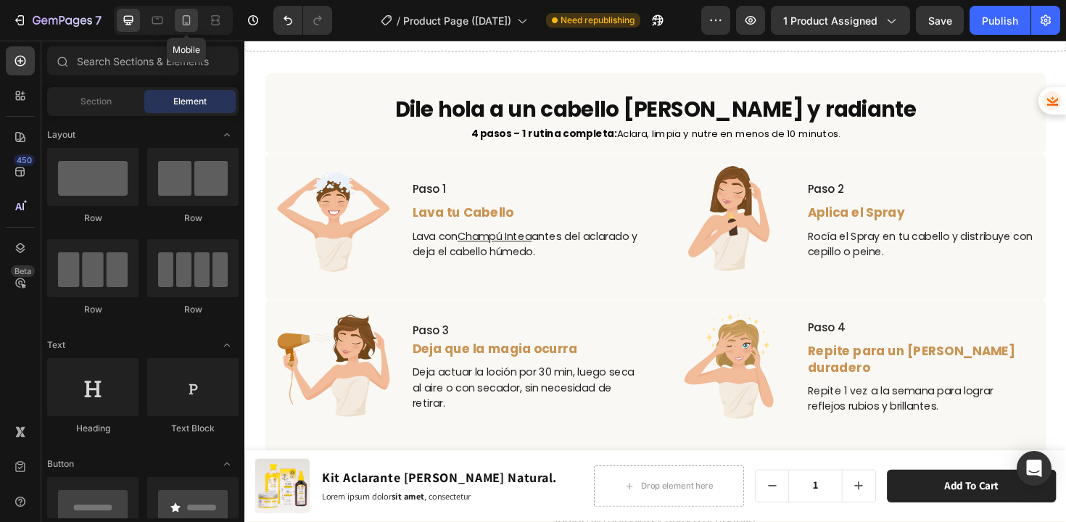
click at [188, 17] on icon at bounding box center [186, 20] width 14 height 14
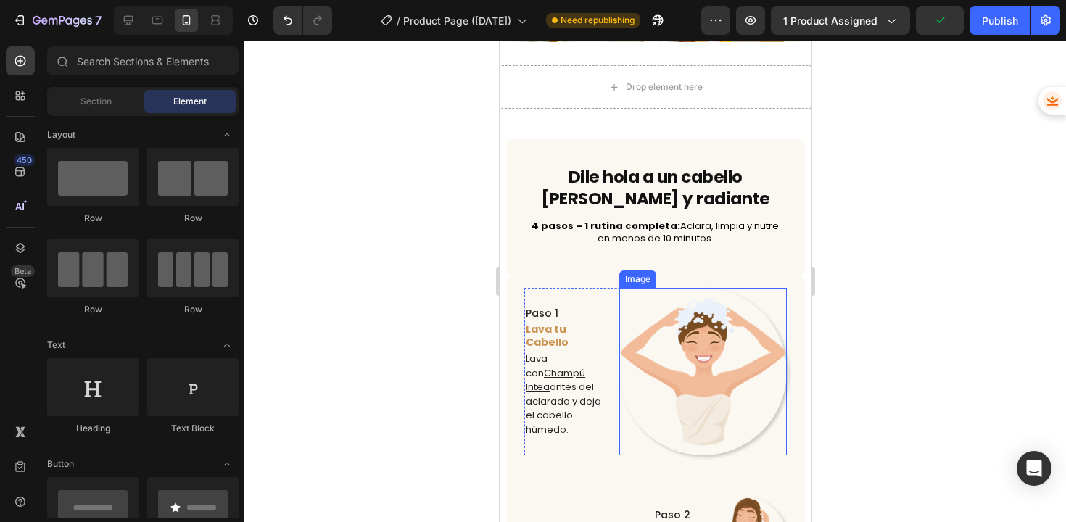
scroll to position [2713, 0]
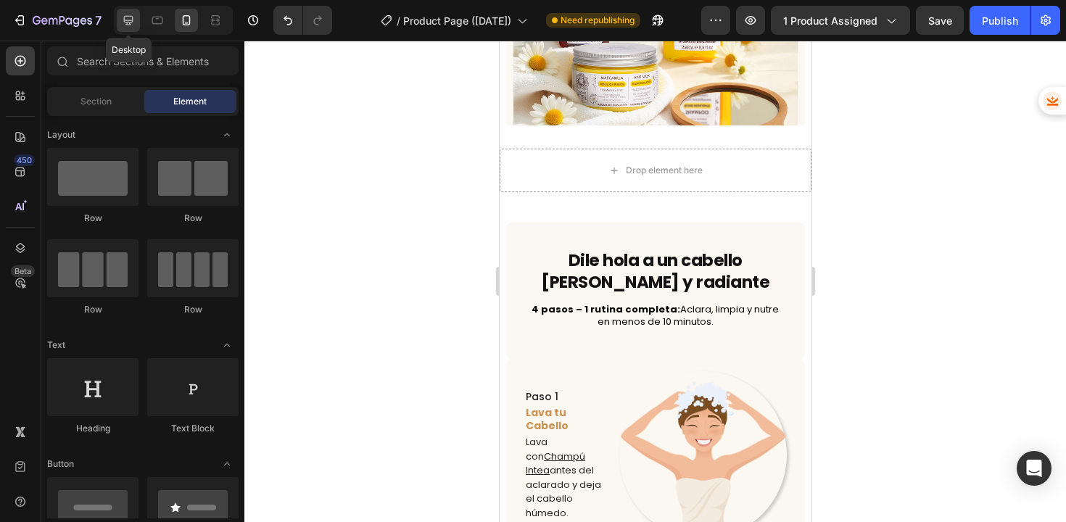
click at [128, 22] on icon at bounding box center [128, 20] width 9 height 9
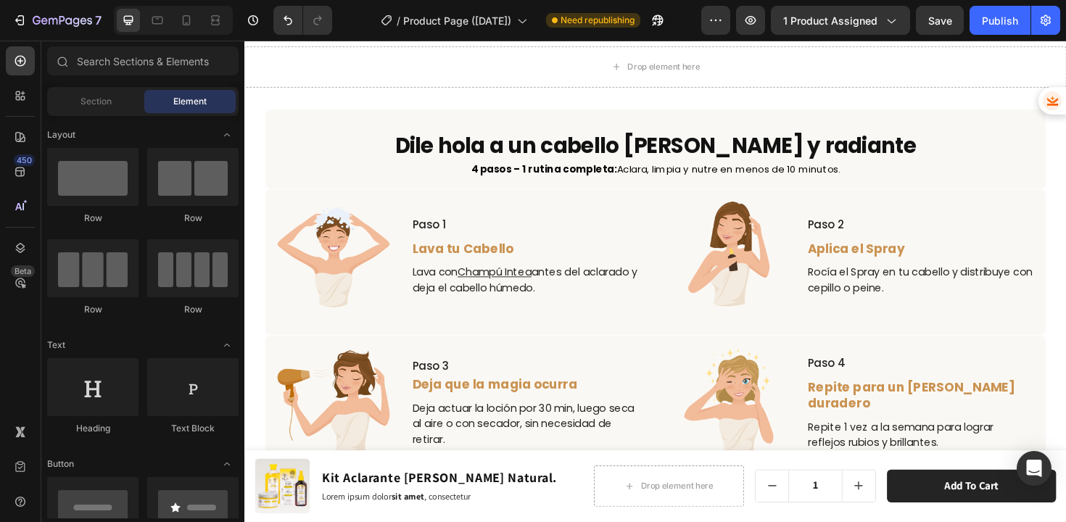
scroll to position [3386, 0]
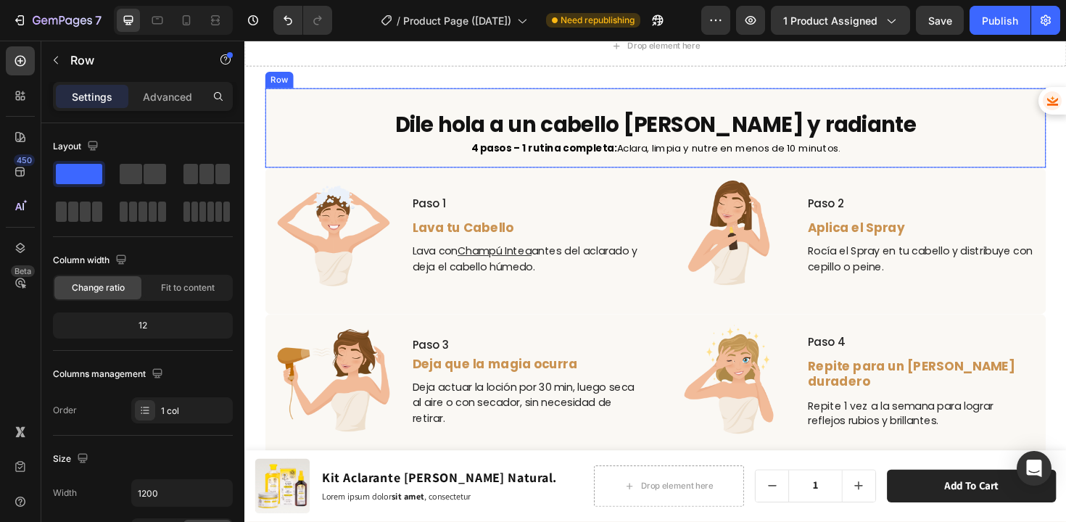
click at [357, 105] on div "Dile hola a un cabello [PERSON_NAME] y radiante Heading 4 pasos – 1 rutina comp…" at bounding box center [679, 133] width 803 height 61
click at [299, 81] on div "Row" at bounding box center [296, 77] width 24 height 13
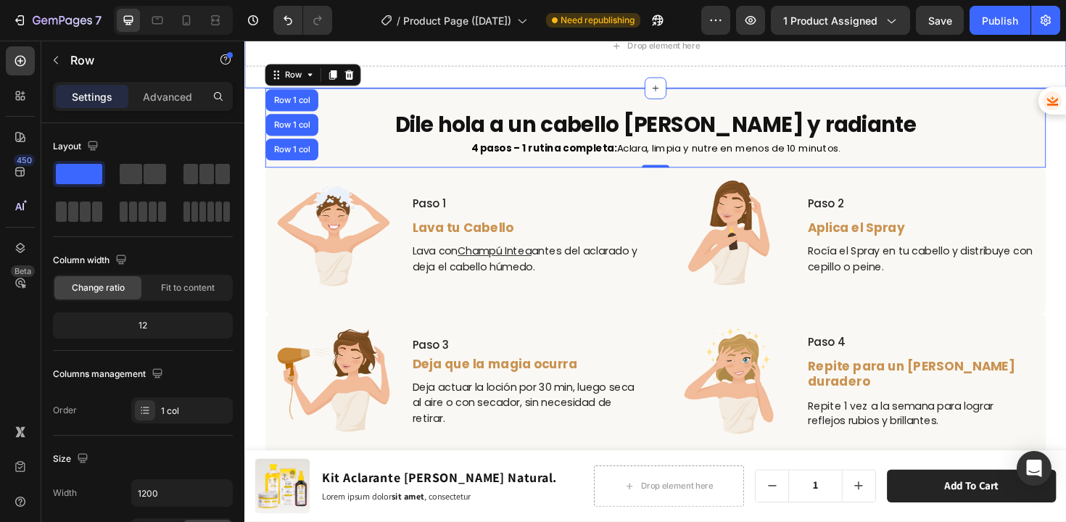
click at [599, 83] on div "Drop element here Section 7" at bounding box center [679, 46] width 870 height 90
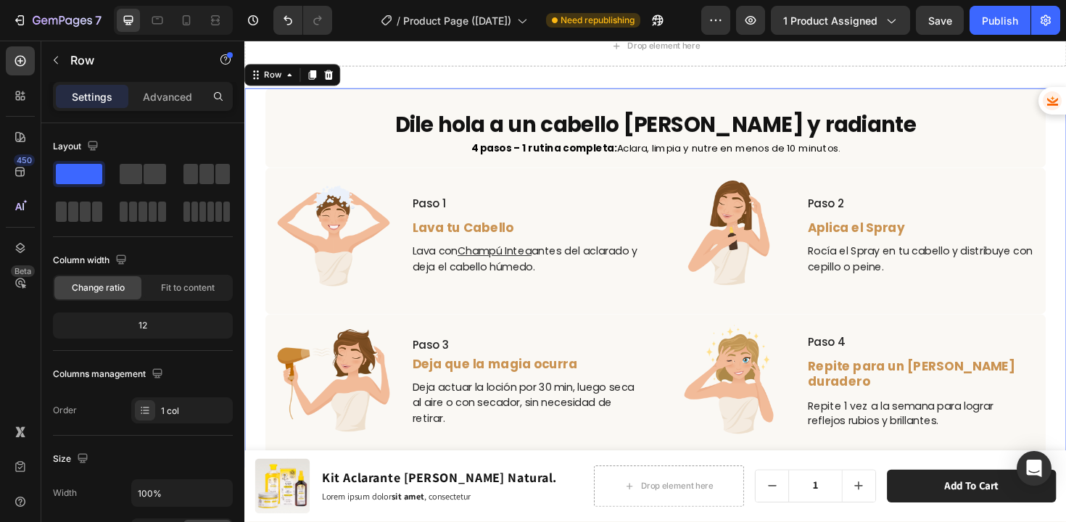
click at [255, 135] on div "Dile hola a un cabello [PERSON_NAME] y radiante Heading 4 pasos – 1 rutina comp…" at bounding box center [679, 292] width 870 height 402
click at [289, 80] on icon at bounding box center [292, 78] width 12 height 12
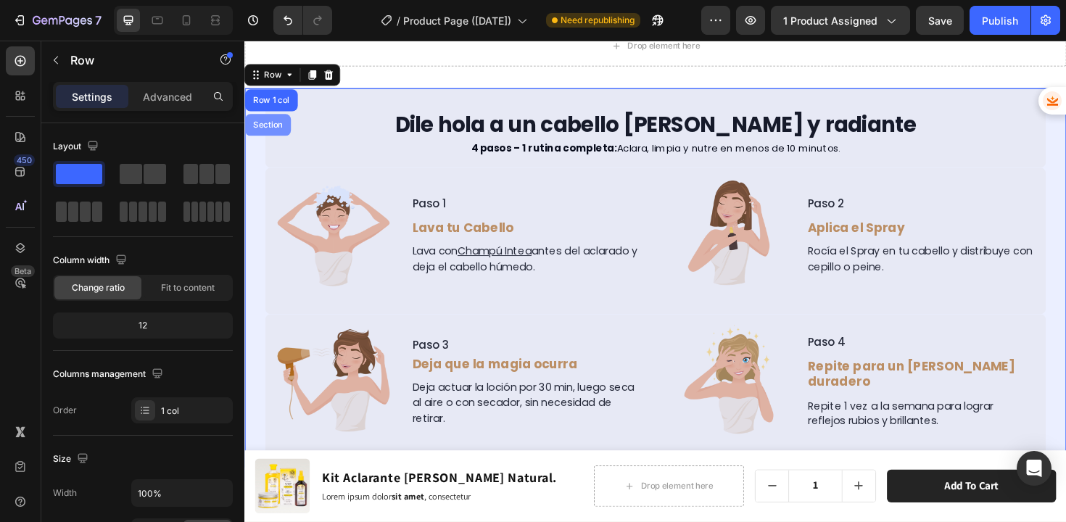
click at [272, 131] on div "Section" at bounding box center [269, 130] width 37 height 9
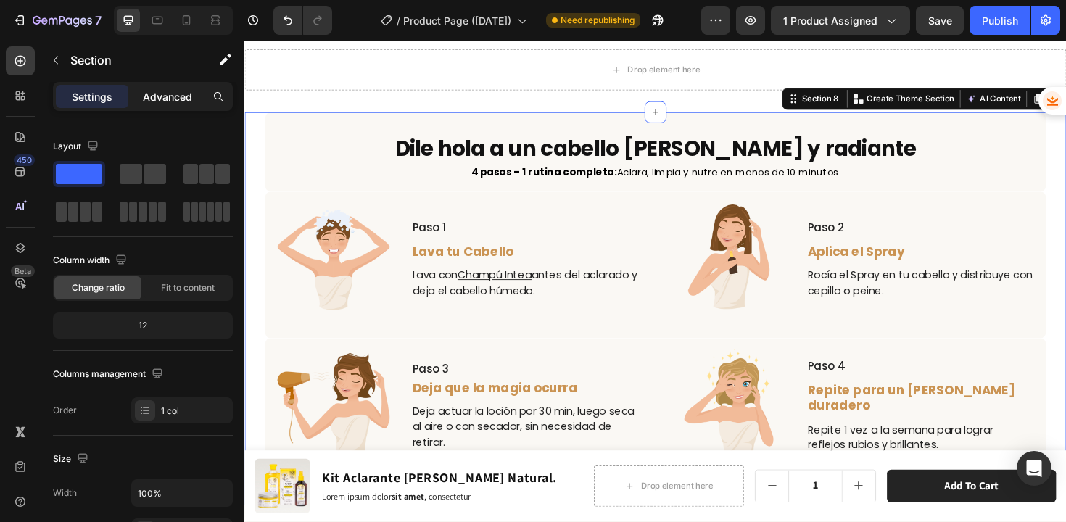
scroll to position [3278, 0]
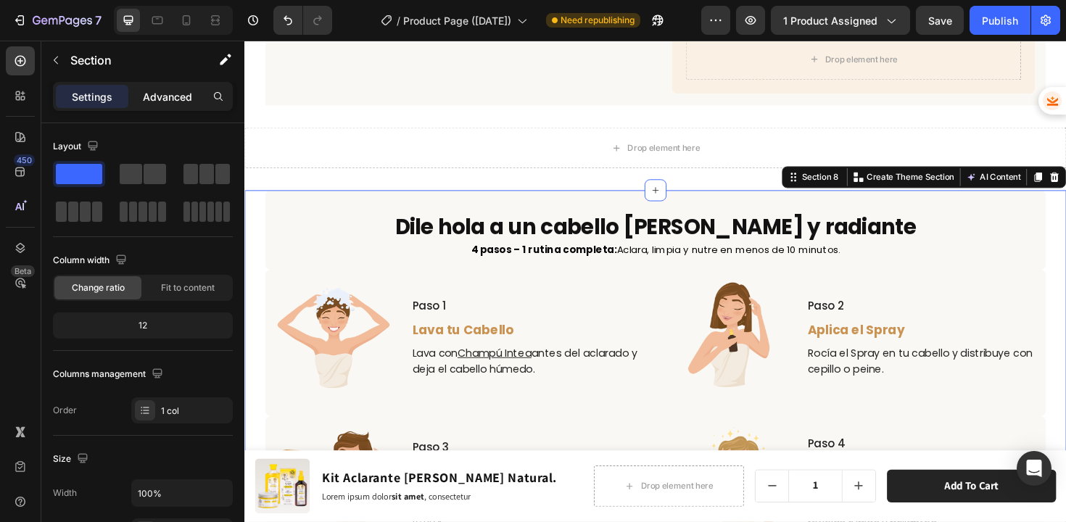
click at [161, 98] on p "Advanced" at bounding box center [167, 96] width 49 height 15
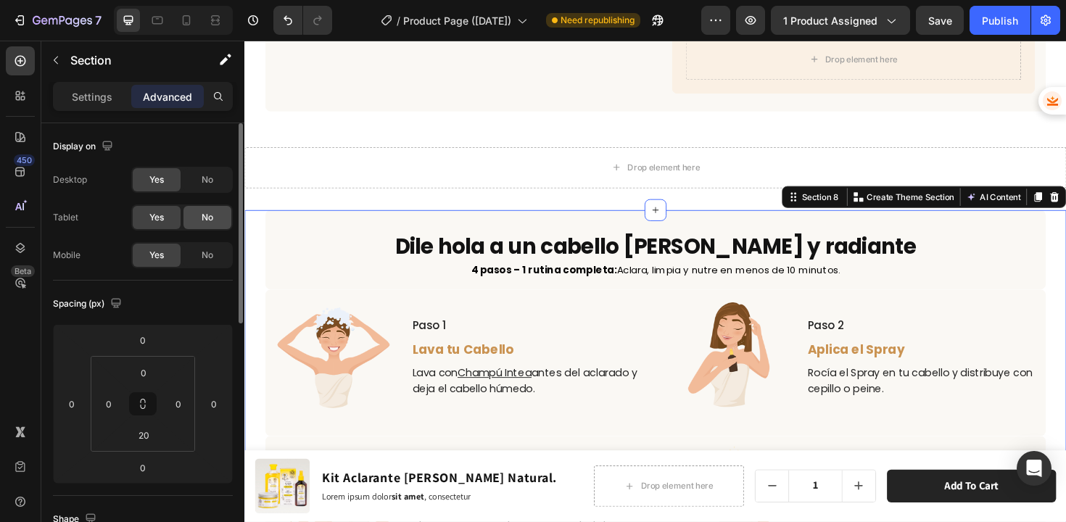
drag, startPoint x: 199, startPoint y: 251, endPoint x: 208, endPoint y: 220, distance: 32.6
click at [199, 251] on div "No" at bounding box center [207, 255] width 48 height 23
click at [208, 218] on span "No" at bounding box center [208, 217] width 12 height 13
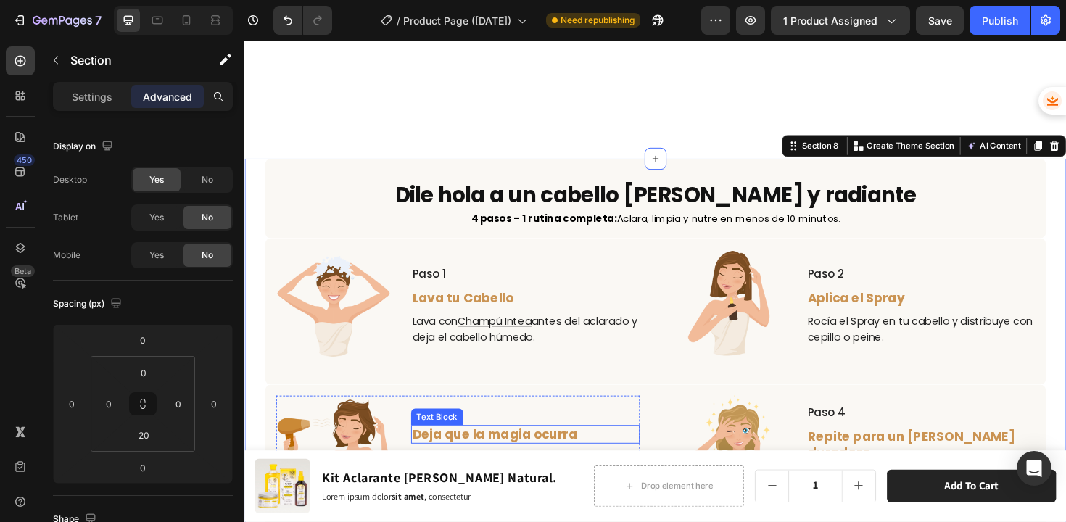
scroll to position [3490, 0]
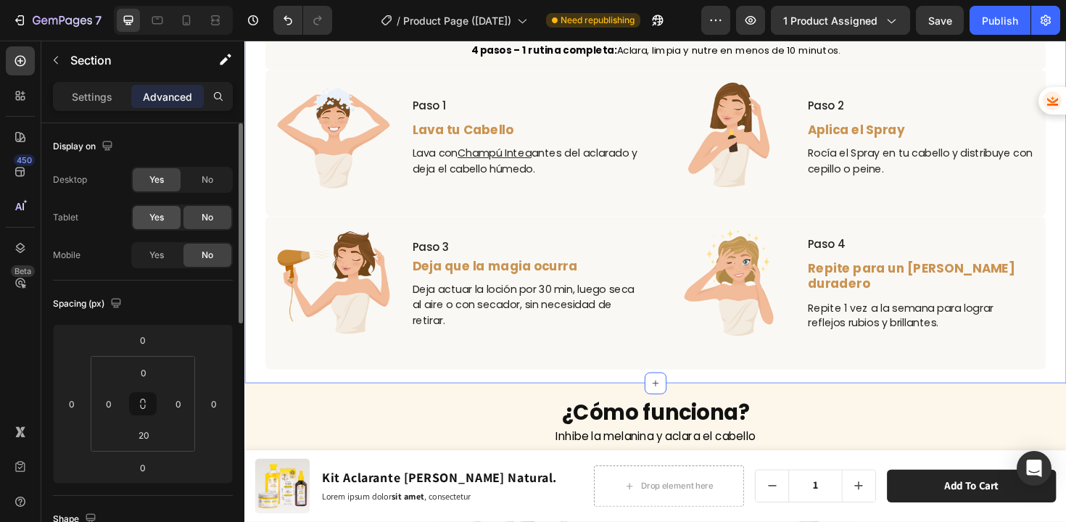
click at [168, 223] on div "Yes" at bounding box center [157, 217] width 48 height 23
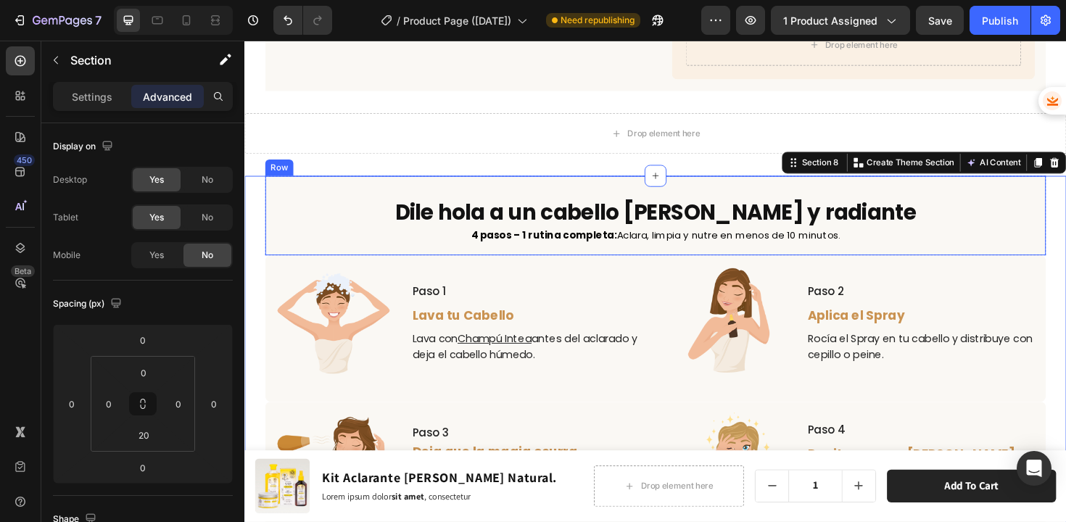
scroll to position [3207, 0]
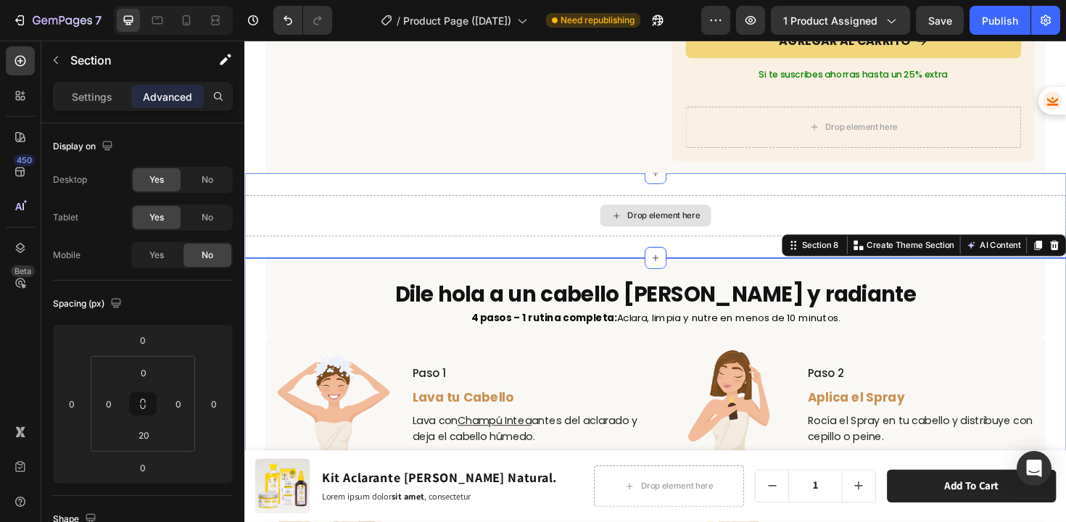
click at [642, 247] on div "Drop element here" at bounding box center [679, 225] width 870 height 43
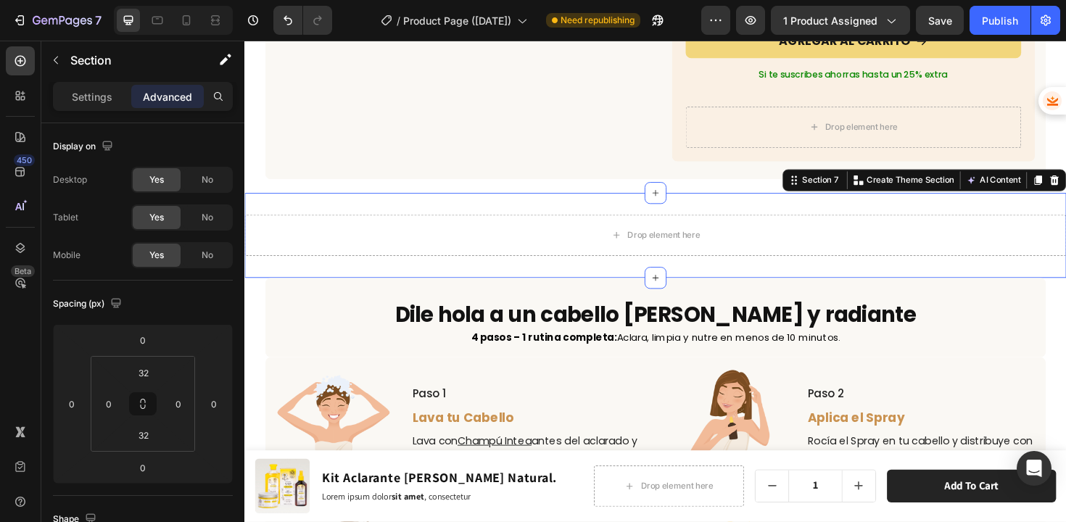
drag, startPoint x: 1090, startPoint y: 169, endPoint x: 1069, endPoint y: 173, distance: 21.3
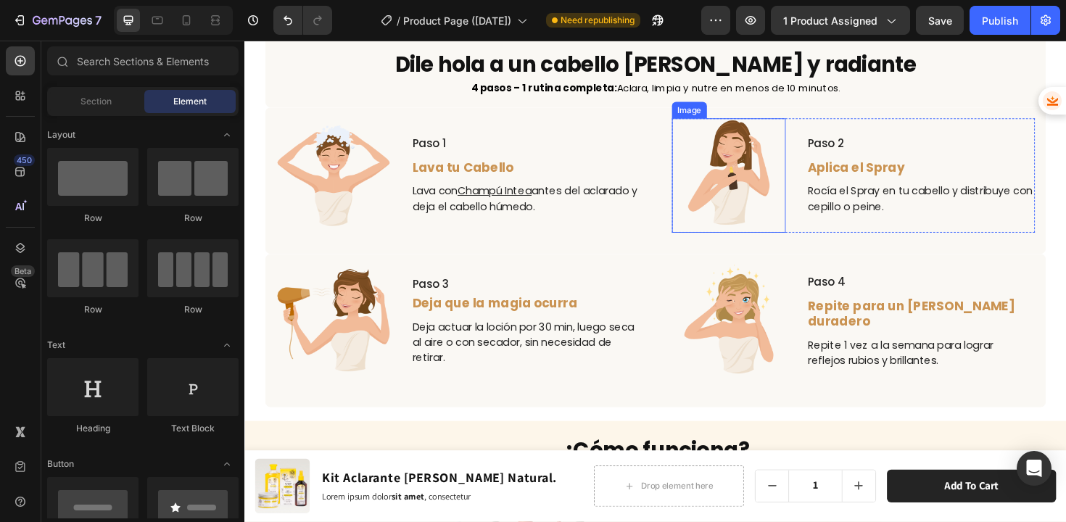
scroll to position [3452, 0]
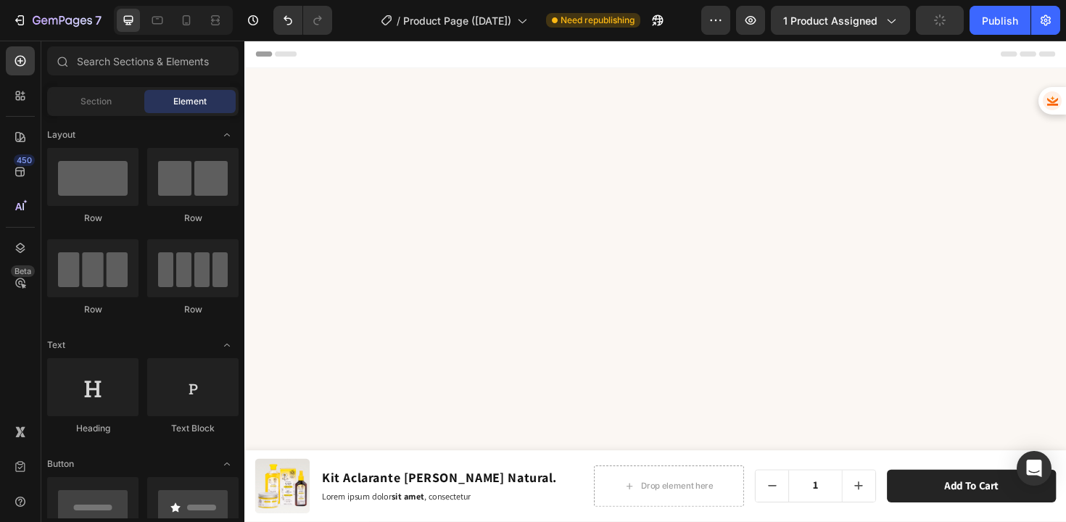
click at [989, 26] on div "Publish" at bounding box center [1000, 20] width 36 height 15
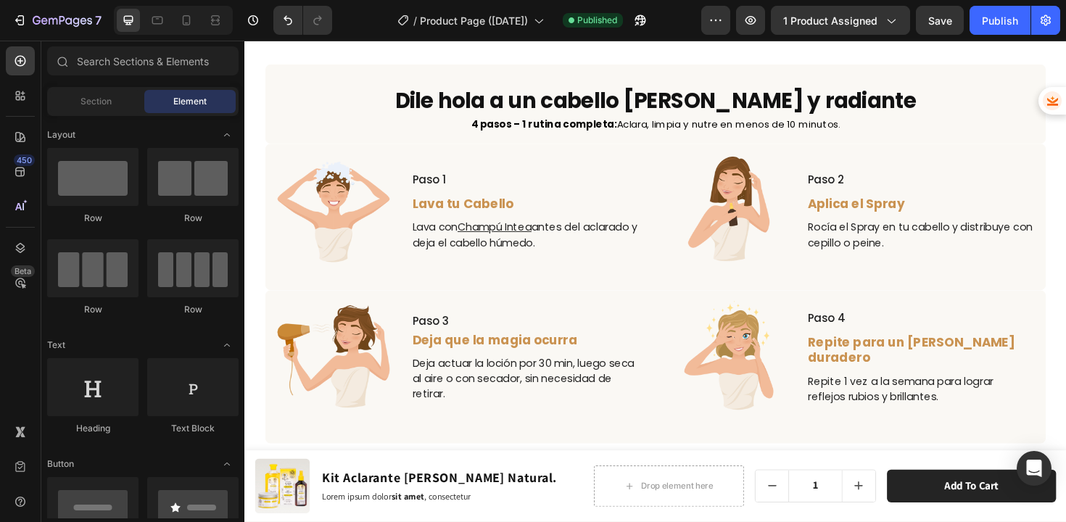
scroll to position [3199, 0]
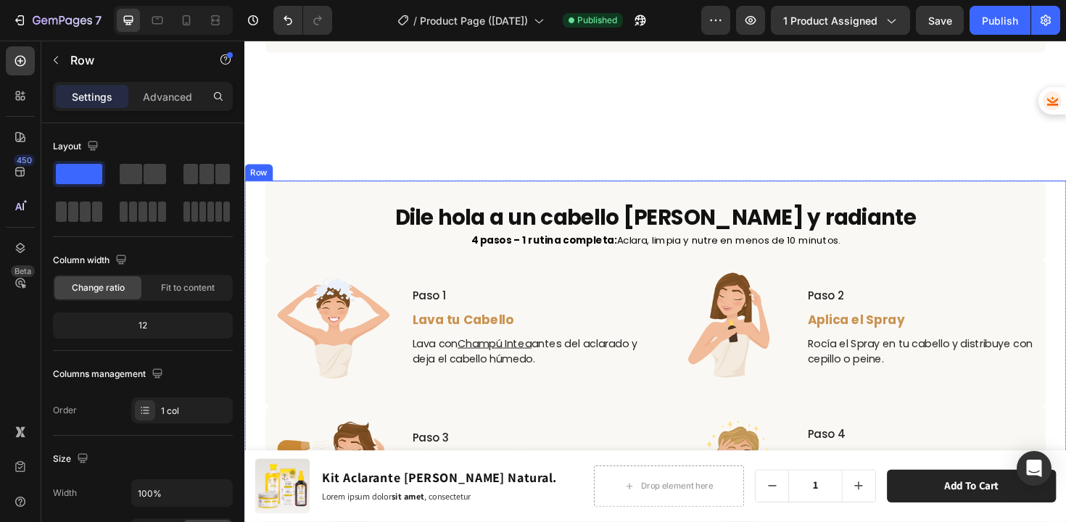
click at [259, 191] on div "Dile hola a un cabello [PERSON_NAME] y radiante Heading 4 pasos – 1 rutina comp…" at bounding box center [679, 390] width 870 height 402
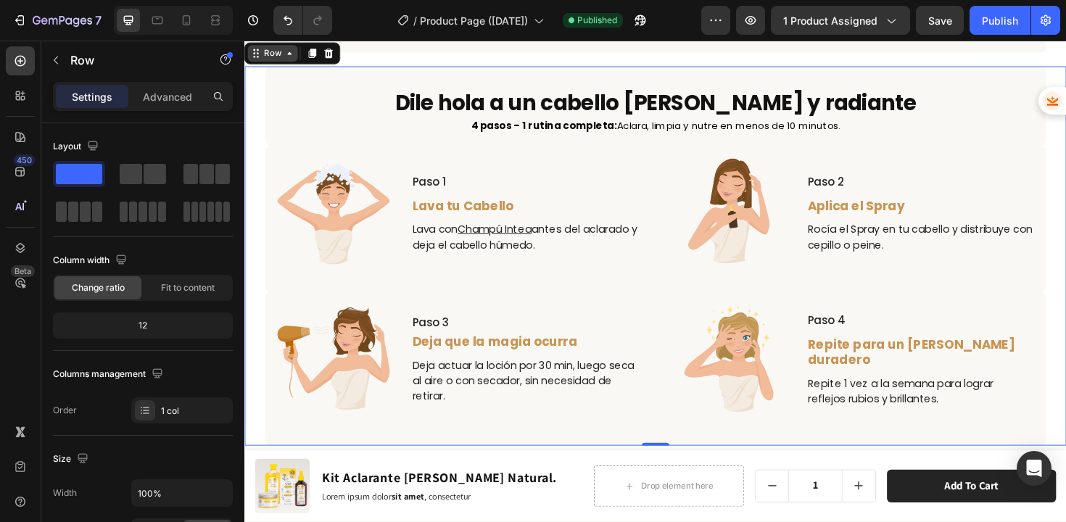
click at [278, 61] on div "Row" at bounding box center [274, 54] width 24 height 13
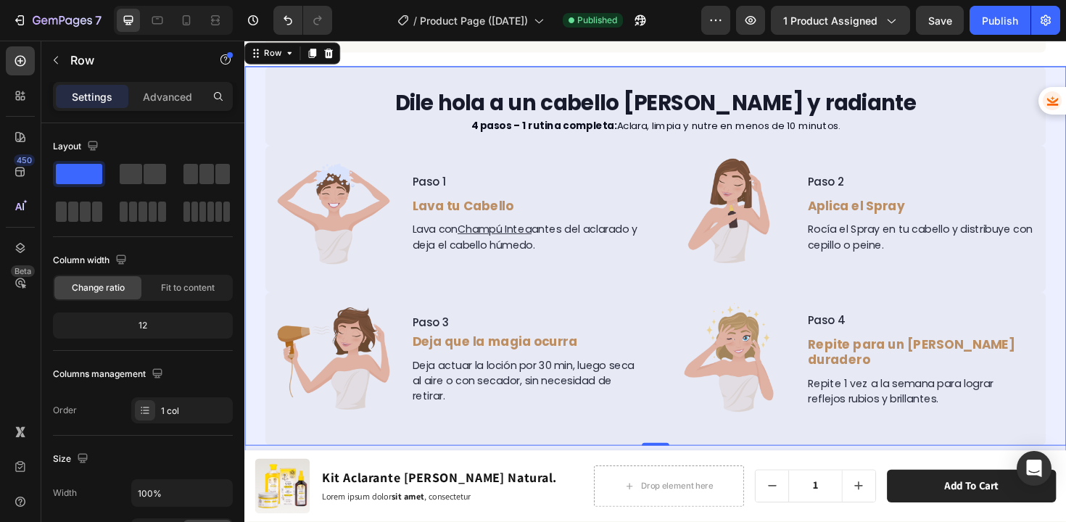
click at [268, 7] on div "Section" at bounding box center [269, 3] width 37 height 9
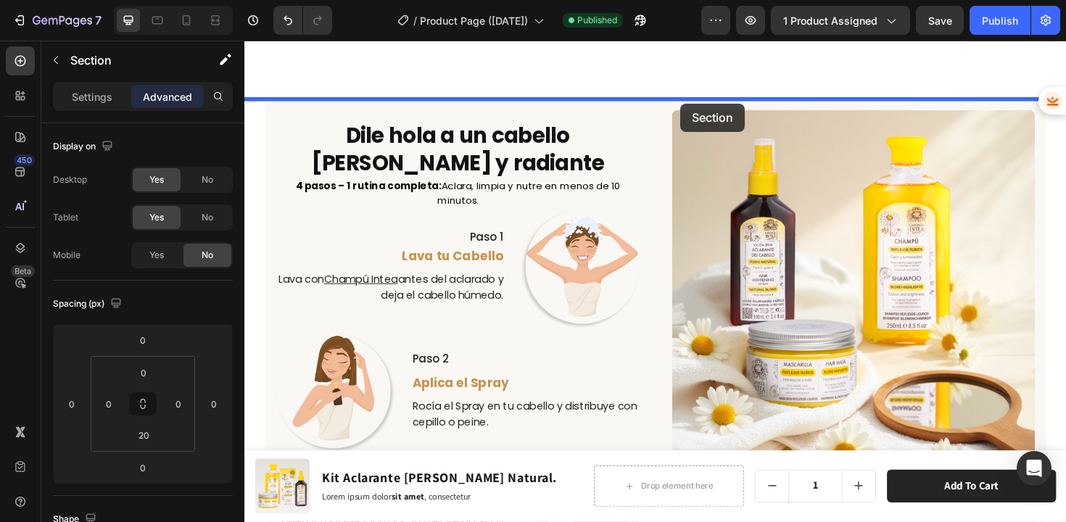
scroll to position [2390, 0]
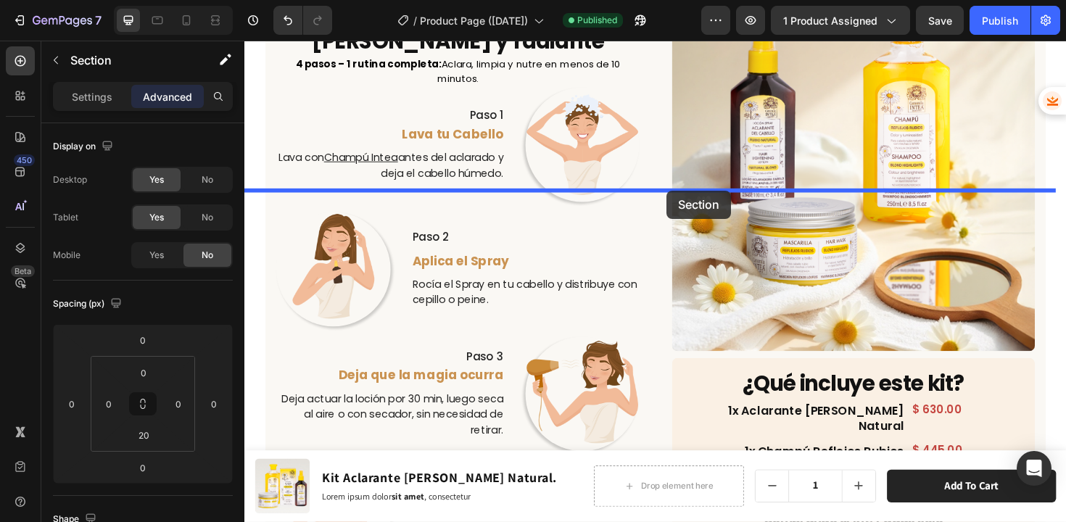
drag, startPoint x: 814, startPoint y: 178, endPoint x: 691, endPoint y: 199, distance: 125.1
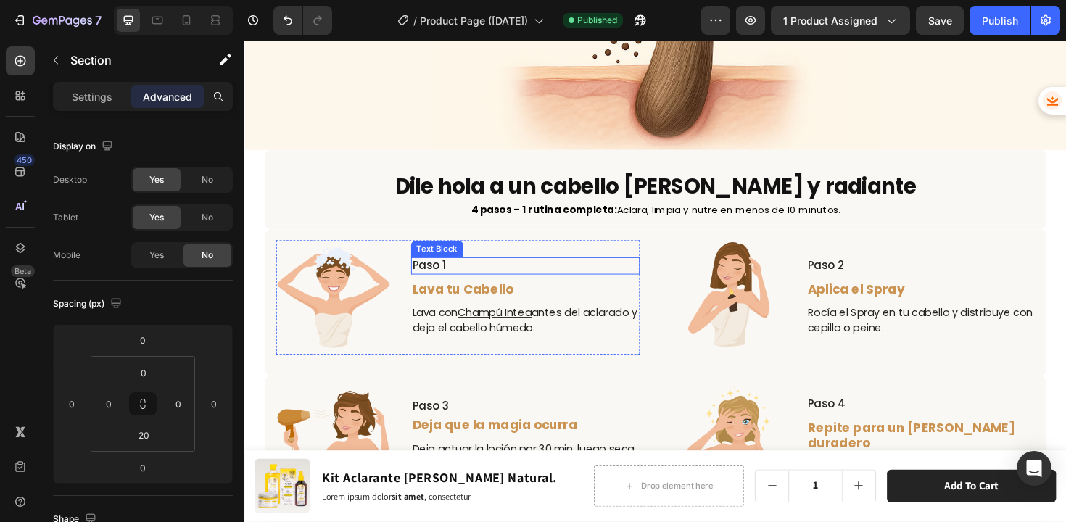
scroll to position [3818, 0]
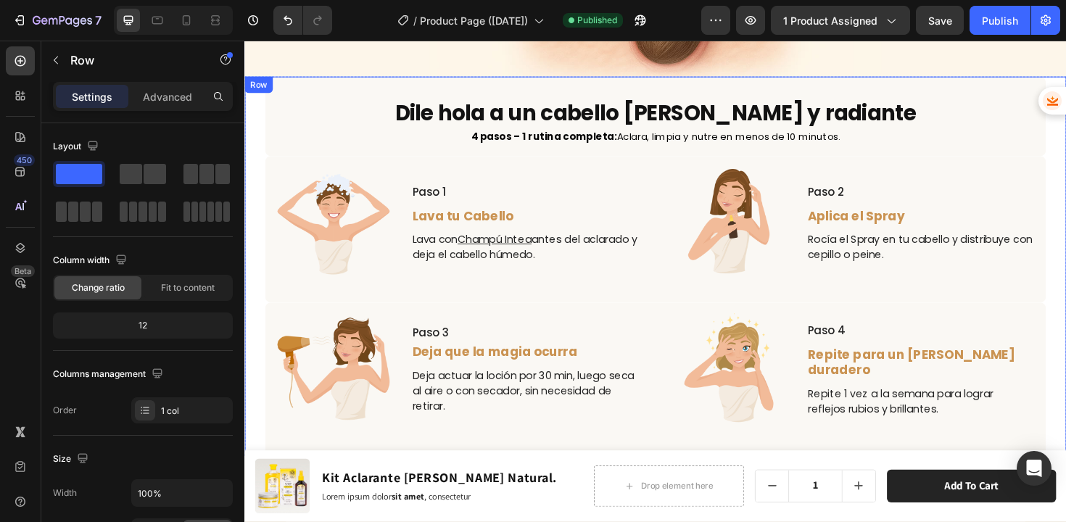
click at [255, 101] on div "Dile hola a un cabello [PERSON_NAME] y radiante Heading 4 pasos – 1 rutina comp…" at bounding box center [679, 280] width 870 height 402
click at [267, 88] on div "Row" at bounding box center [274, 93] width 24 height 13
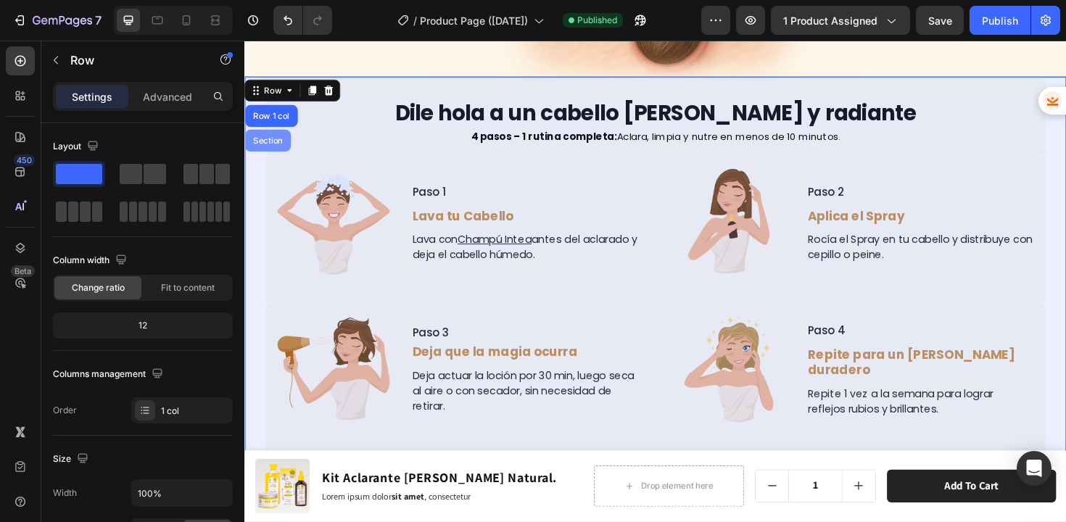
click at [268, 142] on div "Section" at bounding box center [269, 146] width 37 height 9
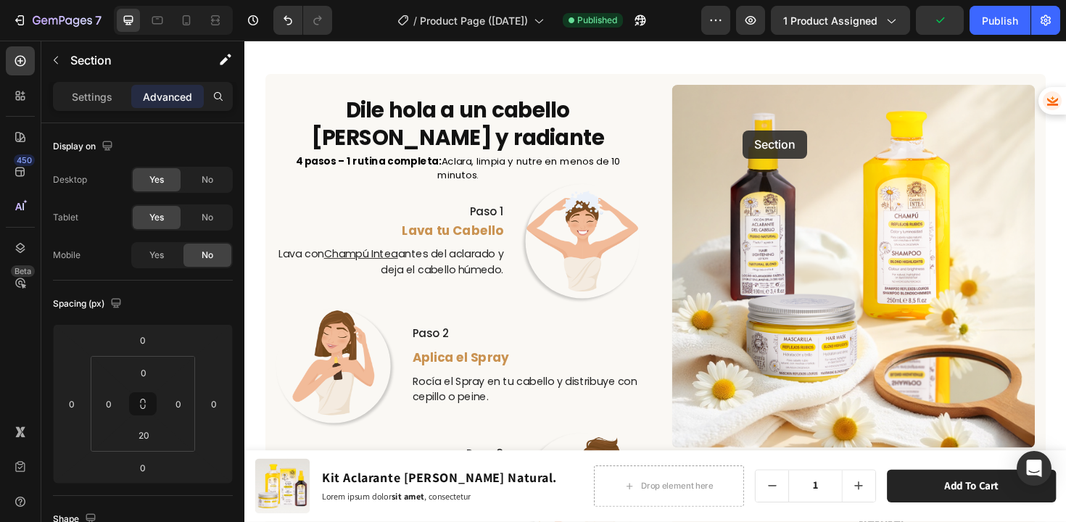
scroll to position [2304, 0]
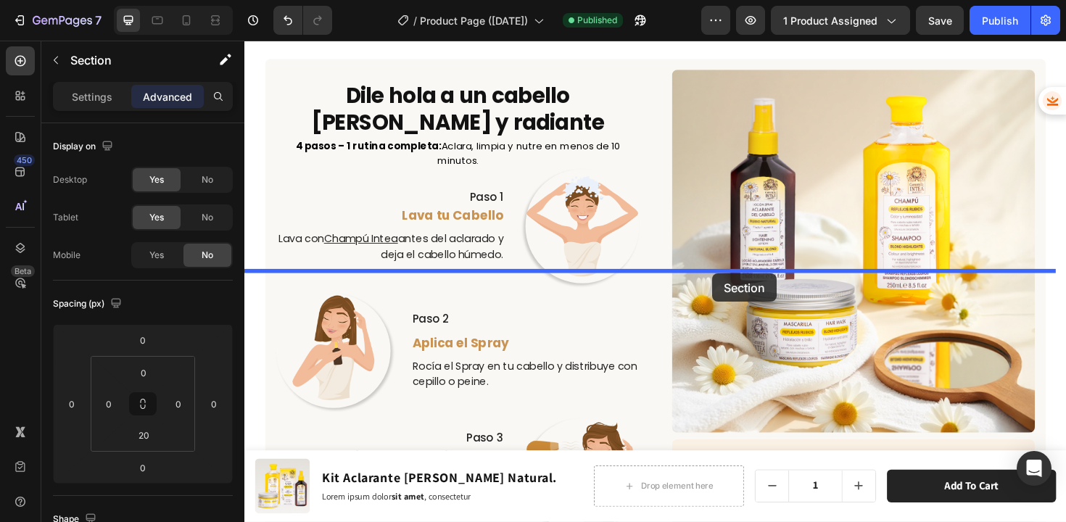
drag, startPoint x: 813, startPoint y: 93, endPoint x: 739, endPoint y: 287, distance: 207.9
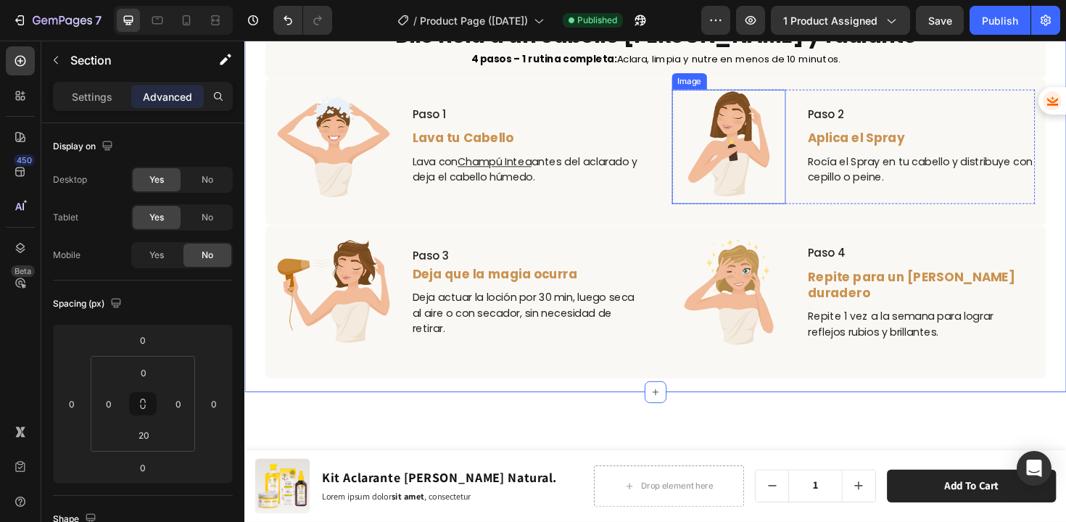
scroll to position [2424, 0]
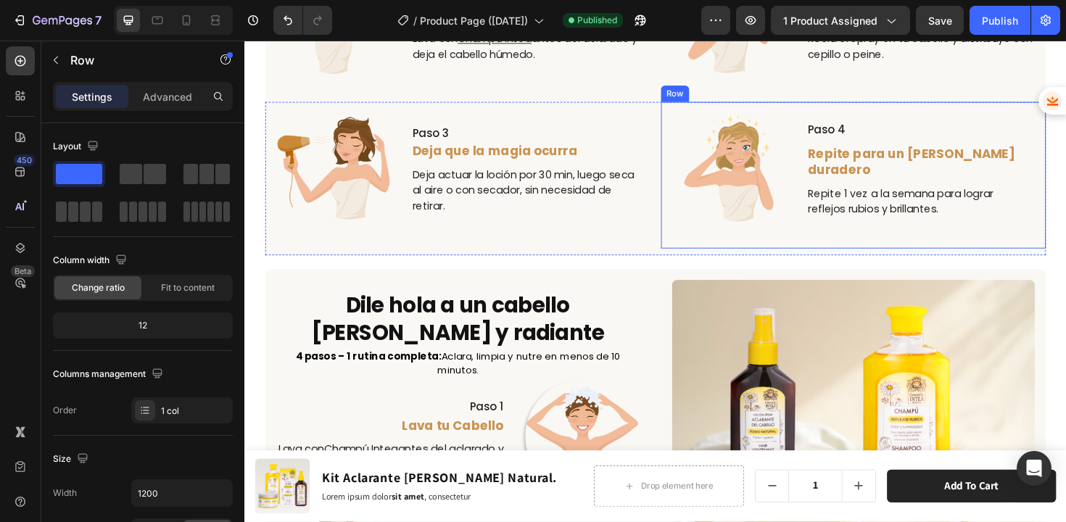
scroll to position [2725, 0]
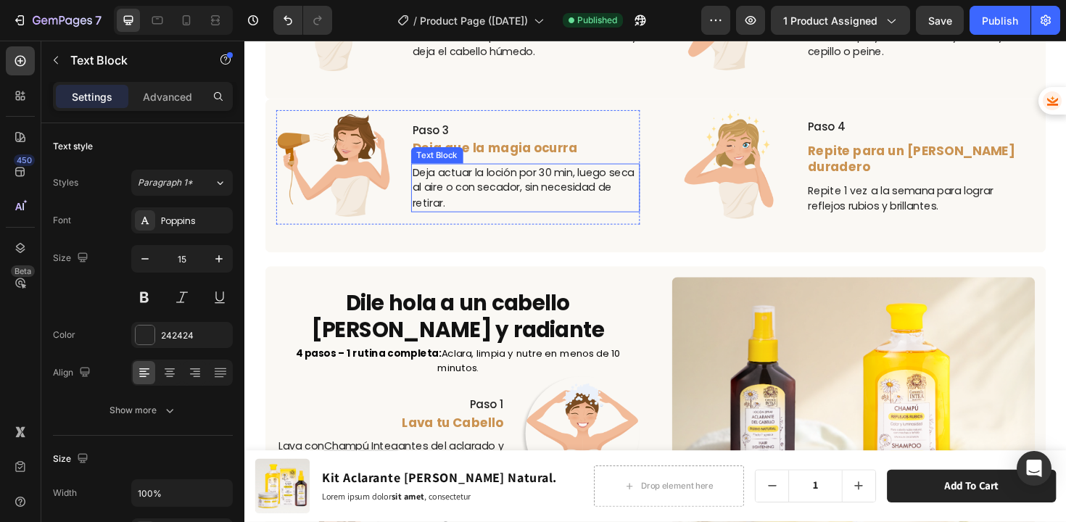
click at [582, 183] on p "Deja actuar la loción por 30 min, luego seca al aire o con secador, sin necesid…" at bounding box center [541, 197] width 239 height 49
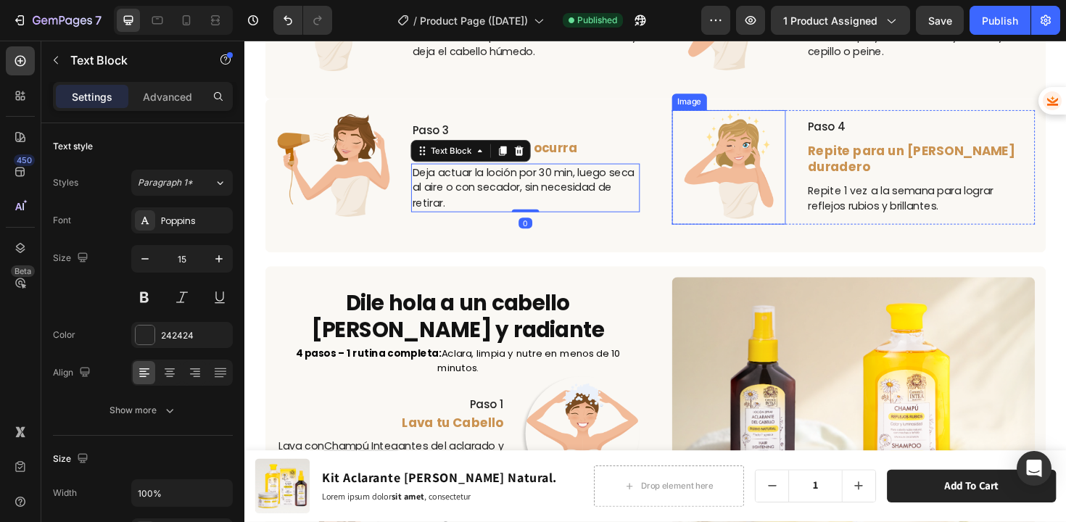
click at [774, 232] on div "Image Paso 4 Text Block Repite para un rubio duradero Text Block Repite 1 vez a…" at bounding box center [889, 181] width 385 height 132
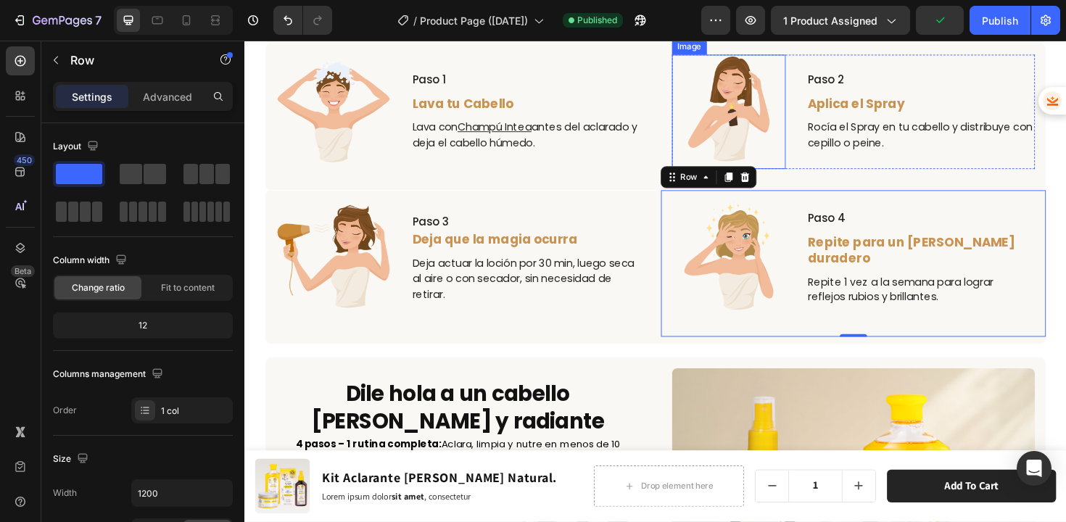
scroll to position [2653, 0]
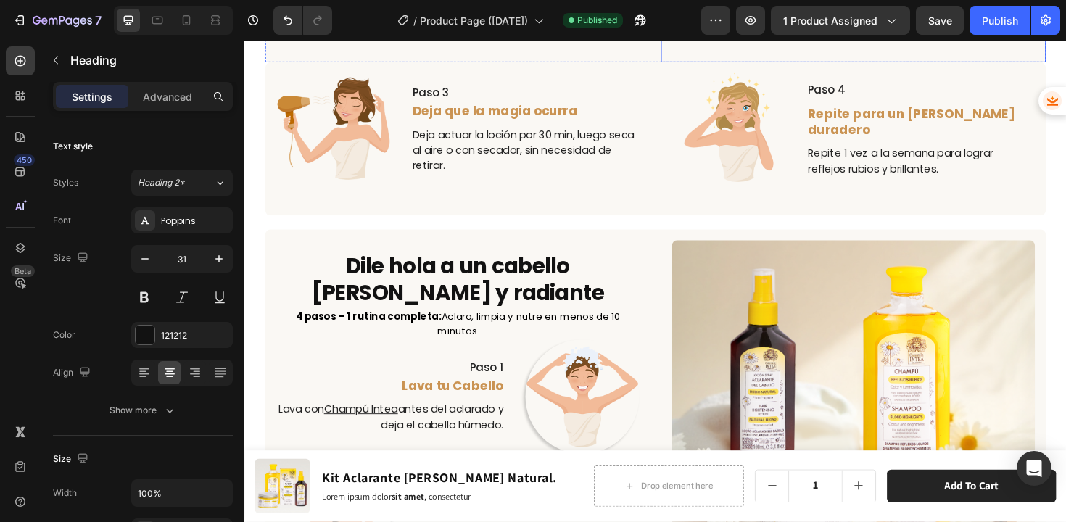
scroll to position [2594, 0]
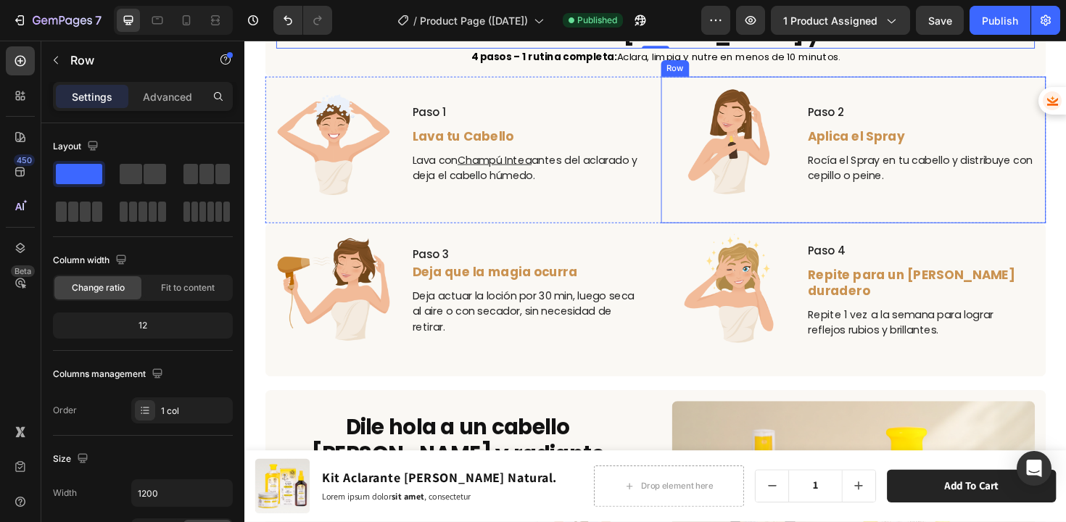
click at [685, 353] on div "Image Paso 4 Text Block Repite para un rubio duradero Text Block Repite 1 vez a…" at bounding box center [889, 311] width 408 height 155
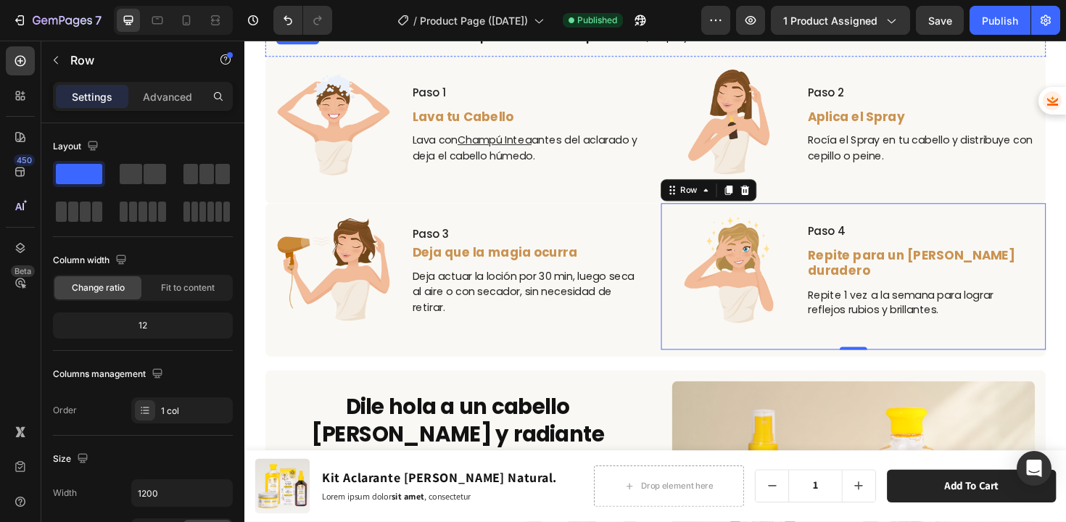
scroll to position [2539, 0]
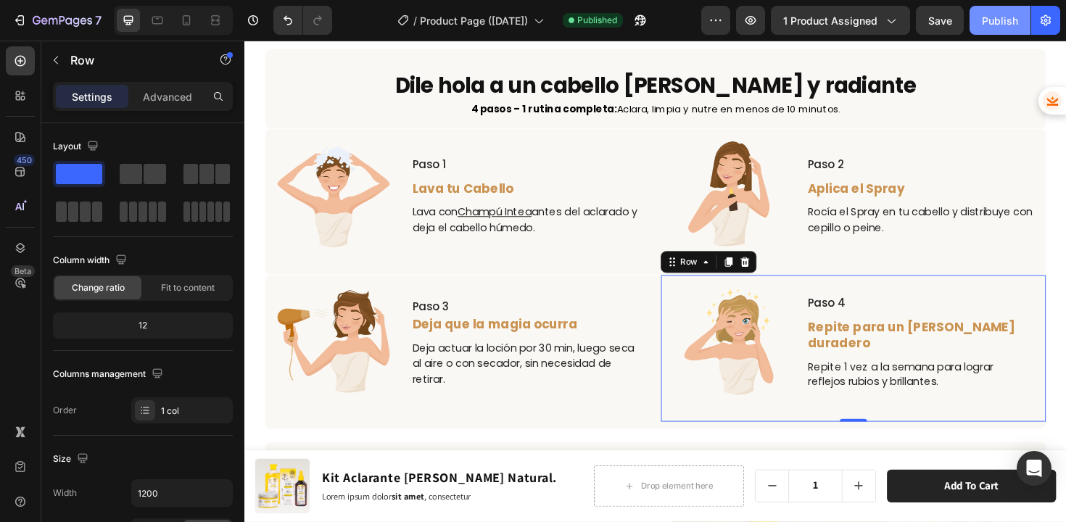
click at [990, 25] on div "Publish" at bounding box center [1000, 20] width 36 height 15
